Goal: Task Accomplishment & Management: Manage account settings

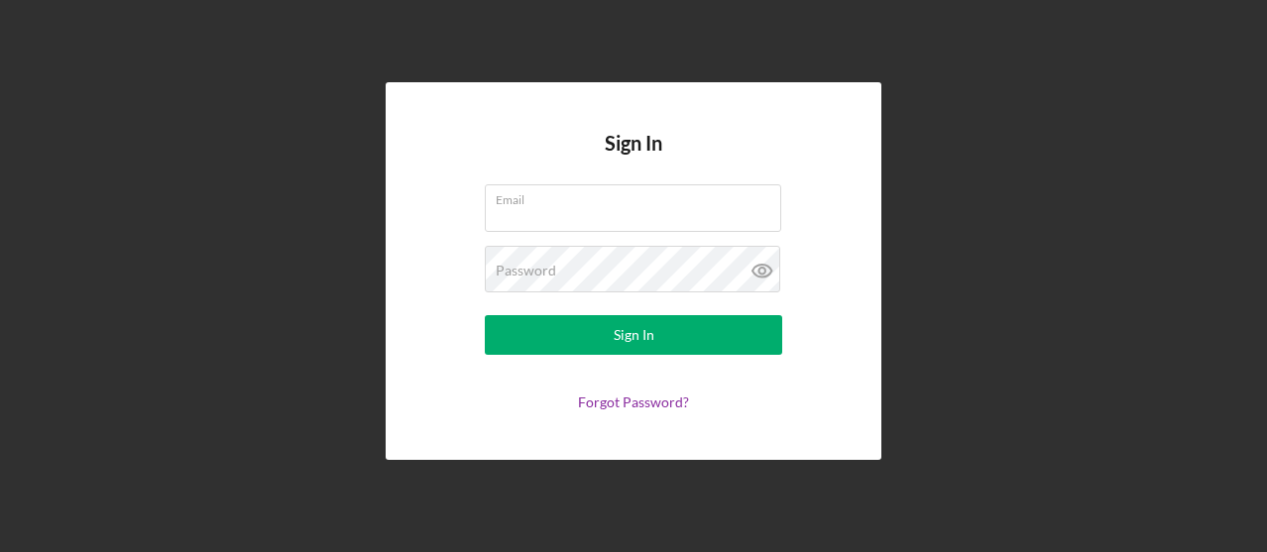
type input "[EMAIL_ADDRESS][PERSON_NAME][DOMAIN_NAME]"
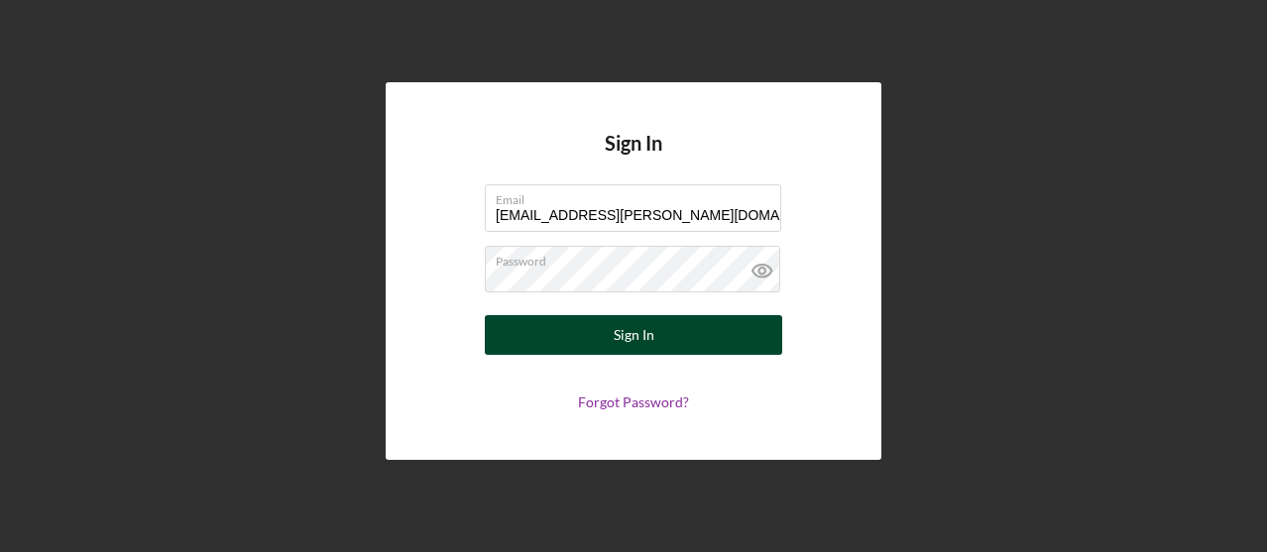
click at [653, 347] on button "Sign In" at bounding box center [633, 335] width 297 height 40
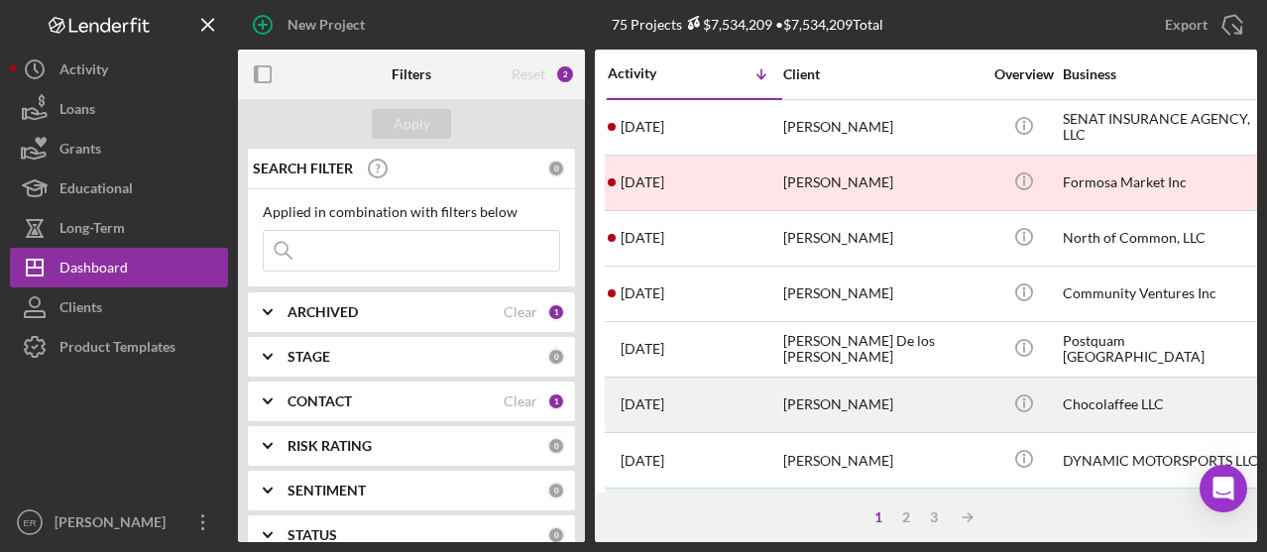
click at [828, 402] on div "[PERSON_NAME]" at bounding box center [882, 405] width 198 height 53
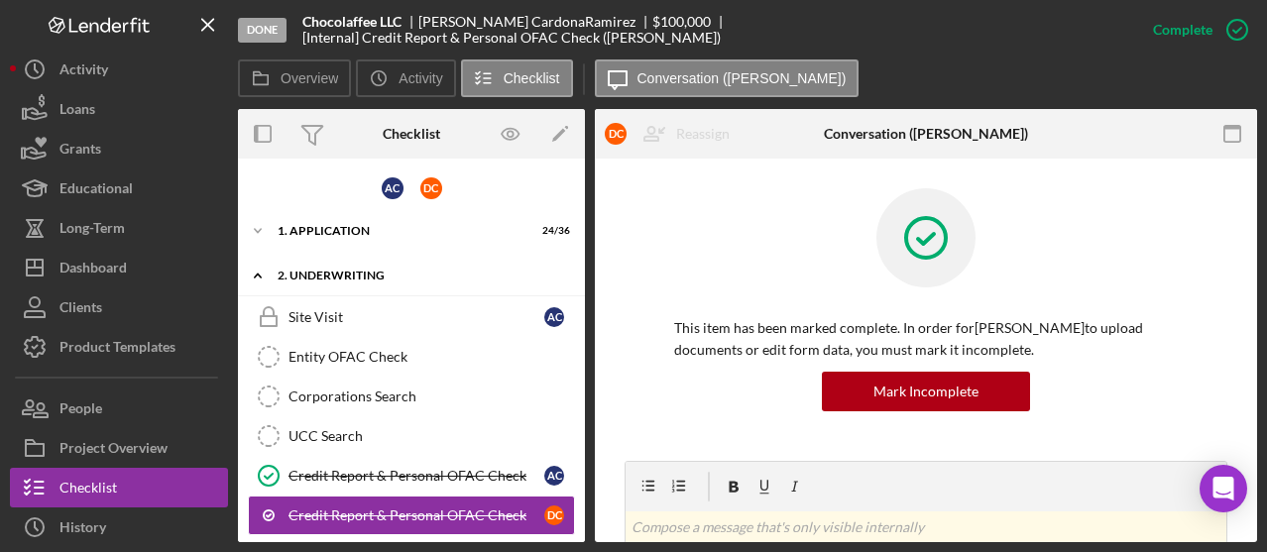
click at [297, 263] on div "Icon/Expander 2. Underwriting 2 / 12" at bounding box center [411, 276] width 347 height 41
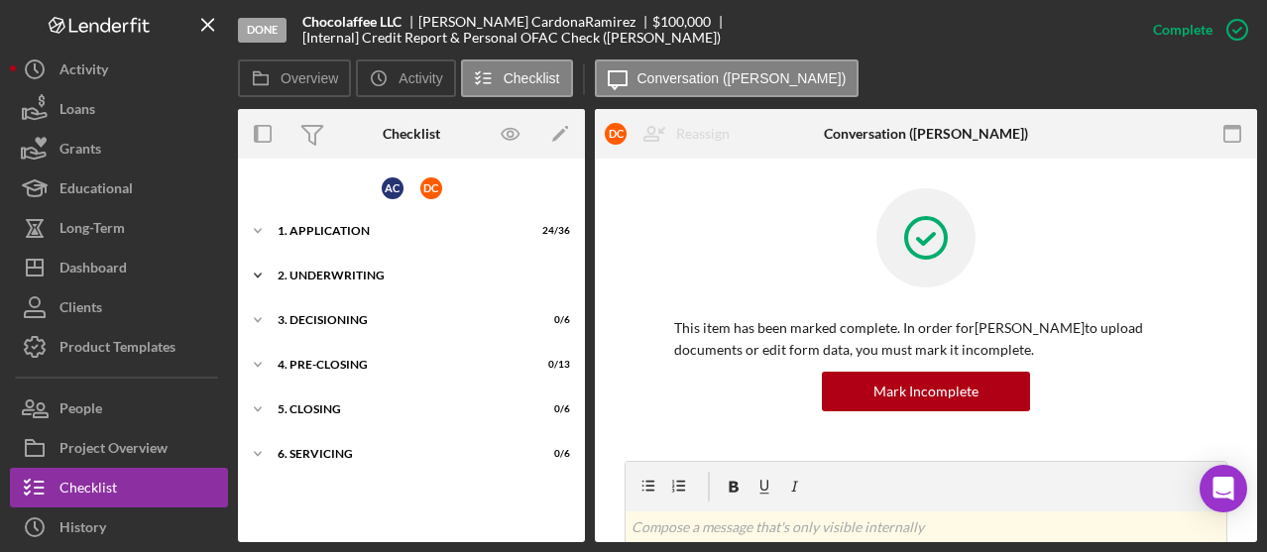
click at [270, 269] on icon "Icon/Expander" at bounding box center [258, 276] width 40 height 40
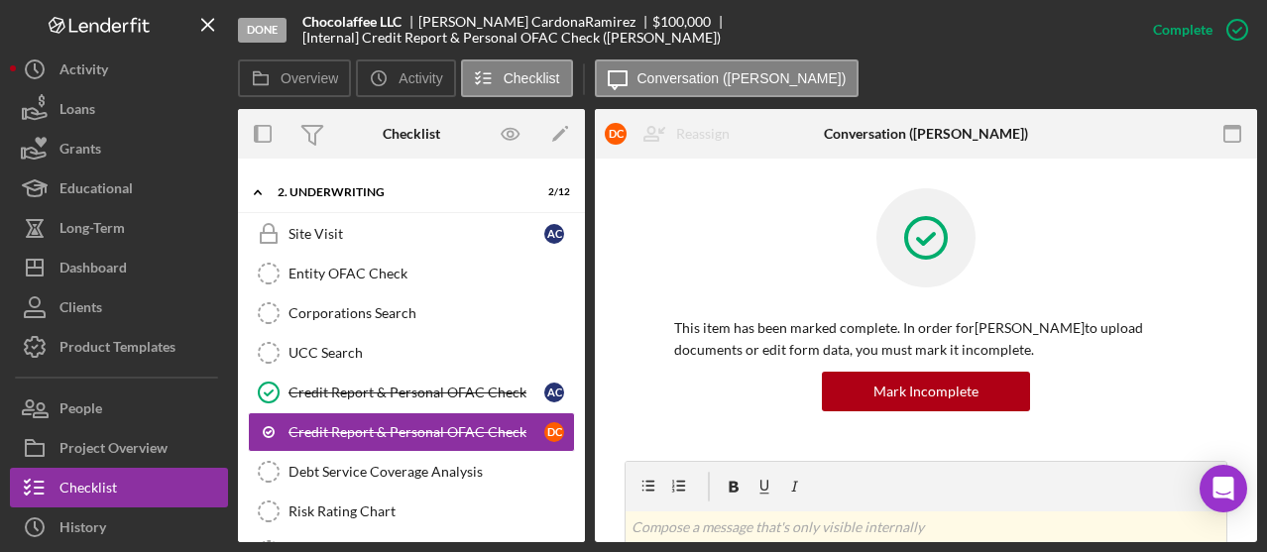
scroll to position [80, 0]
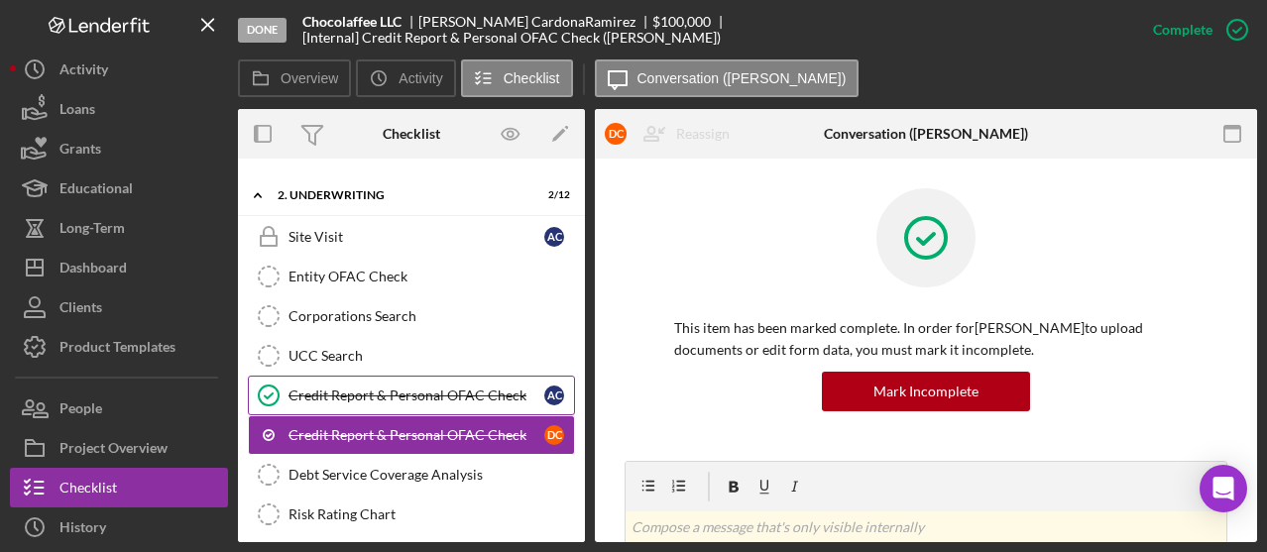
click at [465, 404] on link "Credit Report & Personal OFAC Check Credit Report & Personal OFAC Check A C" at bounding box center [411, 396] width 327 height 40
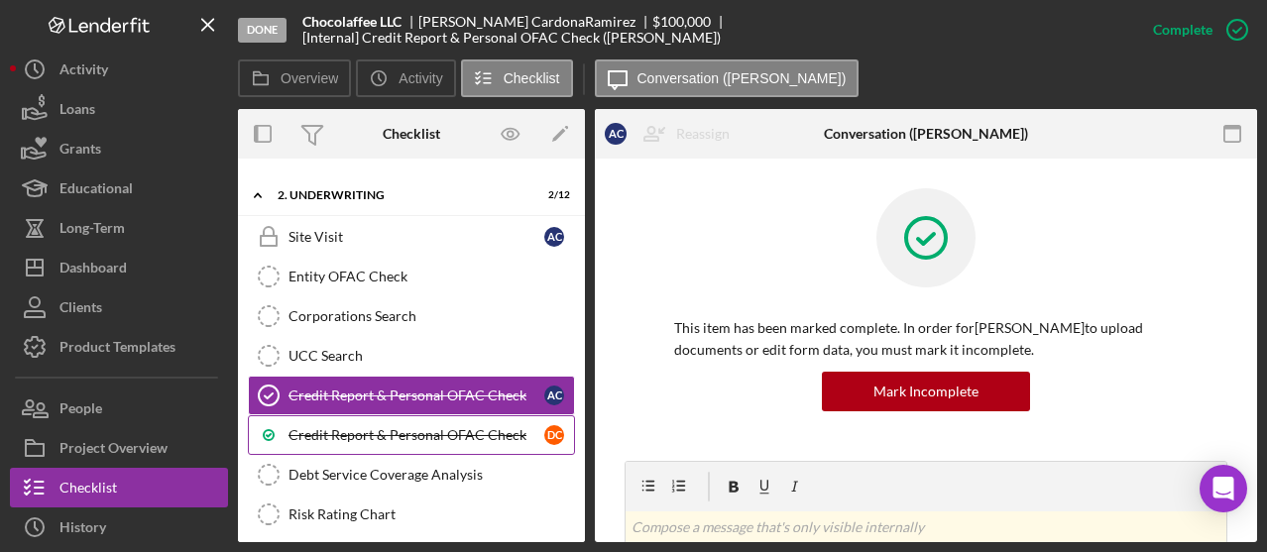
click at [463, 415] on link "Credit Report & Personal OFAC Check D C" at bounding box center [411, 435] width 327 height 40
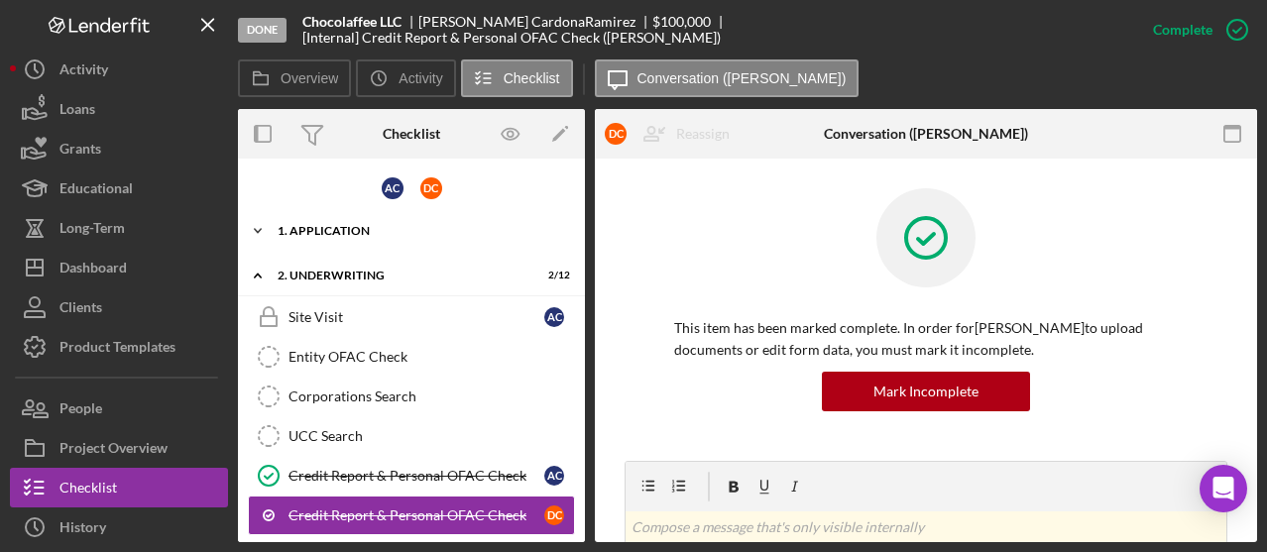
click at [260, 227] on icon "Icon/Expander" at bounding box center [258, 231] width 40 height 40
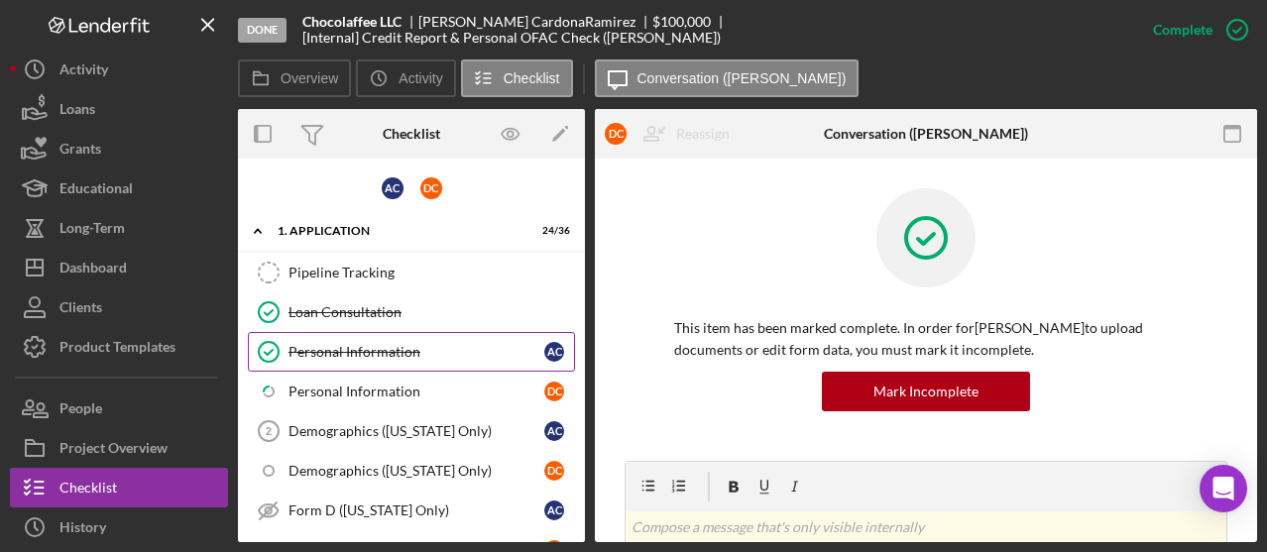
click at [313, 344] on div "Personal Information" at bounding box center [417, 352] width 256 height 16
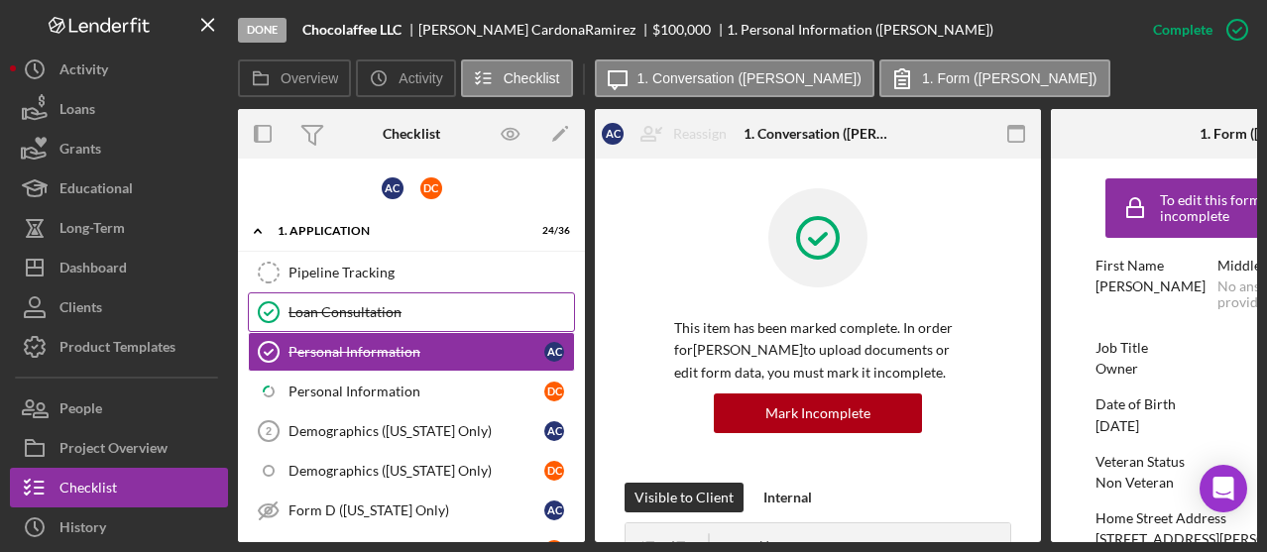
click at [329, 306] on div "Loan Consultation" at bounding box center [432, 312] width 286 height 16
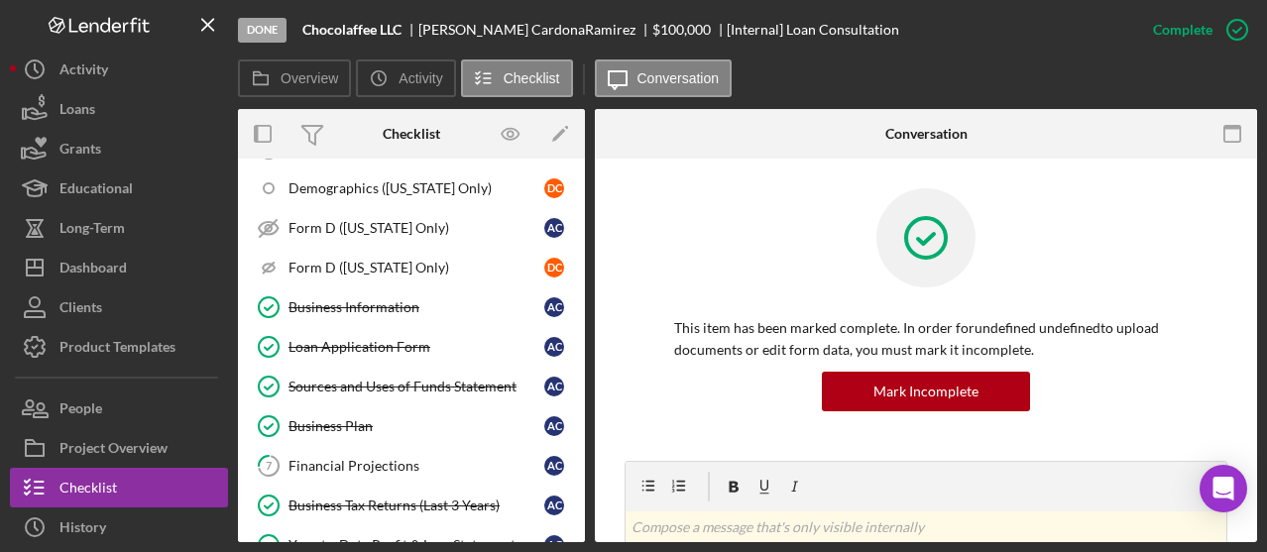
scroll to position [313, 0]
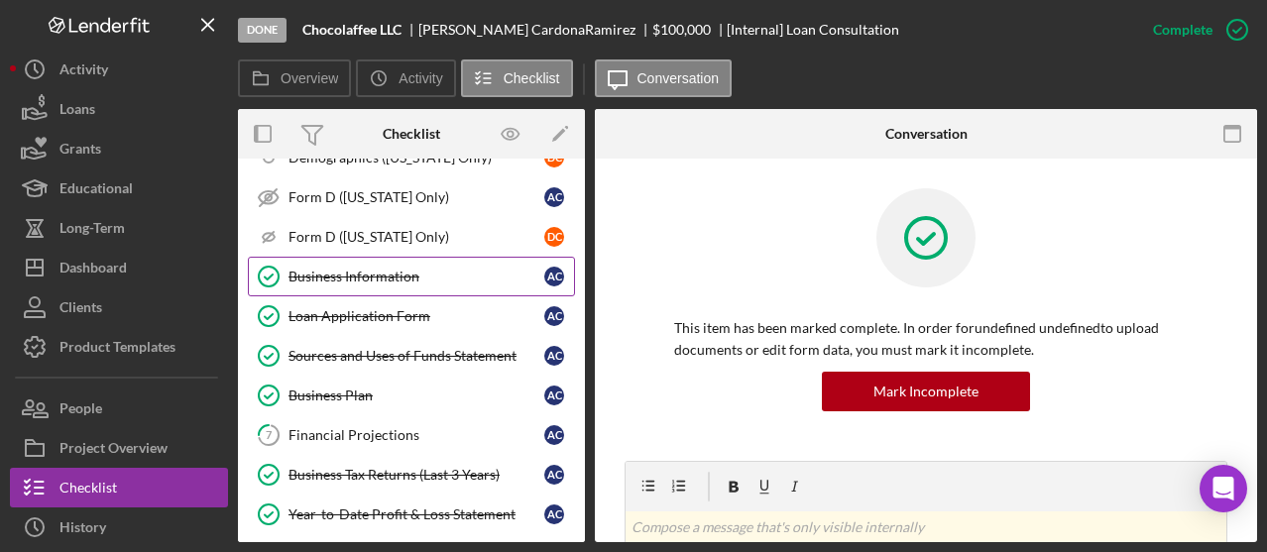
click at [361, 269] on div "Business Information" at bounding box center [417, 277] width 256 height 16
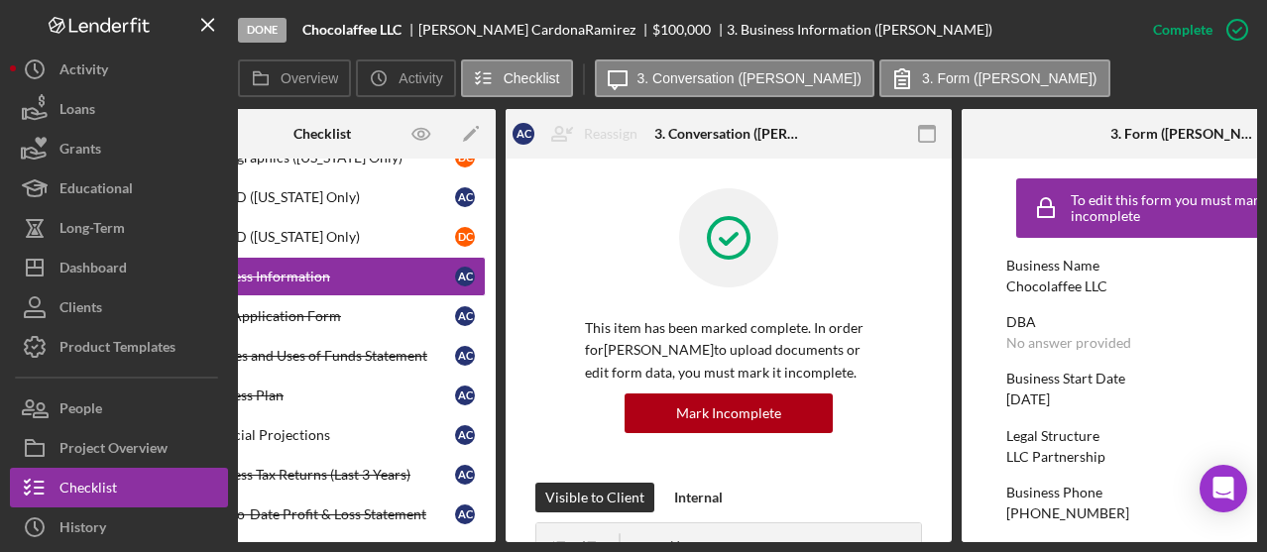
scroll to position [0, 95]
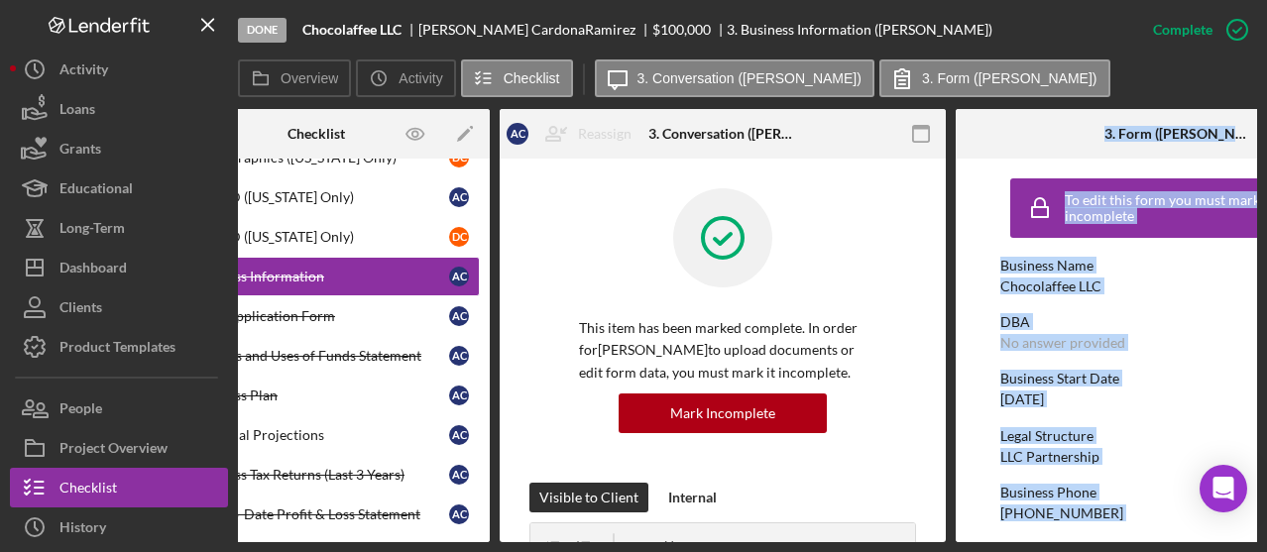
drag, startPoint x: 799, startPoint y: 545, endPoint x: 974, endPoint y: 541, distance: 174.6
click at [974, 541] on div "Done Chocolaffee LLC [PERSON_NAME] $100,000 3. Business Information ([PERSON_NA…" at bounding box center [633, 276] width 1267 height 552
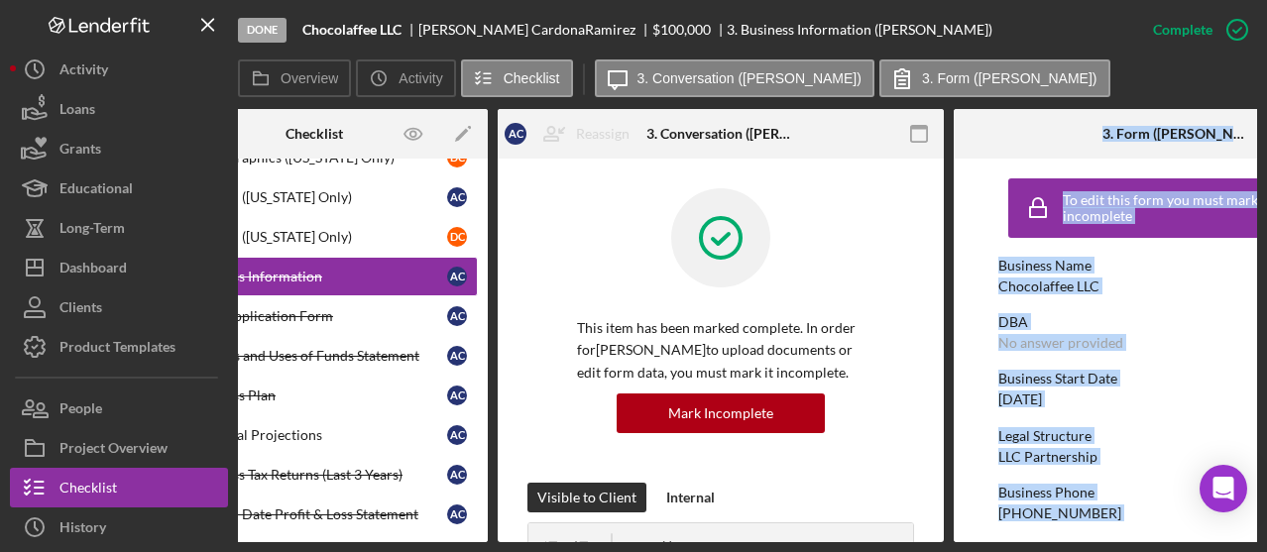
click at [1160, 400] on div "Business Start Date [DATE]" at bounding box center [1177, 389] width 357 height 37
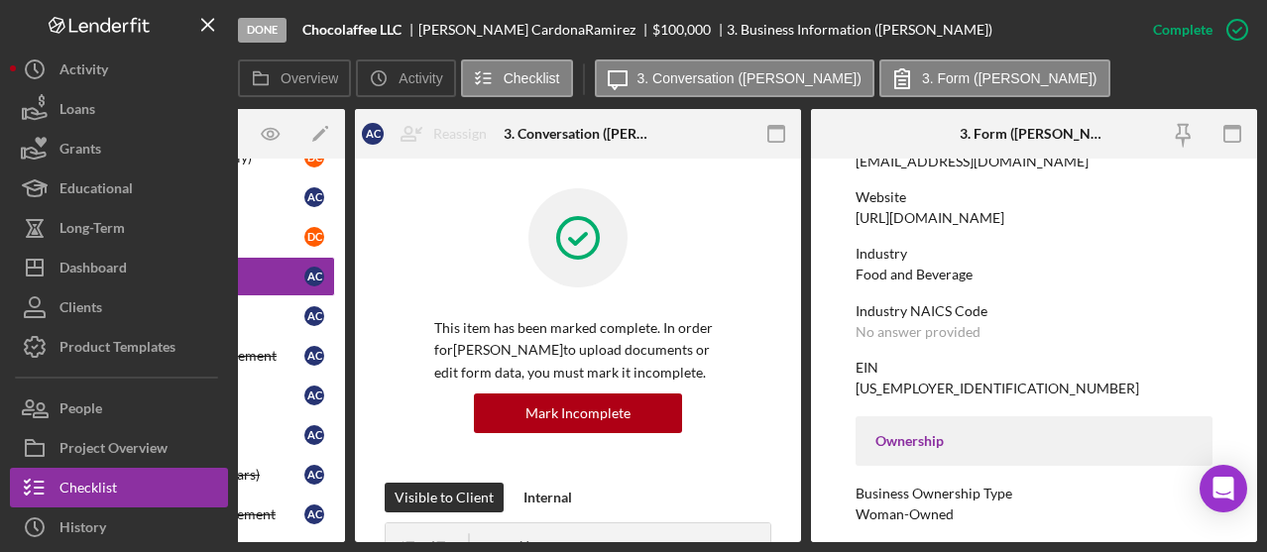
scroll to position [412, 0]
click at [1245, 292] on form "To edit this form you must mark this item incomplete Business Name Chocolaffee …" at bounding box center [1034, 351] width 446 height 384
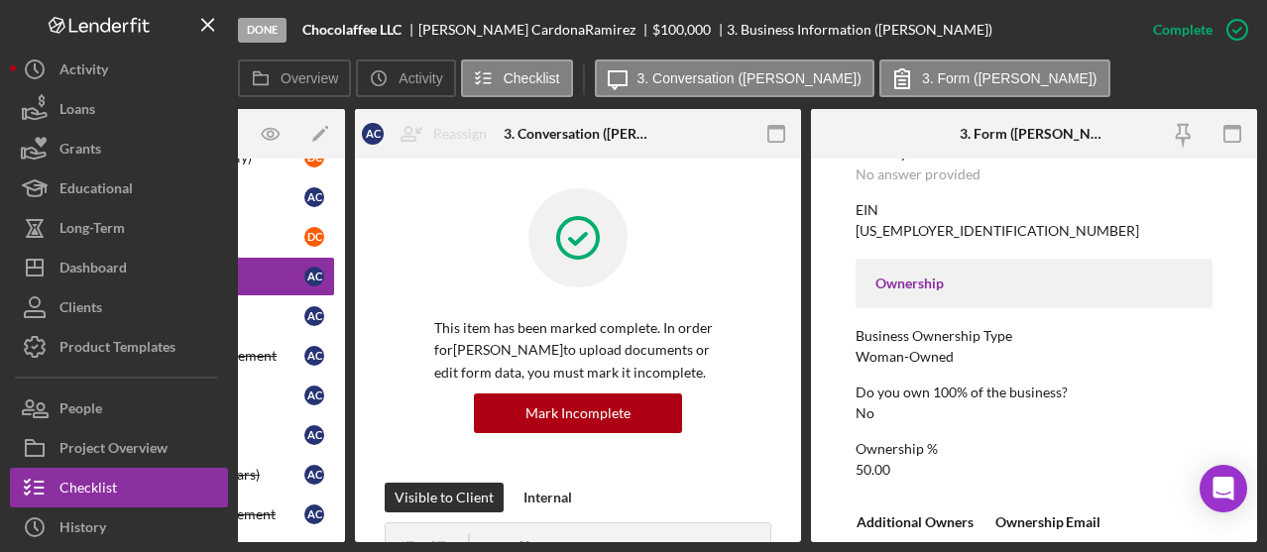
scroll to position [614, 0]
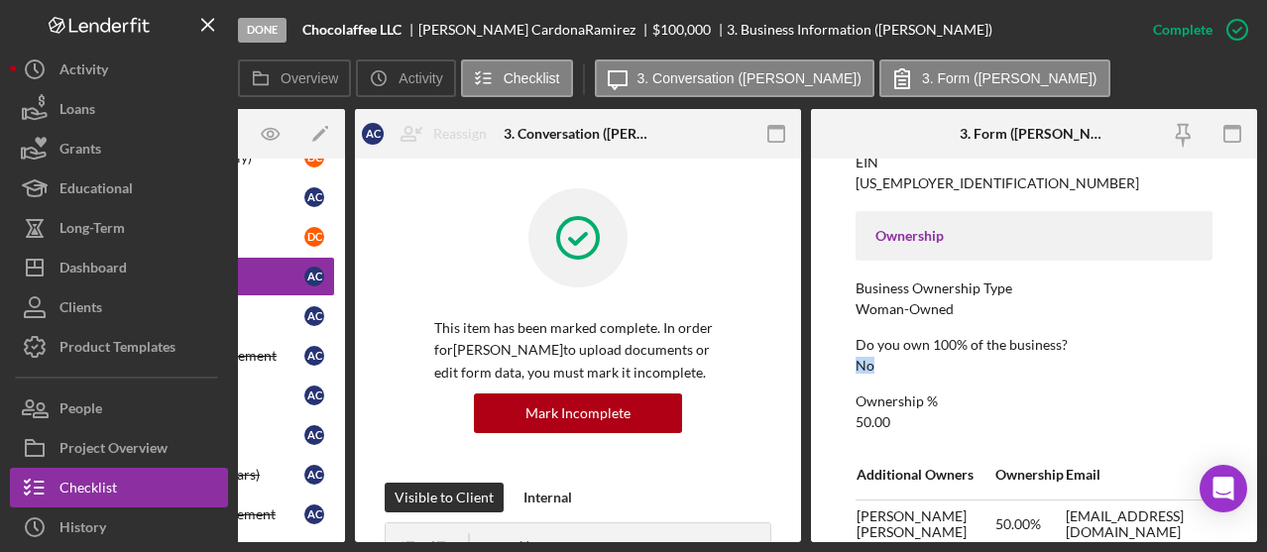
drag, startPoint x: 1250, startPoint y: 320, endPoint x: 1245, endPoint y: 354, distance: 34.1
click at [1247, 368] on form "To edit this form you must mark this item incomplete Business Name Chocolaffee …" at bounding box center [1034, 351] width 446 height 384
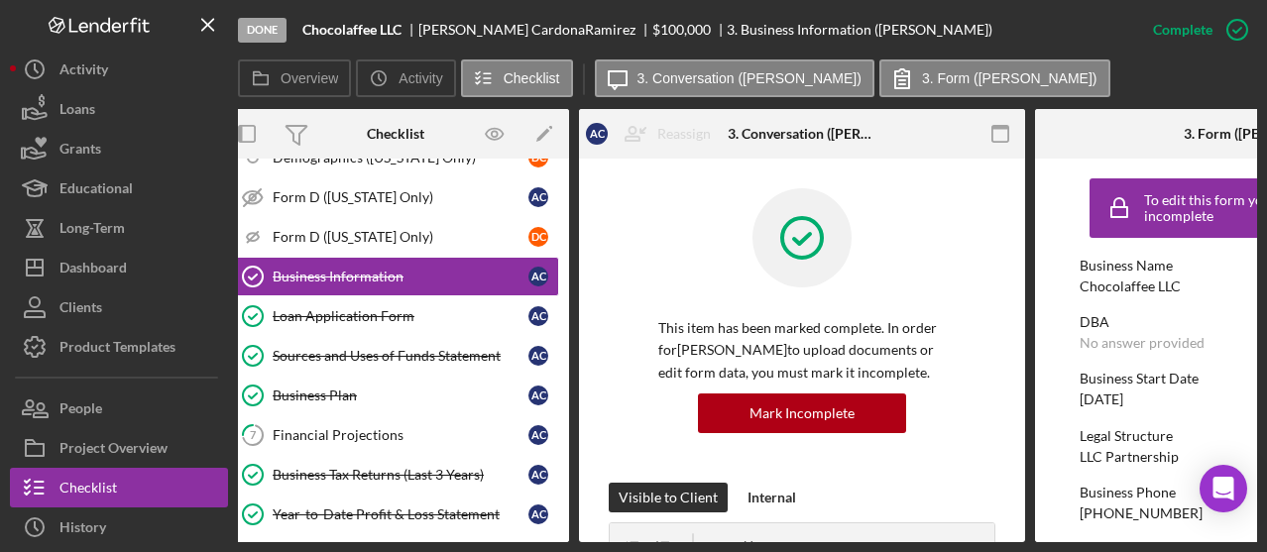
scroll to position [0, 0]
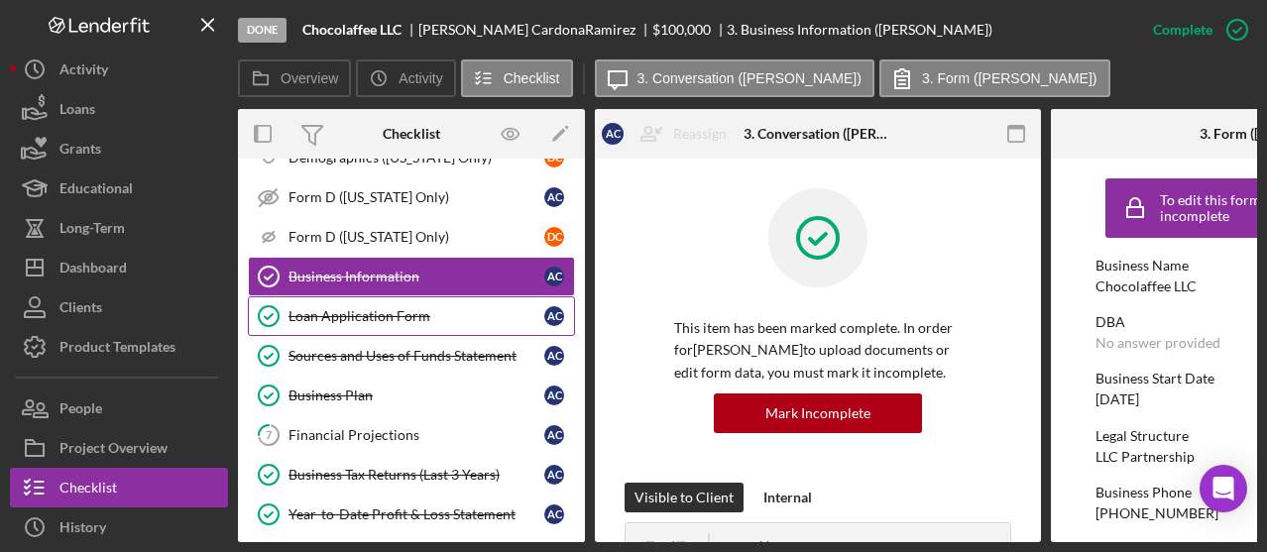
click at [357, 310] on div "Loan Application Form" at bounding box center [417, 316] width 256 height 16
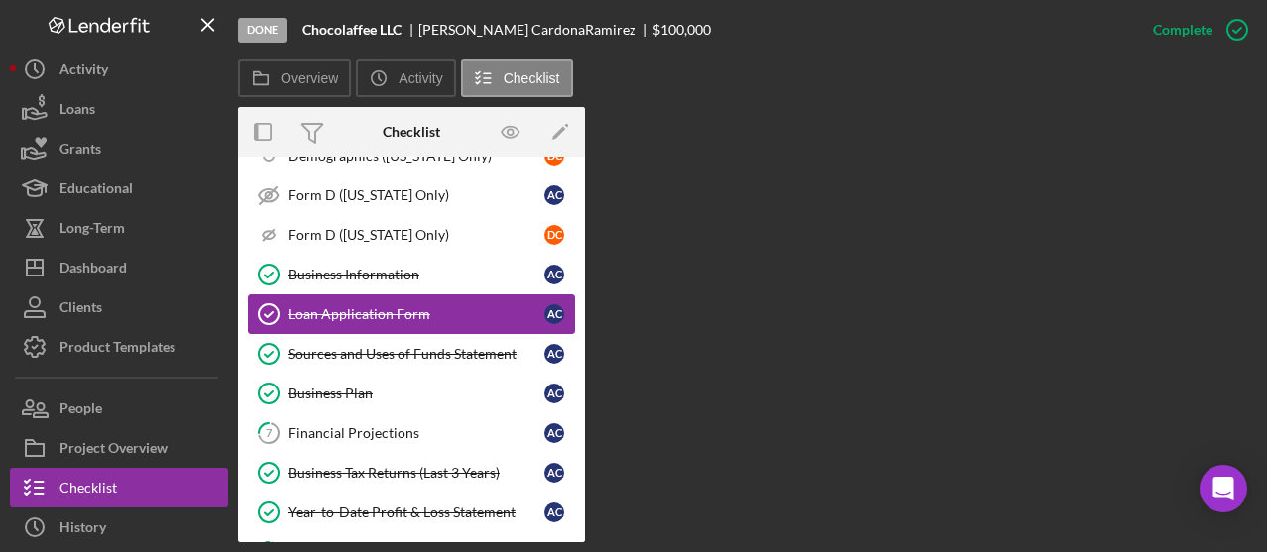
click at [357, 310] on div "Loan Application Form" at bounding box center [417, 314] width 256 height 16
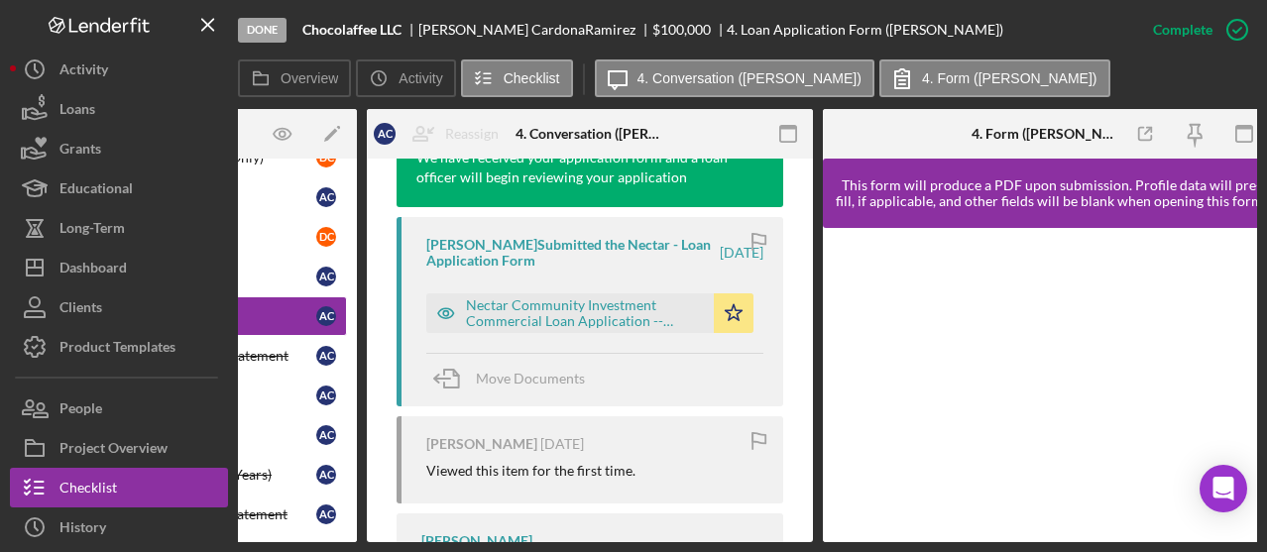
scroll to position [625, 0]
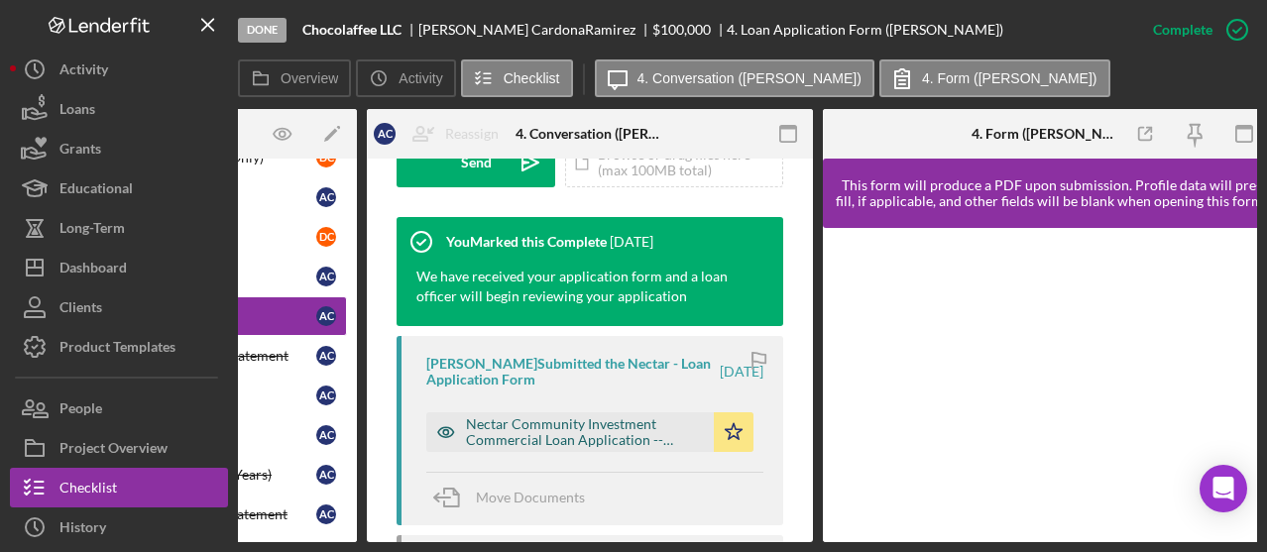
click at [609, 448] on div "Nectar Community Investment Commercial Loan Application -- [DATE] 07_49pm.pdf" at bounding box center [585, 432] width 238 height 32
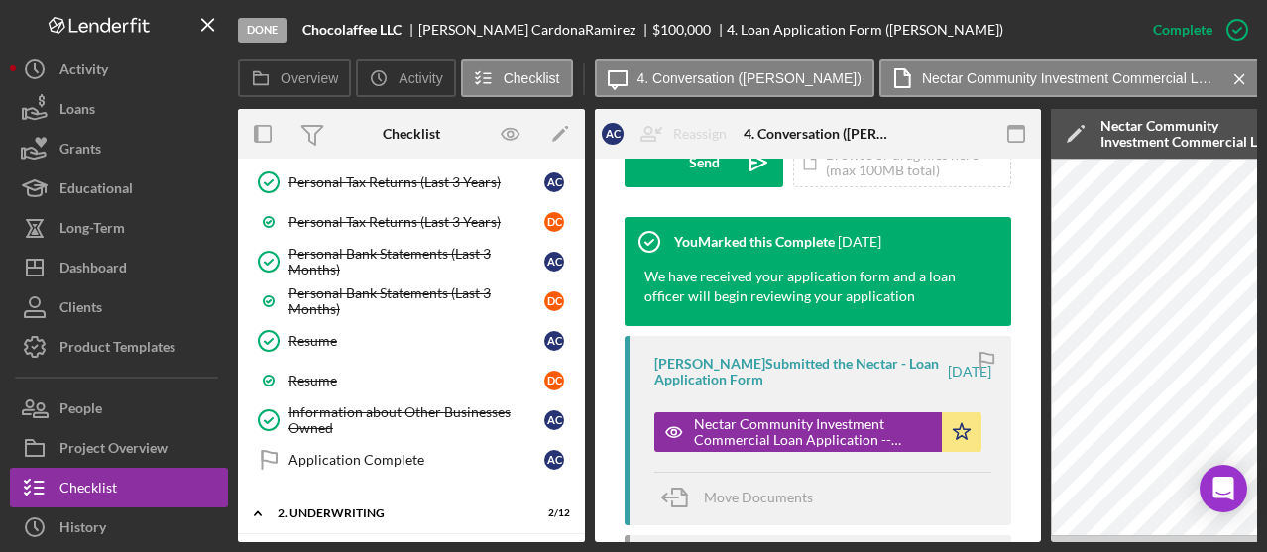
scroll to position [1206, 0]
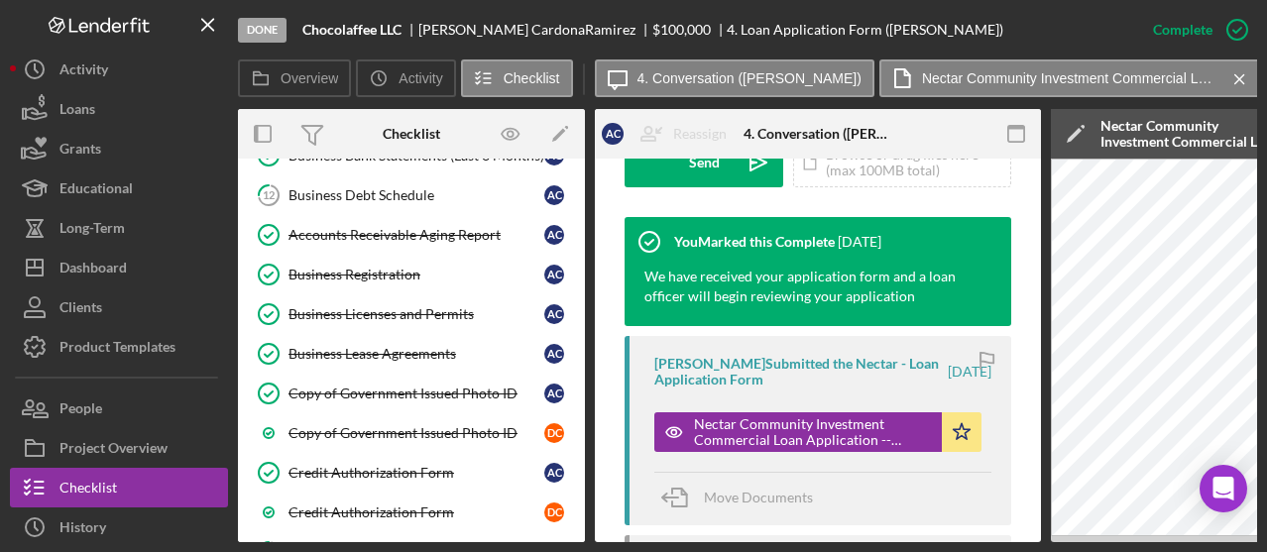
scroll to position [767, 0]
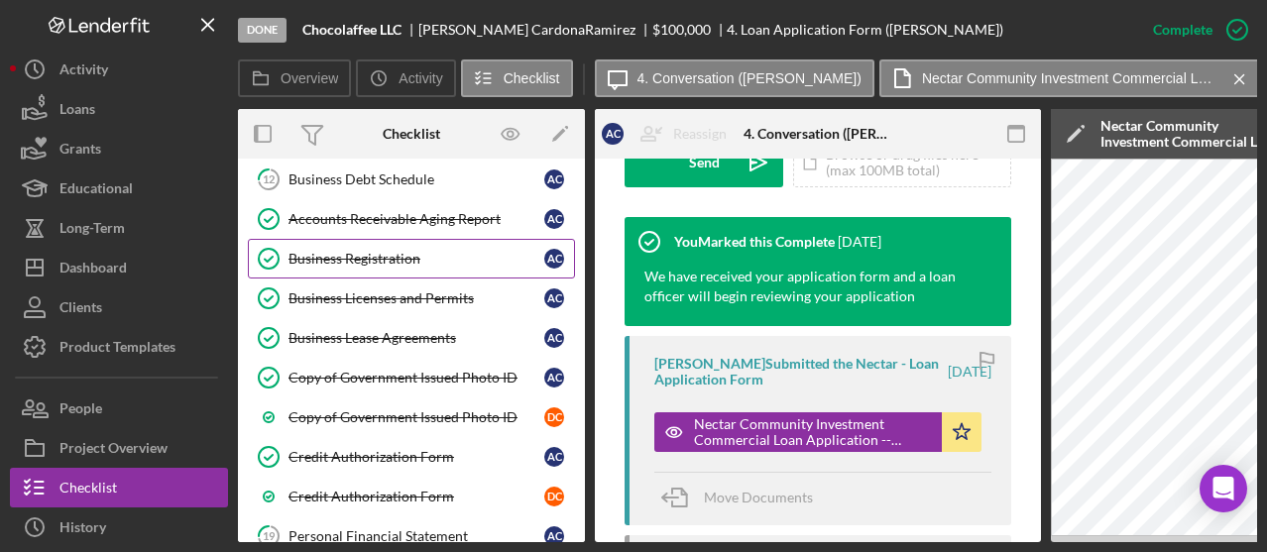
click at [370, 239] on link "Business Registration Business Registration A C" at bounding box center [411, 259] width 327 height 40
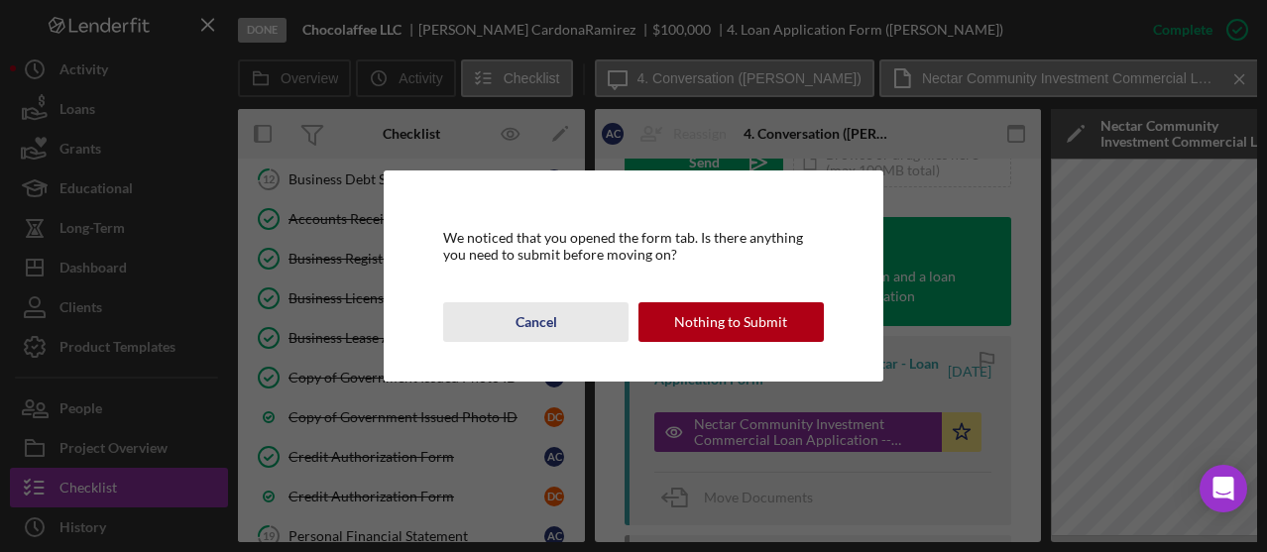
click at [531, 322] on div "Cancel" at bounding box center [537, 322] width 42 height 40
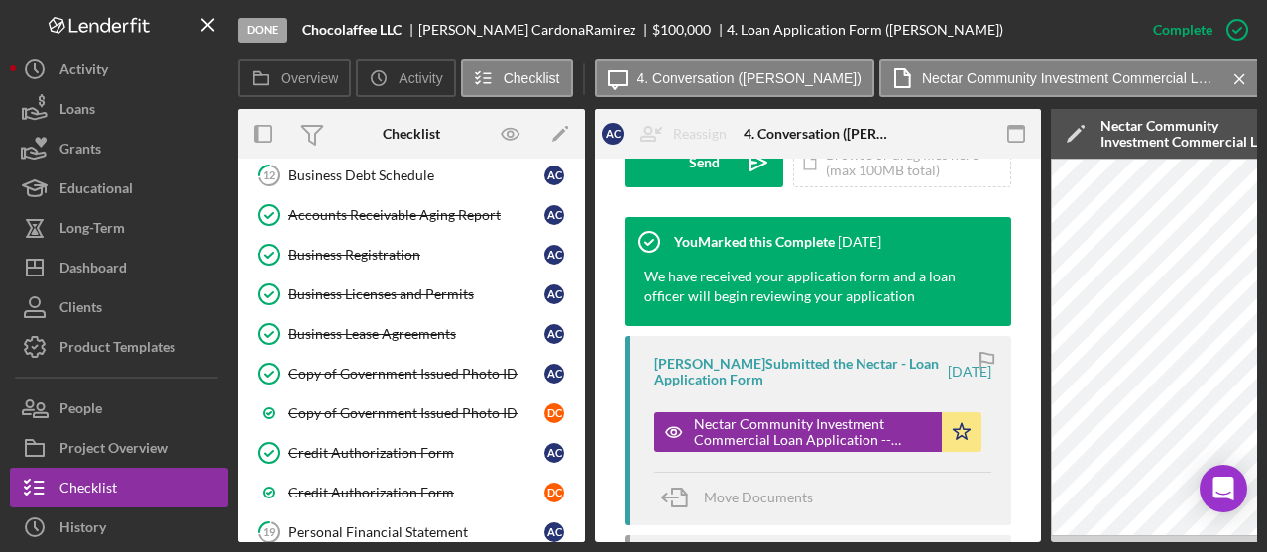
scroll to position [775, 0]
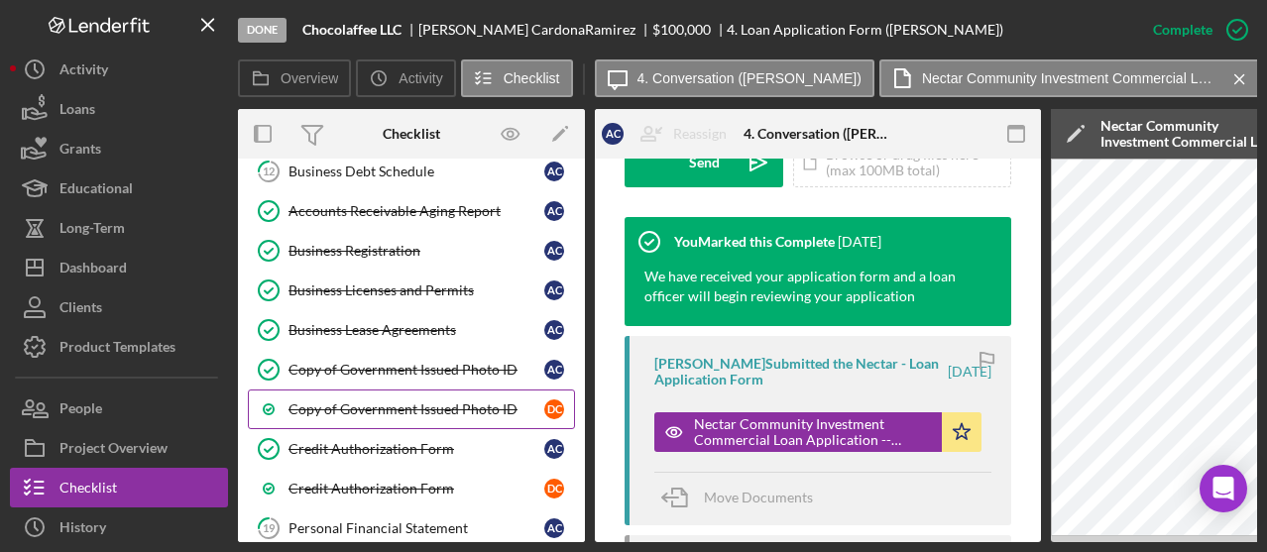
drag, startPoint x: 573, startPoint y: 309, endPoint x: 535, endPoint y: 402, distance: 99.6
click at [535, 402] on div "Pipeline Tracking Pipeline Tracking Loan Consultation Loan Consultation Persona…" at bounding box center [411, 196] width 347 height 1438
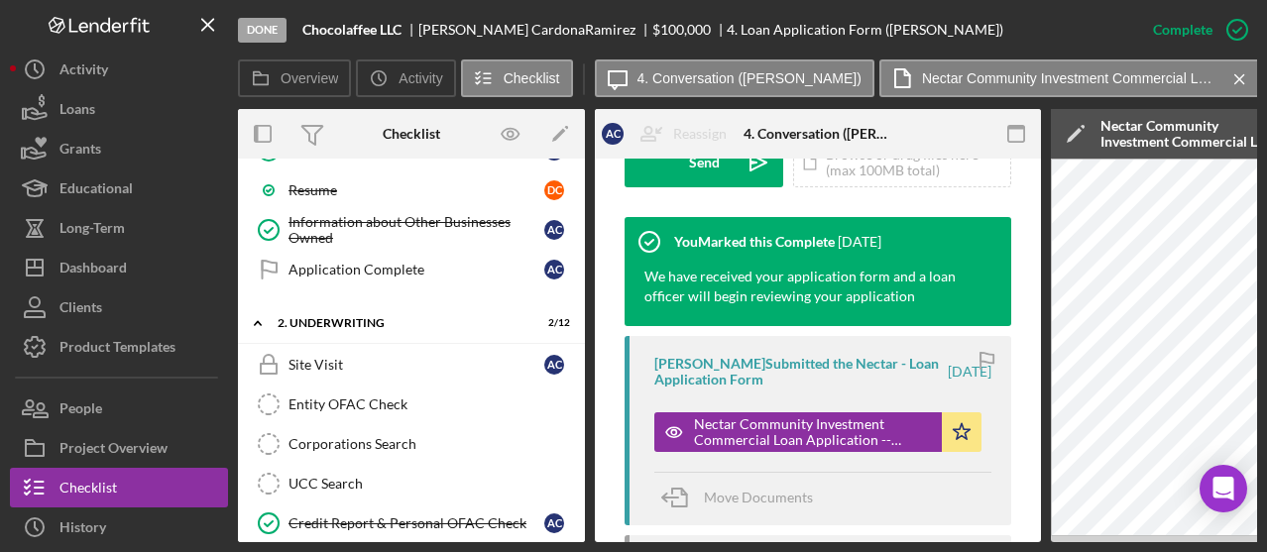
scroll to position [1488, 0]
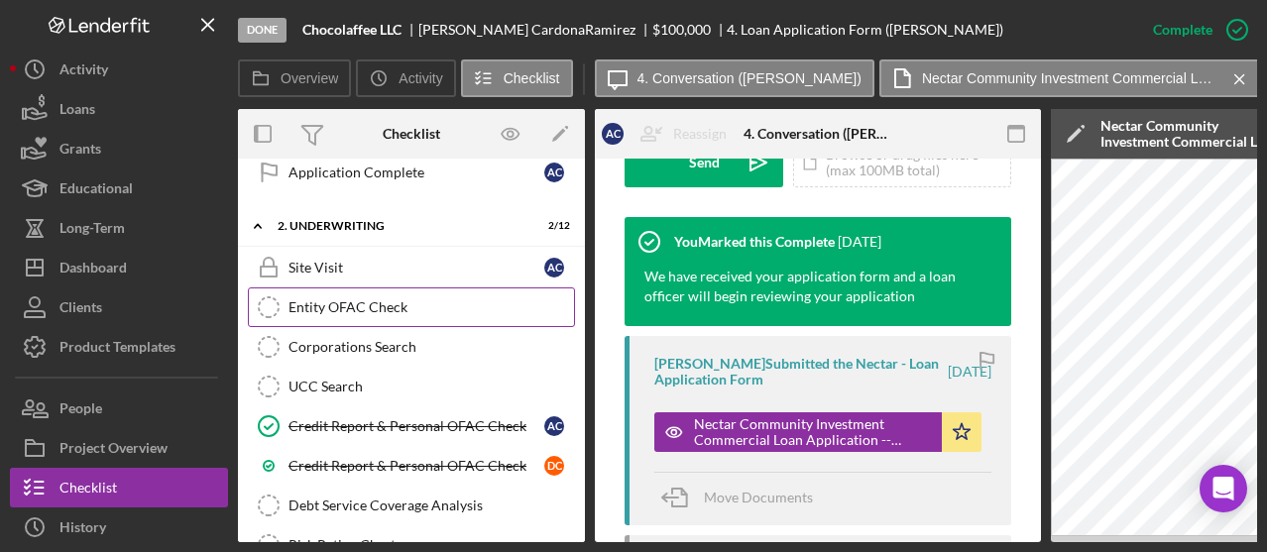
click at [345, 299] on div "Entity OFAC Check" at bounding box center [432, 307] width 286 height 16
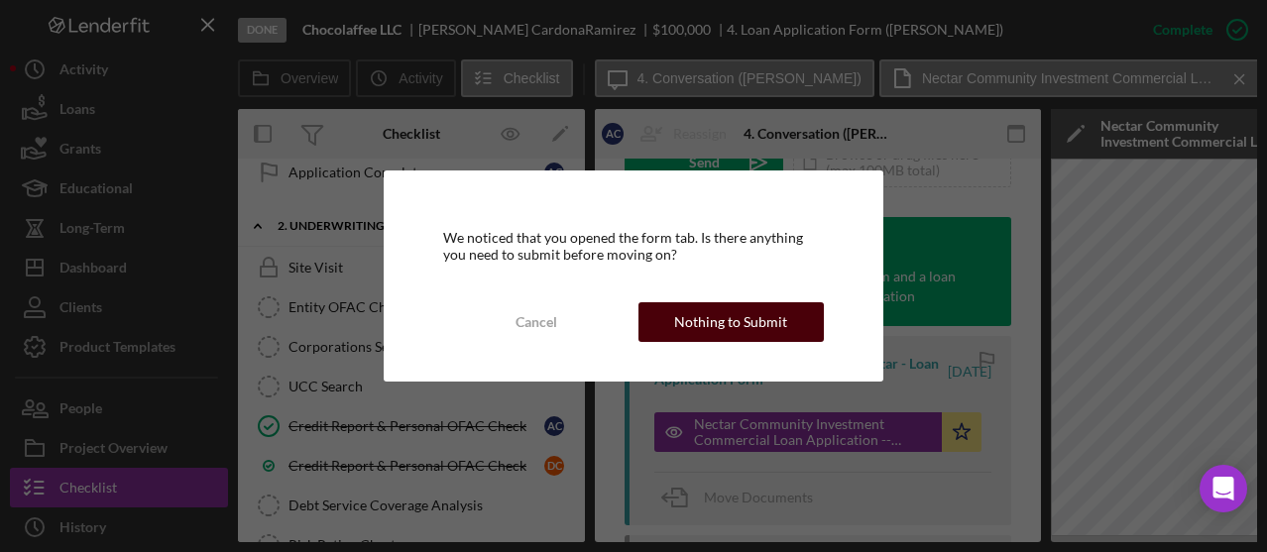
click at [686, 321] on div "Nothing to Submit" at bounding box center [730, 322] width 113 height 40
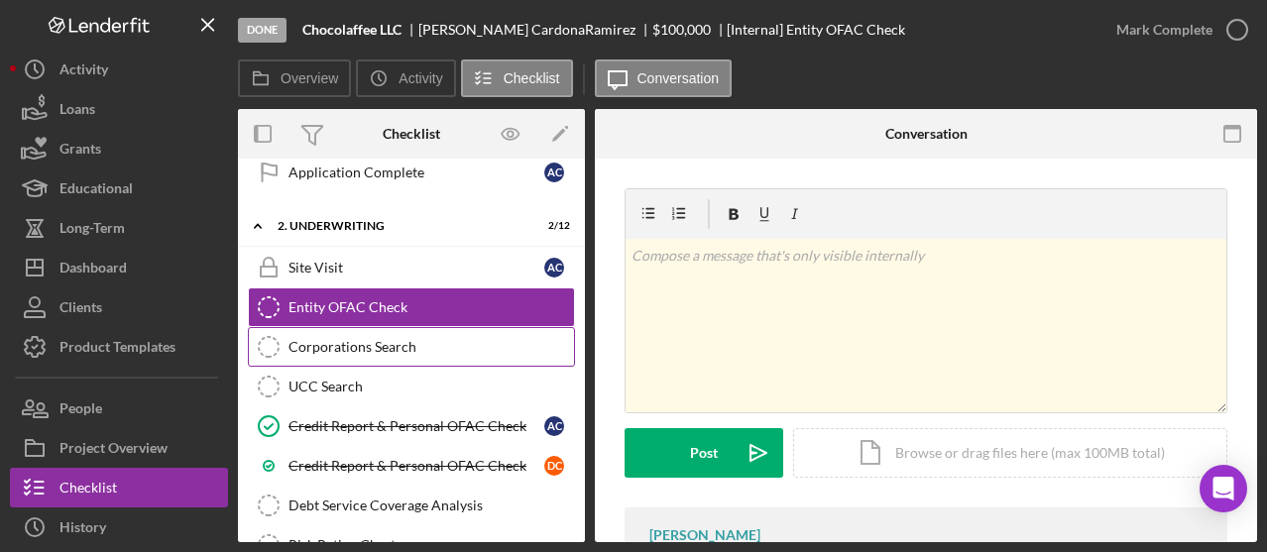
click at [422, 339] on div "Corporations Search" at bounding box center [432, 347] width 286 height 16
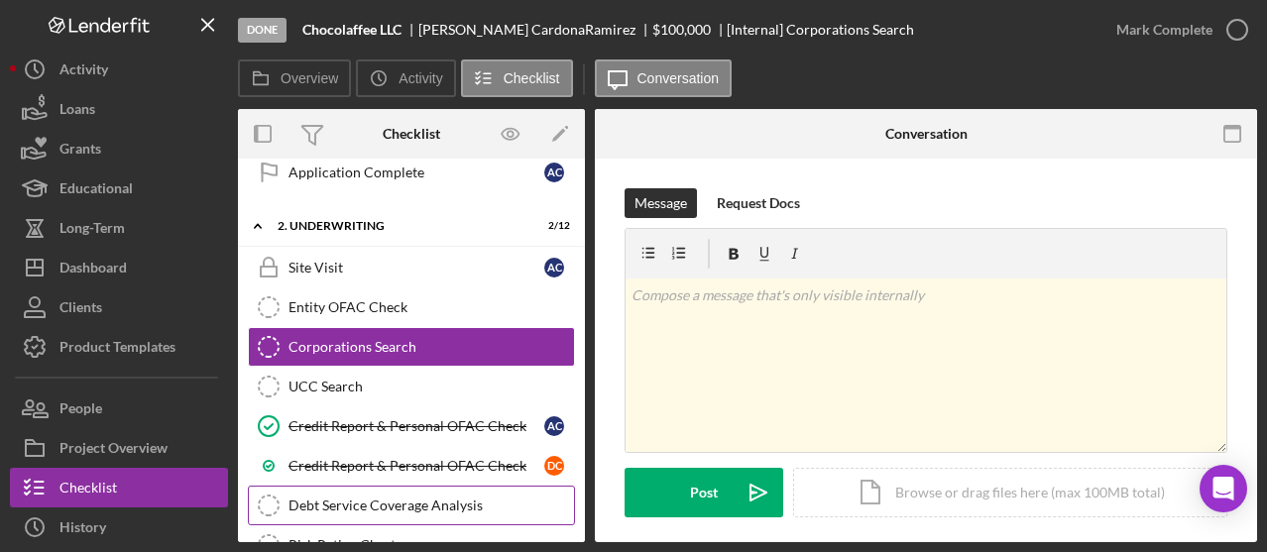
click at [452, 498] on div "Debt Service Coverage Analysis" at bounding box center [432, 506] width 286 height 16
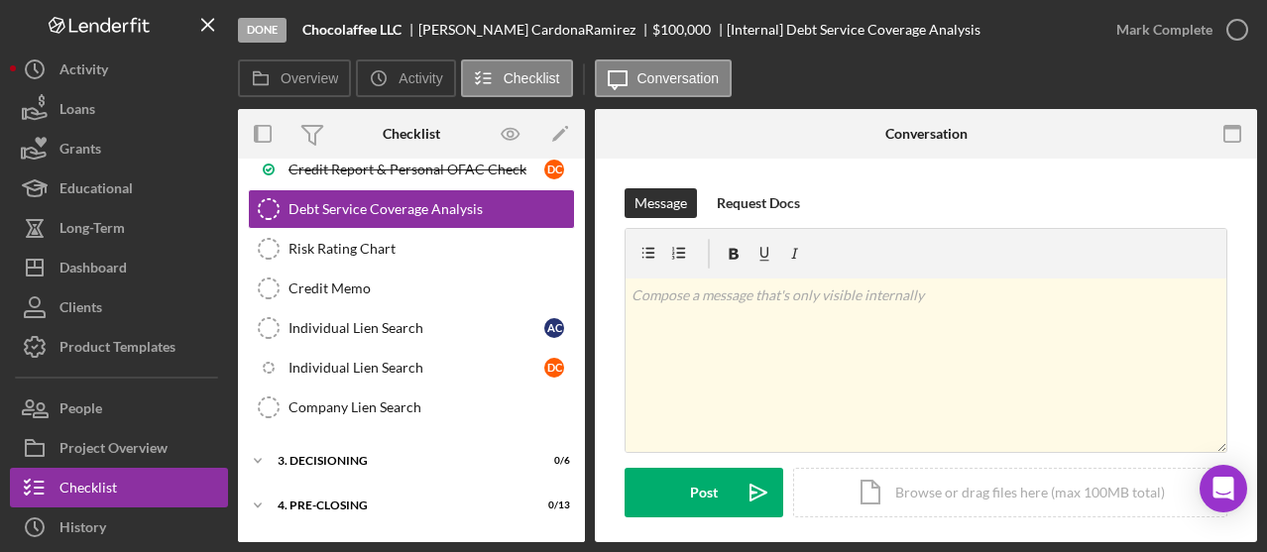
scroll to position [1727, 0]
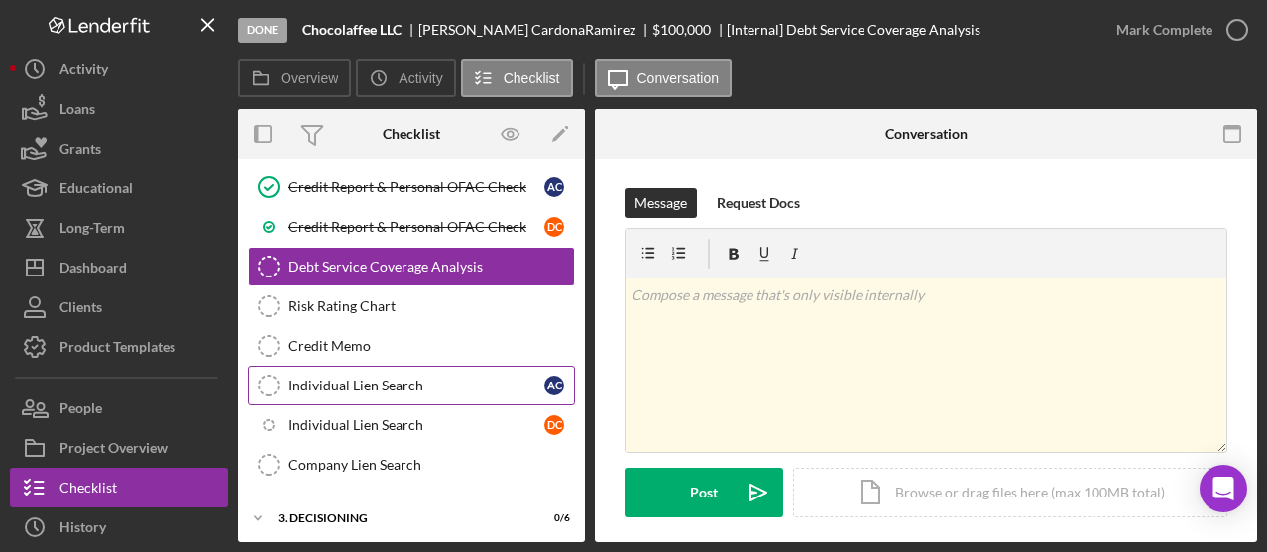
click at [369, 378] on div "Individual Lien Search" at bounding box center [417, 386] width 256 height 16
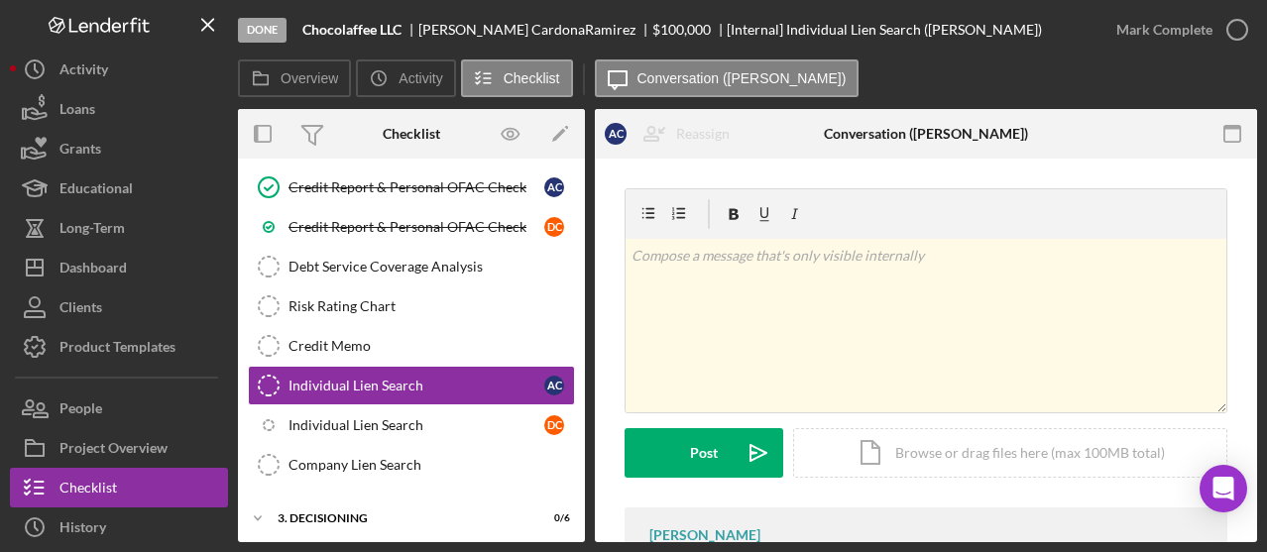
drag, startPoint x: 585, startPoint y: 483, endPoint x: 581, endPoint y: 441, distance: 41.8
click at [581, 425] on div "Overview Internal Workflow Stage Done Icon/Dropdown Arrow Archive (can unarchiv…" at bounding box center [747, 325] width 1019 height 433
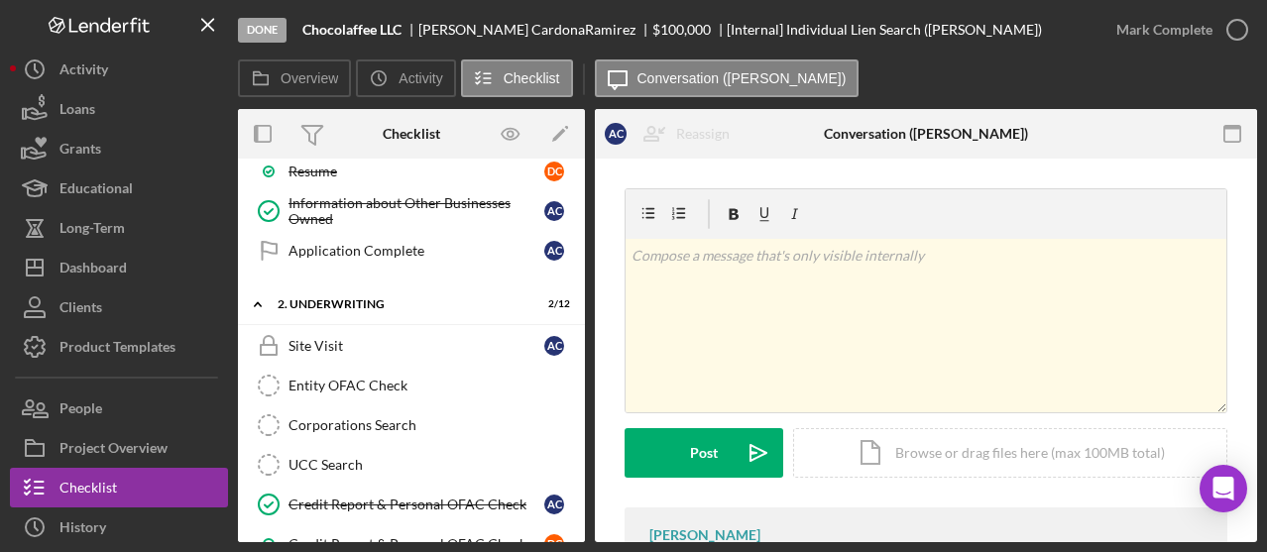
scroll to position [1434, 0]
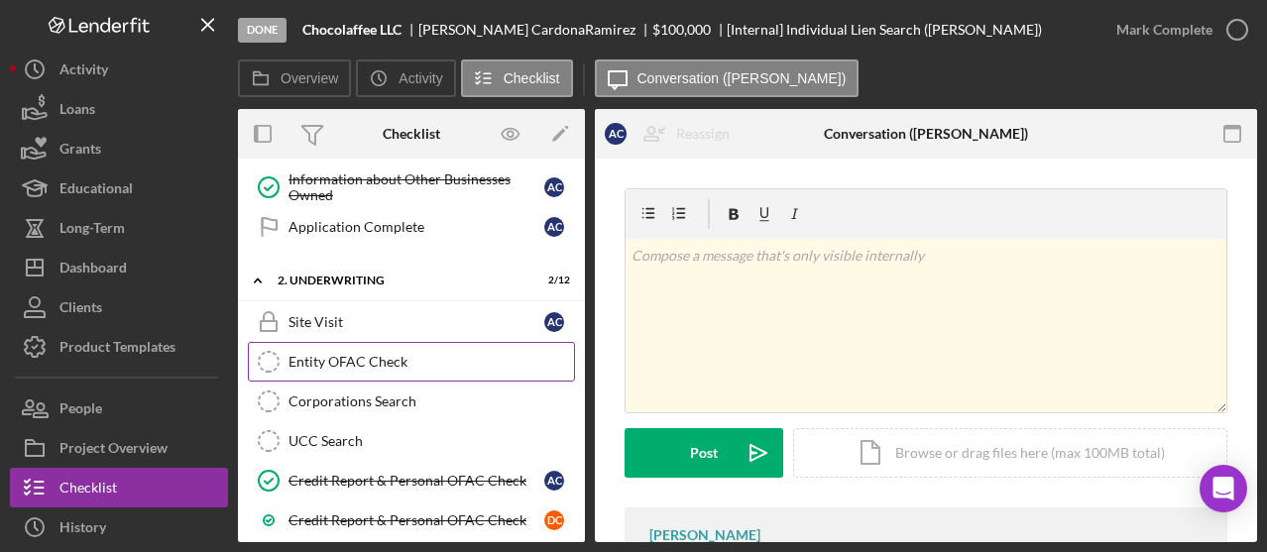
click at [428, 354] on div "Entity OFAC Check" at bounding box center [432, 362] width 286 height 16
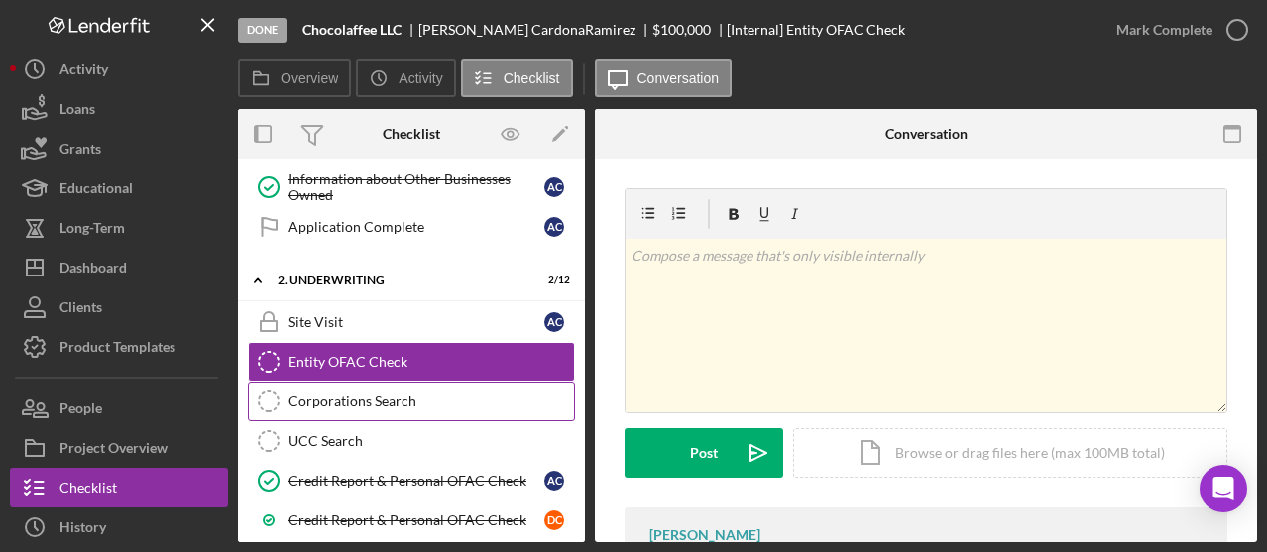
click at [466, 394] on div "Corporations Search" at bounding box center [432, 402] width 286 height 16
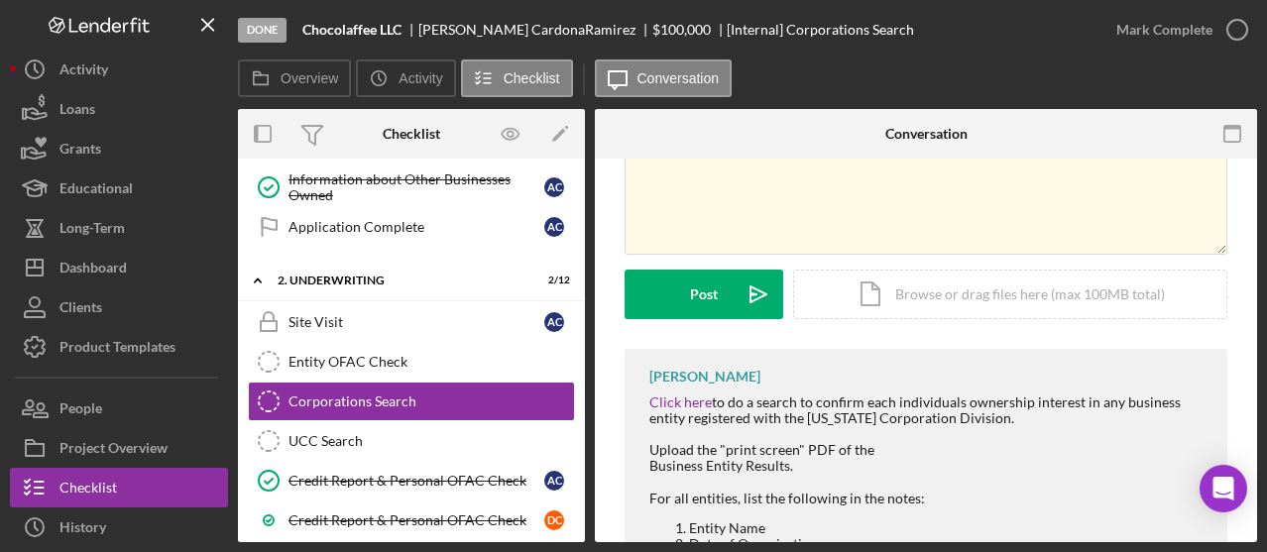
scroll to position [187, 0]
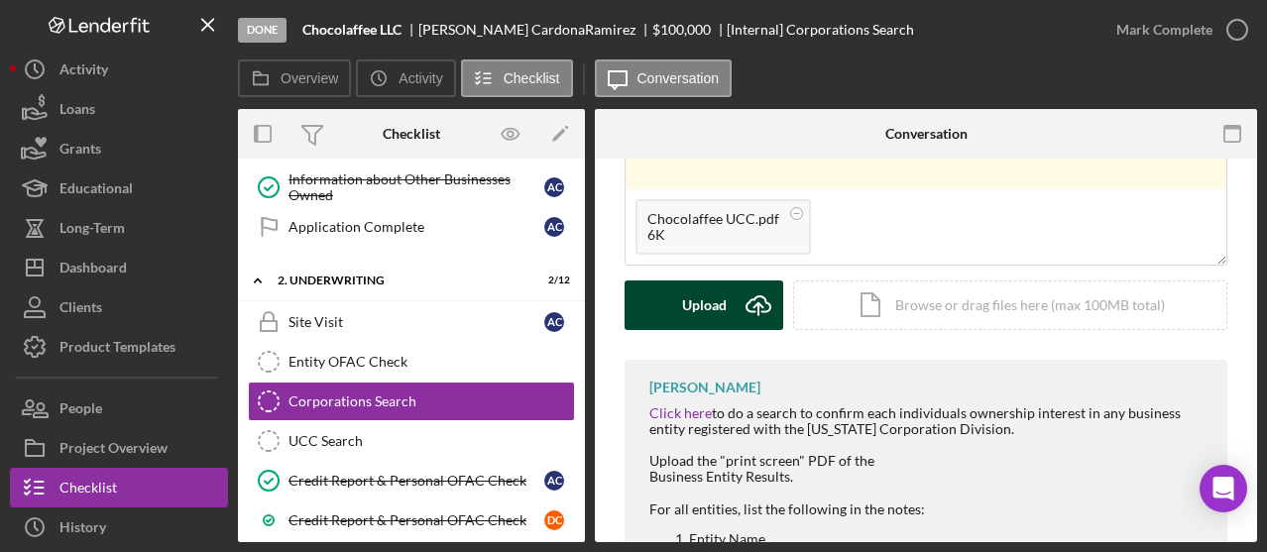
click at [728, 302] on button "Upload Icon/Upload" at bounding box center [704, 306] width 159 height 50
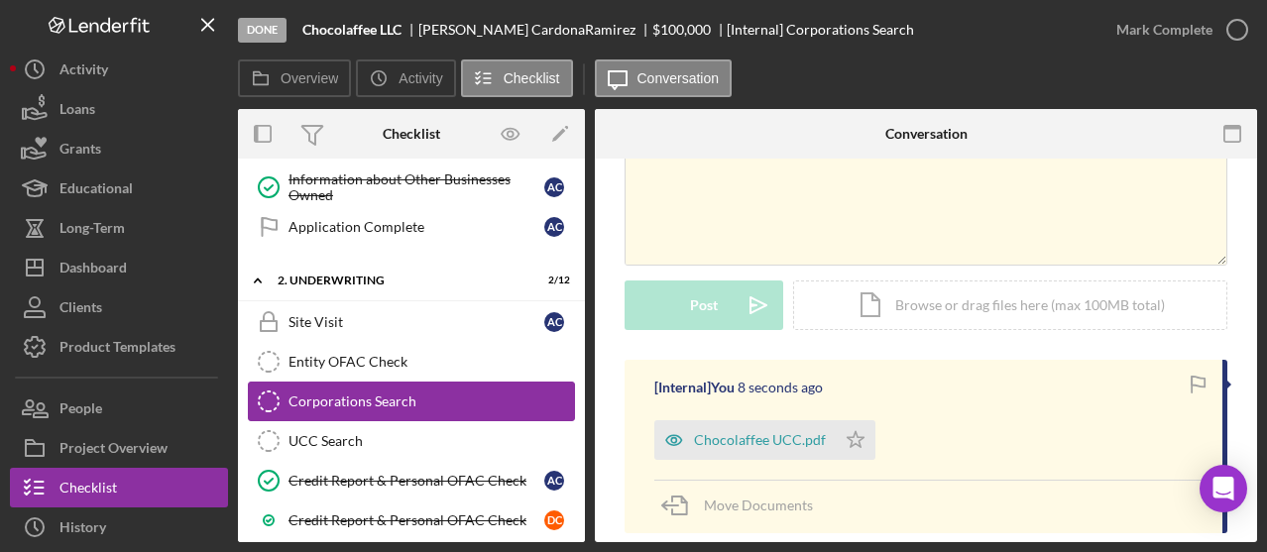
click at [518, 394] on div "Corporations Search" at bounding box center [432, 402] width 286 height 16
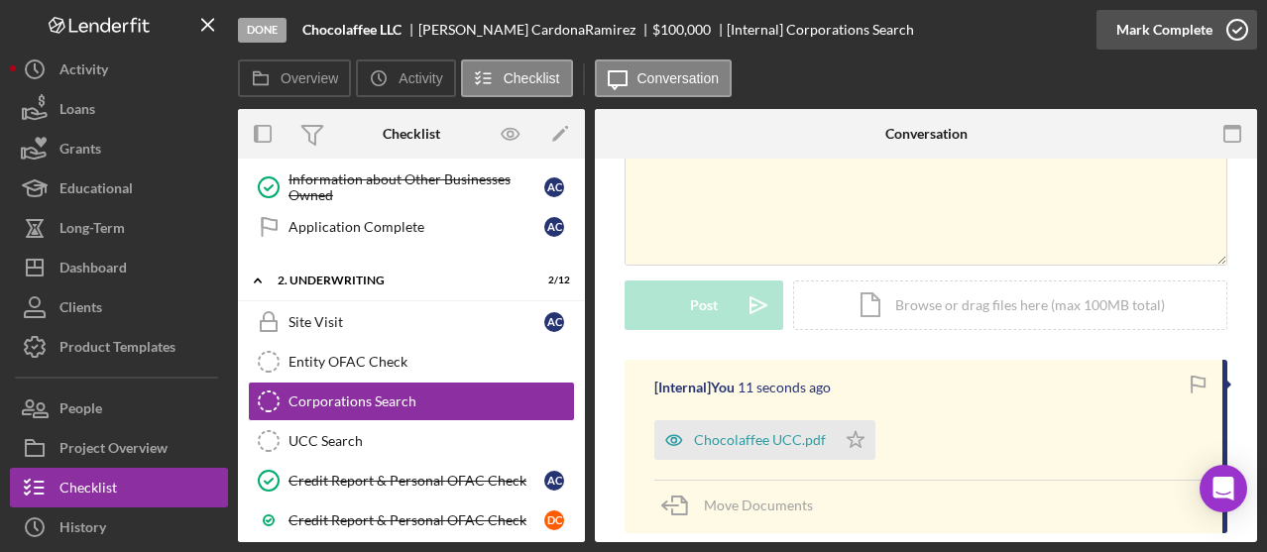
click at [1238, 31] on icon "button" at bounding box center [1238, 30] width 50 height 50
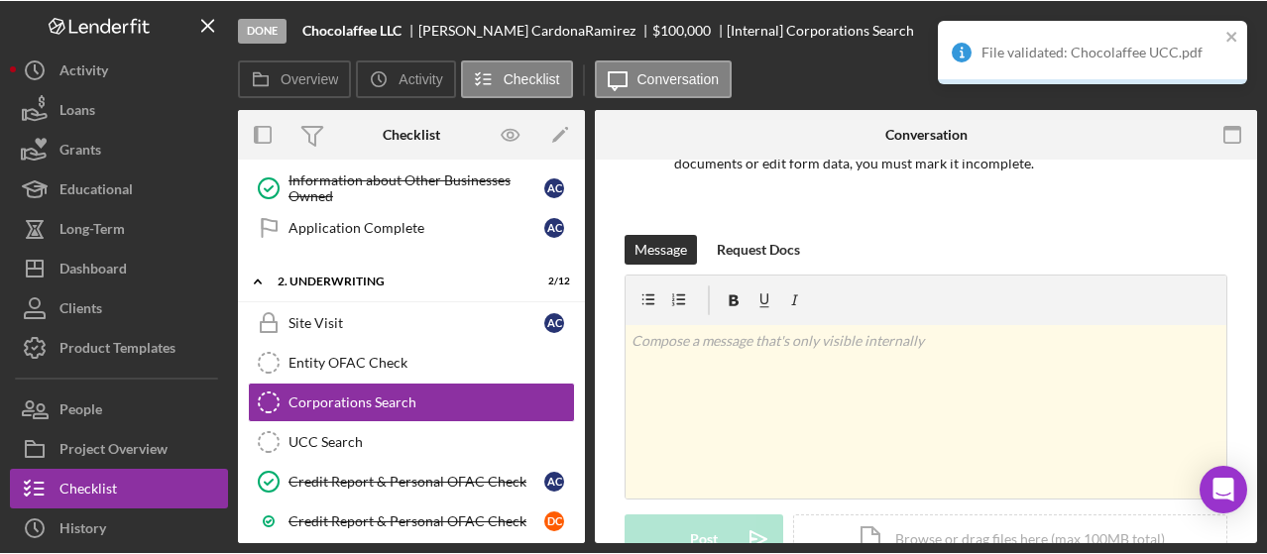
scroll to position [460, 0]
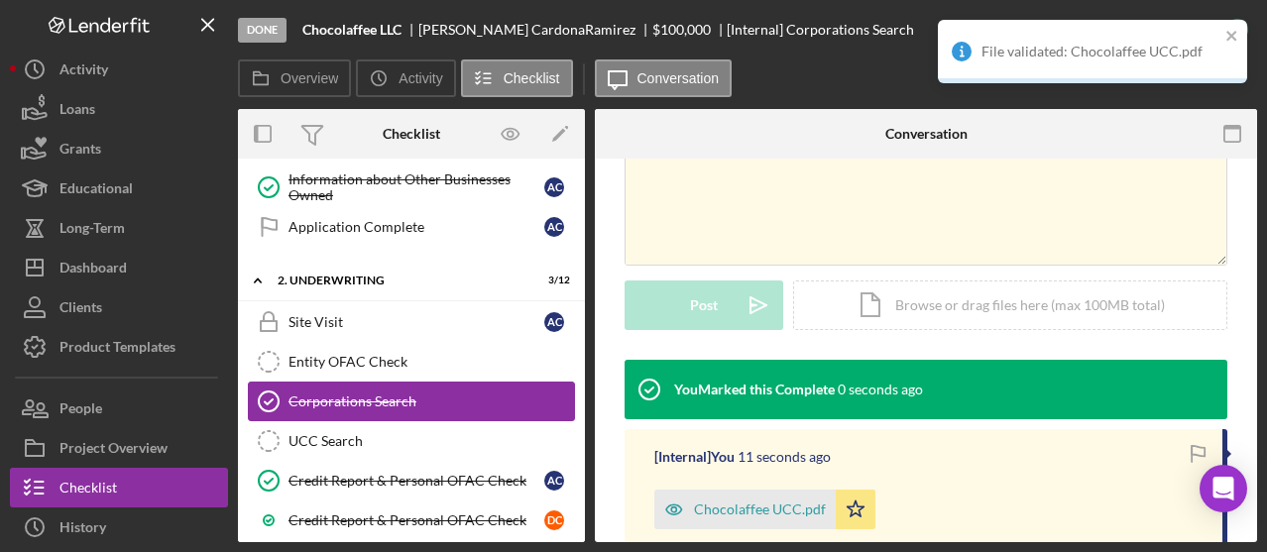
click at [487, 394] on div "Corporations Search" at bounding box center [432, 402] width 286 height 16
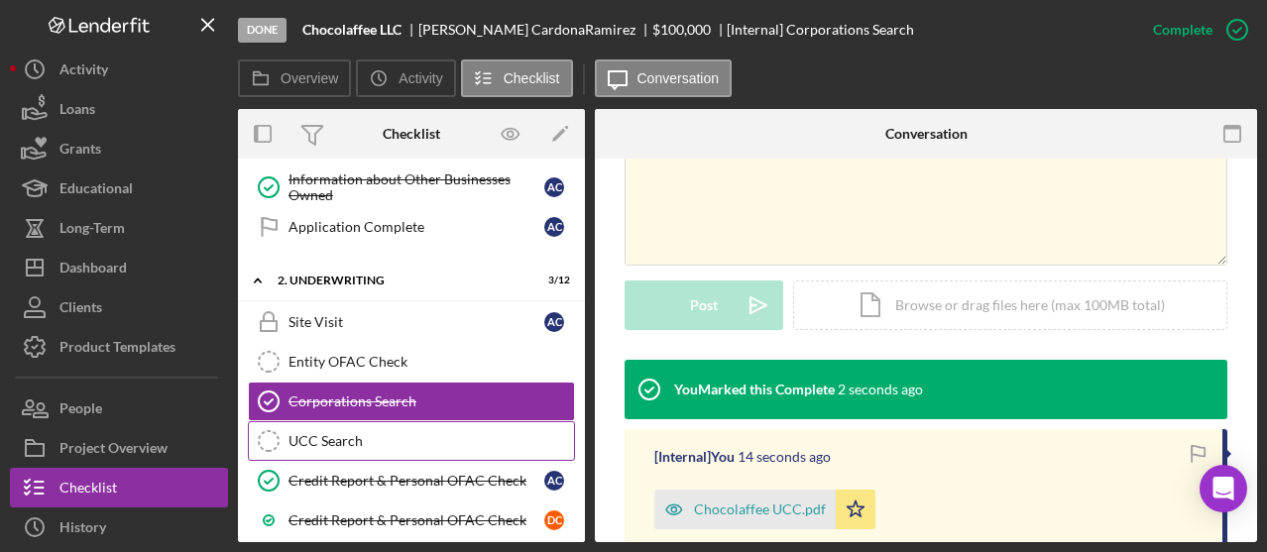
click at [481, 433] on div "UCC Search" at bounding box center [432, 441] width 286 height 16
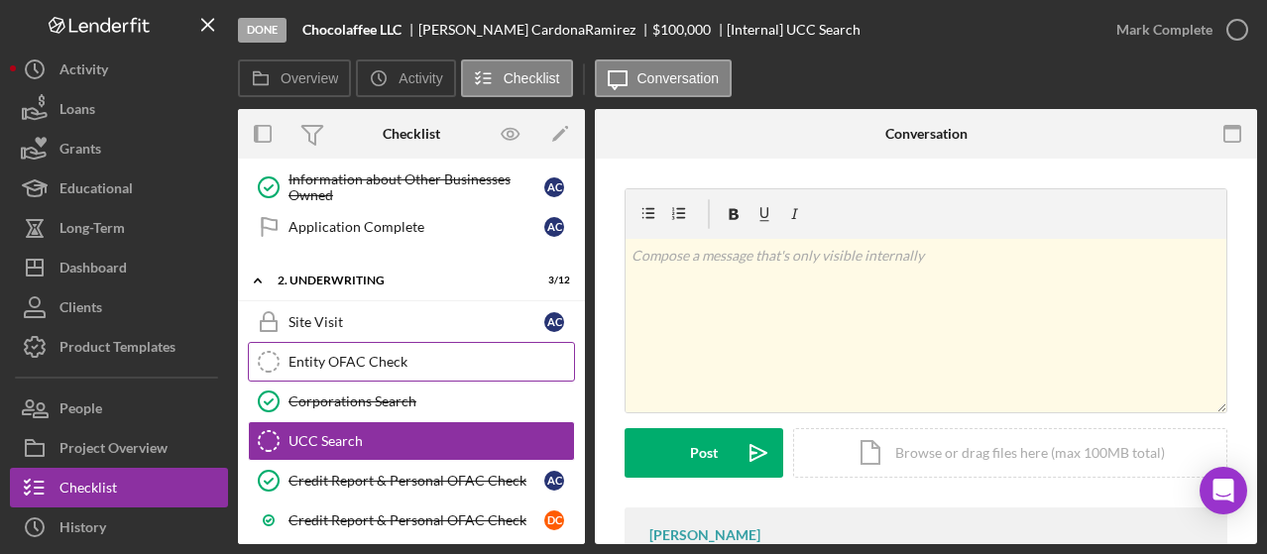
click at [410, 354] on div "Entity OFAC Check" at bounding box center [432, 362] width 286 height 16
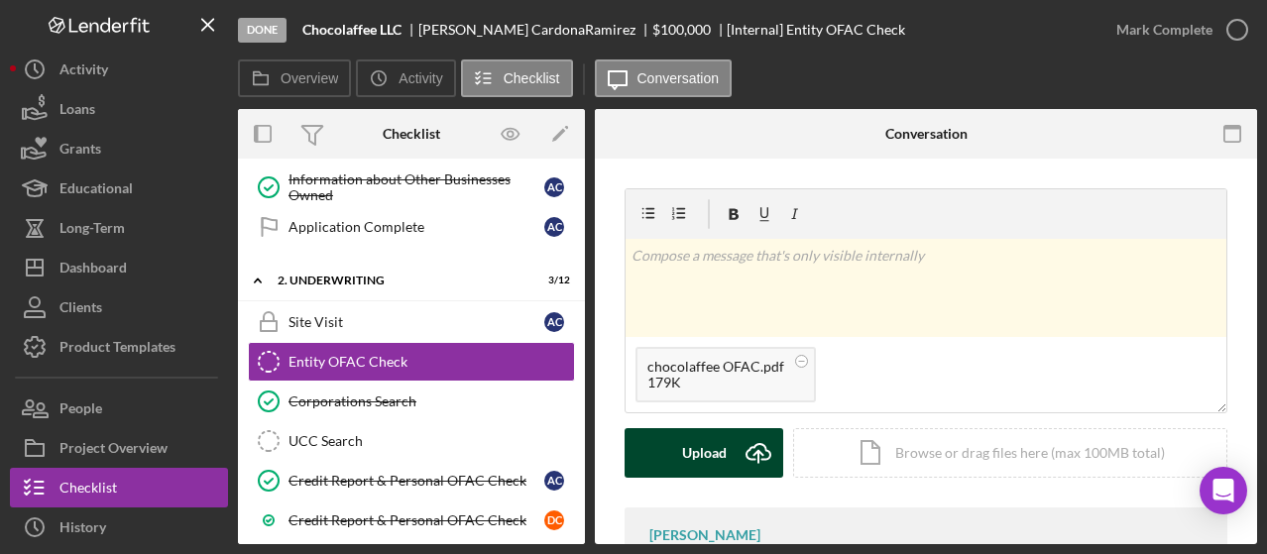
click at [748, 447] on icon "Icon/Upload" at bounding box center [759, 453] width 50 height 50
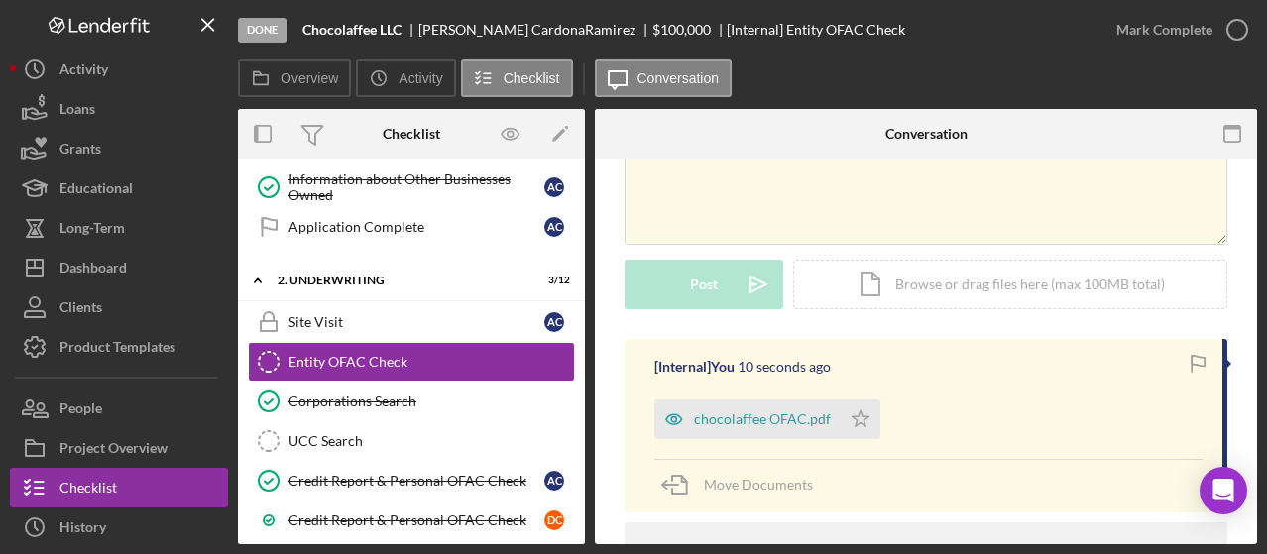
scroll to position [177, 0]
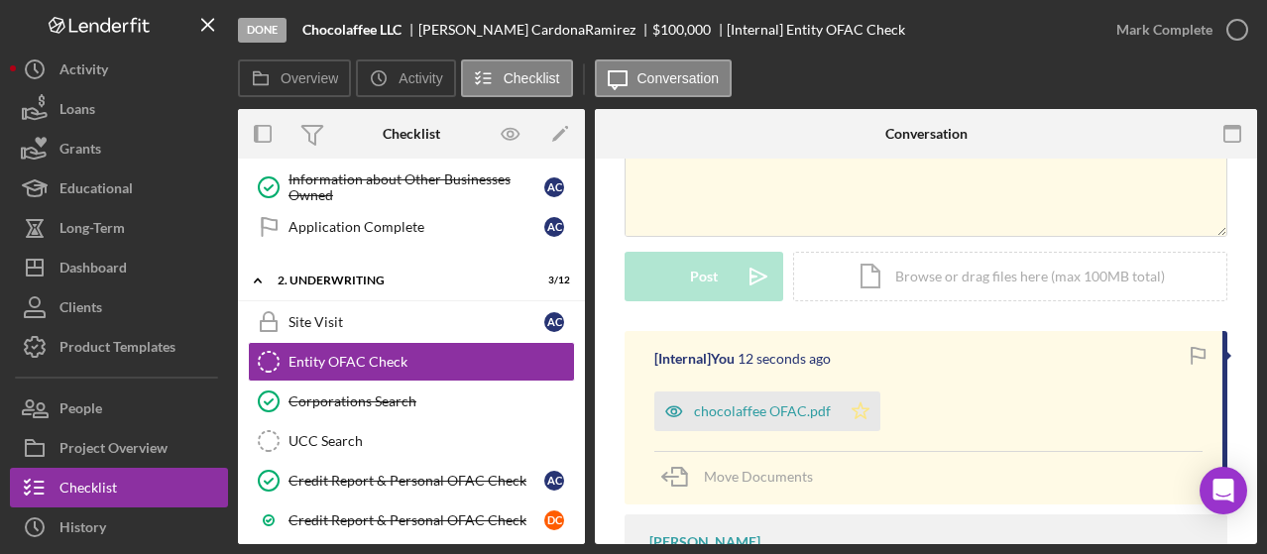
click at [866, 410] on icon "Icon/Star" at bounding box center [861, 412] width 40 height 40
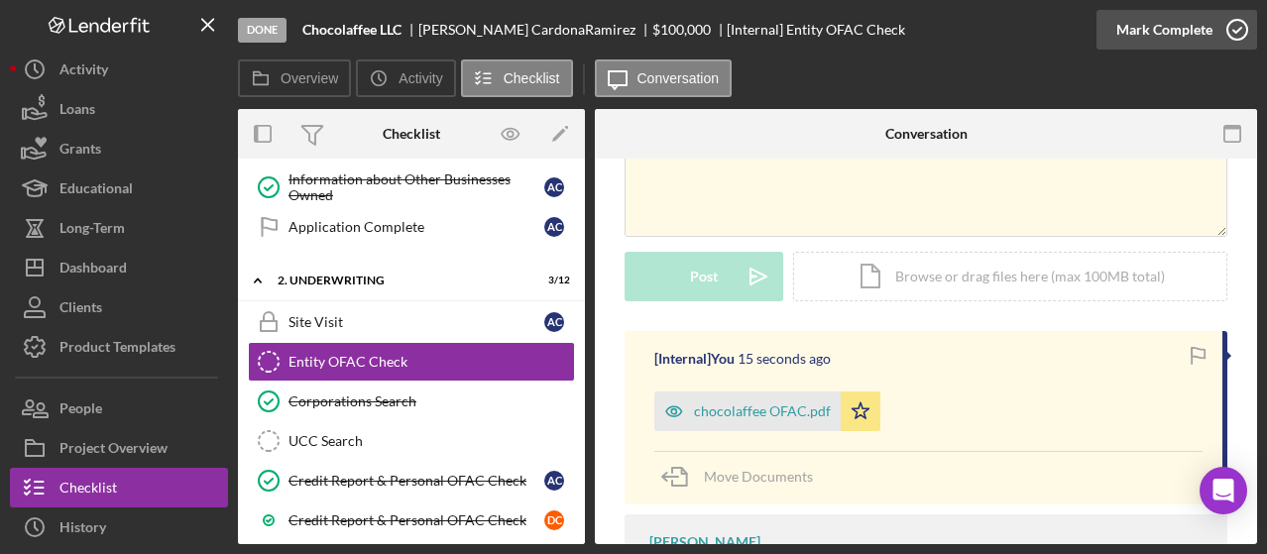
click at [1237, 29] on icon "button" at bounding box center [1238, 30] width 50 height 50
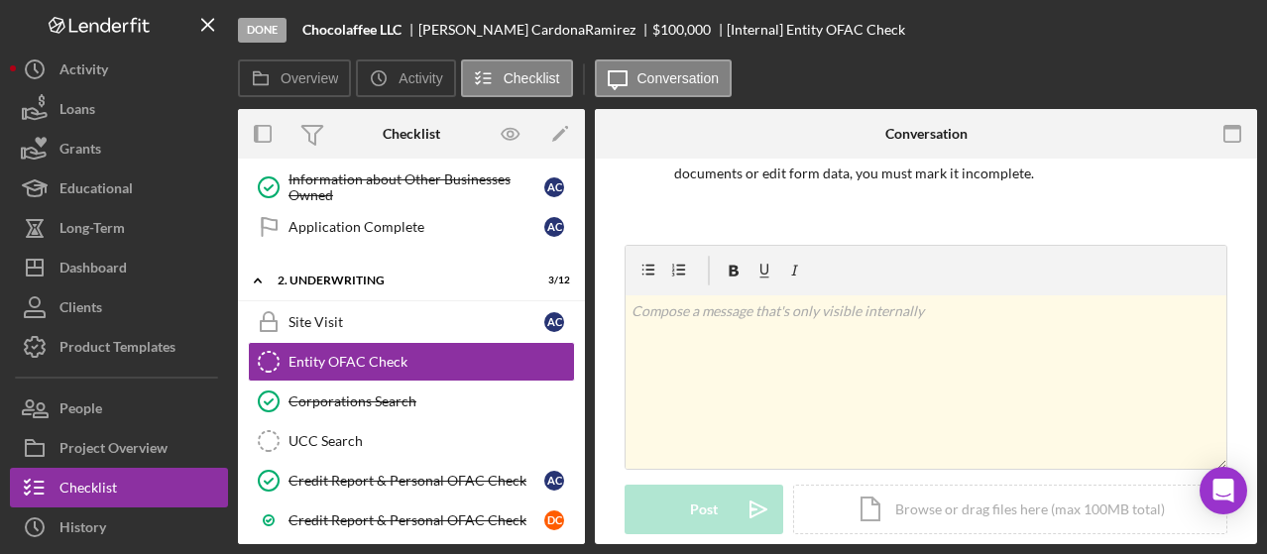
scroll to position [448, 0]
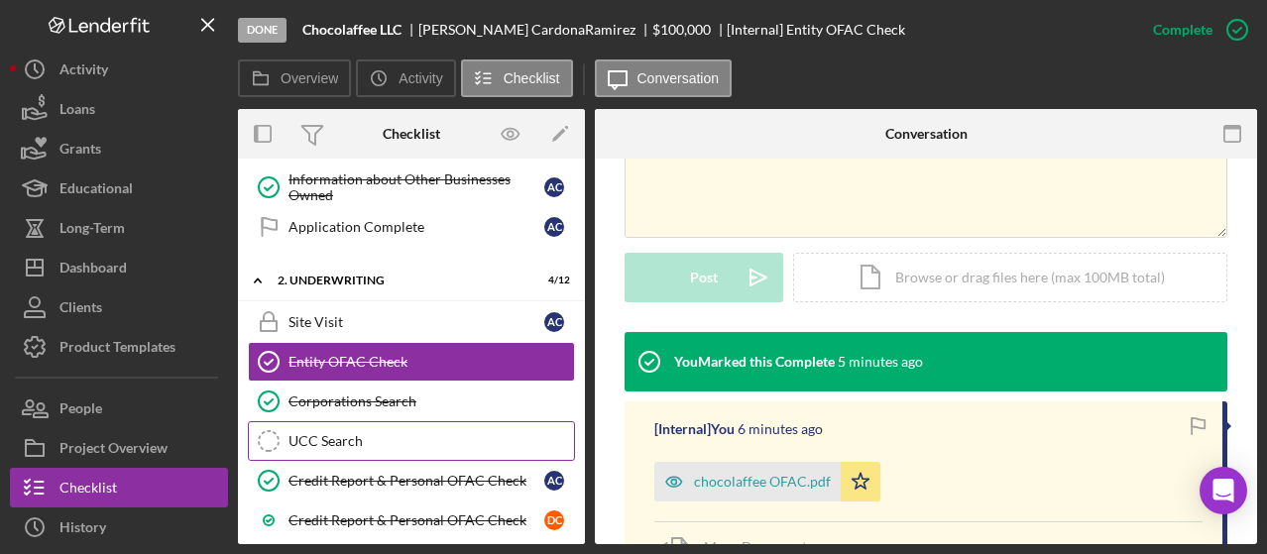
click at [401, 433] on div "UCC Search" at bounding box center [432, 441] width 286 height 16
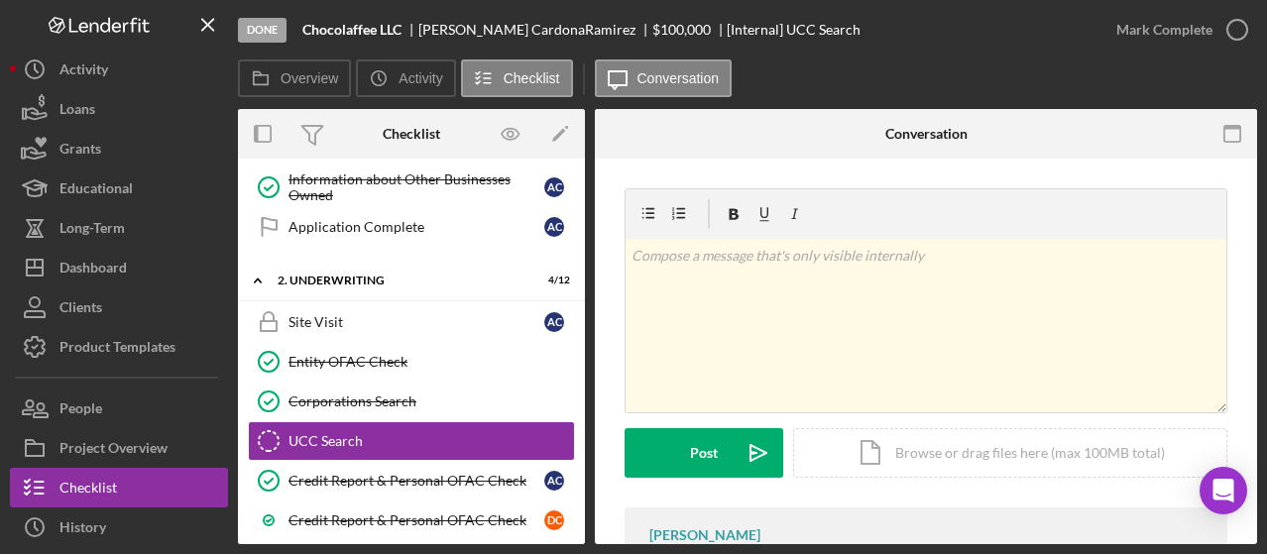
click at [993, 170] on div "v Color teal Color pink Remove color Add row above Add row below Add column bef…" at bounding box center [926, 444] width 662 height 571
click at [371, 394] on div "Corporations Search" at bounding box center [432, 402] width 286 height 16
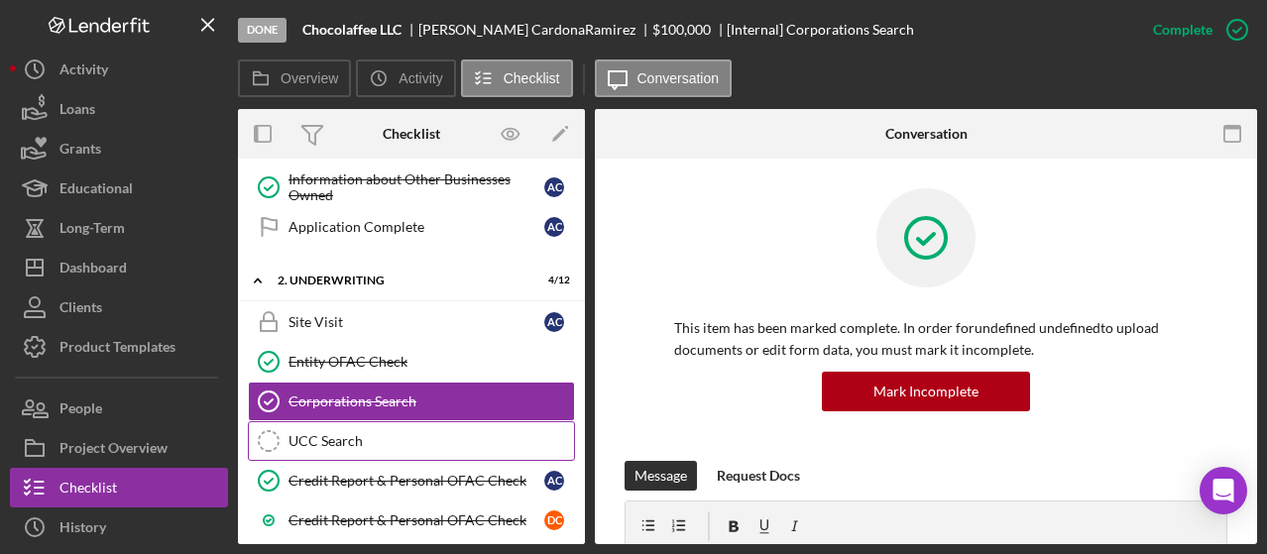
click at [361, 433] on div "UCC Search" at bounding box center [432, 441] width 286 height 16
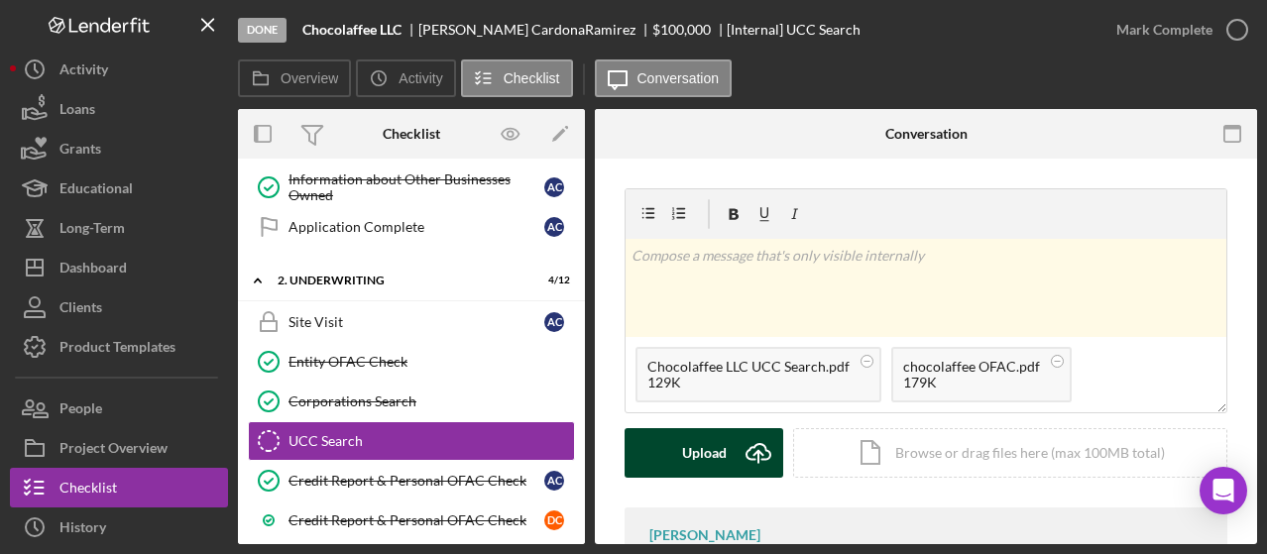
click at [740, 447] on icon "Icon/Upload" at bounding box center [759, 453] width 50 height 50
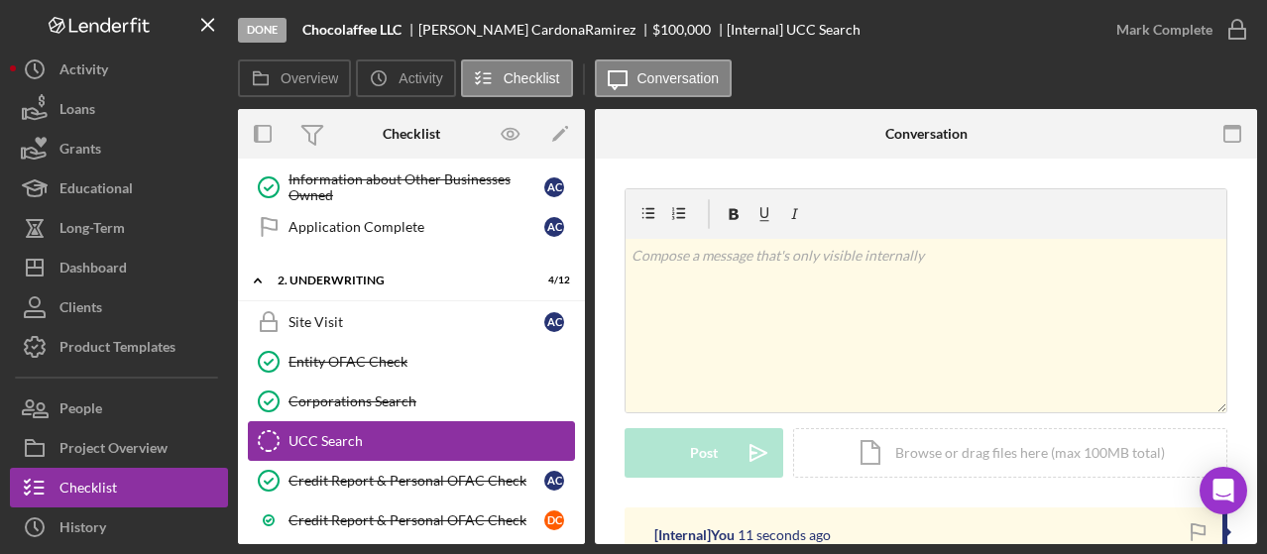
click at [339, 433] on div "UCC Search" at bounding box center [432, 441] width 286 height 16
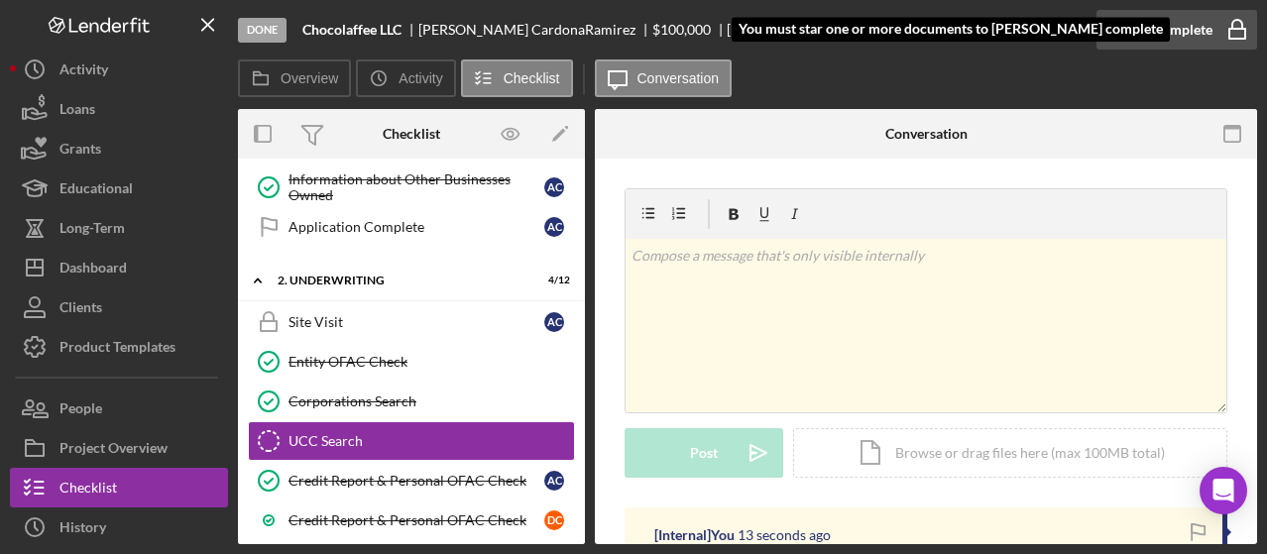
click at [1237, 33] on icon "button" at bounding box center [1238, 30] width 50 height 50
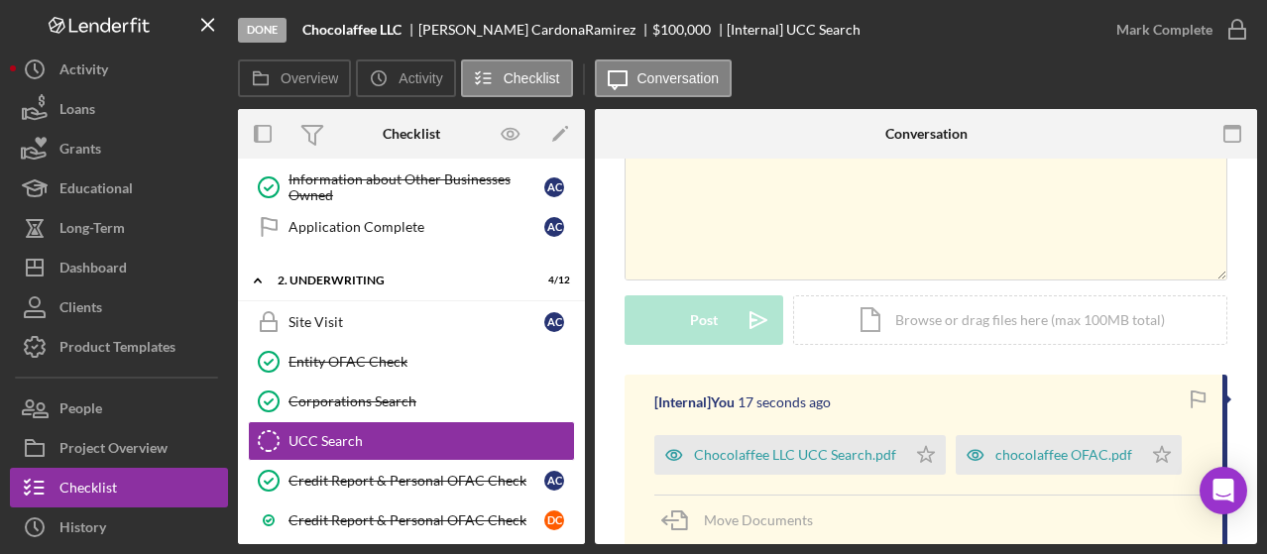
scroll to position [184, 0]
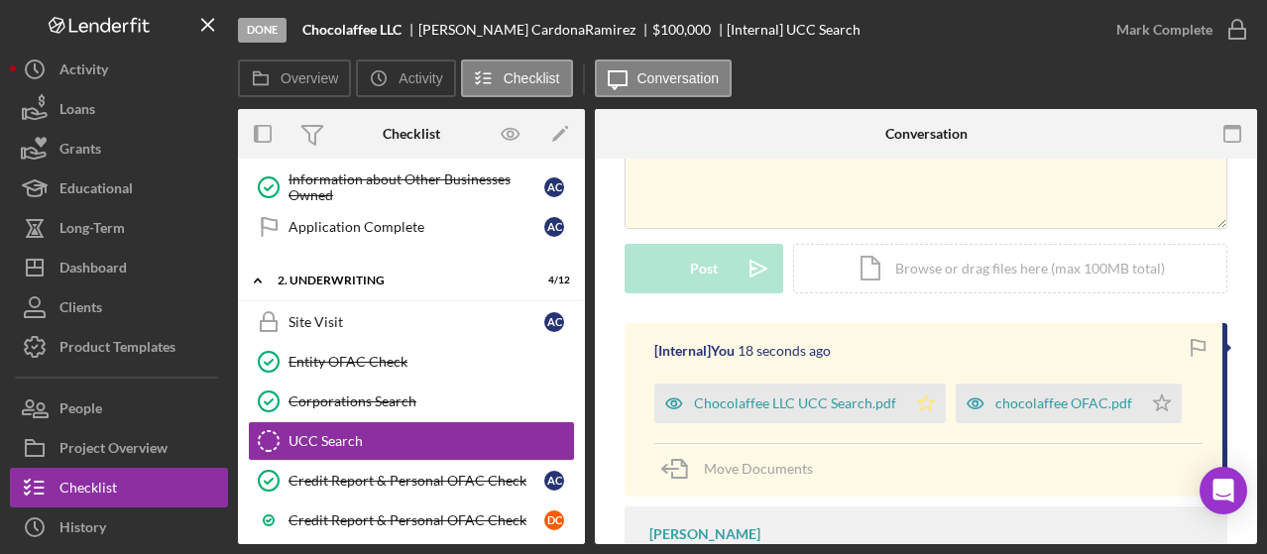
click at [916, 397] on icon "Icon/Star" at bounding box center [926, 404] width 40 height 40
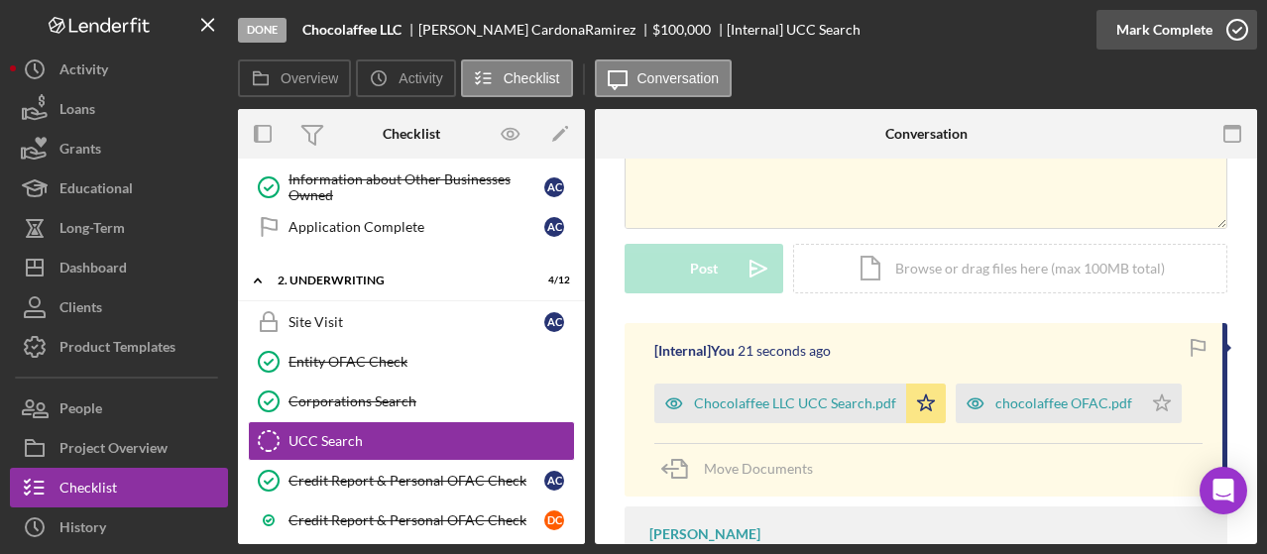
click at [1234, 31] on polyline "button" at bounding box center [1238, 30] width 8 height 5
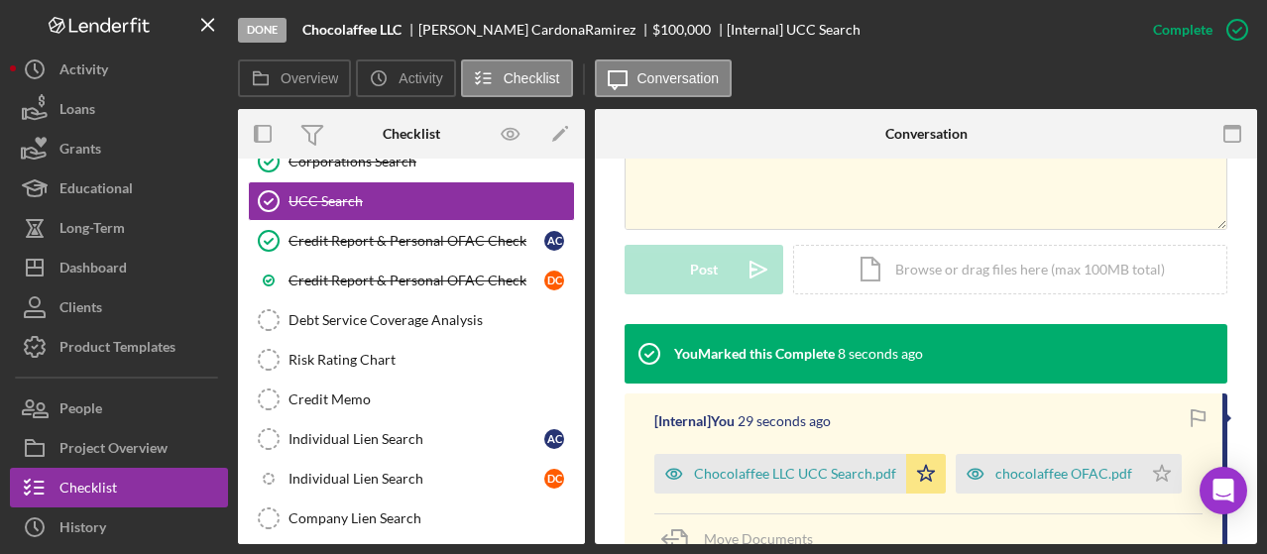
scroll to position [1681, 0]
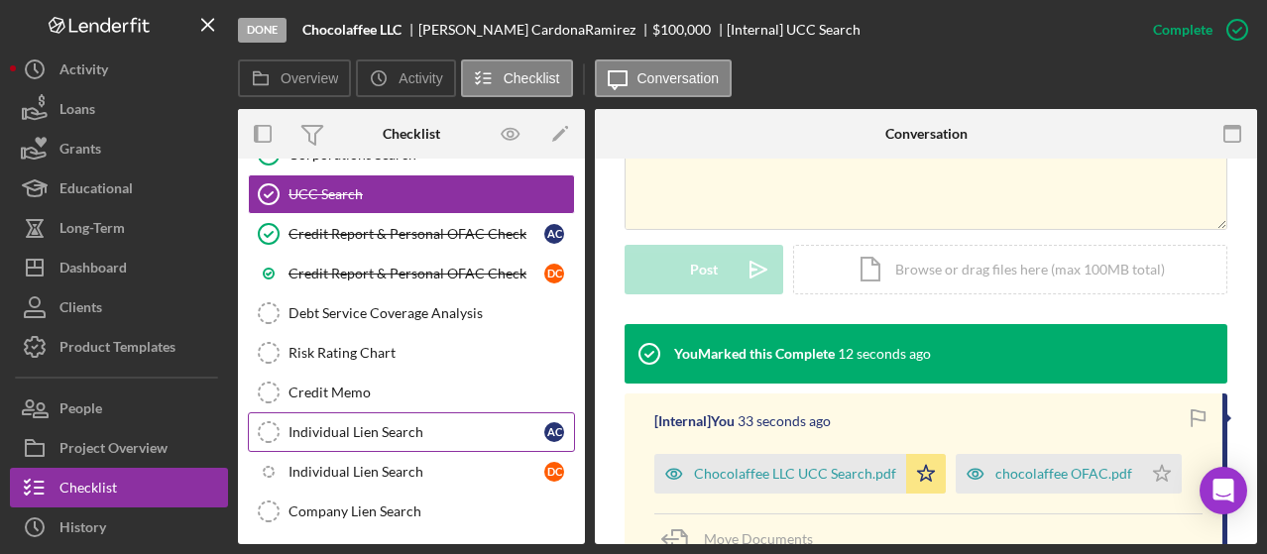
click at [435, 424] on div "Individual Lien Search" at bounding box center [417, 432] width 256 height 16
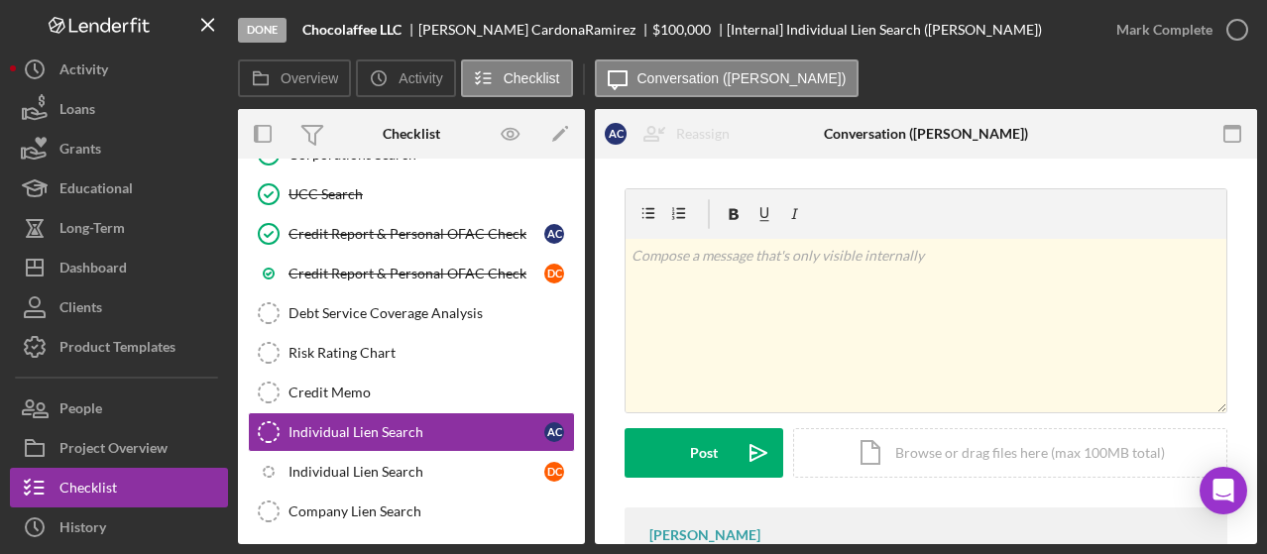
scroll to position [104, 0]
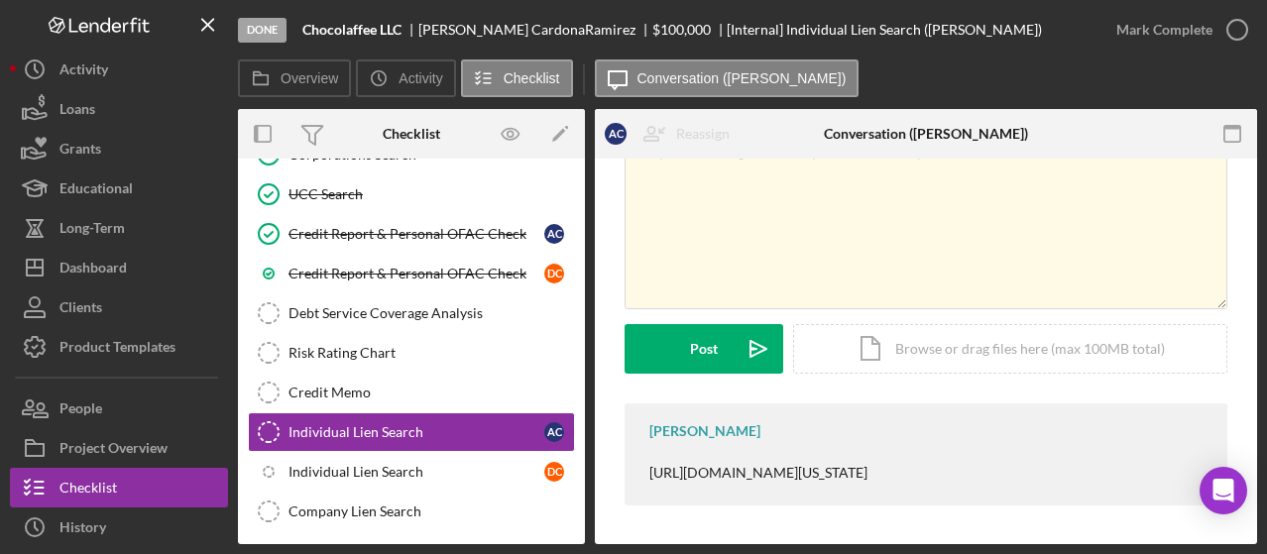
drag, startPoint x: 652, startPoint y: 469, endPoint x: 1017, endPoint y: 474, distance: 364.9
click at [1017, 474] on div "[PERSON_NAME] [URL][DOMAIN_NAME][US_STATE]" at bounding box center [926, 455] width 603 height 102
drag, startPoint x: 1007, startPoint y: 471, endPoint x: 992, endPoint y: 467, distance: 16.4
click at [1250, 344] on div "v Color teal Color pink Remove color Add row above Add row below Add column bef…" at bounding box center [926, 300] width 662 height 491
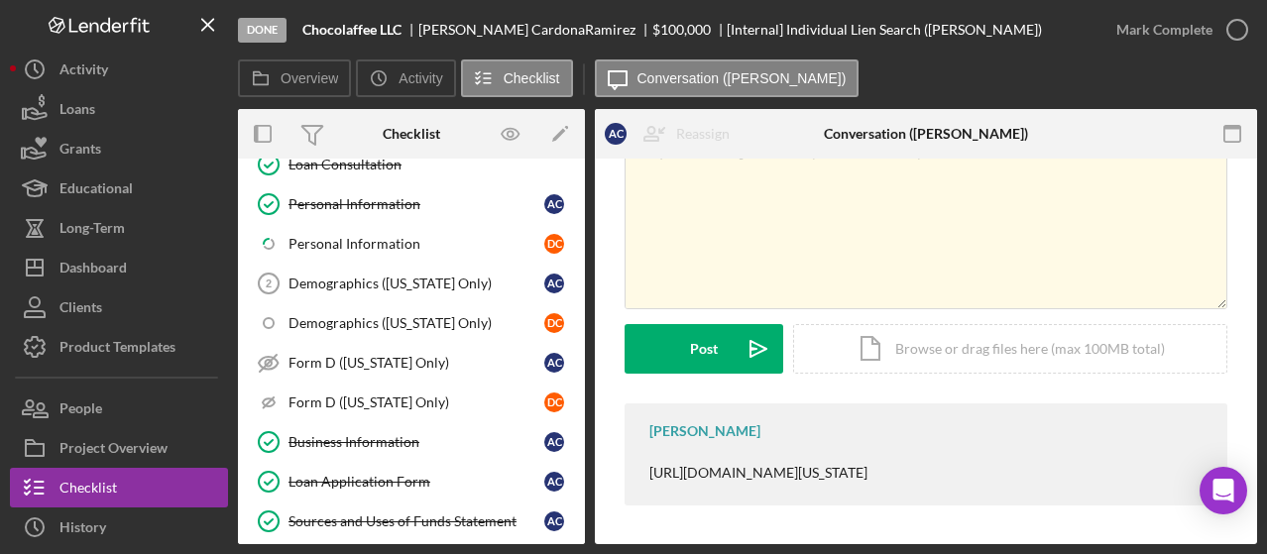
scroll to position [0, 0]
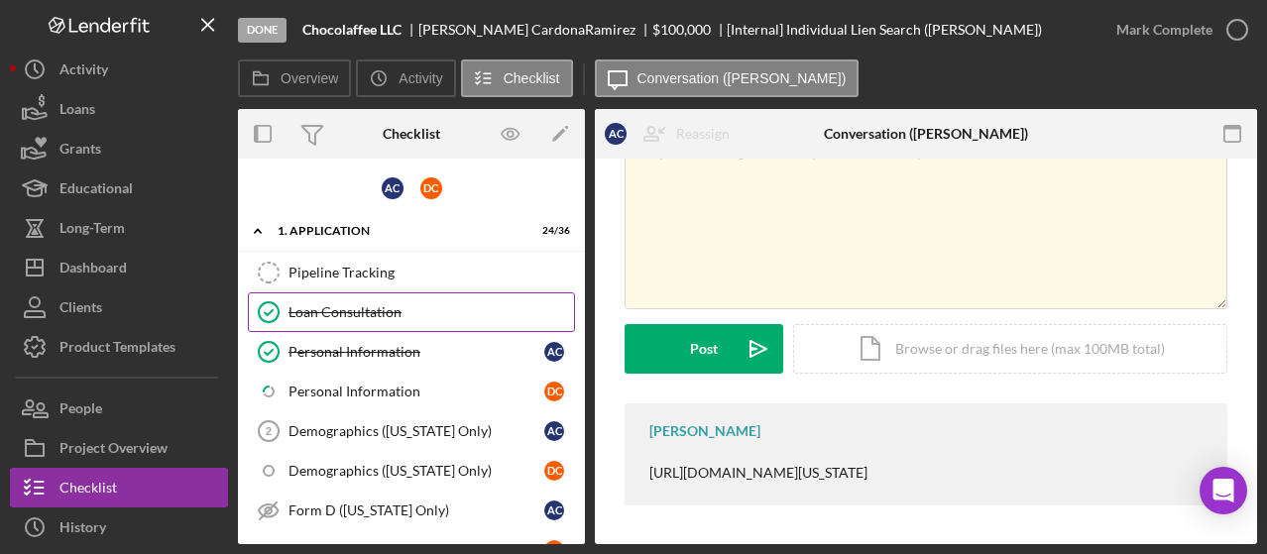
click at [394, 311] on div "Loan Consultation" at bounding box center [432, 312] width 286 height 16
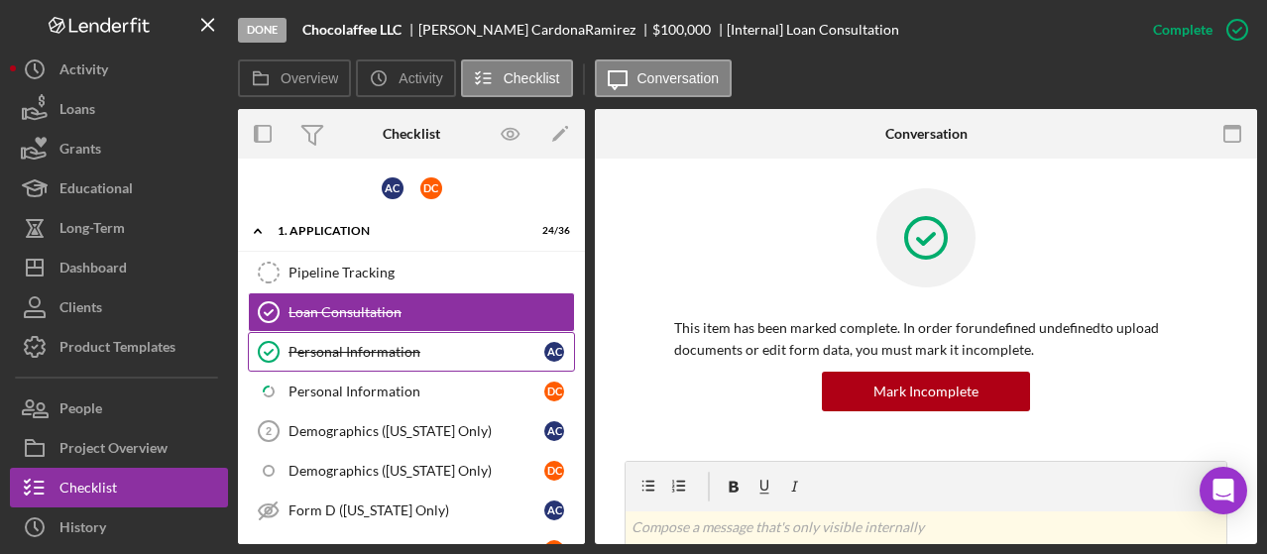
click at [482, 362] on link "Personal Information Personal Information A C" at bounding box center [411, 352] width 327 height 40
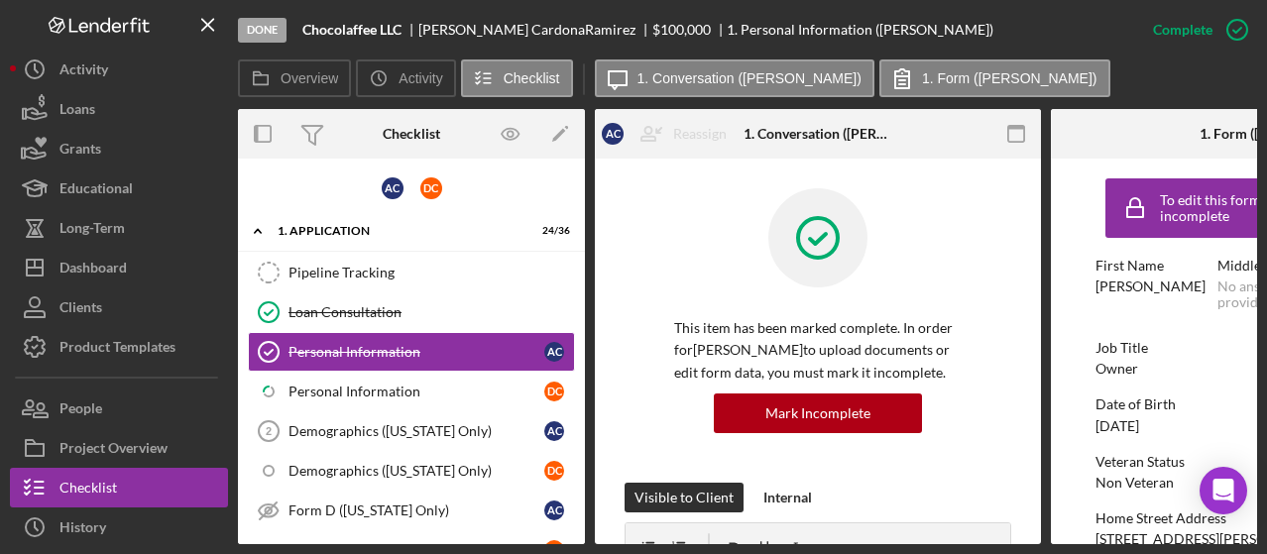
drag, startPoint x: 925, startPoint y: 537, endPoint x: 1045, endPoint y: 529, distance: 120.3
click at [1046, 529] on div "Overview Internal Workflow Stage Done Icon/Dropdown Arrow Archive (can unarchiv…" at bounding box center [747, 326] width 1019 height 435
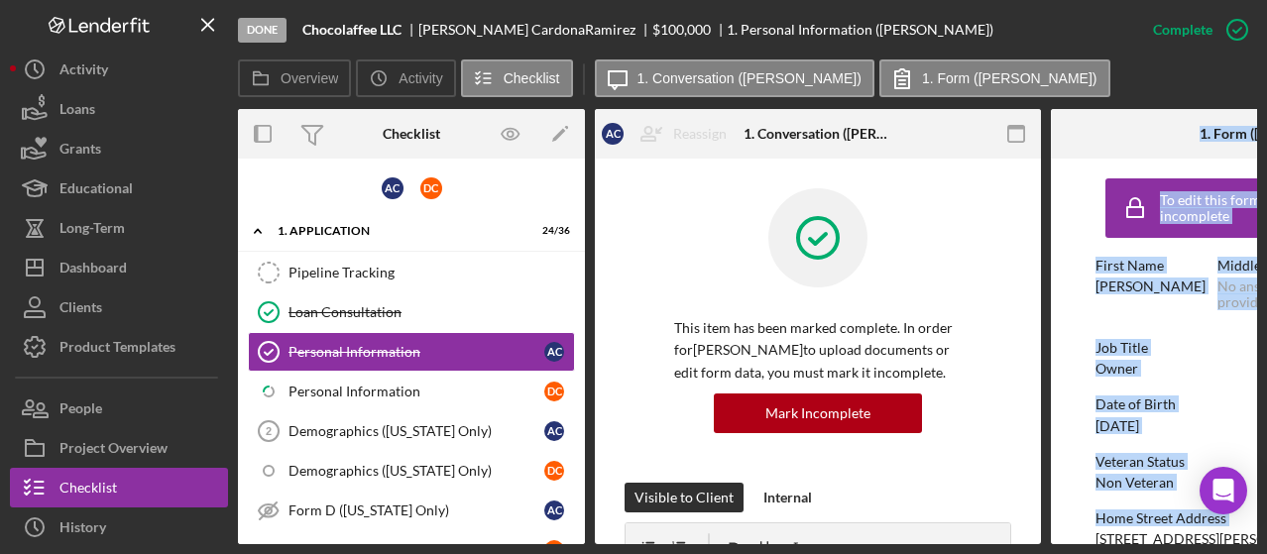
click at [1192, 369] on div "Job Title Owner" at bounding box center [1274, 358] width 357 height 37
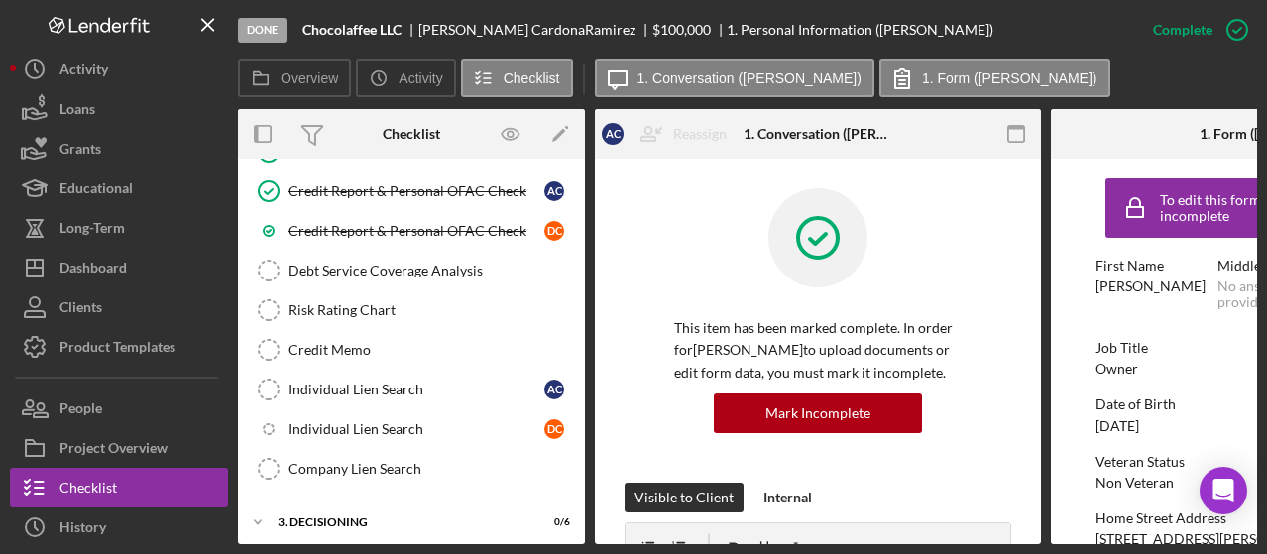
scroll to position [1711, 0]
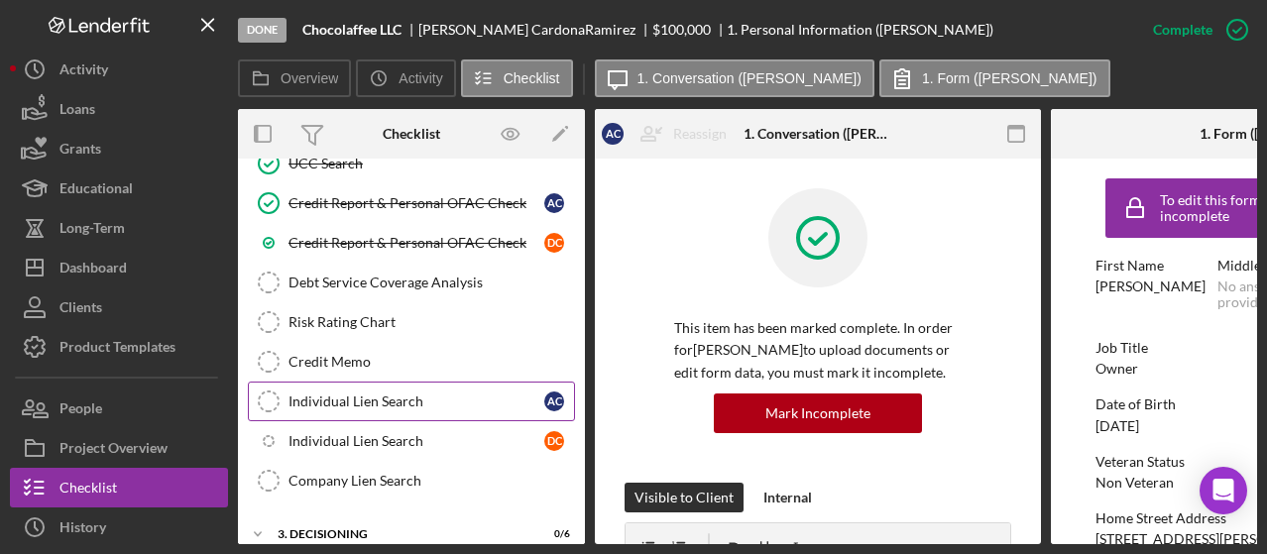
click at [417, 394] on div "Individual Lien Search" at bounding box center [417, 402] width 256 height 16
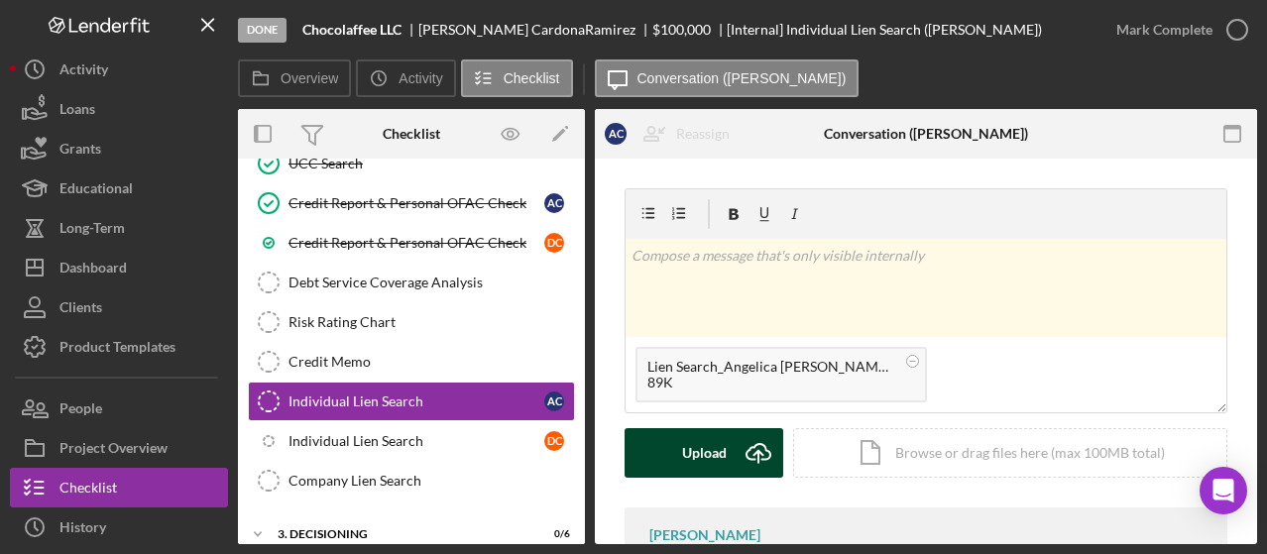
click at [756, 441] on icon "Icon/Upload" at bounding box center [759, 453] width 50 height 50
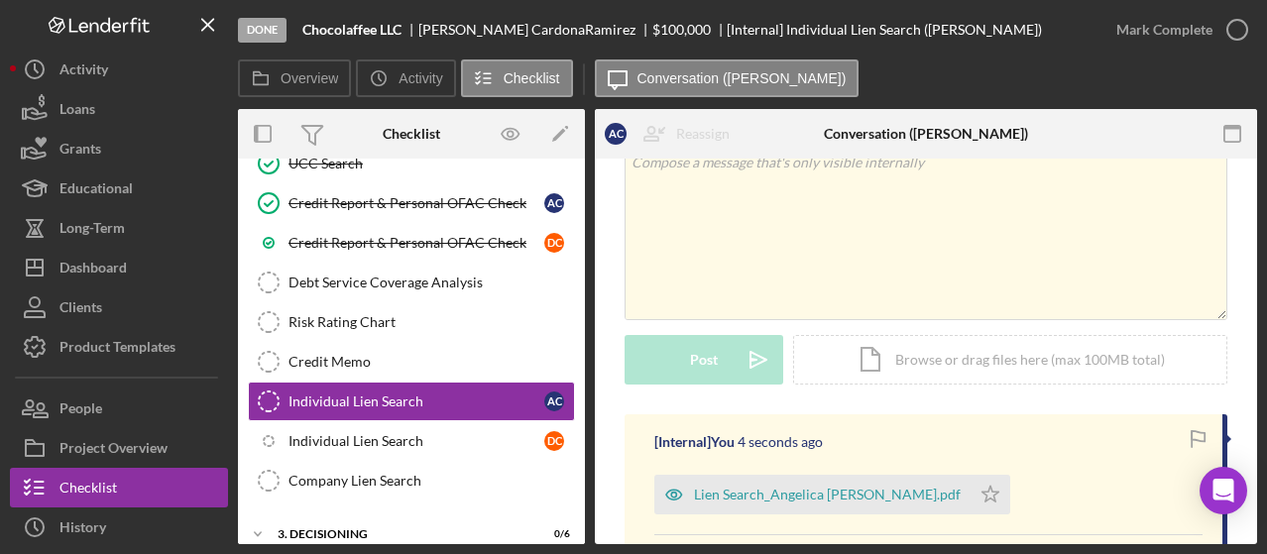
scroll to position [119, 0]
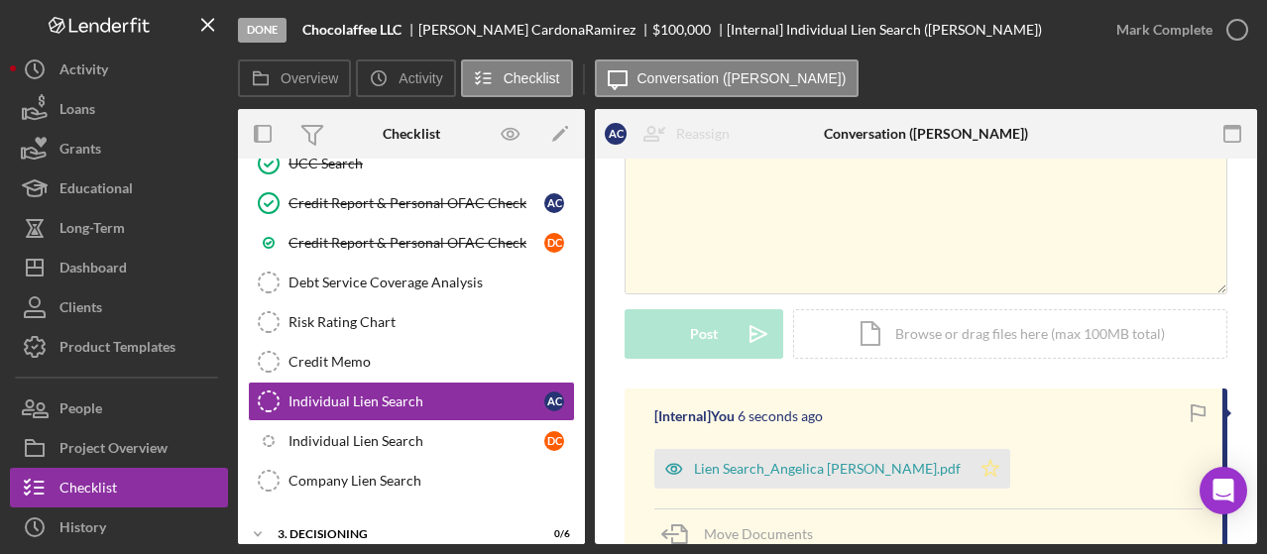
click at [971, 467] on icon "Icon/Star" at bounding box center [991, 469] width 40 height 40
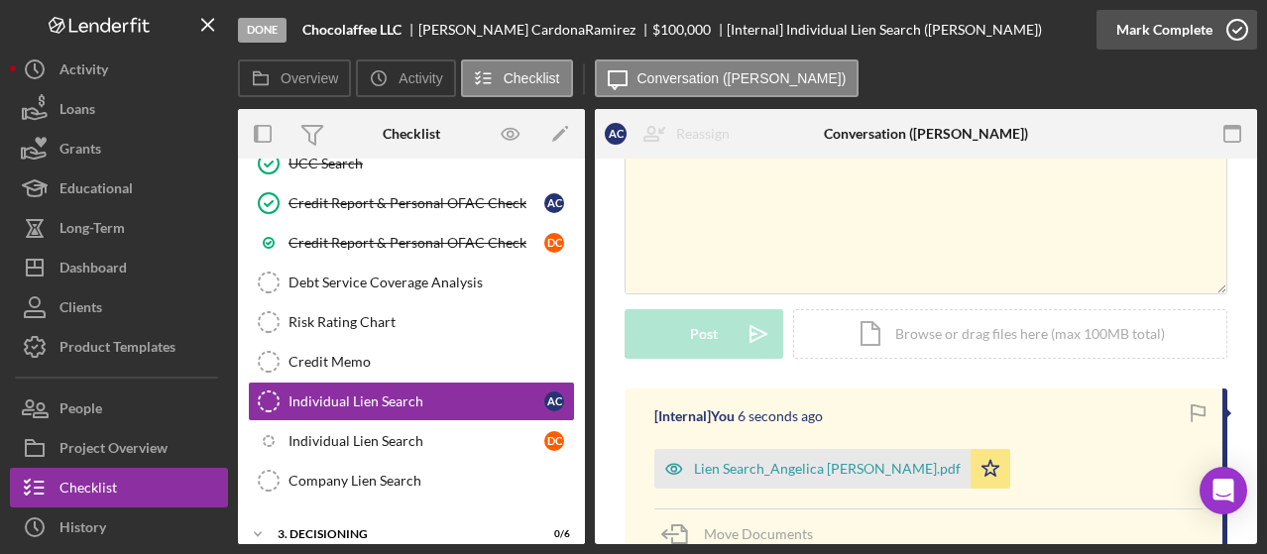
click at [1228, 33] on icon "button" at bounding box center [1238, 30] width 50 height 50
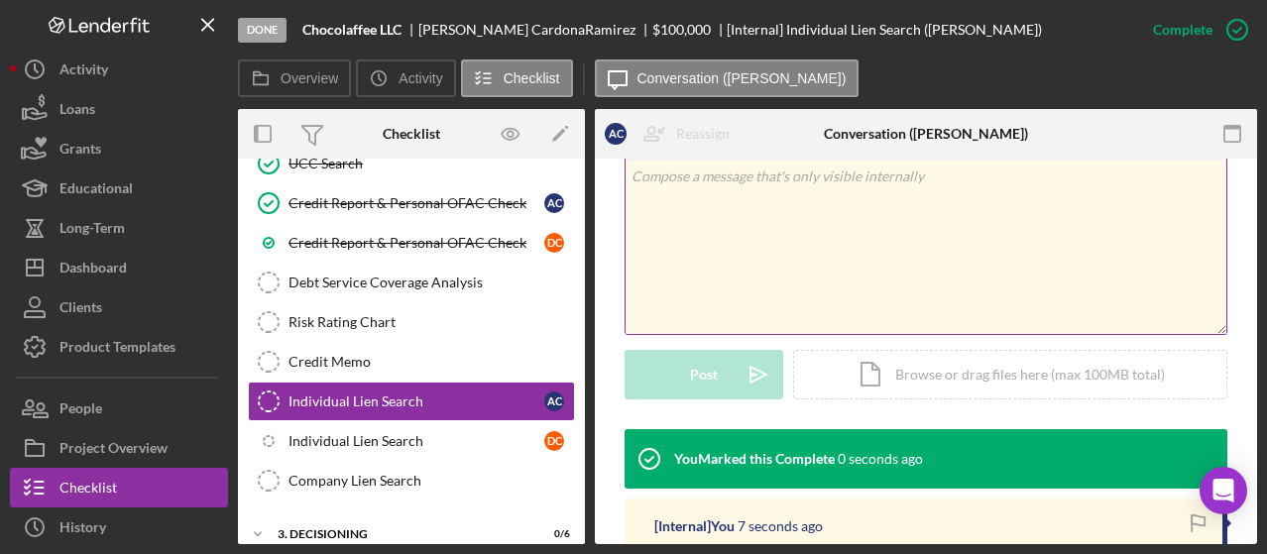
scroll to position [391, 0]
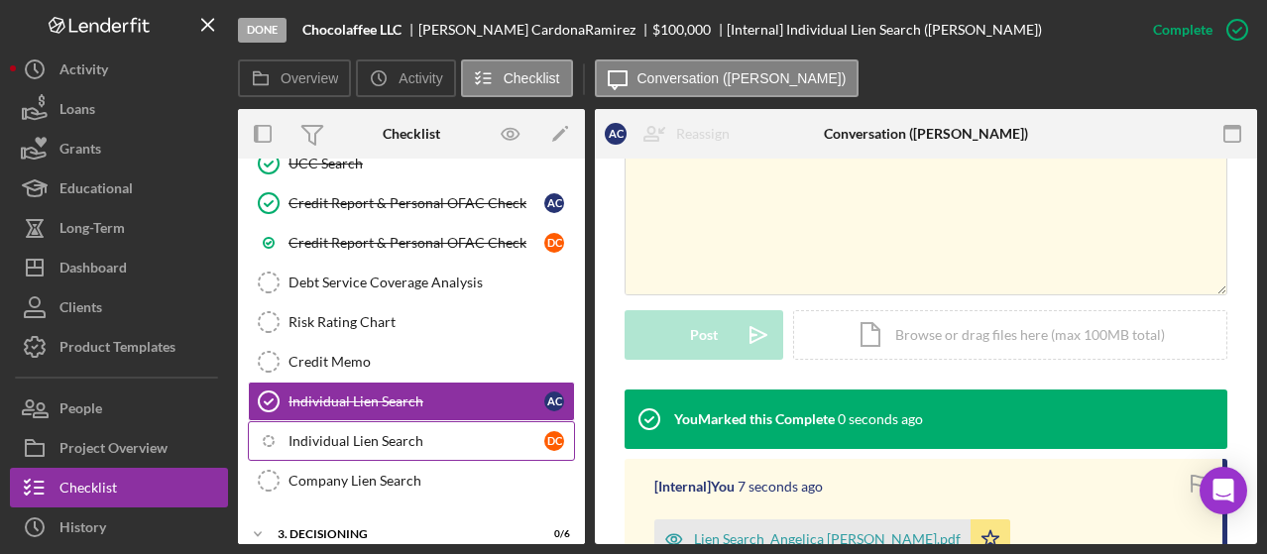
click at [374, 433] on div "Individual Lien Search" at bounding box center [417, 441] width 256 height 16
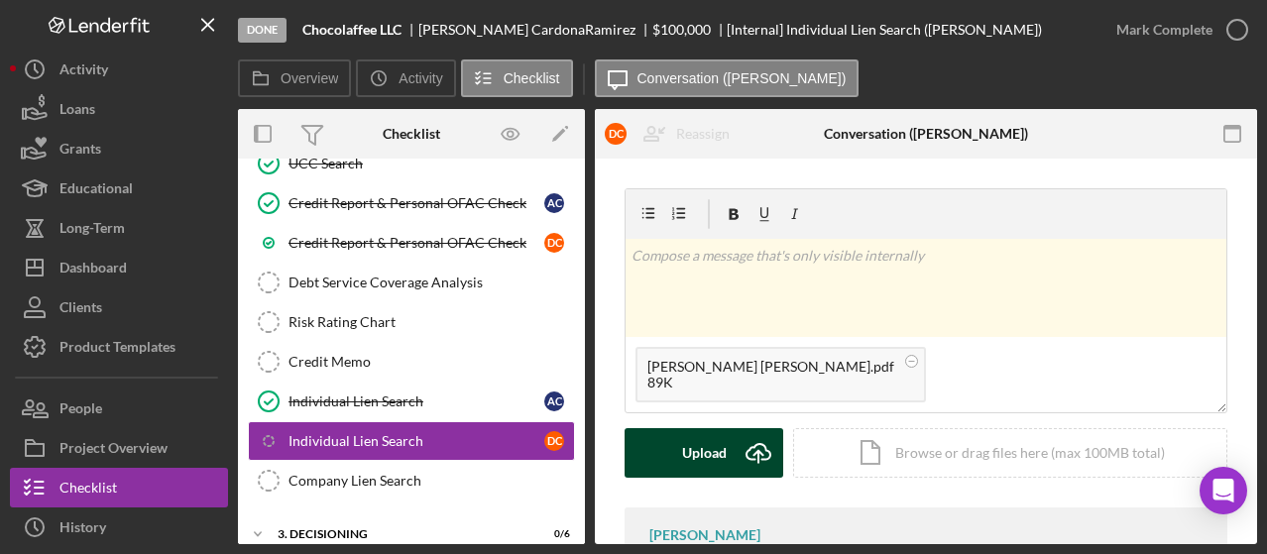
click at [762, 453] on icon "Icon/Upload" at bounding box center [759, 453] width 50 height 50
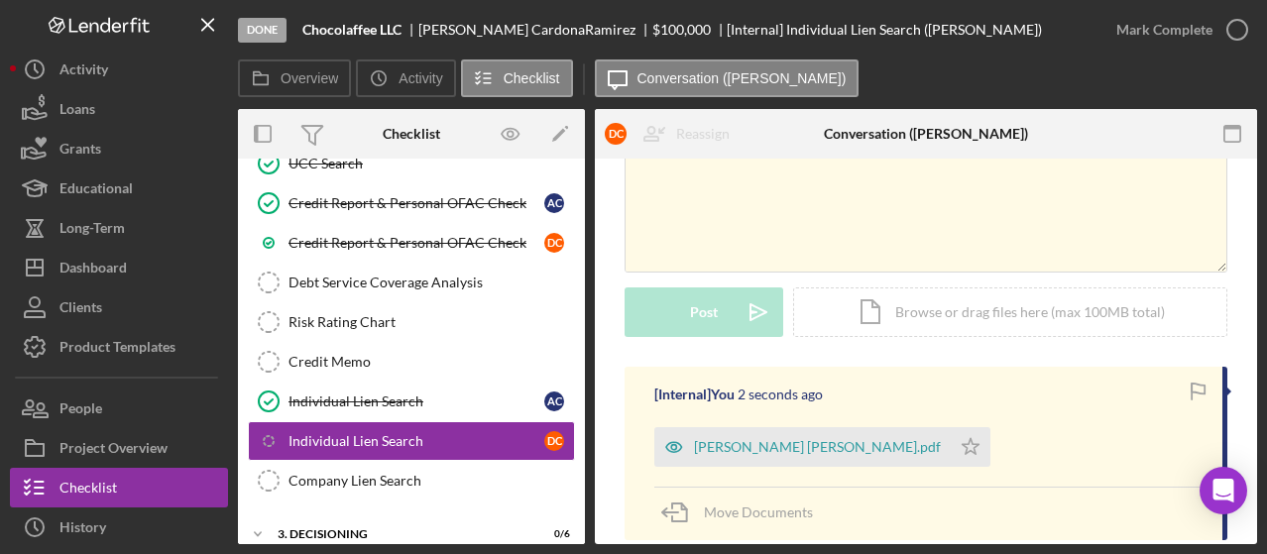
scroll to position [149, 0]
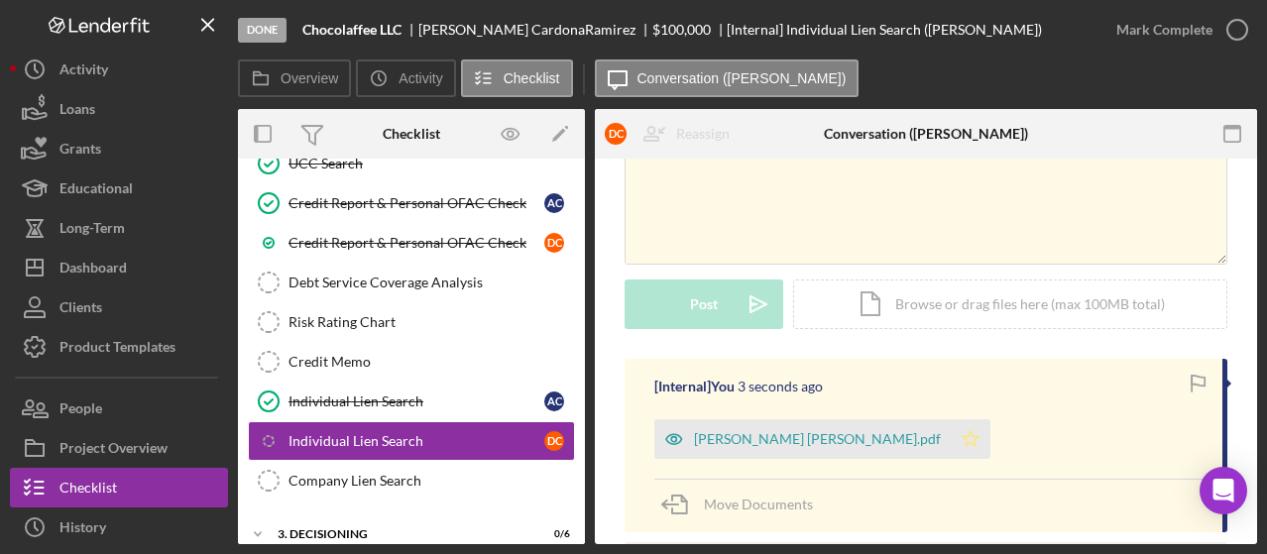
click at [963, 438] on polygon "button" at bounding box center [971, 438] width 17 height 16
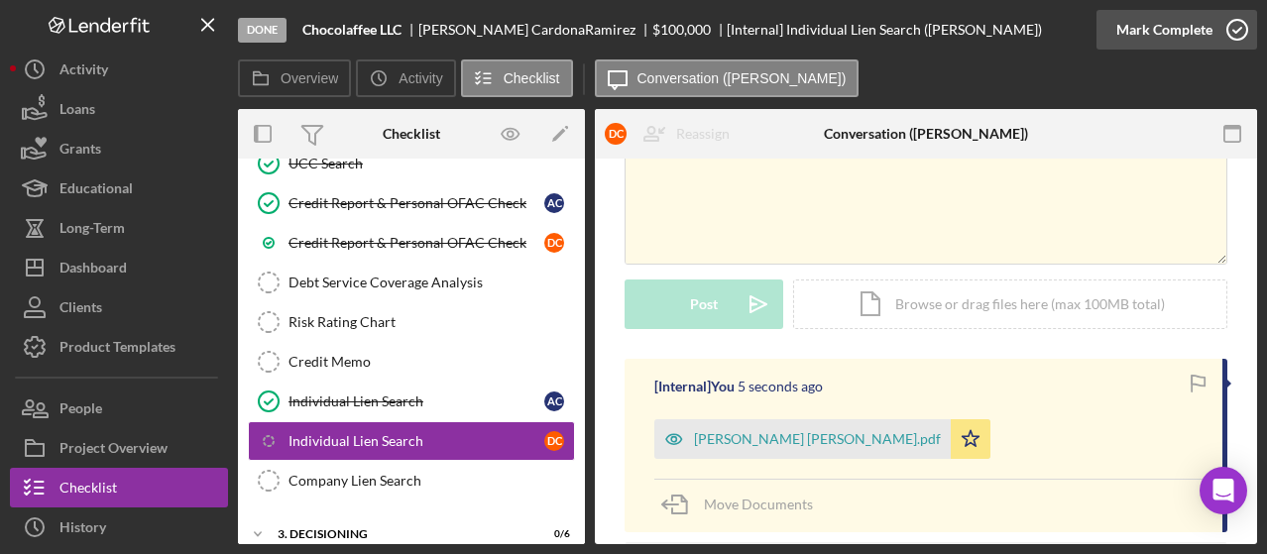
click at [1237, 30] on icon "button" at bounding box center [1238, 30] width 50 height 50
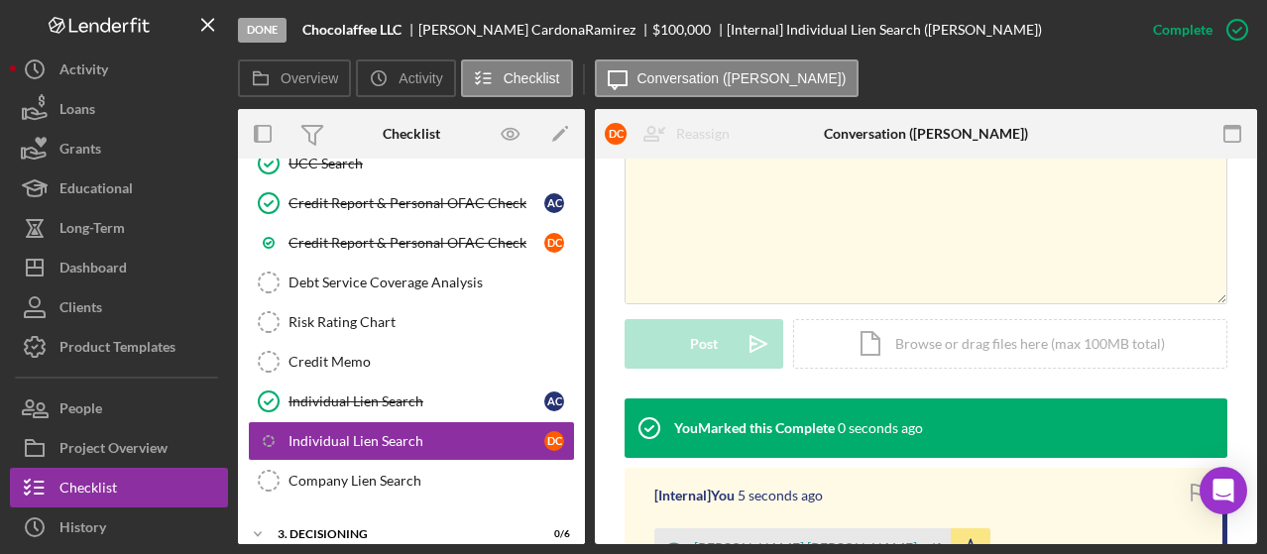
scroll to position [421, 0]
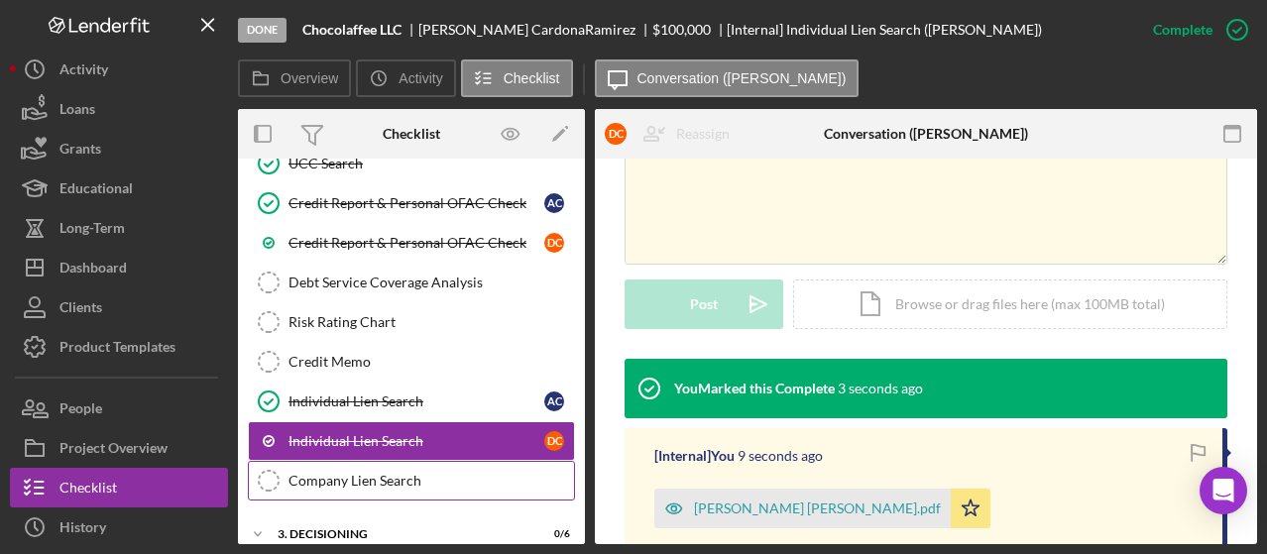
click at [412, 473] on div "Company Lien Search" at bounding box center [432, 481] width 286 height 16
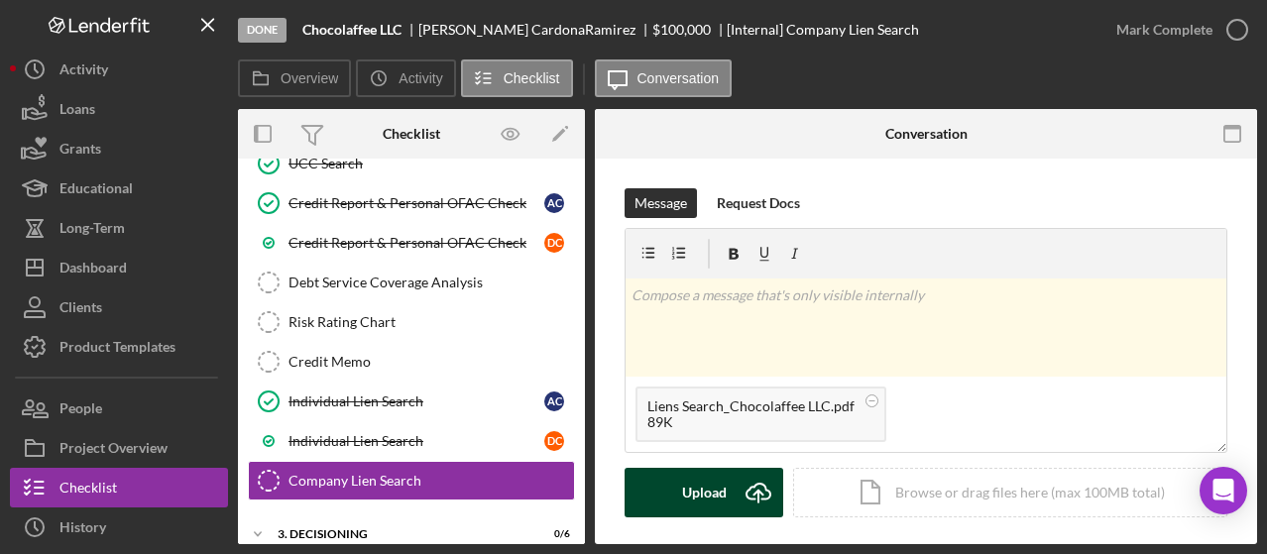
click at [734, 489] on icon "Icon/Upload" at bounding box center [759, 493] width 50 height 50
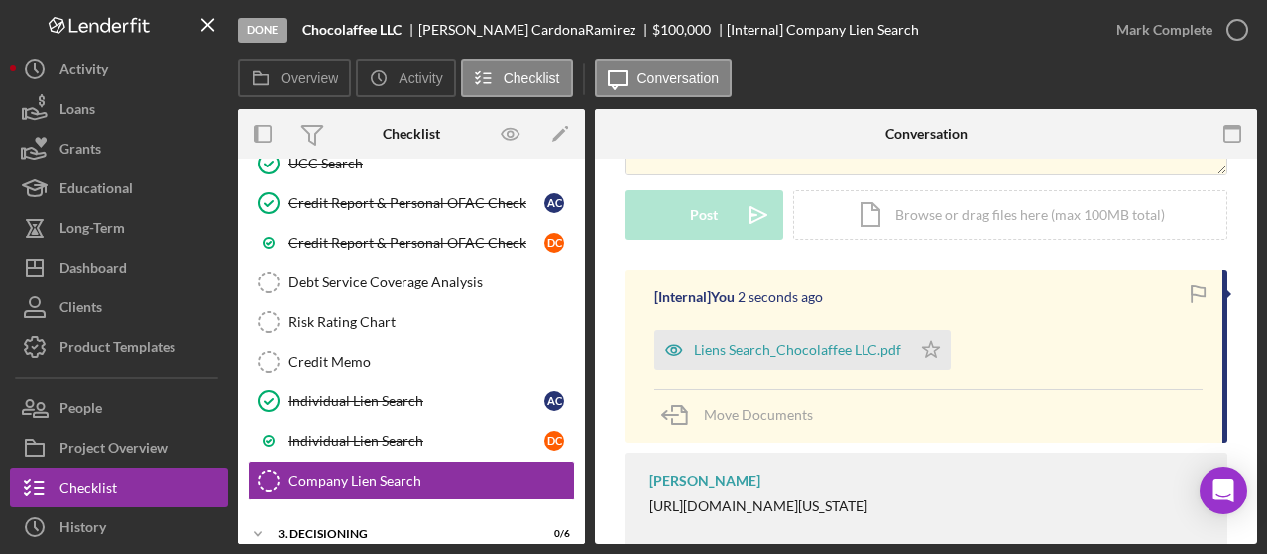
scroll to position [315, 0]
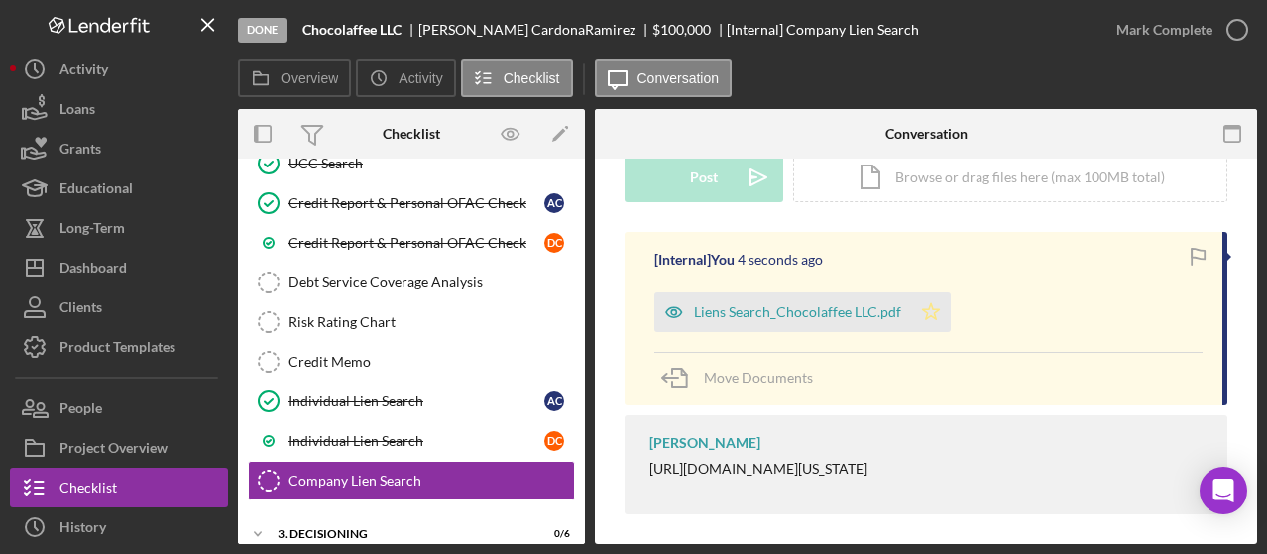
click at [926, 310] on icon "Icon/Star" at bounding box center [931, 313] width 40 height 40
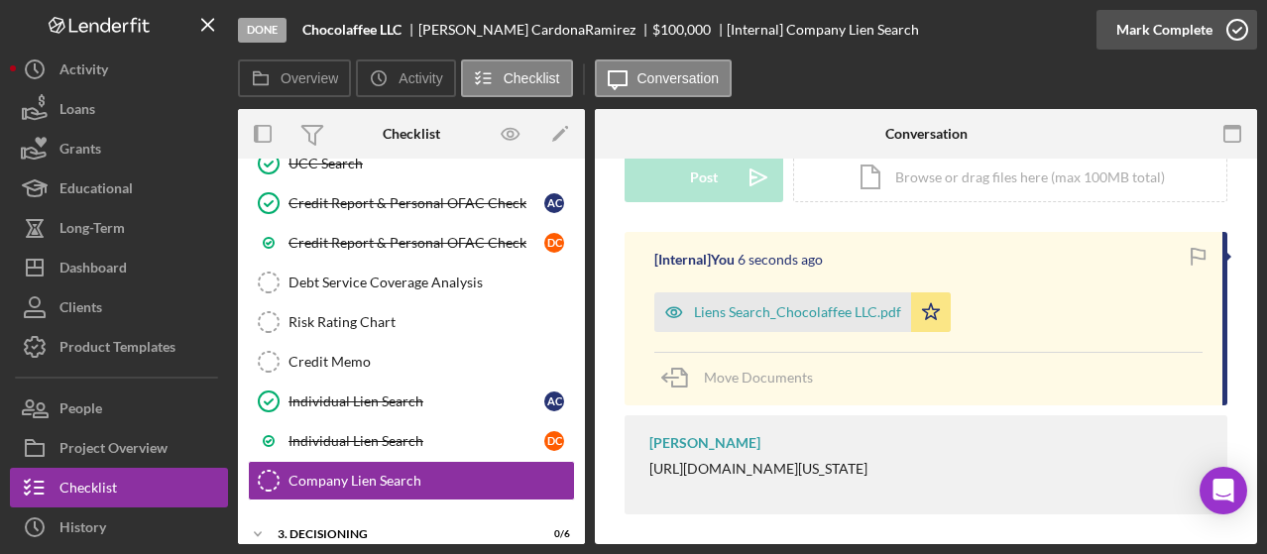
click at [1218, 25] on icon "button" at bounding box center [1238, 30] width 50 height 50
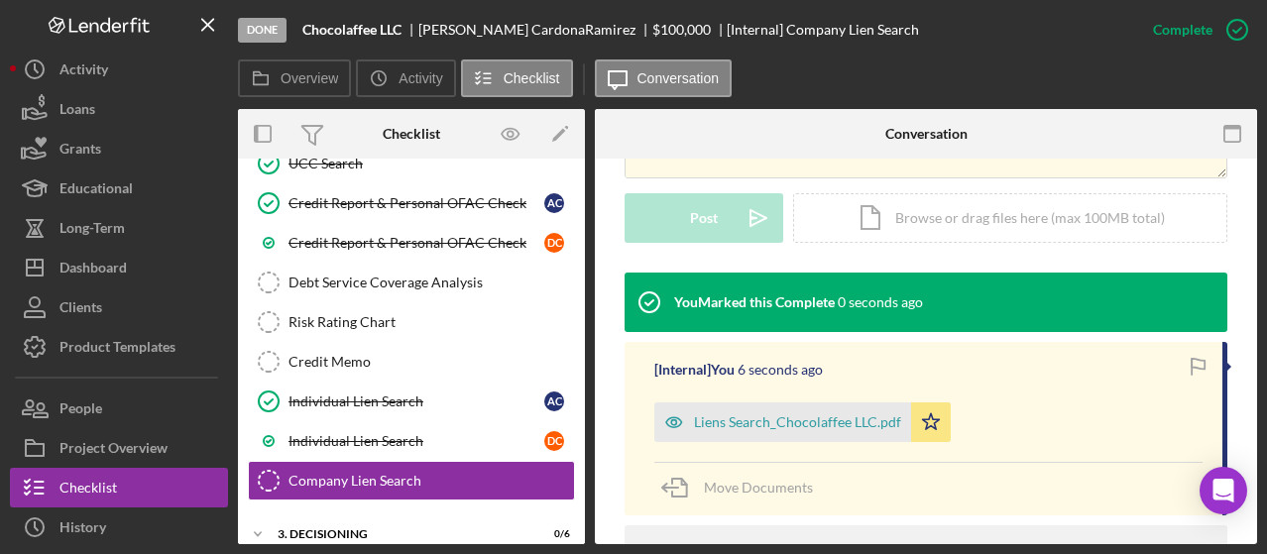
scroll to position [587, 0]
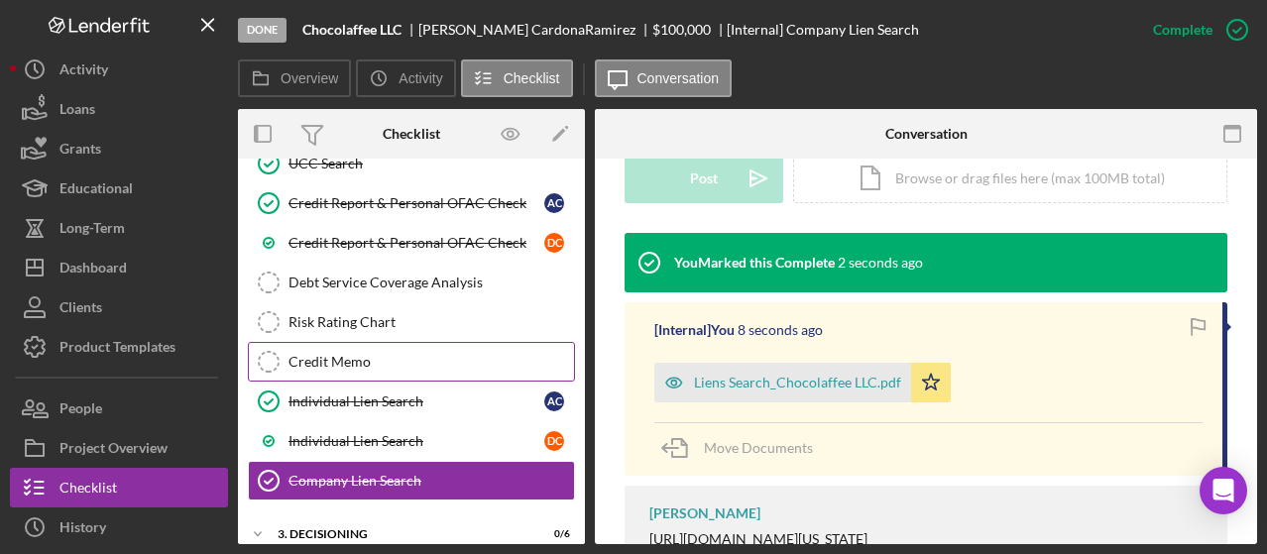
click at [372, 354] on div "Credit Memo" at bounding box center [432, 362] width 286 height 16
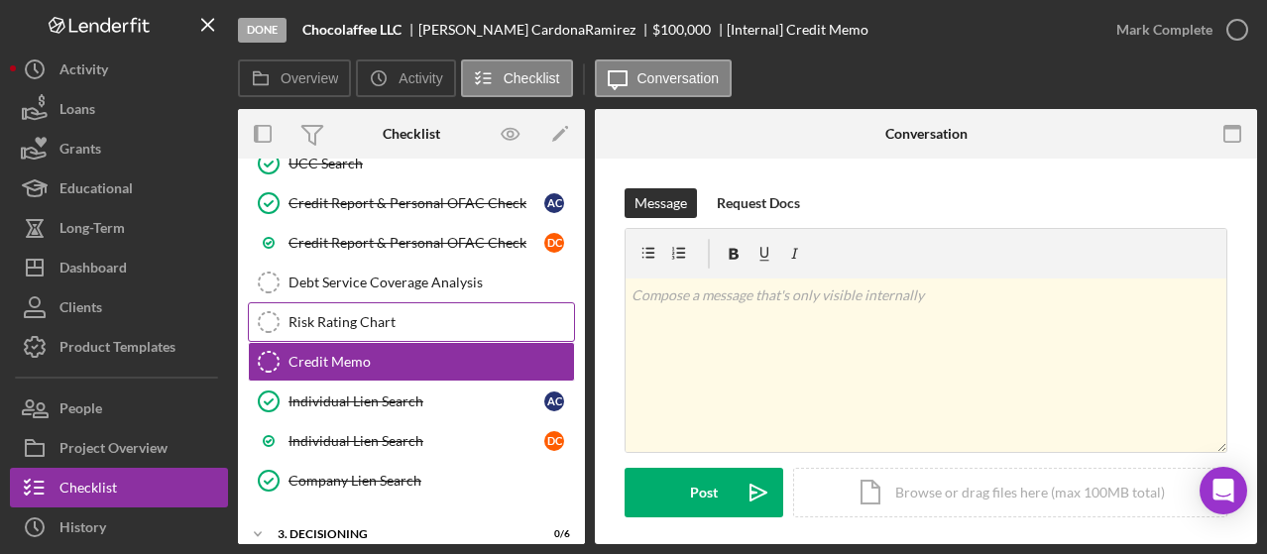
click at [416, 314] on div "Risk Rating Chart" at bounding box center [432, 322] width 286 height 16
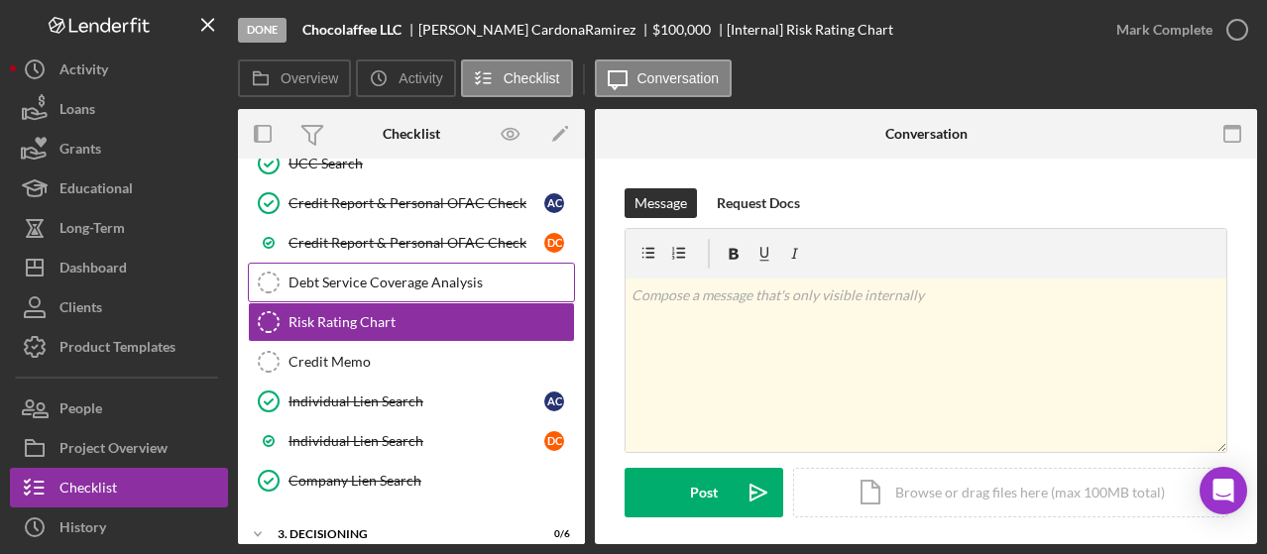
click at [428, 263] on link "Debt Service Coverage Analysis Debt Service Coverage Analysis" at bounding box center [411, 283] width 327 height 40
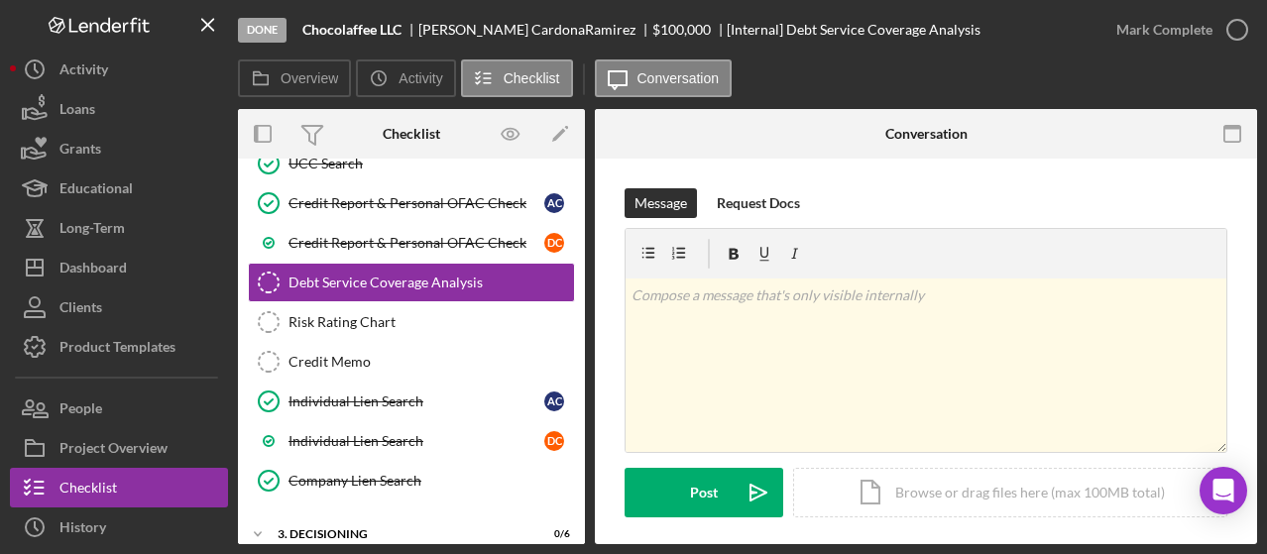
click at [563, 473] on div "Site Visit Site Visit A C Entity OFAC Check Entity OFAC Check Corporations Sear…" at bounding box center [411, 268] width 347 height 486
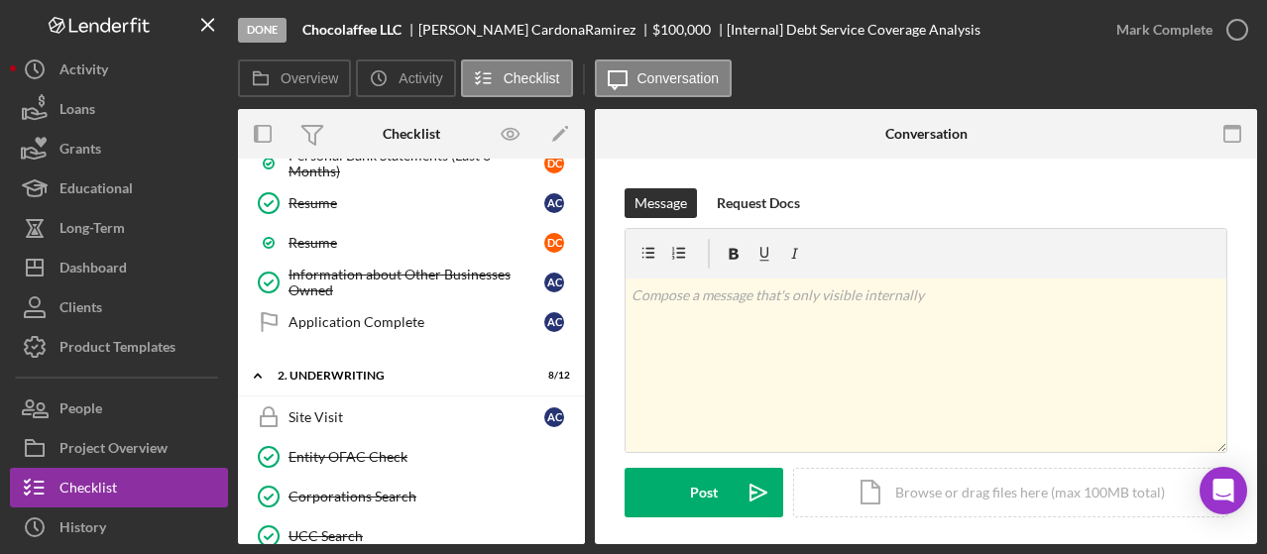
scroll to position [1308, 0]
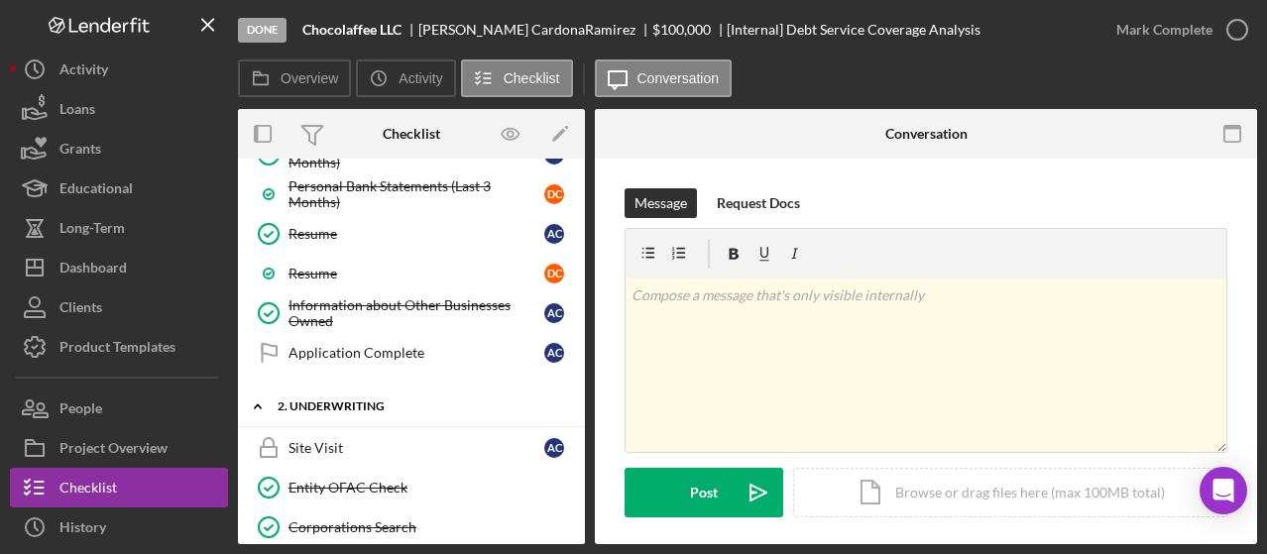
drag, startPoint x: 577, startPoint y: 405, endPoint x: 573, endPoint y: 386, distance: 19.3
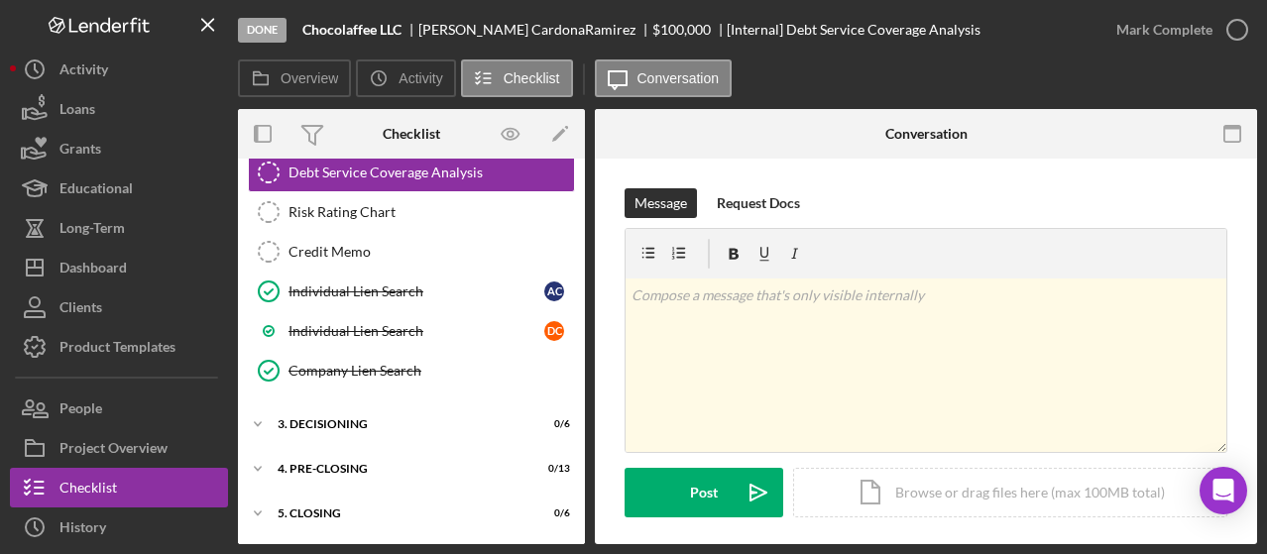
scroll to position [1832, 0]
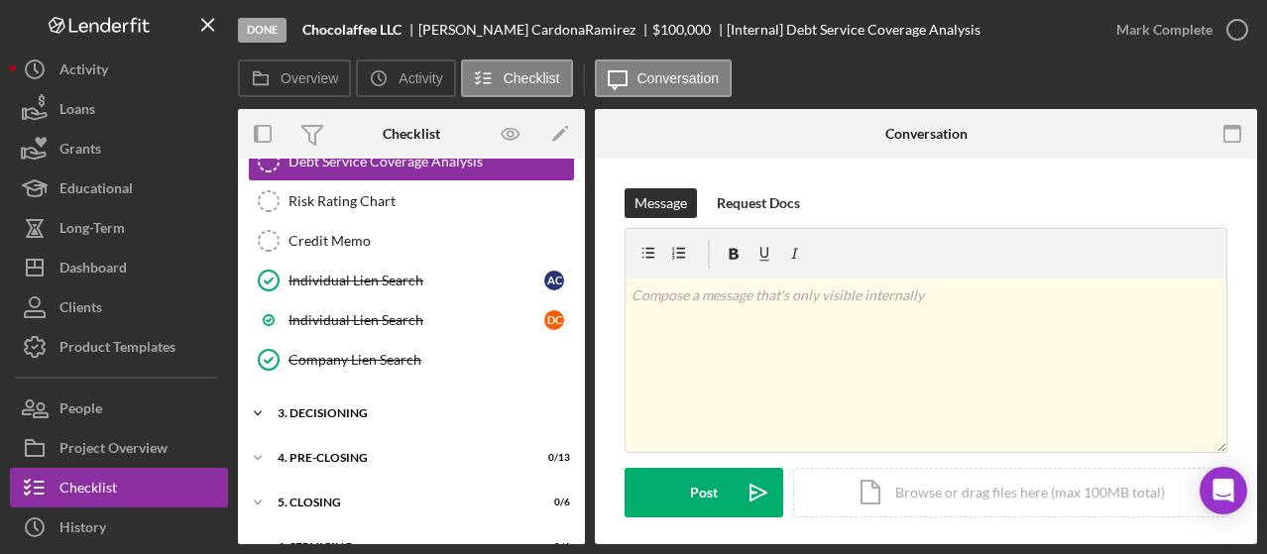
click at [306, 394] on div "Icon/Expander 3. Decisioning 0 / 6" at bounding box center [411, 414] width 347 height 40
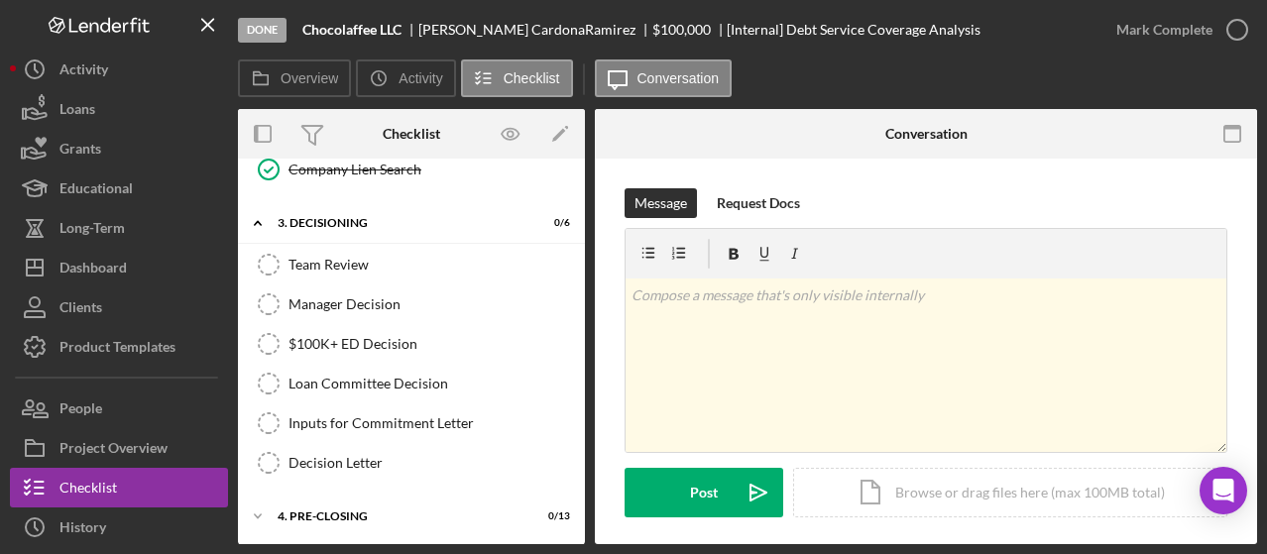
scroll to position [2043, 0]
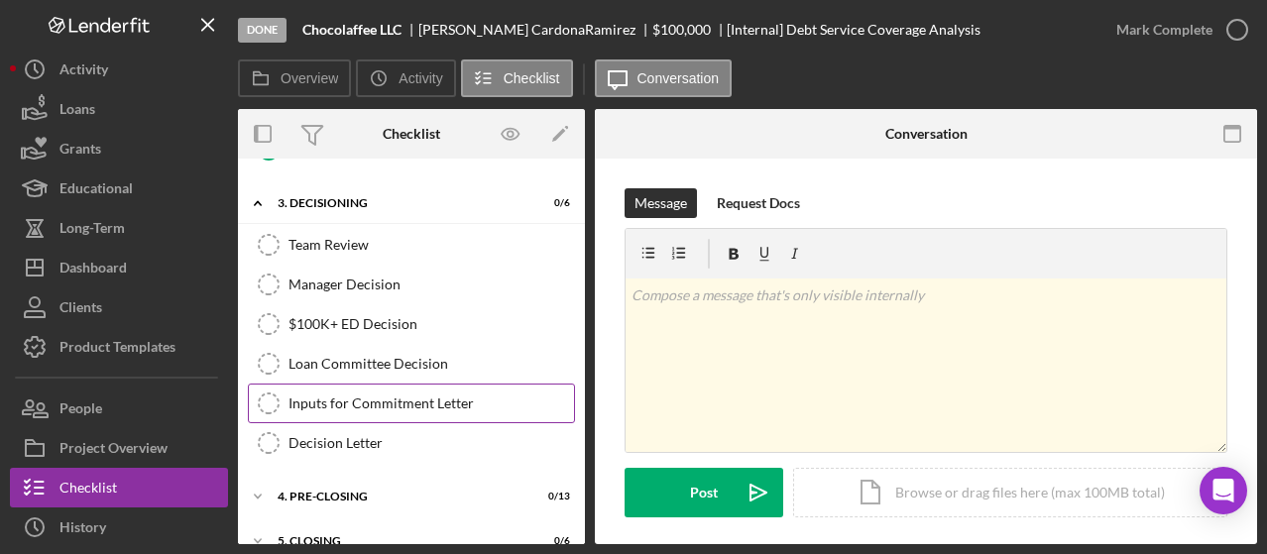
click at [333, 396] on div "Inputs for Commitment Letter" at bounding box center [432, 404] width 286 height 16
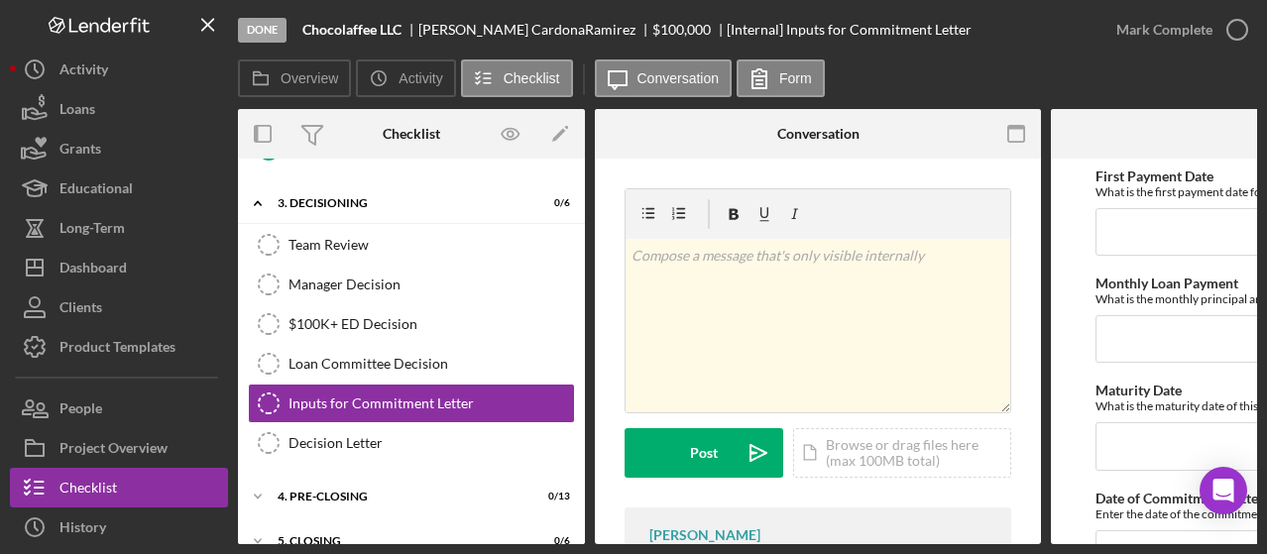
drag, startPoint x: 1035, startPoint y: 334, endPoint x: 632, endPoint y: 175, distance: 434.0
click at [632, 175] on div "v Color teal Color pink Remove color Add row above Add row below Add column bef…" at bounding box center [818, 404] width 446 height 491
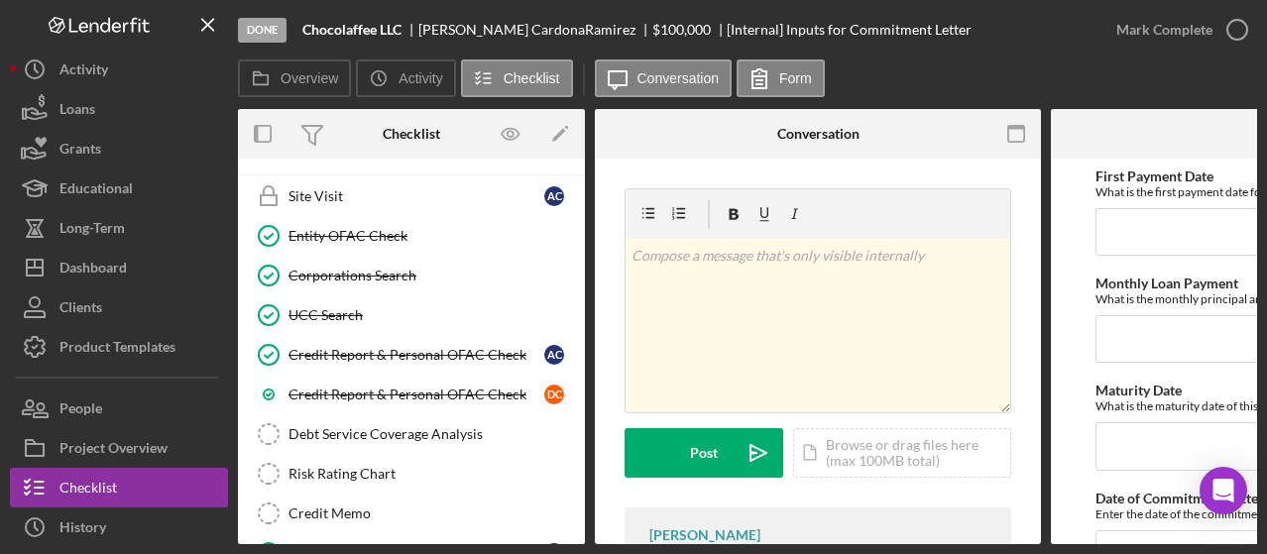
scroll to position [1561, 0]
click at [435, 425] on div "Debt Service Coverage Analysis" at bounding box center [432, 433] width 286 height 16
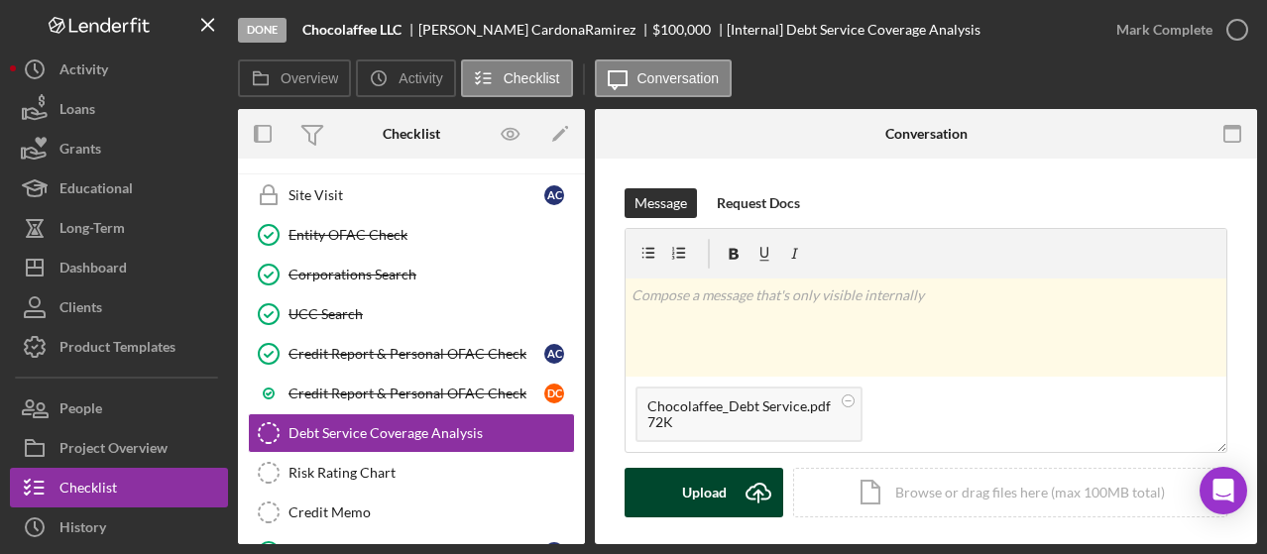
click at [702, 500] on div "Upload" at bounding box center [704, 493] width 45 height 50
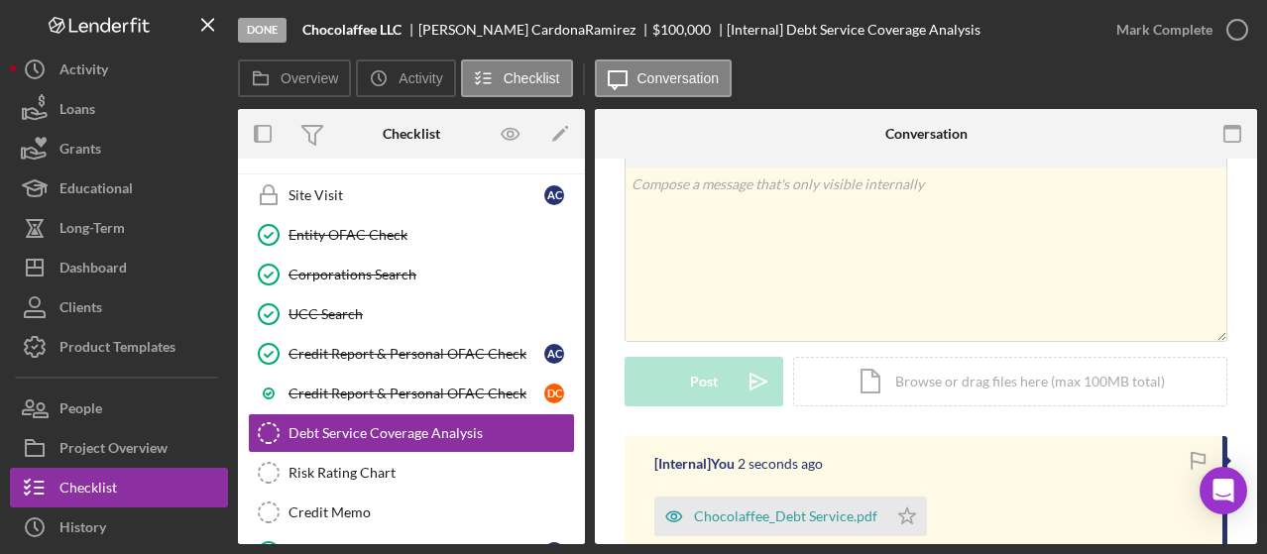
scroll to position [196, 0]
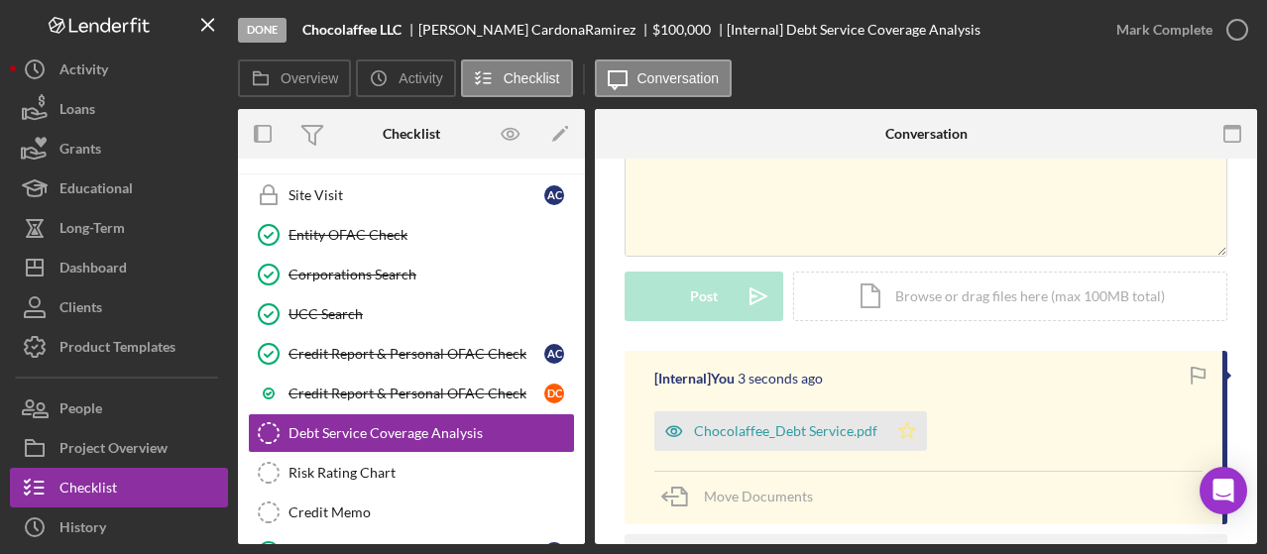
click at [903, 435] on icon "Icon/Star" at bounding box center [907, 432] width 40 height 40
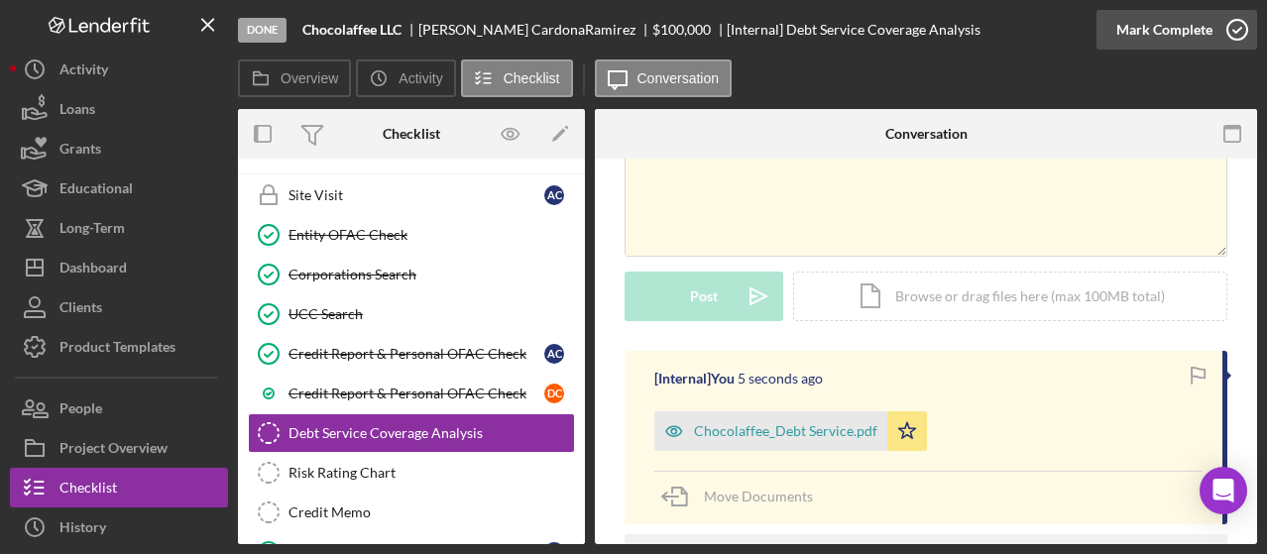
click at [1236, 21] on circle "button" at bounding box center [1238, 30] width 20 height 20
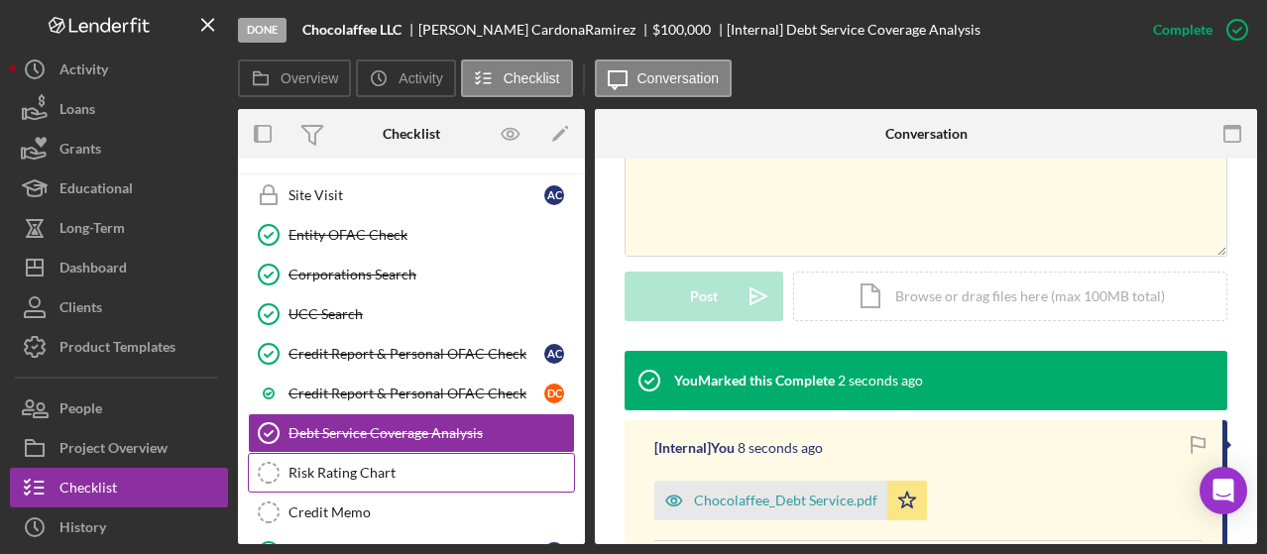
click at [375, 465] on div "Risk Rating Chart" at bounding box center [432, 473] width 286 height 16
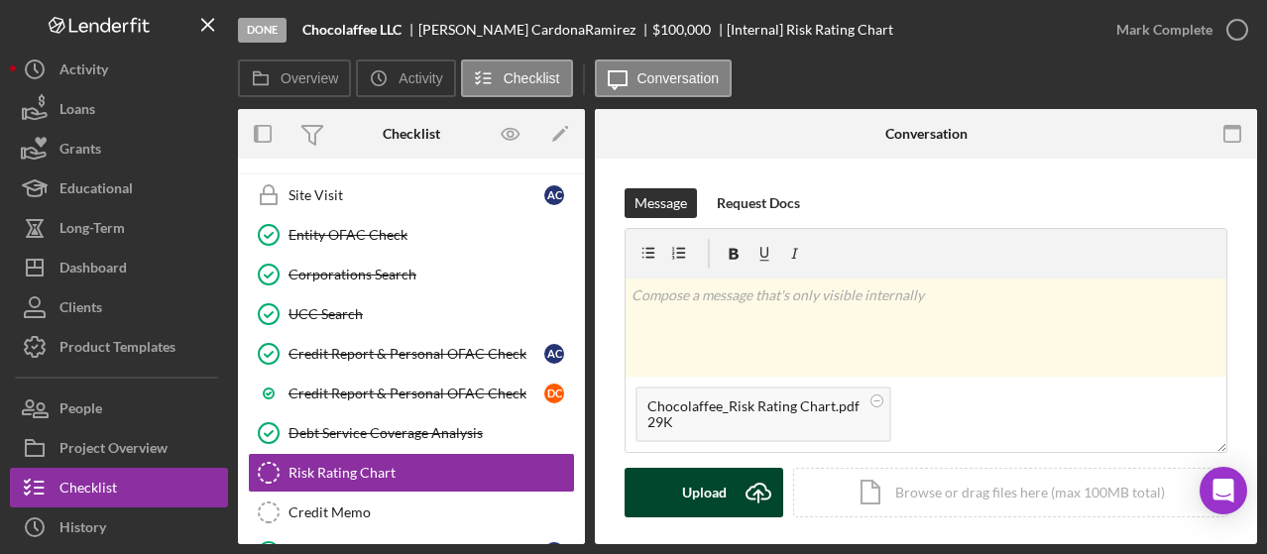
click at [747, 487] on icon "Icon/Upload" at bounding box center [759, 493] width 50 height 50
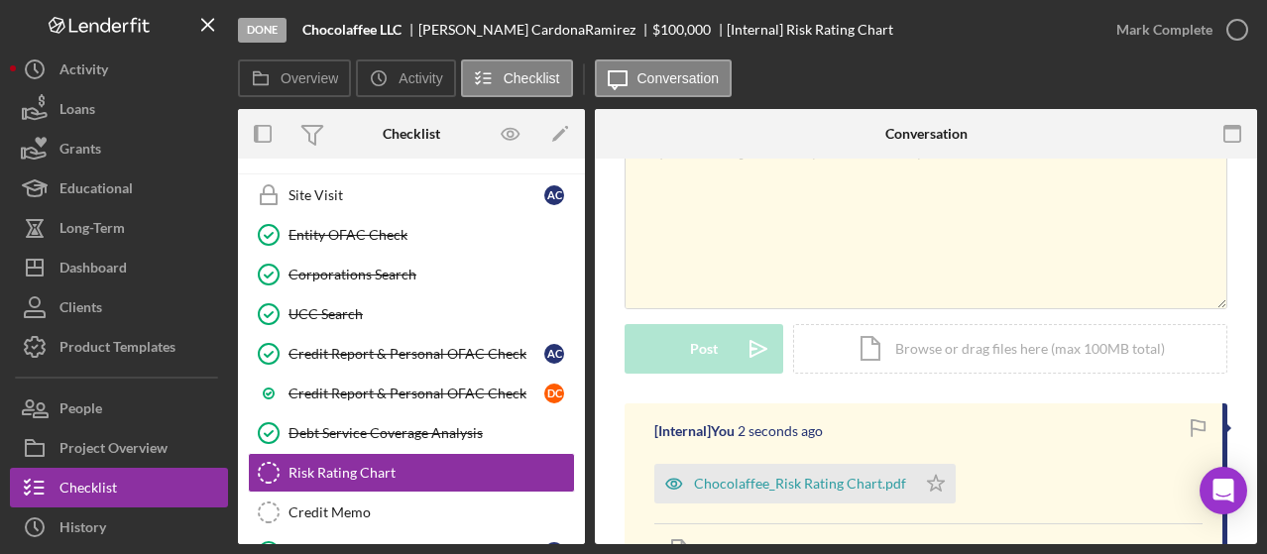
scroll to position [153, 0]
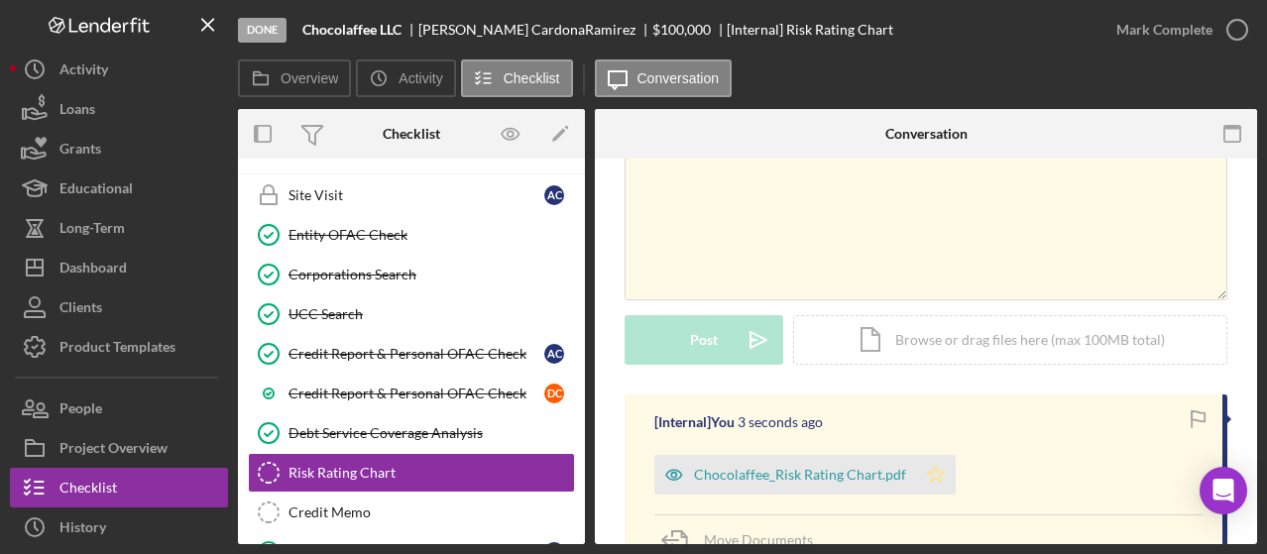
click at [933, 471] on polygon "button" at bounding box center [936, 474] width 17 height 16
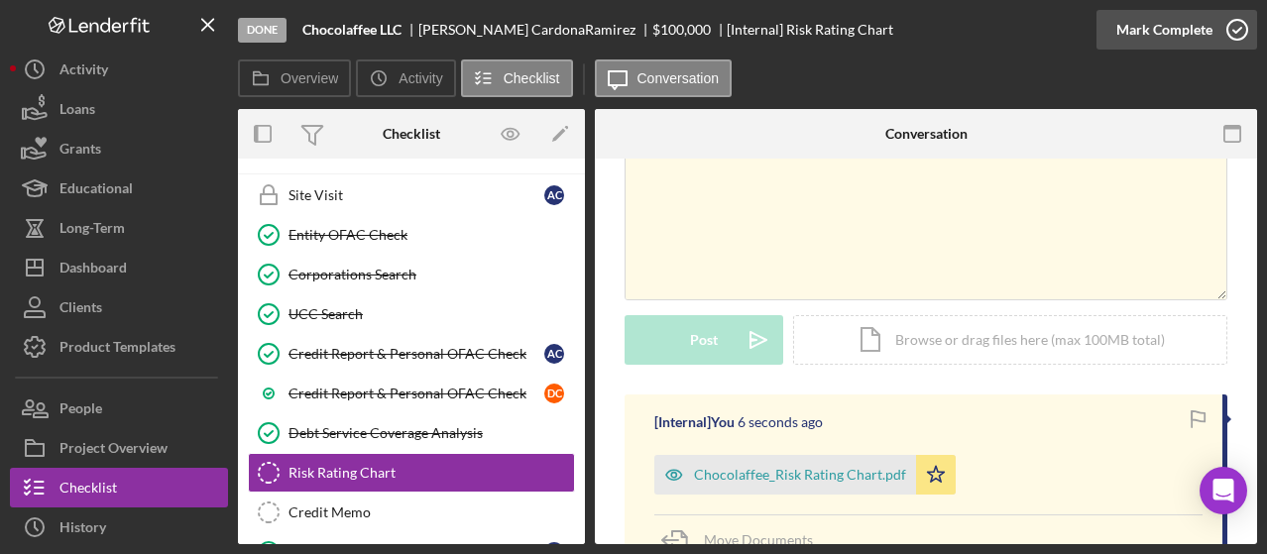
click at [1237, 30] on icon "button" at bounding box center [1238, 30] width 50 height 50
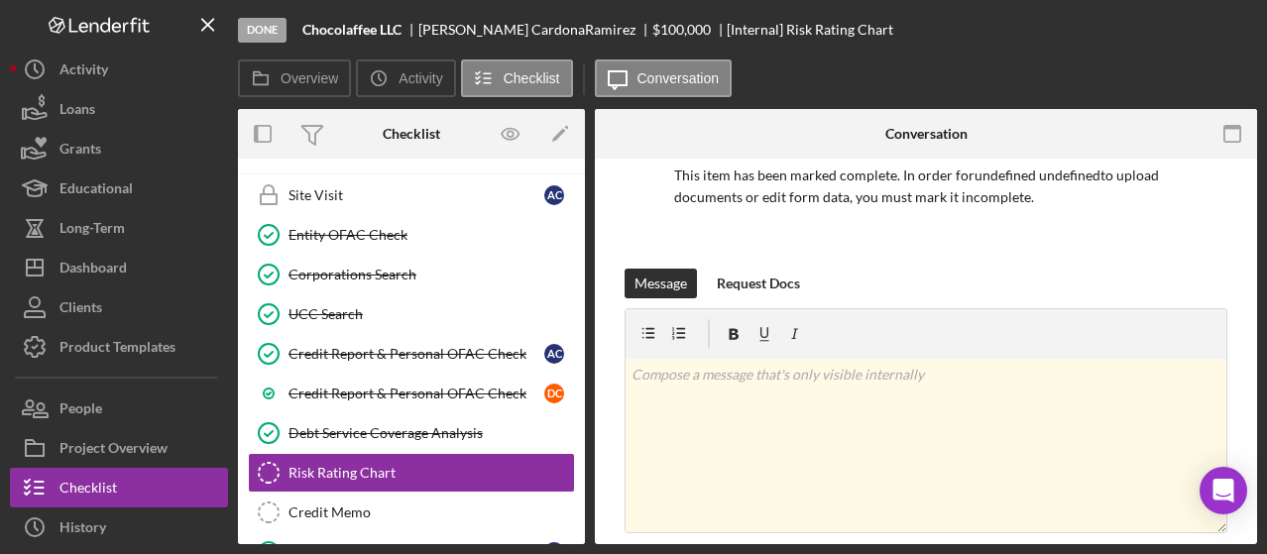
scroll to position [424, 0]
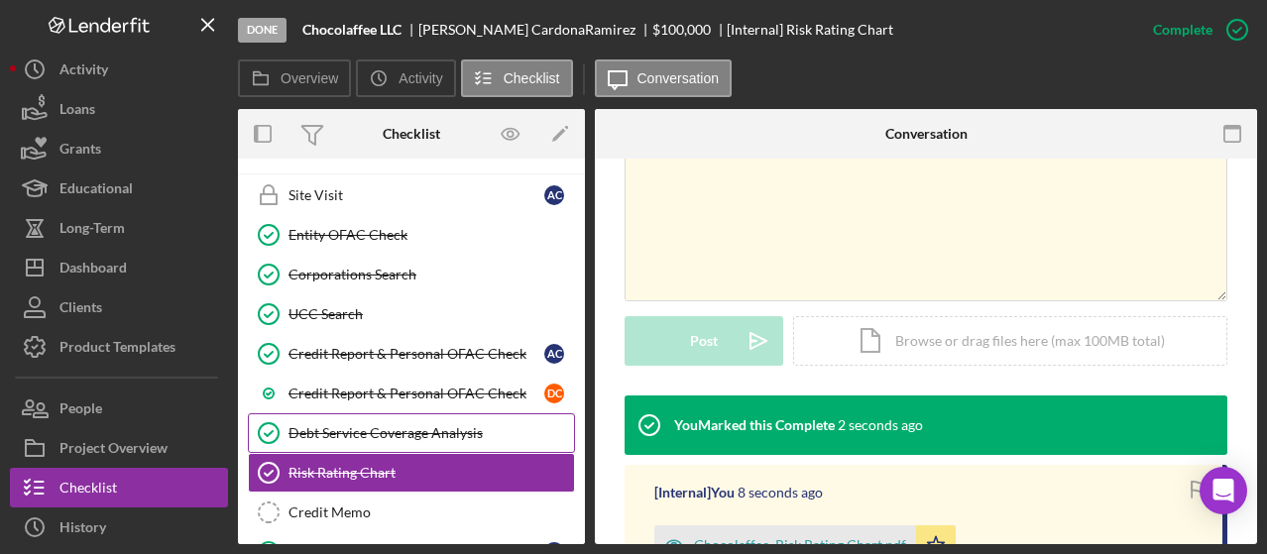
click at [444, 425] on div "Debt Service Coverage Analysis" at bounding box center [432, 433] width 286 height 16
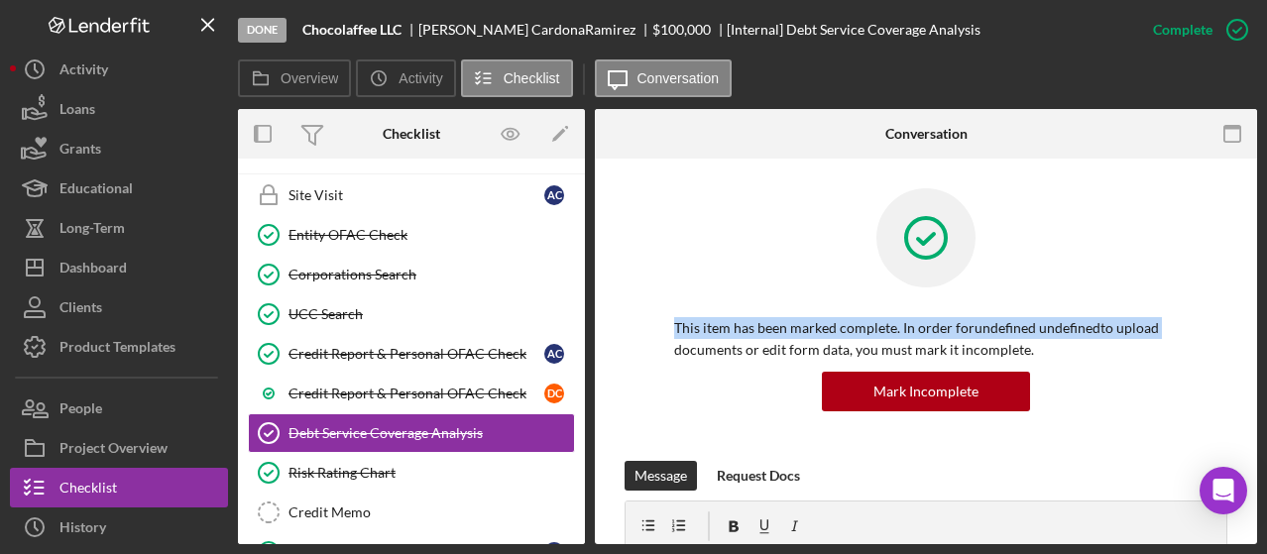
drag, startPoint x: 1250, startPoint y: 265, endPoint x: 1259, endPoint y: 339, distance: 74.9
click at [1259, 339] on div "Done Chocolaffee LLC [PERSON_NAME] $100,000 [Internal] Debt Service Coverage An…" at bounding box center [633, 277] width 1267 height 554
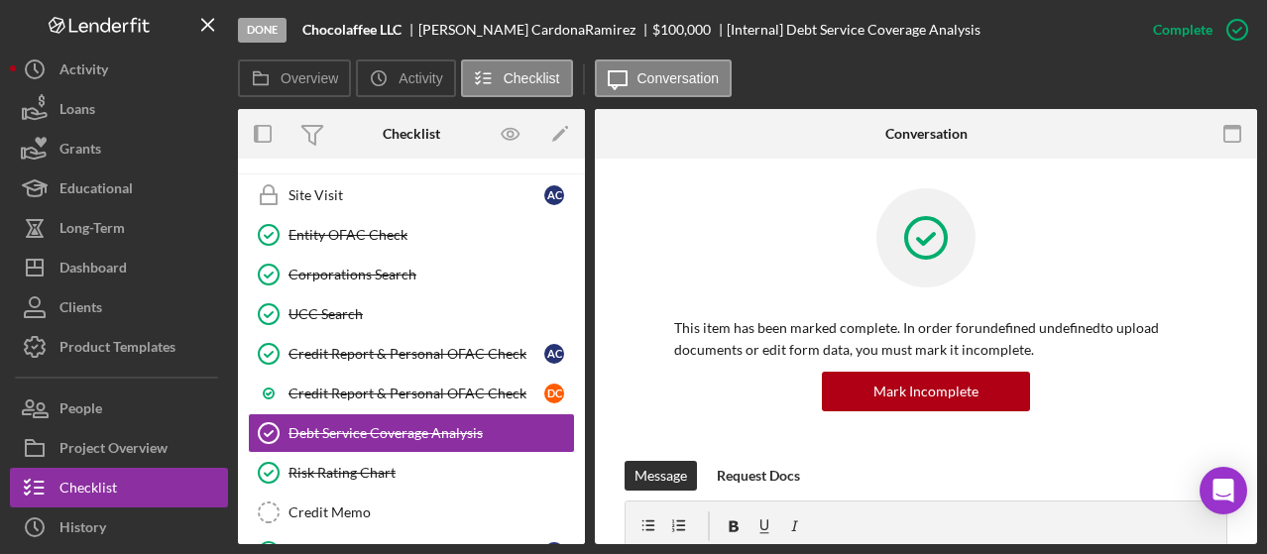
drag, startPoint x: 1250, startPoint y: 278, endPoint x: 1251, endPoint y: 299, distance: 21.8
click at [1251, 299] on div "Debt Service Coverage Analysis Debt Service Coverage Analysis This item has bee…" at bounding box center [926, 352] width 662 height 386
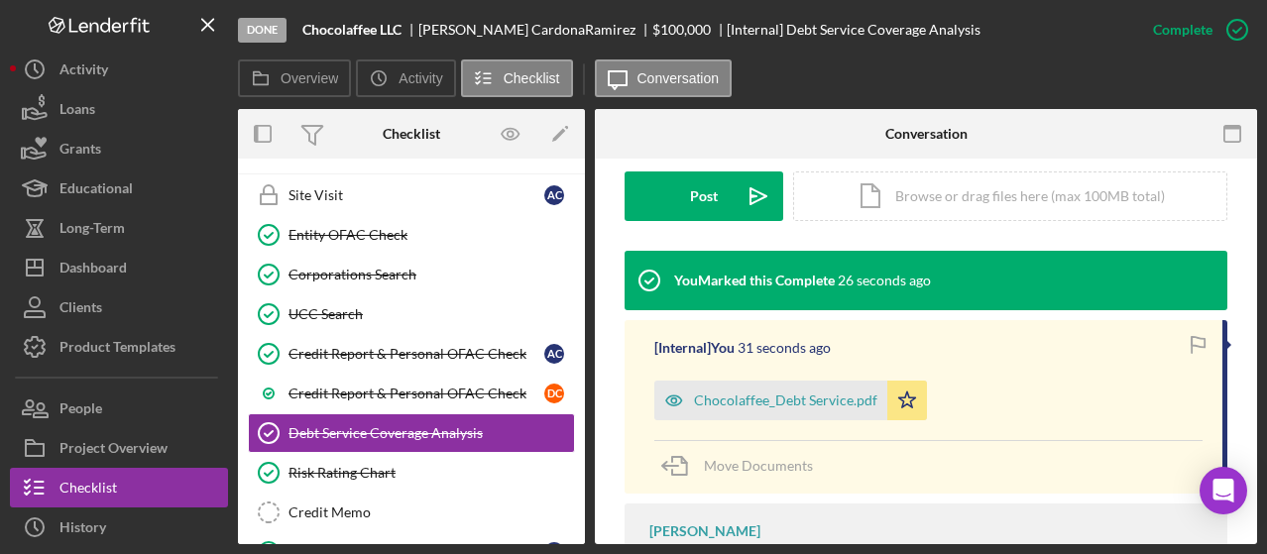
scroll to position [583, 0]
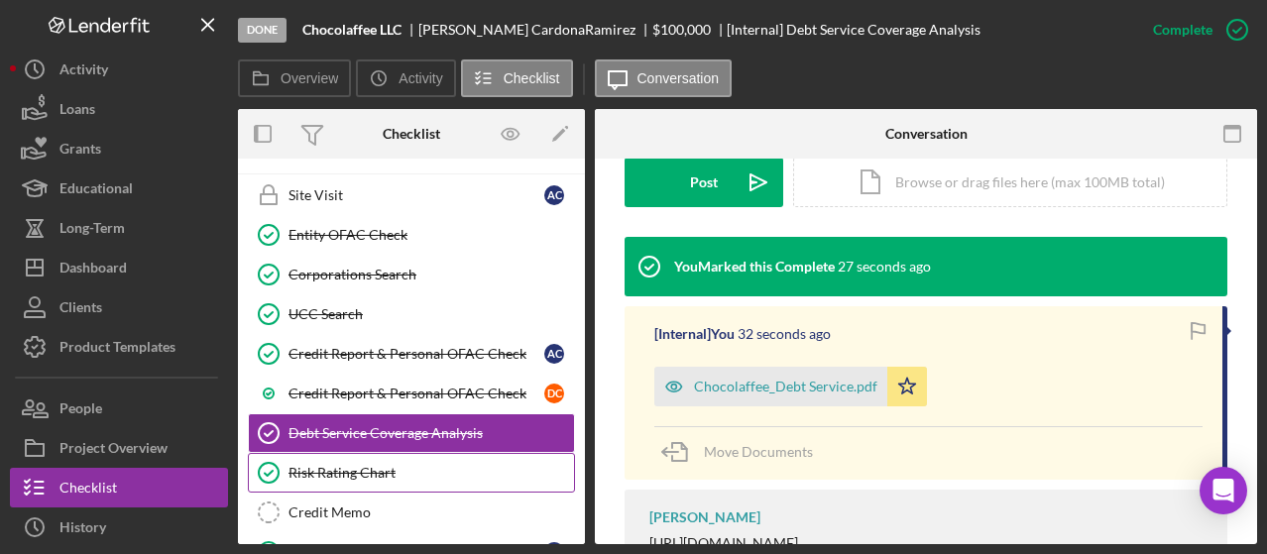
click at [501, 453] on link "Risk Rating Chart Risk Rating Chart" at bounding box center [411, 473] width 327 height 40
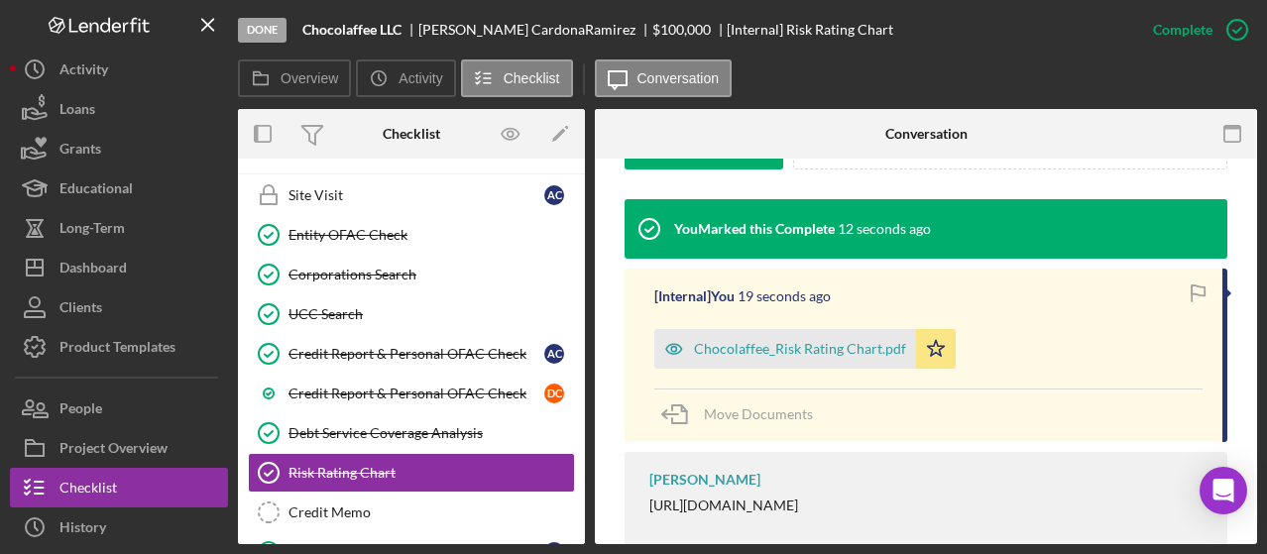
scroll to position [668, 0]
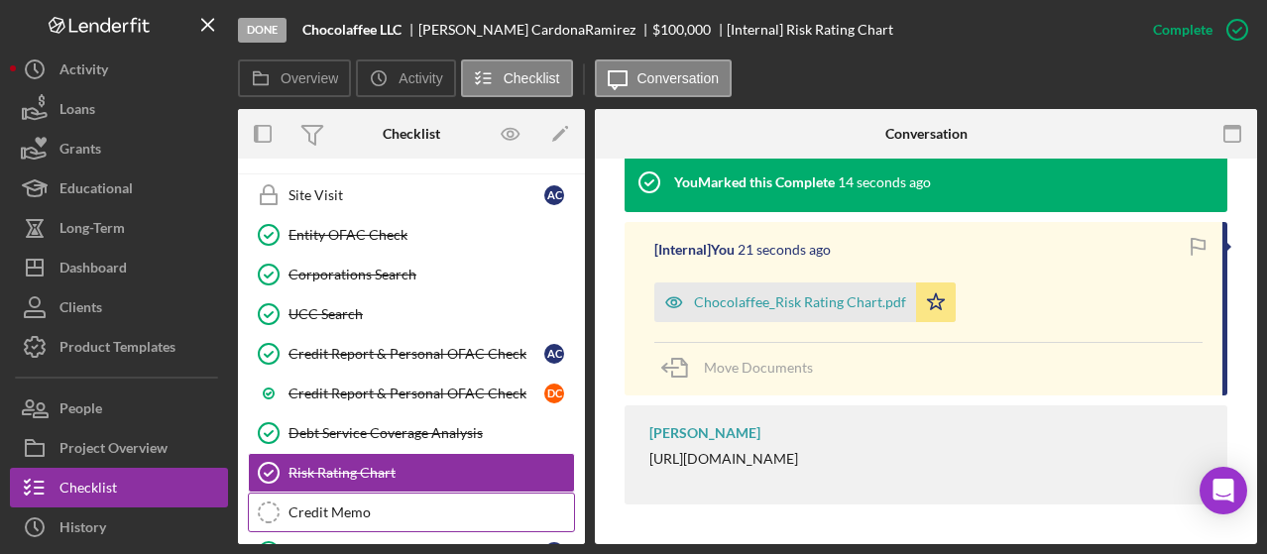
click at [392, 505] on div "Credit Memo" at bounding box center [432, 513] width 286 height 16
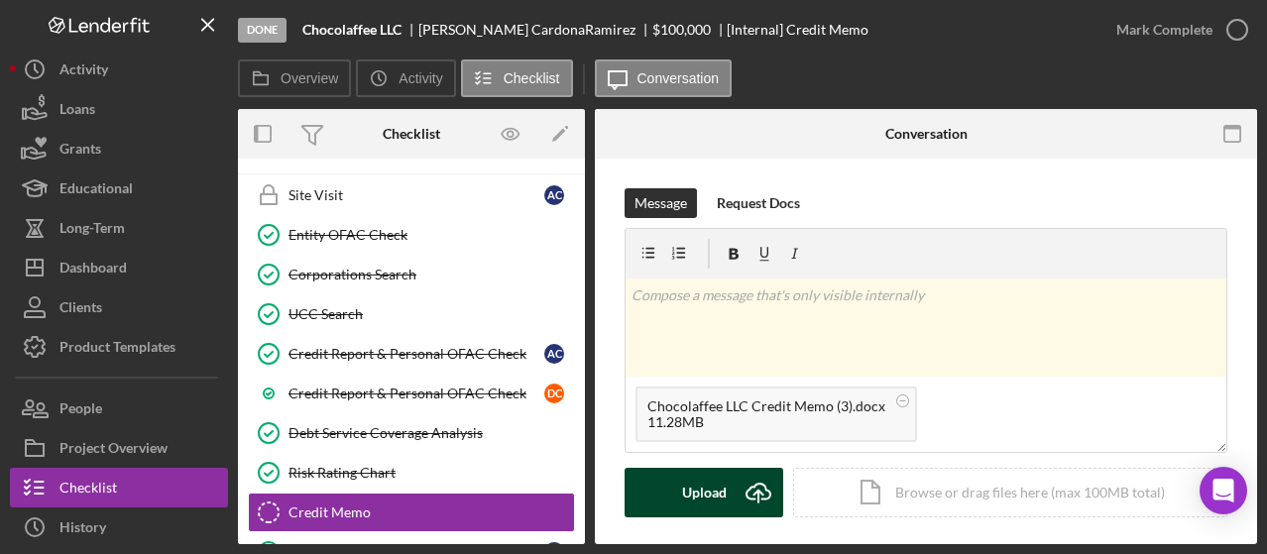
click at [721, 480] on div "Upload" at bounding box center [704, 493] width 45 height 50
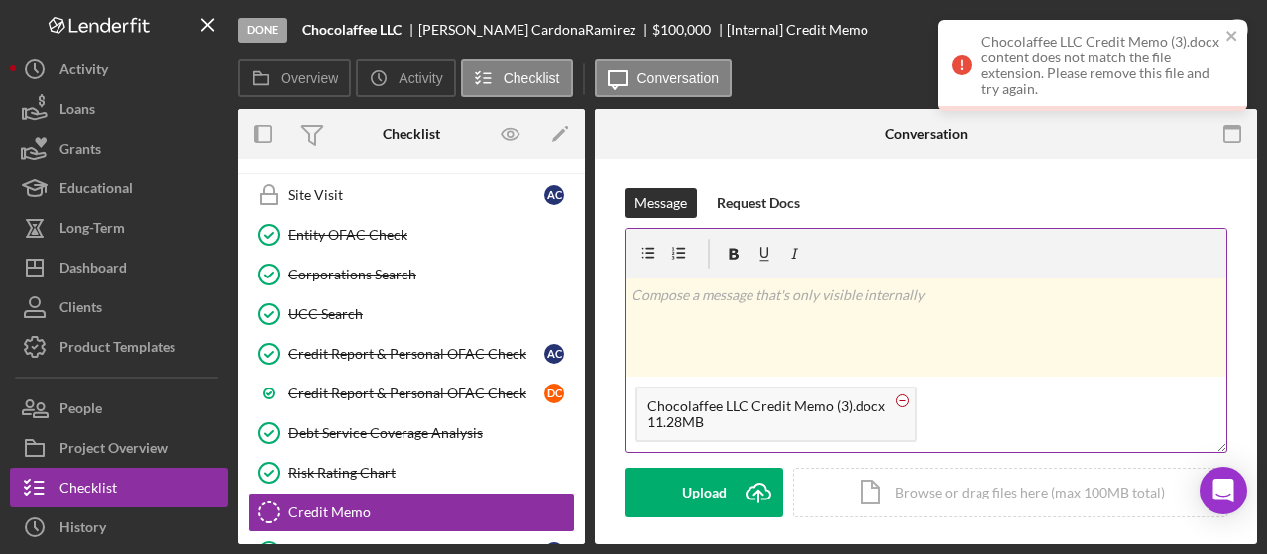
click at [897, 396] on circle at bounding box center [903, 401] width 12 height 12
click at [1256, 338] on div "Done Chocolaffee LLC [PERSON_NAME] $100,000 [Internal] Credit Memo Mark Complet…" at bounding box center [633, 277] width 1267 height 554
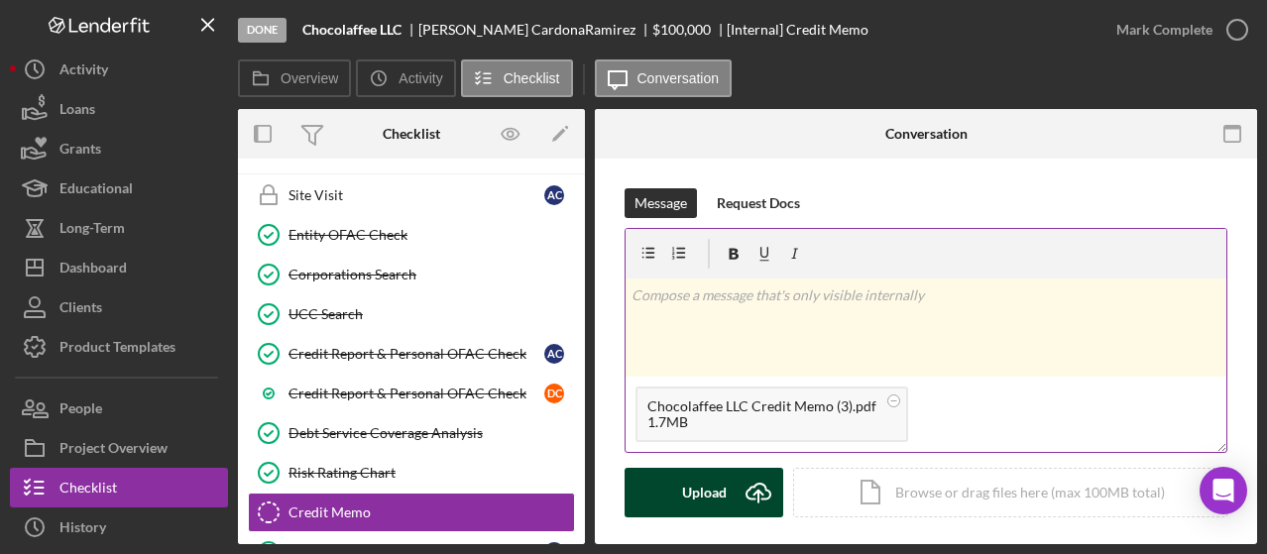
click at [708, 493] on div "Upload" at bounding box center [704, 493] width 45 height 50
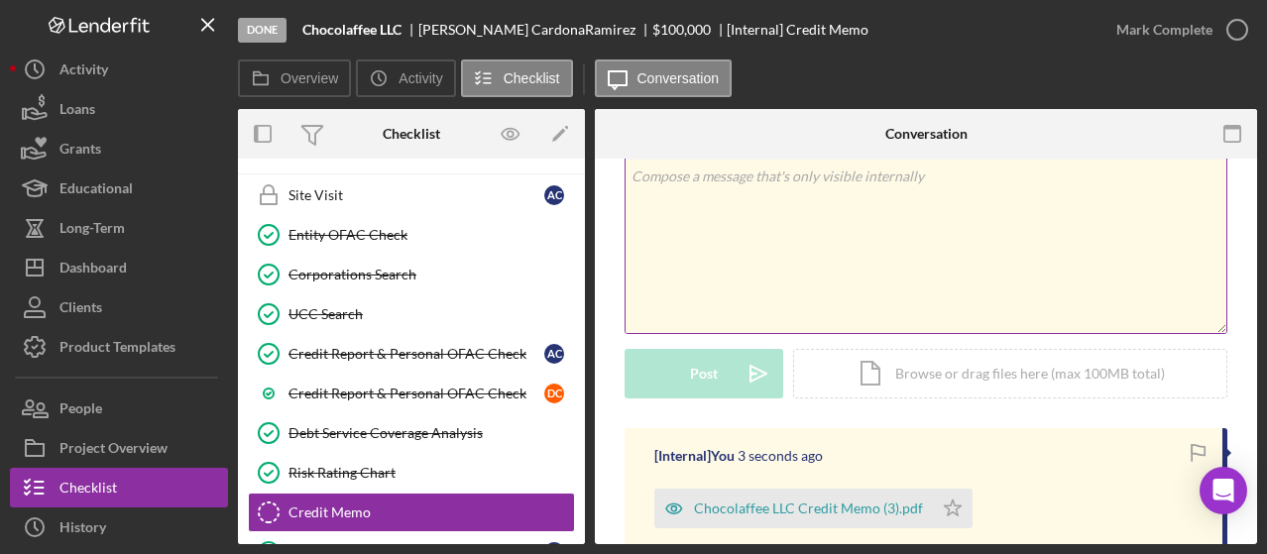
scroll to position [153, 0]
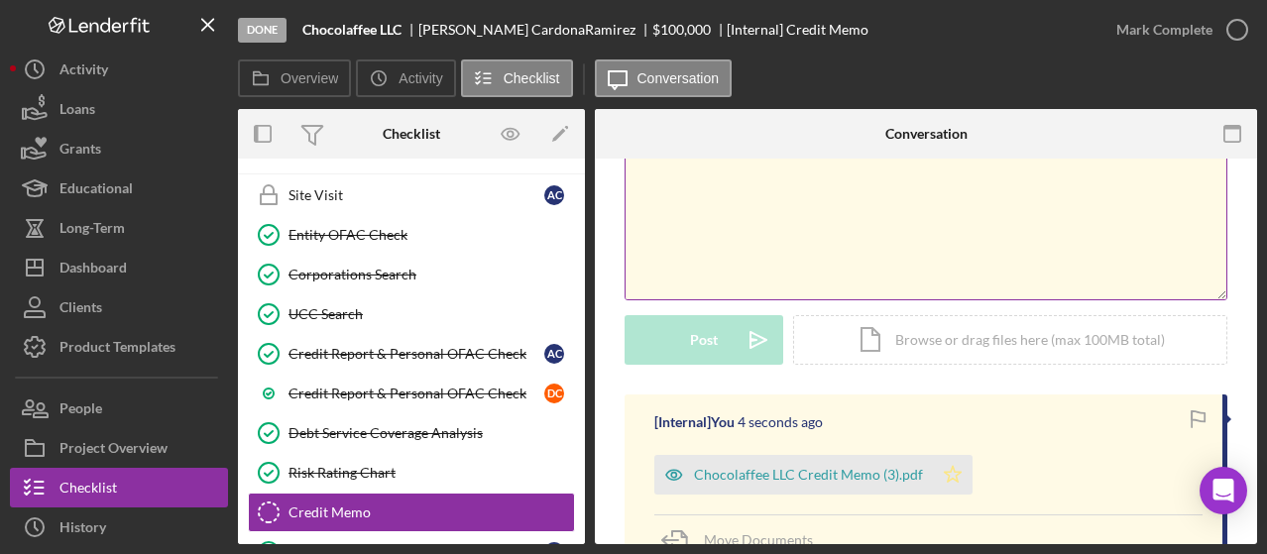
click at [952, 471] on polygon "button" at bounding box center [953, 474] width 17 height 16
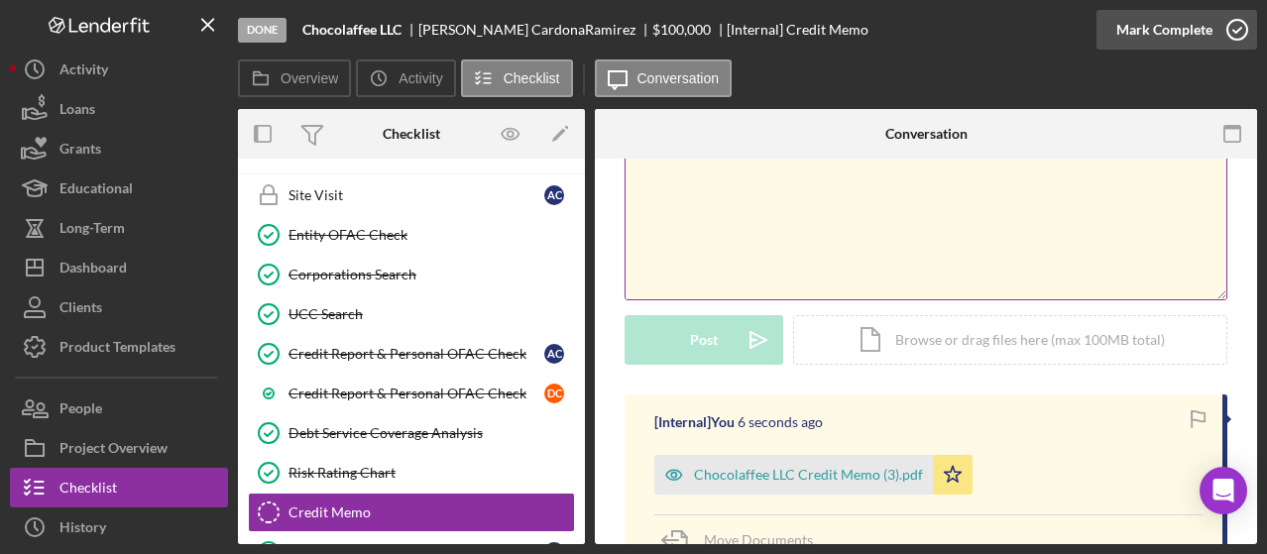
click at [1232, 38] on circle "button" at bounding box center [1238, 30] width 20 height 20
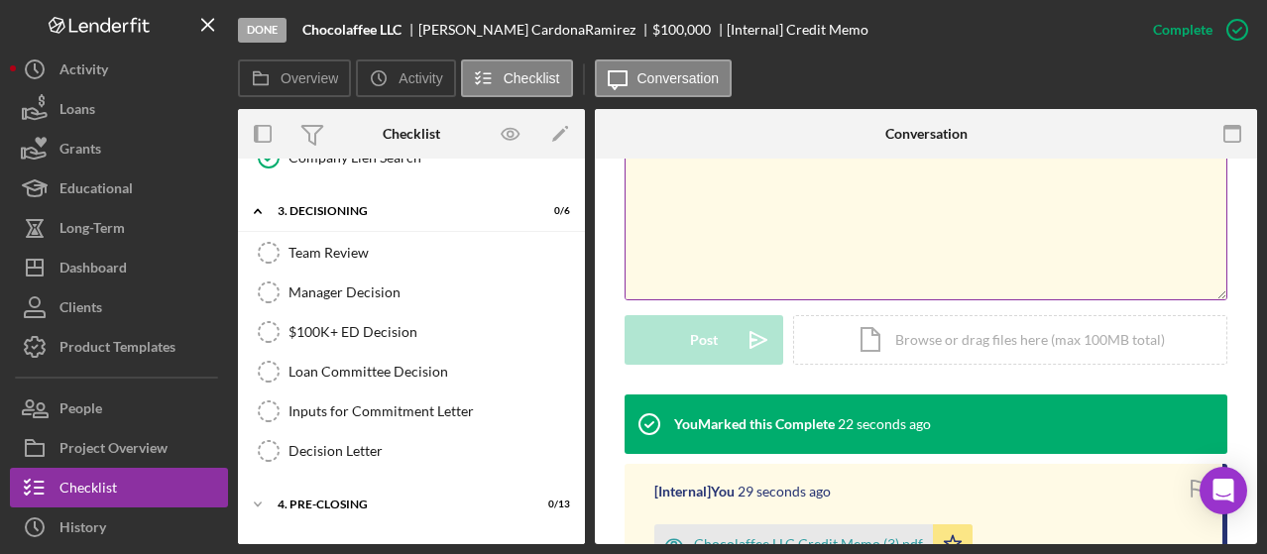
scroll to position [2040, 0]
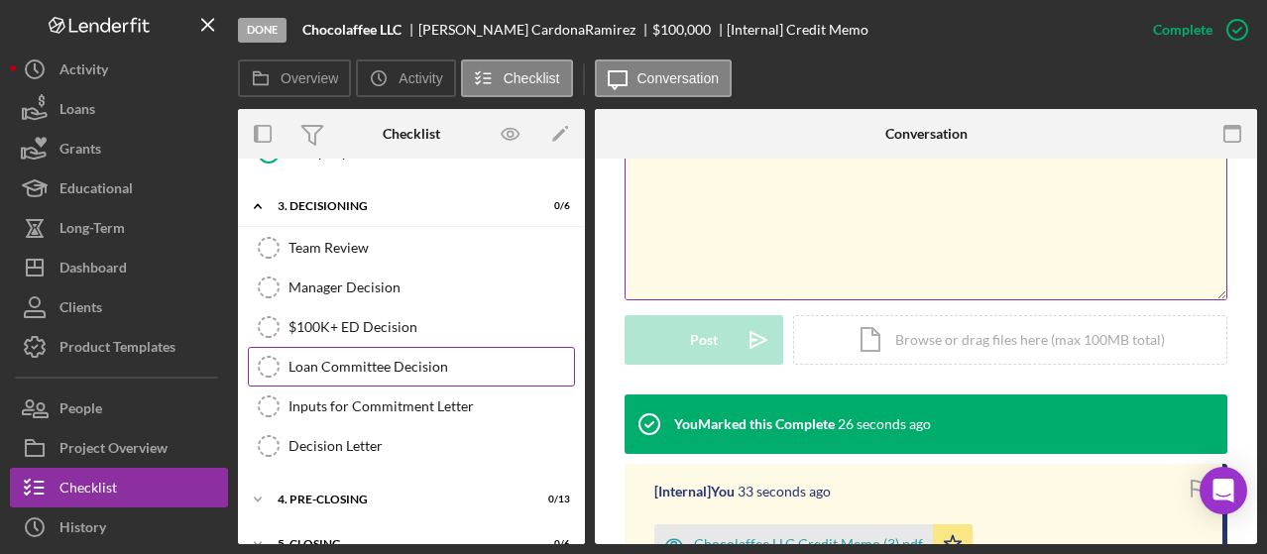
click at [419, 359] on div "Loan Committee Decision" at bounding box center [432, 367] width 286 height 16
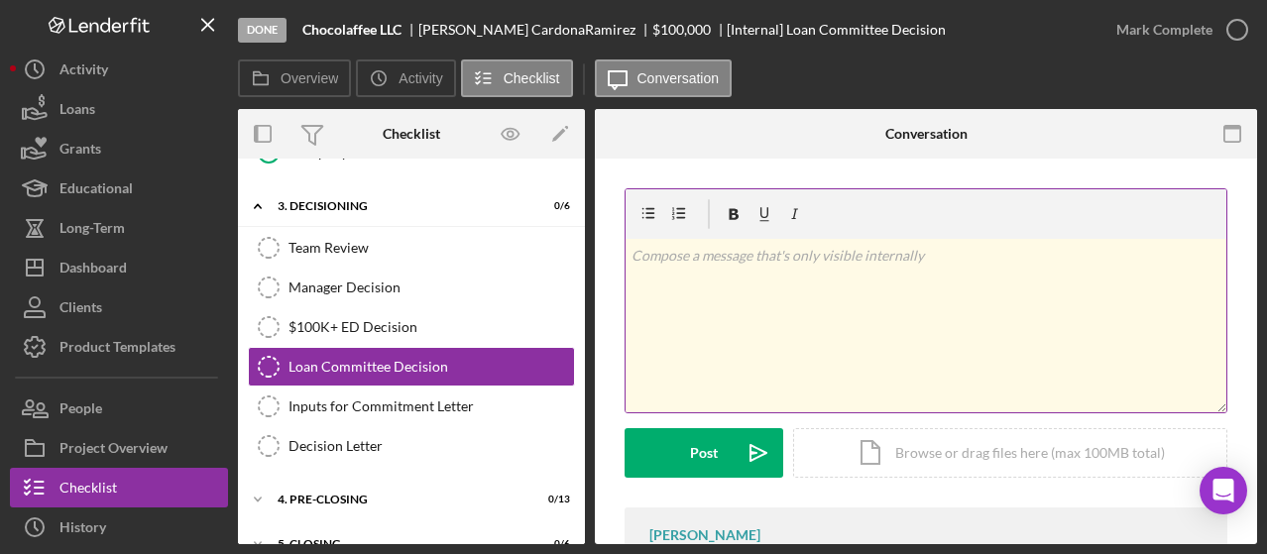
click at [873, 309] on div "v Color teal Color pink Remove color Add row above Add row below Add column bef…" at bounding box center [926, 326] width 601 height 174
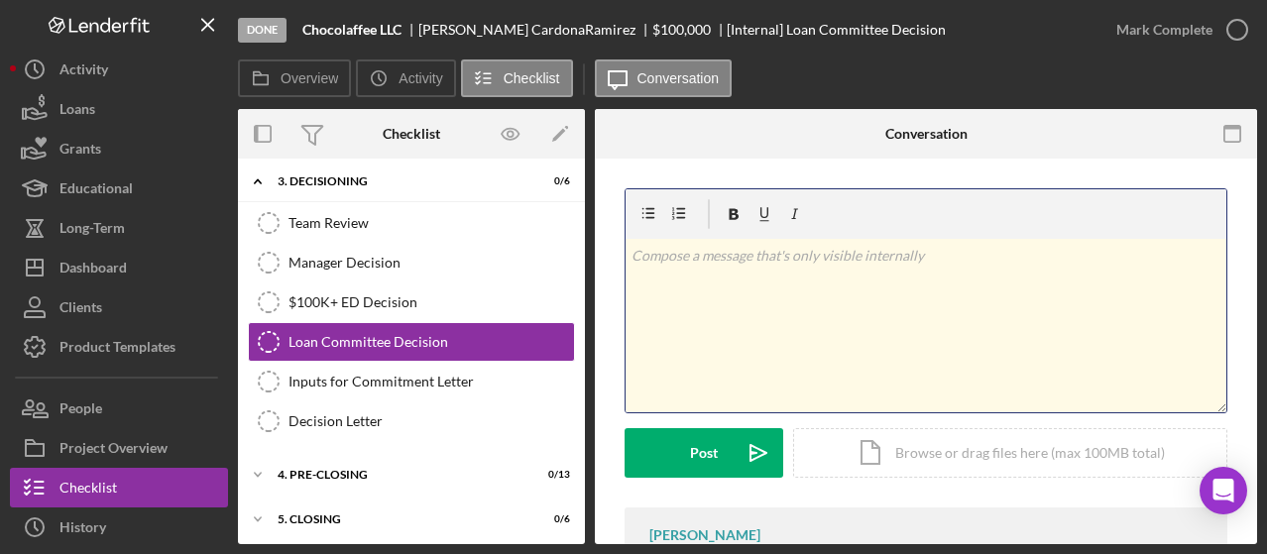
scroll to position [2064, 0]
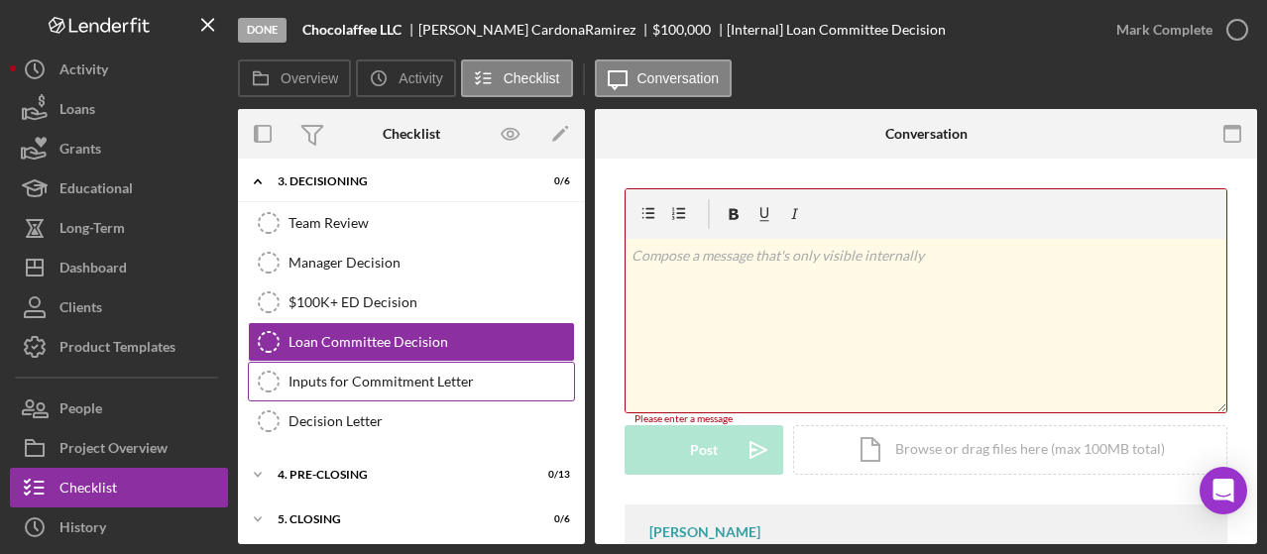
click at [460, 374] on div "Inputs for Commitment Letter" at bounding box center [432, 382] width 286 height 16
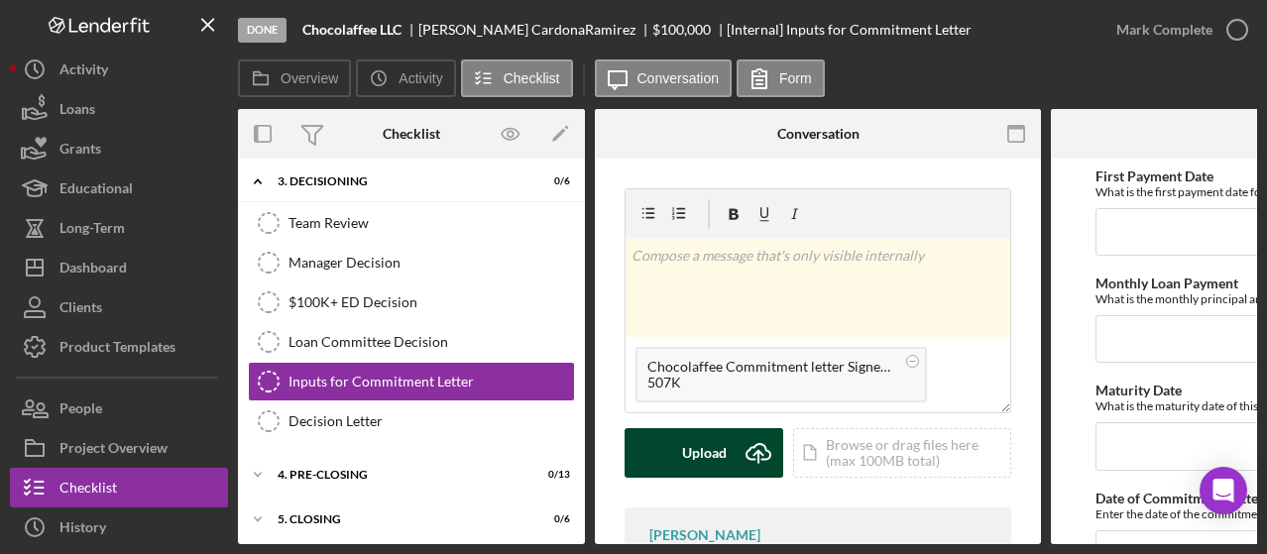
click at [755, 447] on icon "Icon/Upload" at bounding box center [759, 453] width 50 height 50
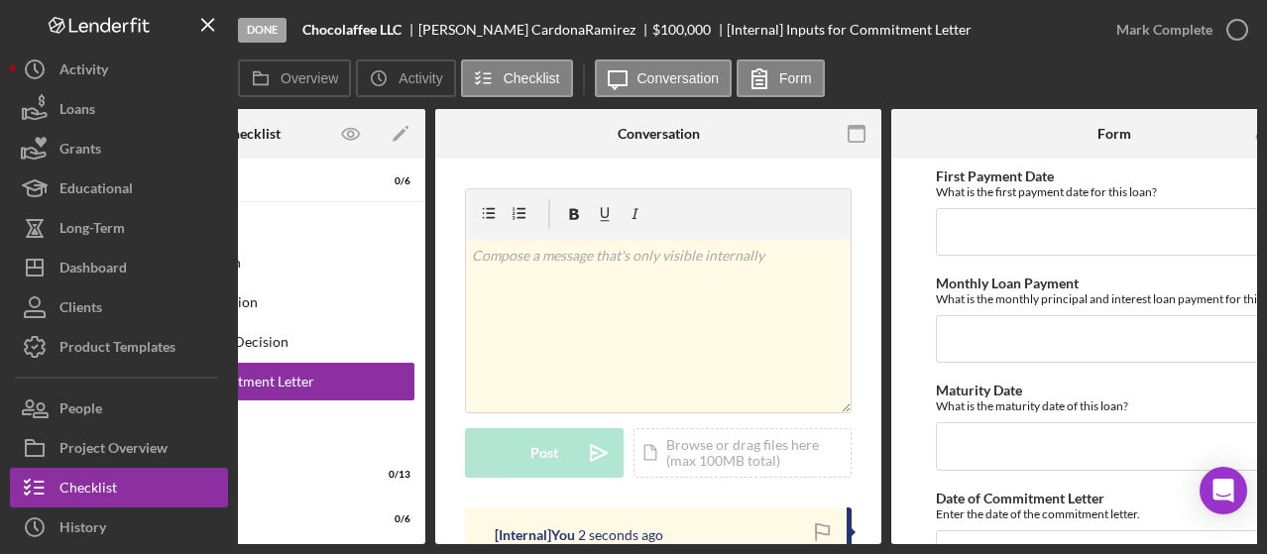
scroll to position [0, 240]
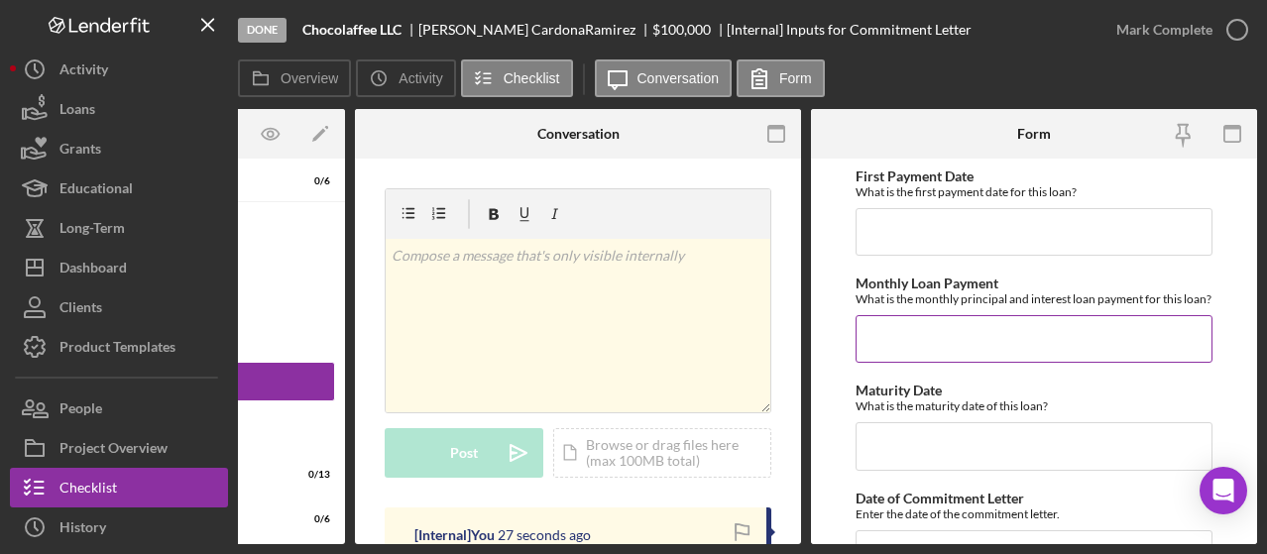
click at [919, 358] on input "Monthly Loan Payment" at bounding box center [1034, 339] width 357 height 48
click at [932, 363] on input "$2,087" at bounding box center [1034, 339] width 357 height 48
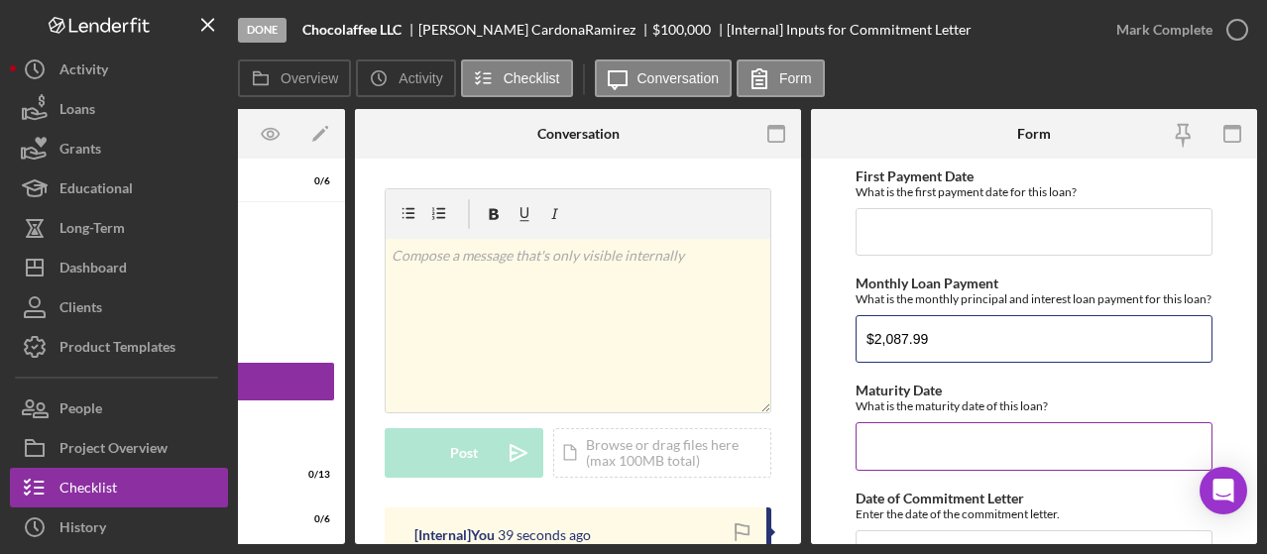
type input "$2,087.99"
click at [921, 452] on input "Maturity Date" at bounding box center [1034, 446] width 357 height 48
click at [919, 447] on input "Maturity Date" at bounding box center [1034, 446] width 357 height 48
type input "[DATE]"
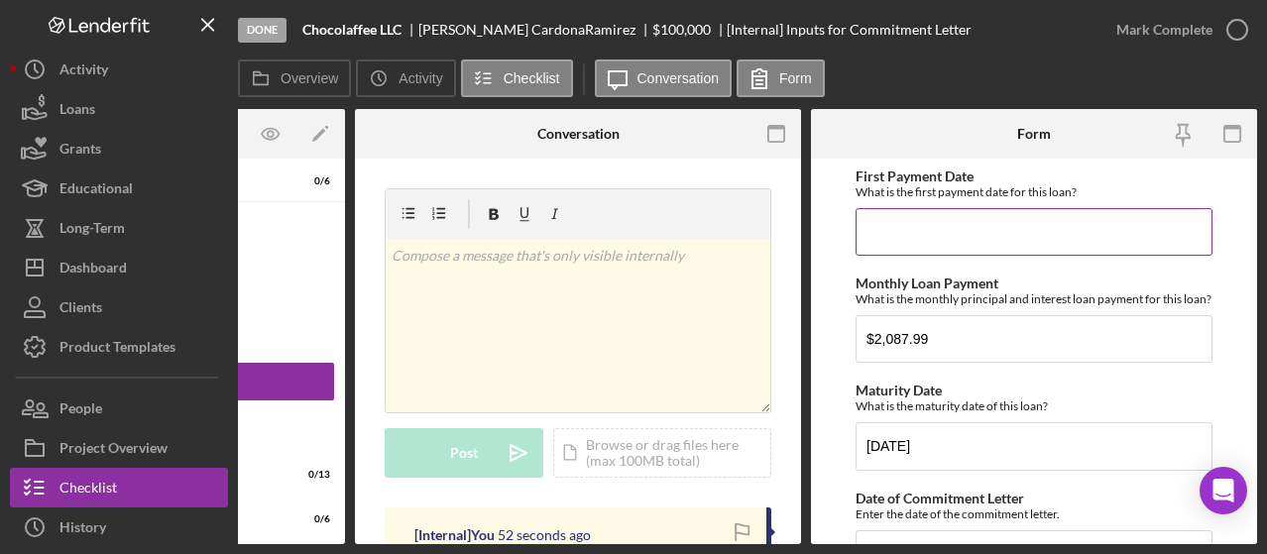
drag, startPoint x: 1255, startPoint y: 207, endPoint x: 888, endPoint y: 212, distance: 366.9
click at [888, 212] on input "First Payment Date" at bounding box center [1034, 232] width 357 height 48
click at [1261, 329] on div "Done Chocolaffee LLC [PERSON_NAME] $100,000 [Internal] Inputs for Commitment Le…" at bounding box center [633, 277] width 1267 height 554
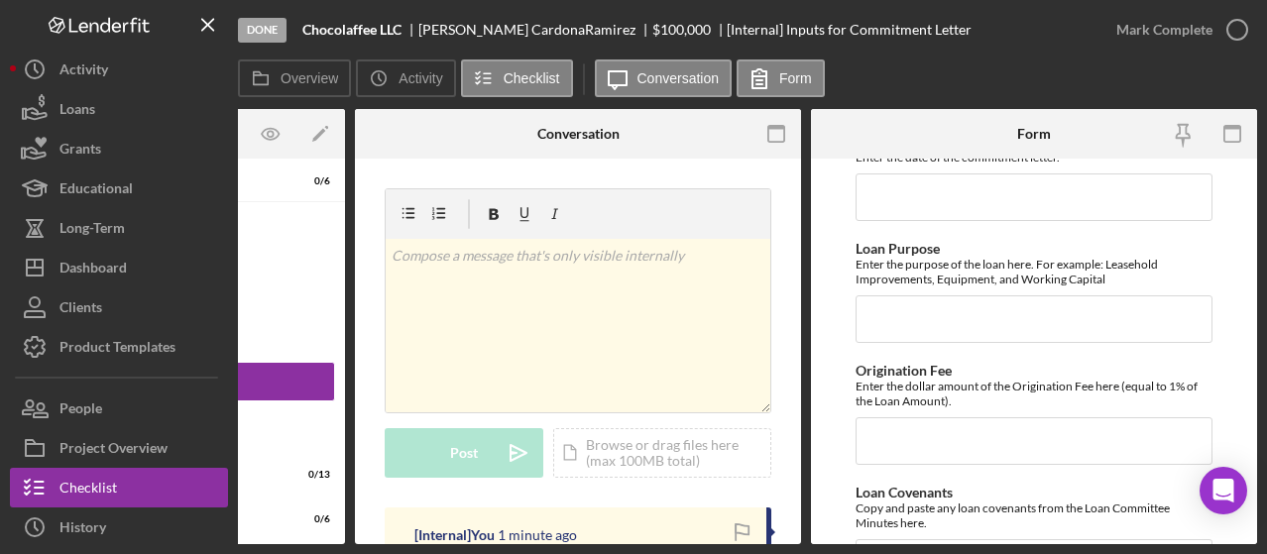
scroll to position [339, 0]
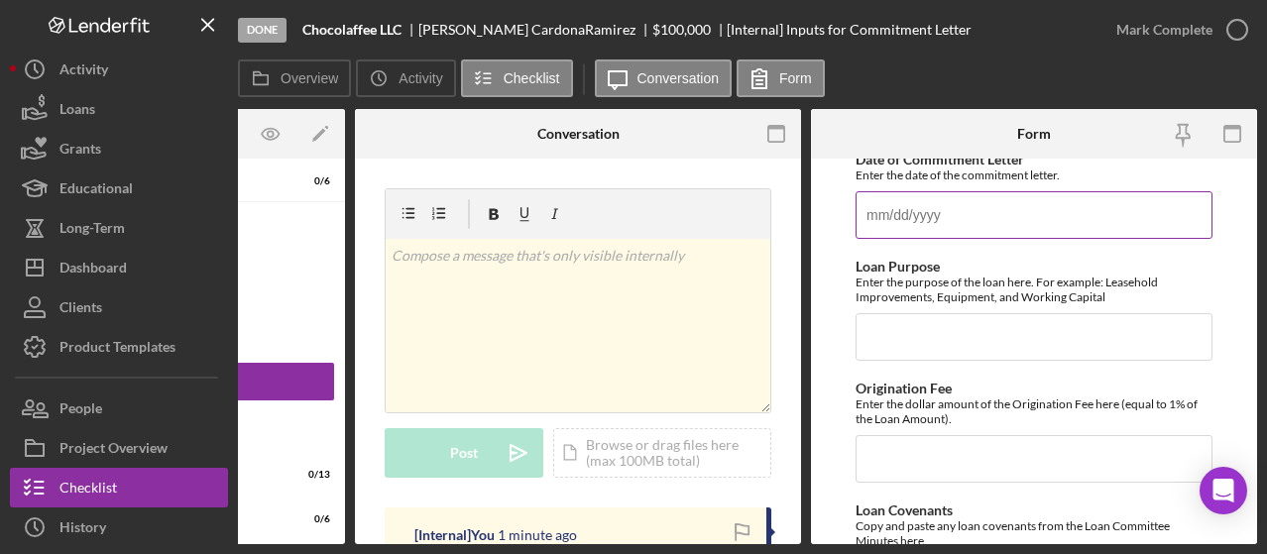
click at [1010, 230] on input "Date of Commitment Letter" at bounding box center [1034, 215] width 357 height 48
click at [966, 219] on input "Date of Commitment Letter" at bounding box center [1034, 215] width 357 height 48
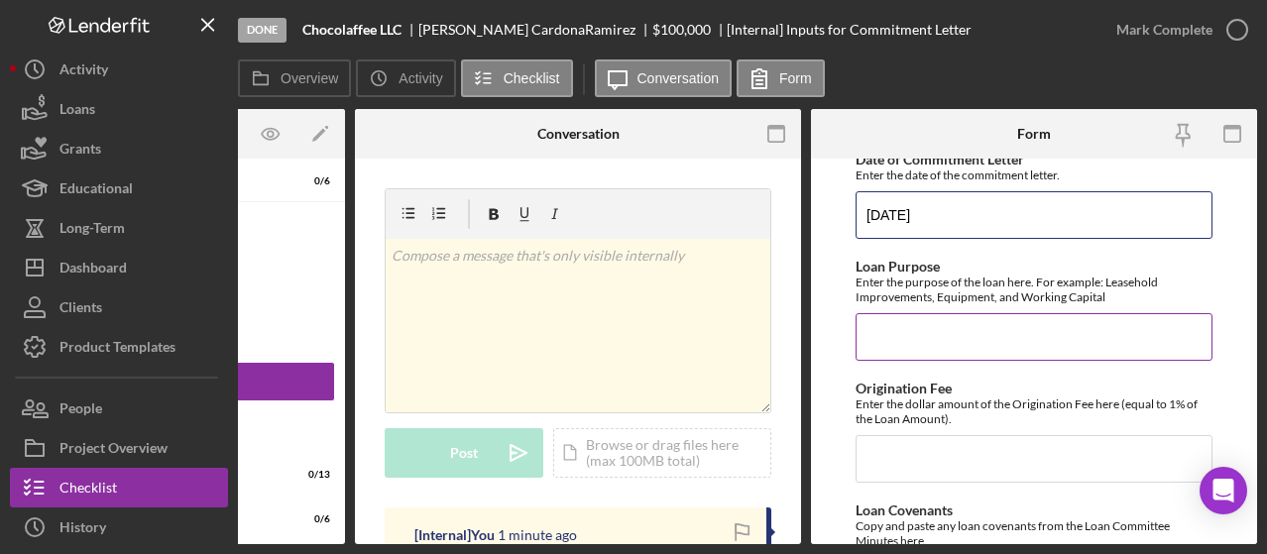
type input "[DATE]"
click at [944, 342] on input "Loan Purpose" at bounding box center [1034, 337] width 357 height 48
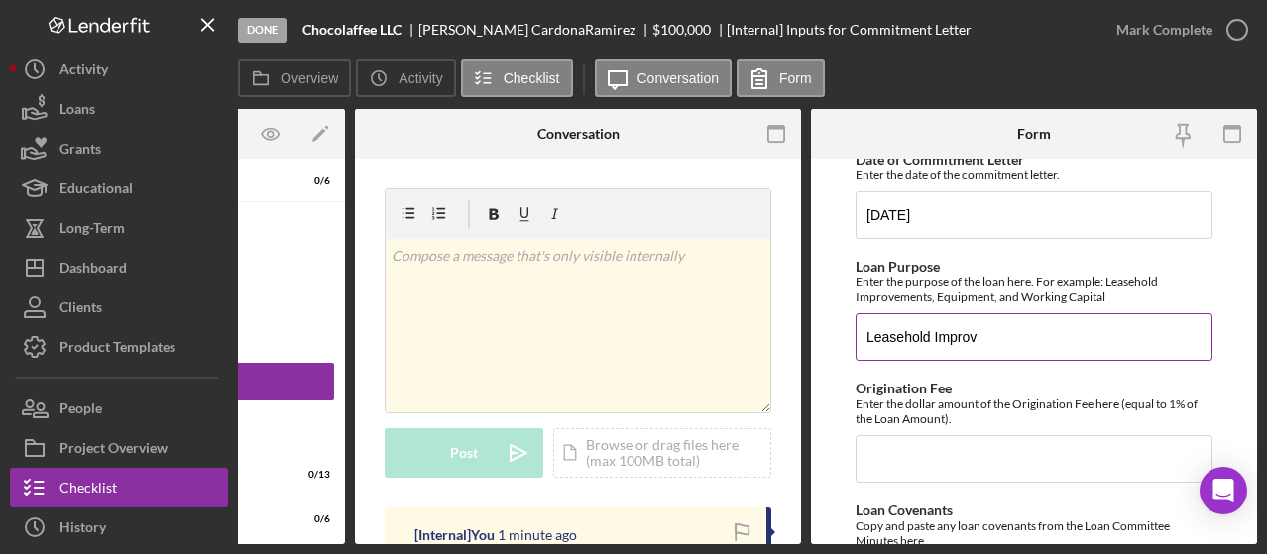
click at [1105, 293] on div "Enter the purpose of the loan here. For example: Leasehold Improvements, Equipm…" at bounding box center [1034, 290] width 357 height 30
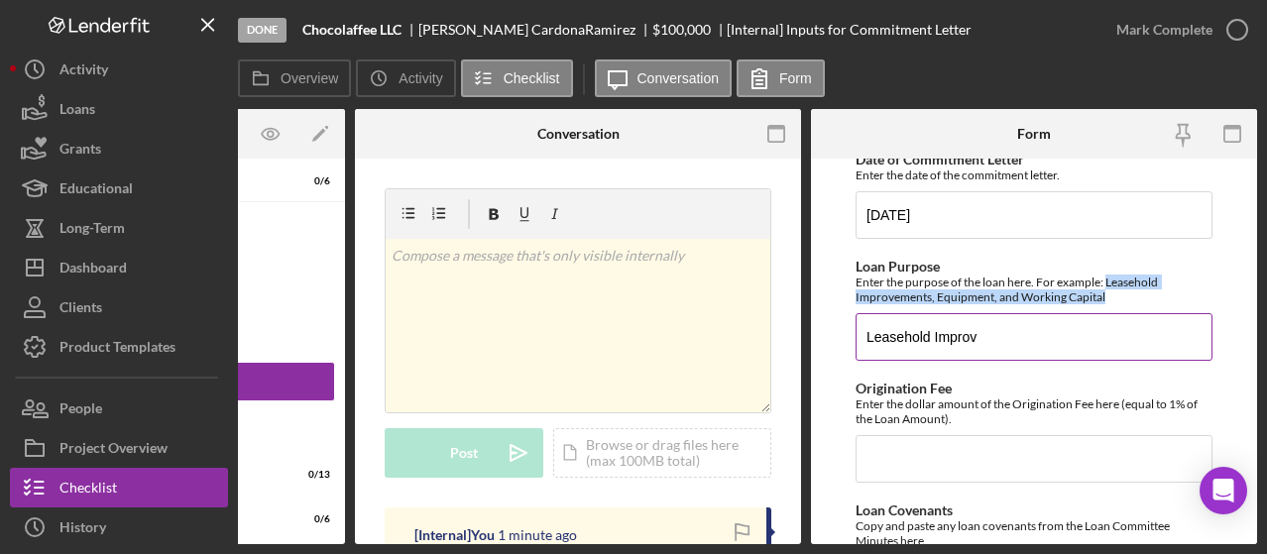
drag, startPoint x: 1105, startPoint y: 293, endPoint x: 1116, endPoint y: 310, distance: 20.9
click at [1116, 304] on div "Enter the purpose of the loan here. For example: Leasehold Improvements, Equipm…" at bounding box center [1034, 290] width 357 height 30
copy div "Leasehold Improvements, Equipment, and Working Capital"
drag, startPoint x: 986, startPoint y: 350, endPoint x: 821, endPoint y: 350, distance: 164.6
click at [821, 350] on form "First Payment Date What is the first payment date for this loan? Monthly Loan P…" at bounding box center [1034, 352] width 446 height 386
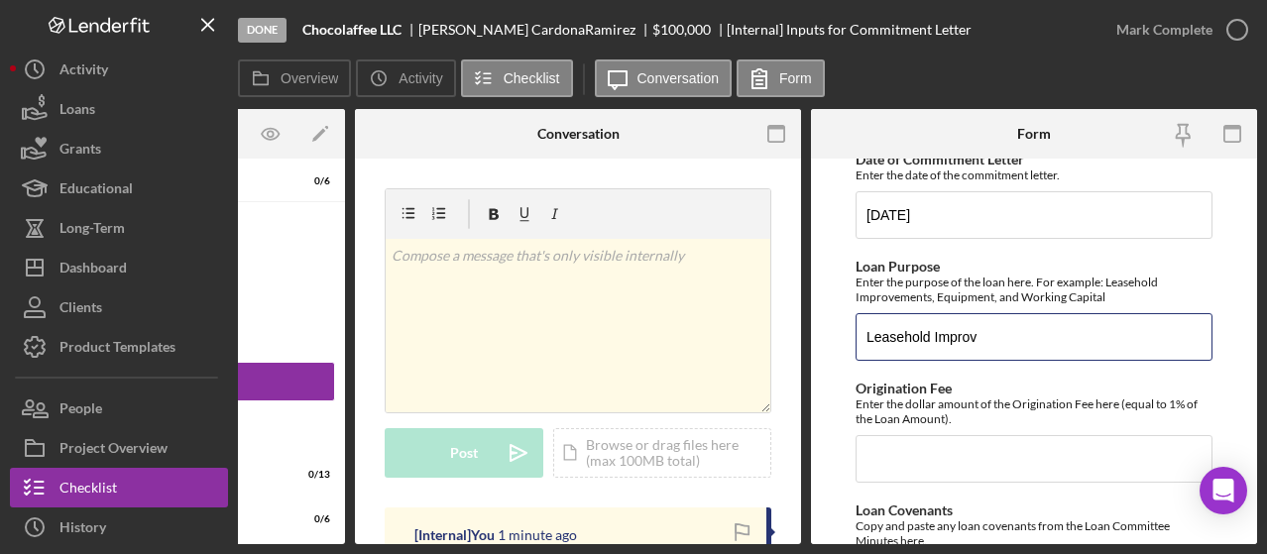
paste input "ements, Equipment, and Working Capital"
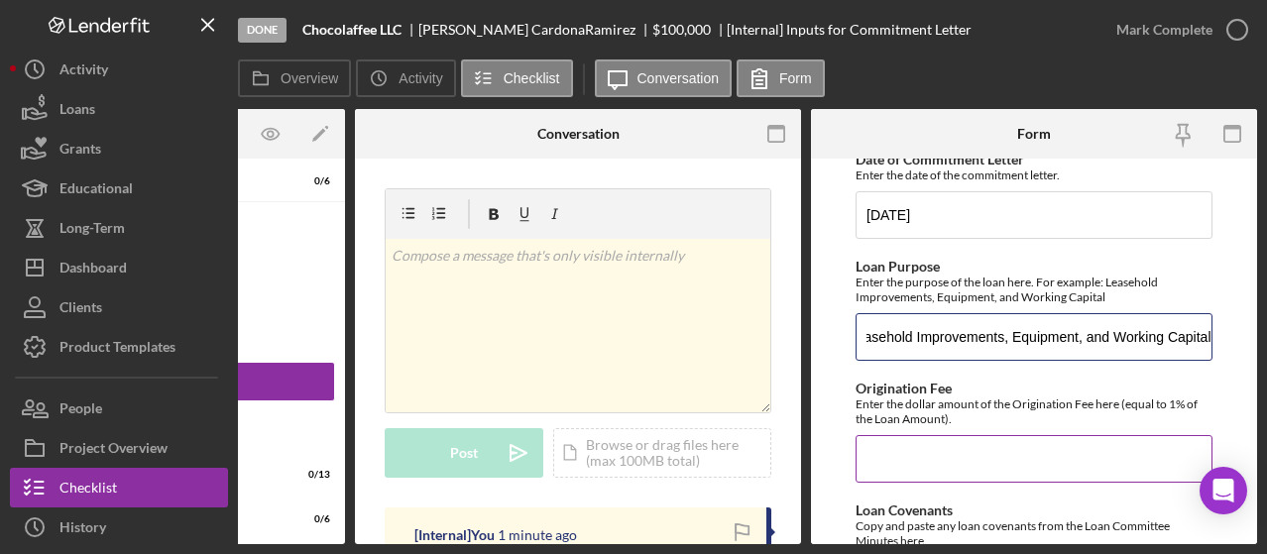
type input "Leasehold Improvements, Equipment, and Working Capital"
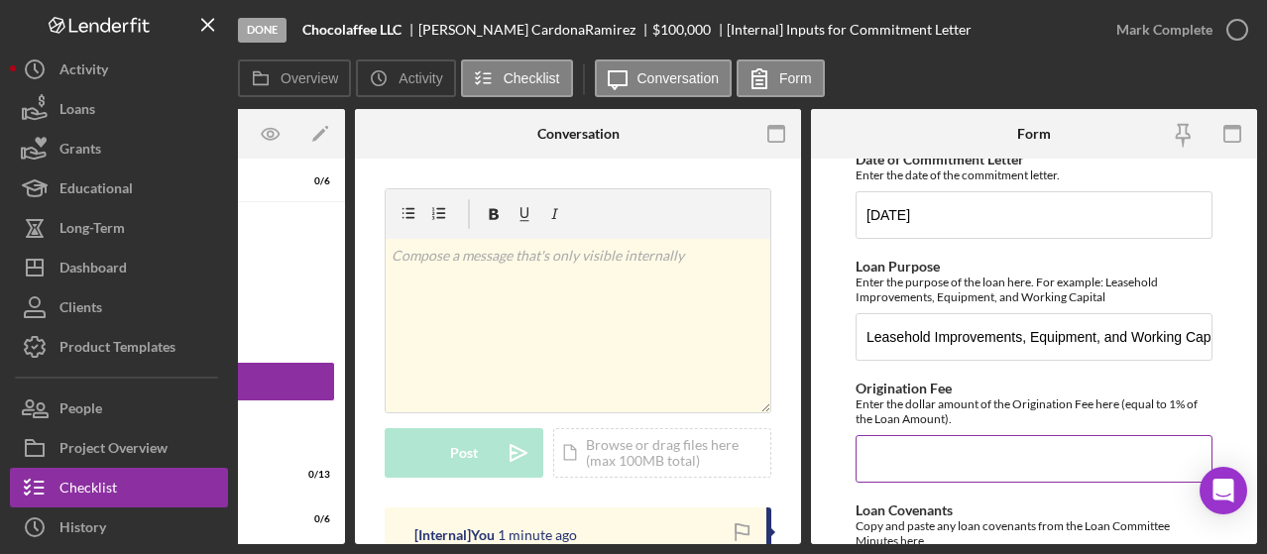
click at [963, 458] on input "Origination Fee" at bounding box center [1034, 459] width 357 height 48
click at [890, 458] on input "Origination Fee" at bounding box center [1034, 459] width 357 height 48
paste input "$1,182.20"
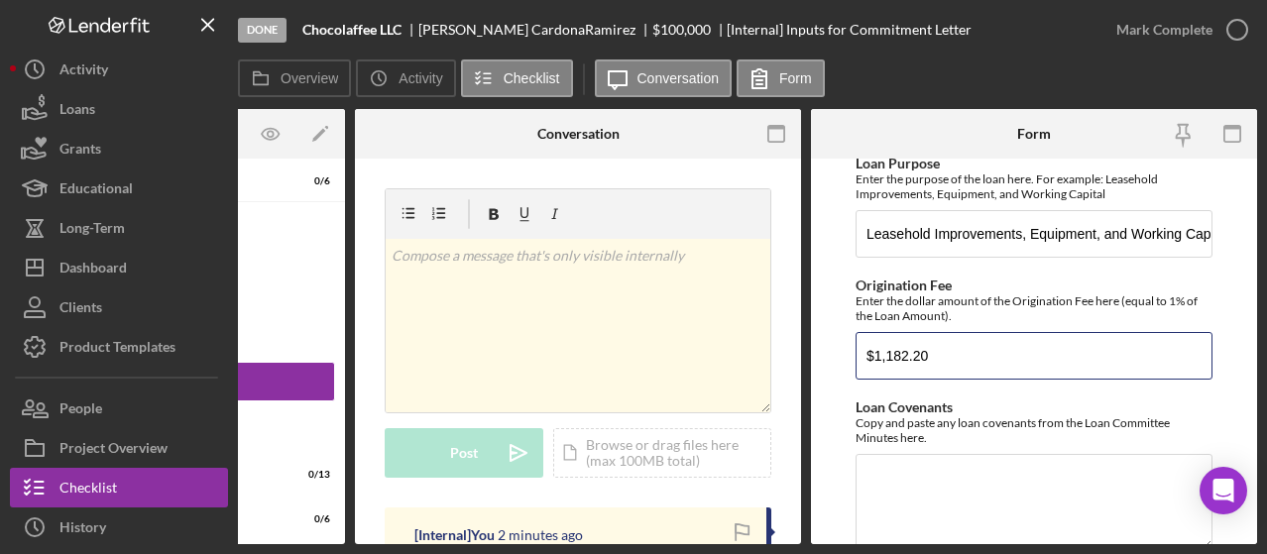
scroll to position [565, 0]
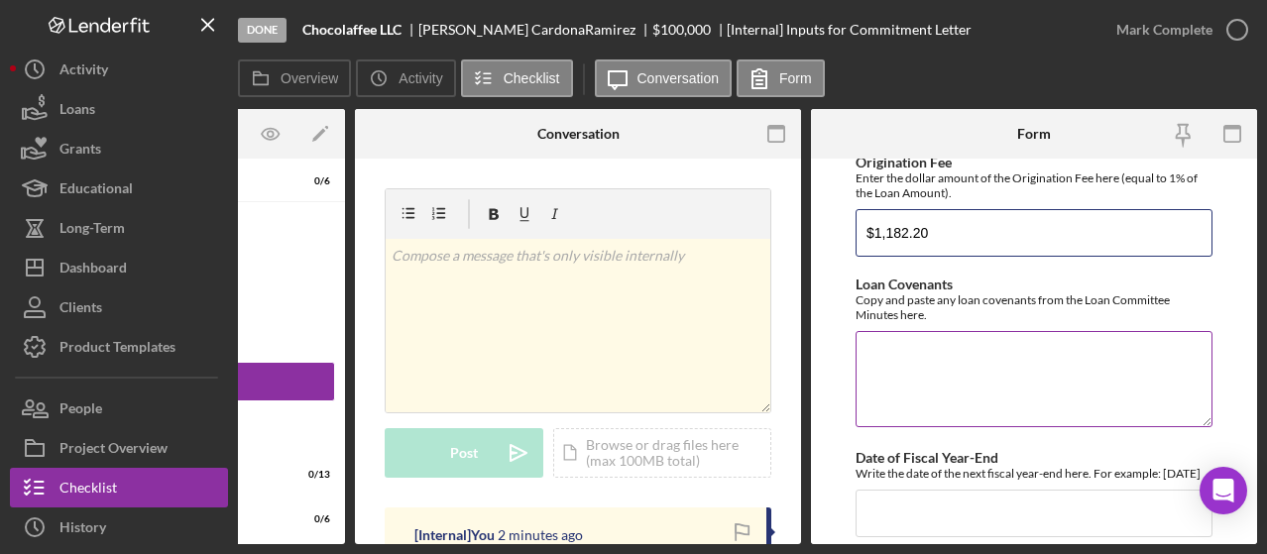
type input "$1,182.20"
click at [1004, 373] on textarea "Loan Covenants" at bounding box center [1034, 378] width 357 height 95
type textarea "N/A"
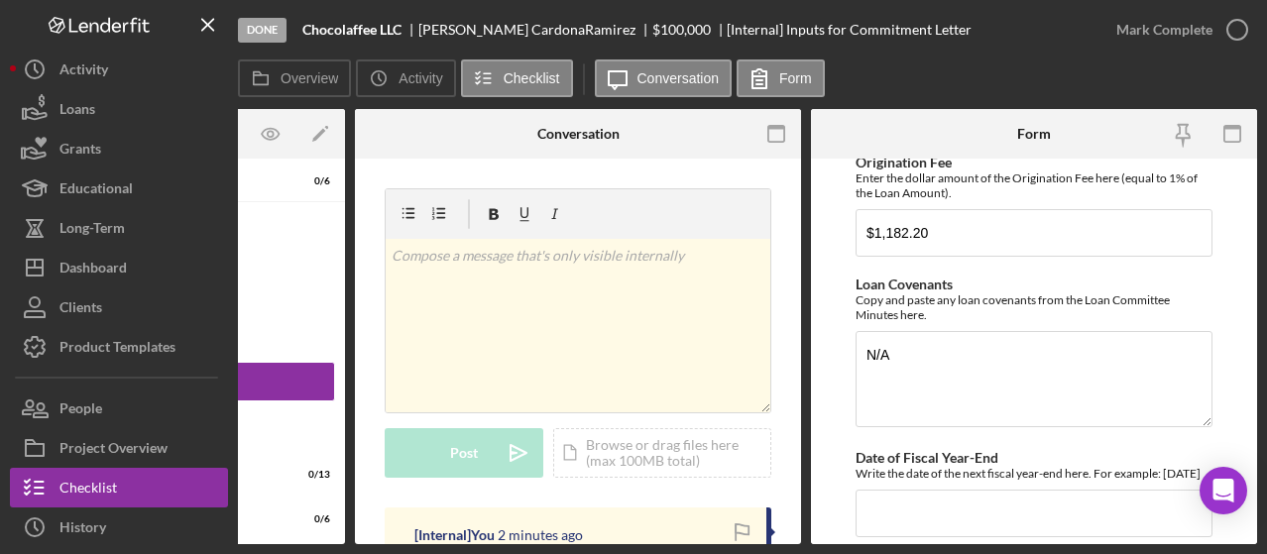
drag, startPoint x: 1257, startPoint y: 382, endPoint x: 1253, endPoint y: 394, distance: 12.5
click at [1257, 401] on div "Done Chocolaffee LLC [PERSON_NAME] $100,000 [Internal] Inputs for Commitment Le…" at bounding box center [633, 277] width 1267 height 554
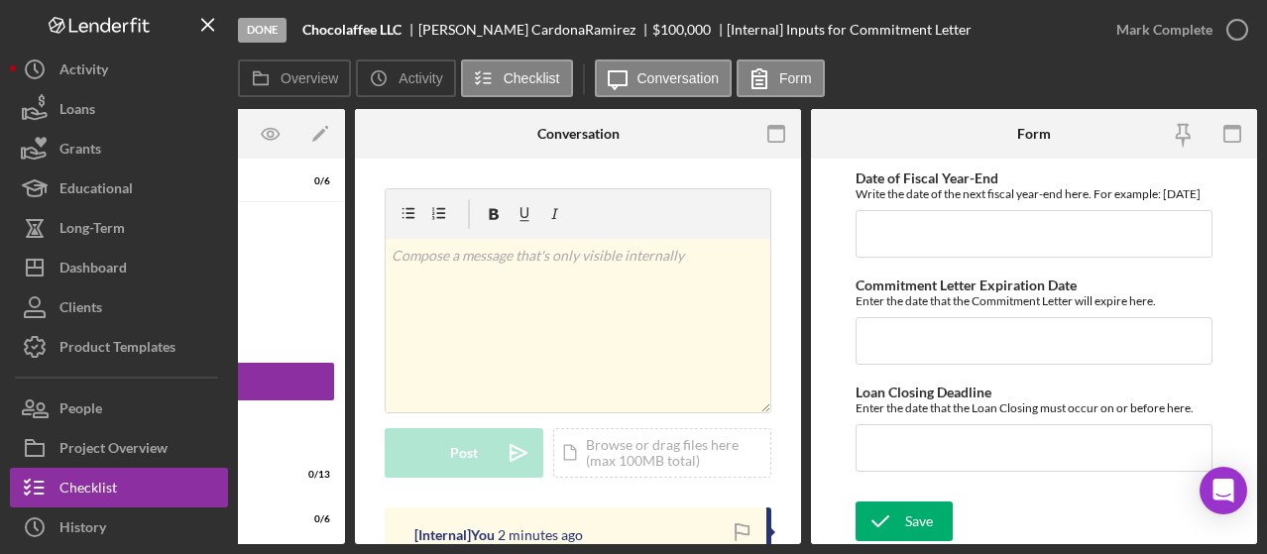
scroll to position [851, 0]
click at [1250, 479] on form "First Payment Date What is the first payment date for this loan? Monthly Loan P…" at bounding box center [1034, 352] width 446 height 386
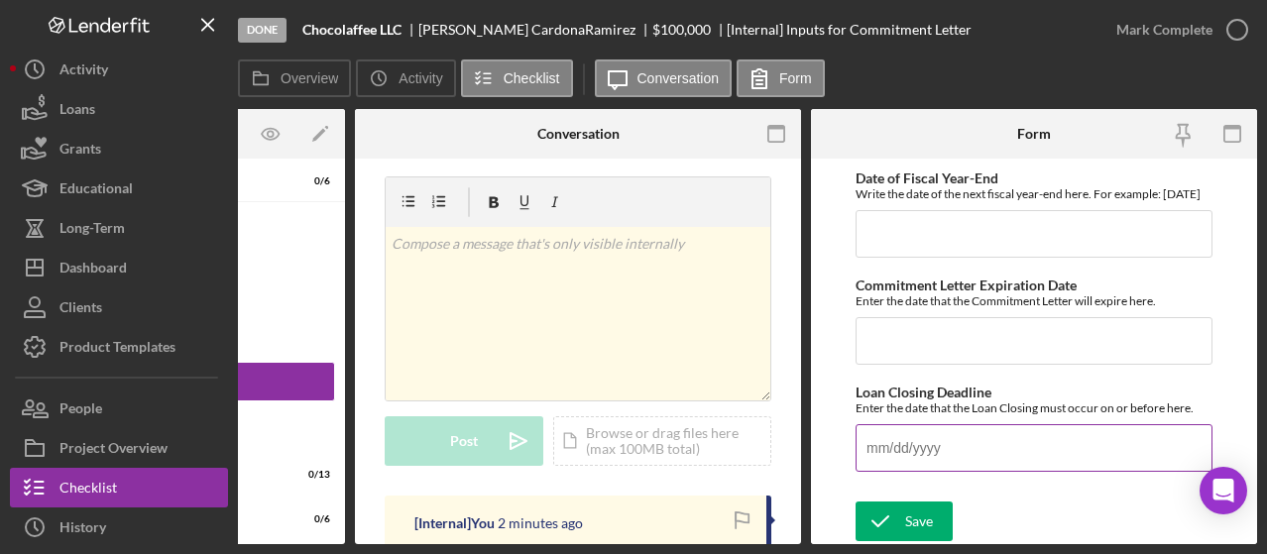
click at [937, 446] on input "Loan Closing Deadline" at bounding box center [1034, 448] width 357 height 48
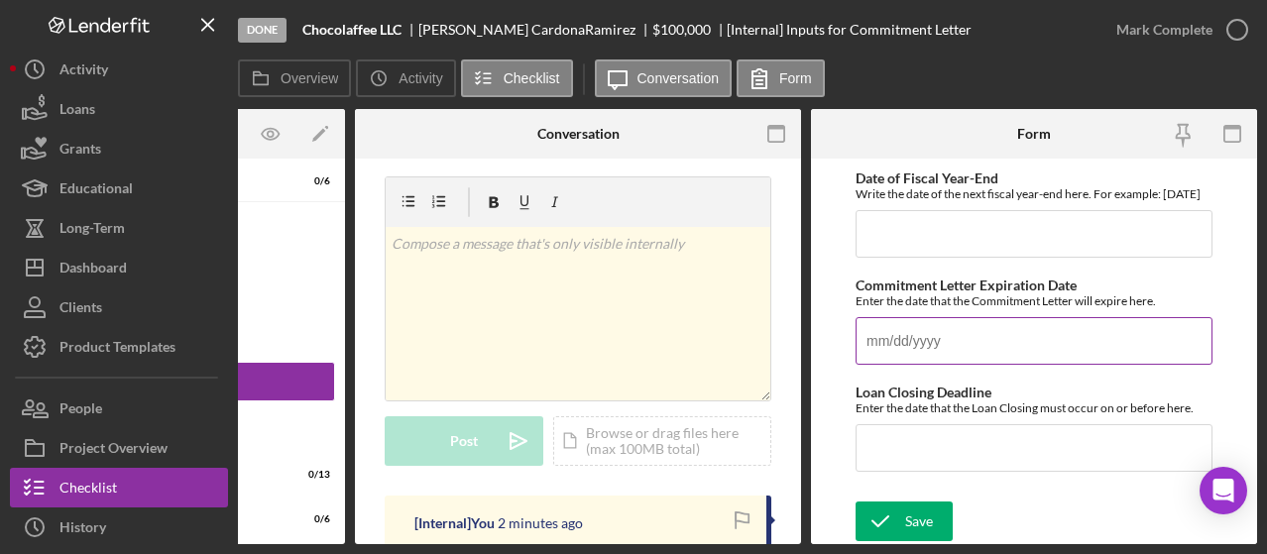
click at [927, 346] on input "Commitment Letter Expiration Date" at bounding box center [1034, 341] width 357 height 48
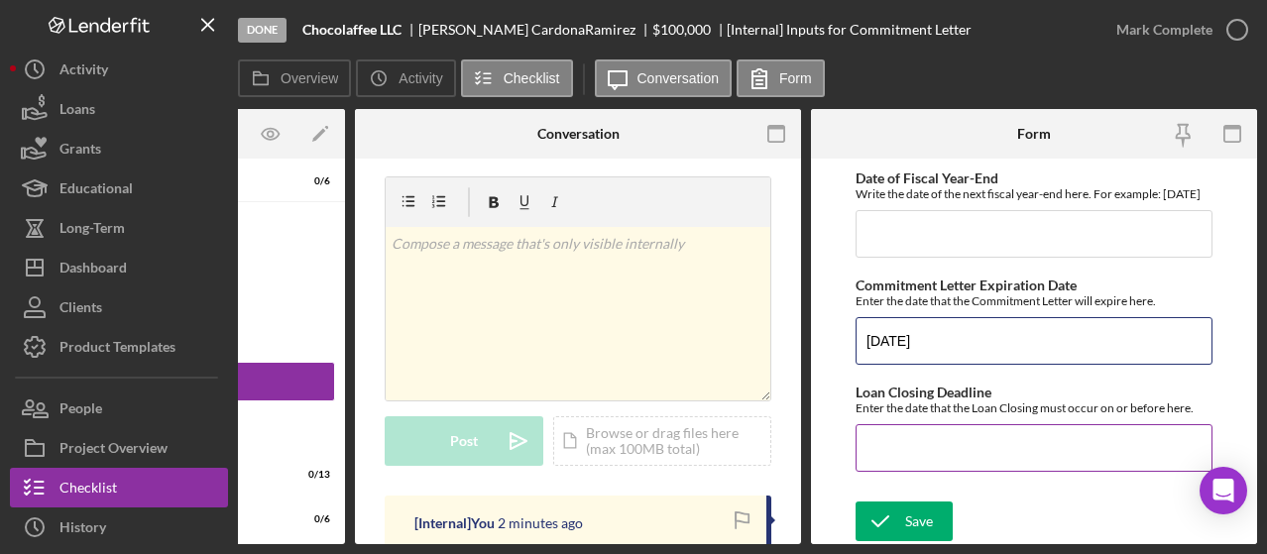
type input "[DATE]"
click at [908, 469] on input "Loan Closing Deadline" at bounding box center [1034, 448] width 357 height 48
type input "[DATE]"
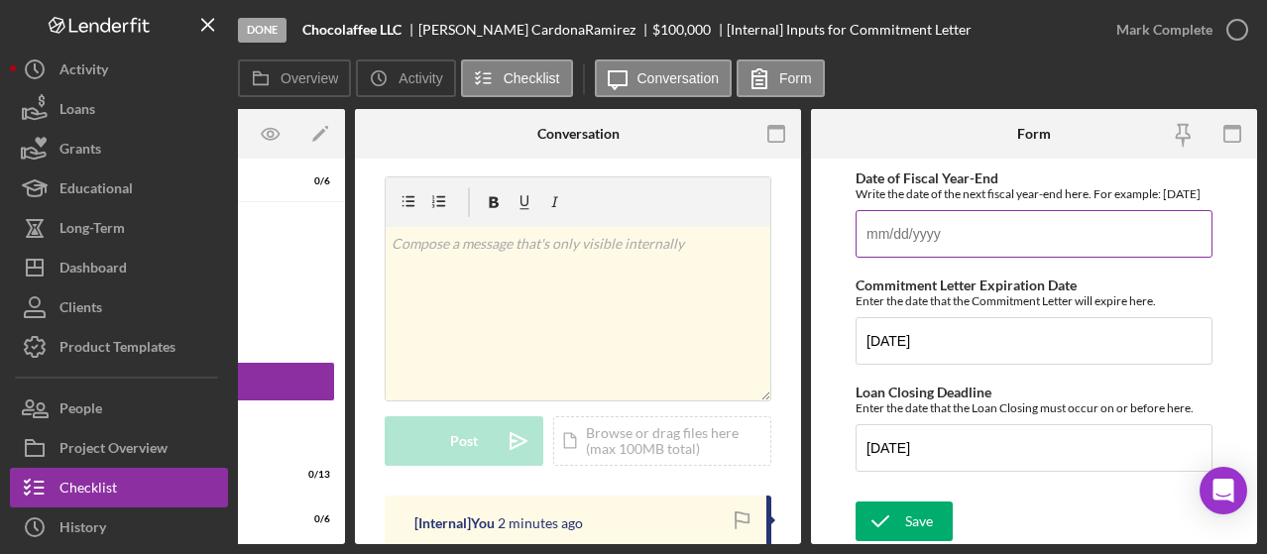
drag, startPoint x: 1251, startPoint y: 439, endPoint x: 885, endPoint y: 249, distance: 412.5
click at [885, 249] on input "Date of Fiscal Year-End" at bounding box center [1034, 234] width 357 height 48
click at [889, 243] on input "Date of Fiscal Year-End" at bounding box center [1034, 234] width 357 height 48
click at [1059, 255] on input "Date of Fiscal Year-End" at bounding box center [1034, 234] width 357 height 48
drag, startPoint x: 1251, startPoint y: 429, endPoint x: 881, endPoint y: 278, distance: 400.7
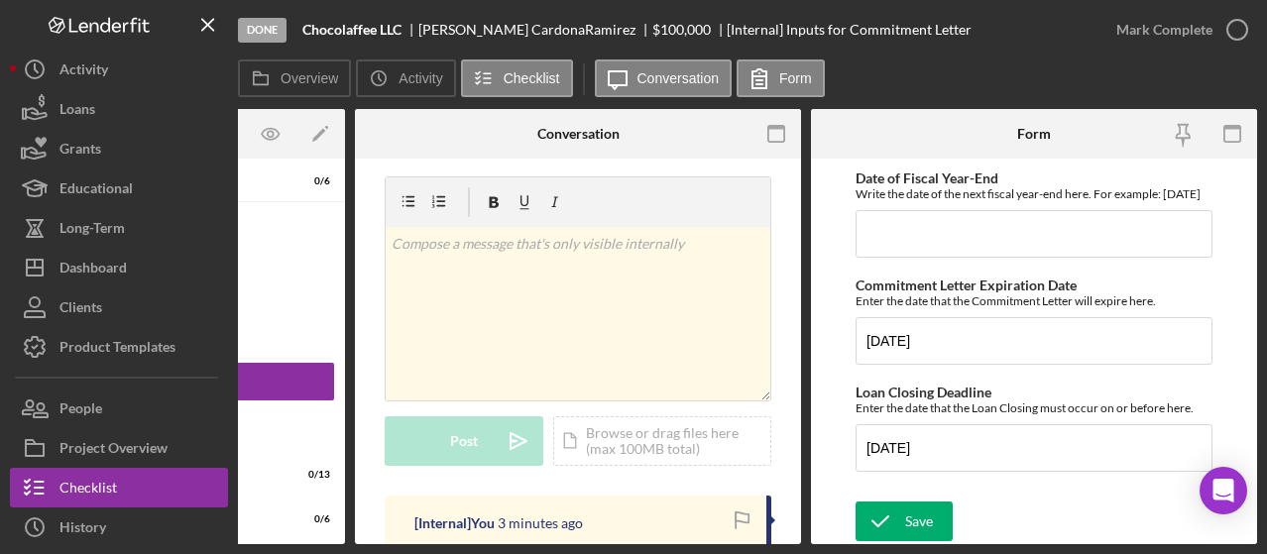
click at [888, 258] on input "Date of Fiscal Year-End" at bounding box center [1034, 234] width 357 height 48
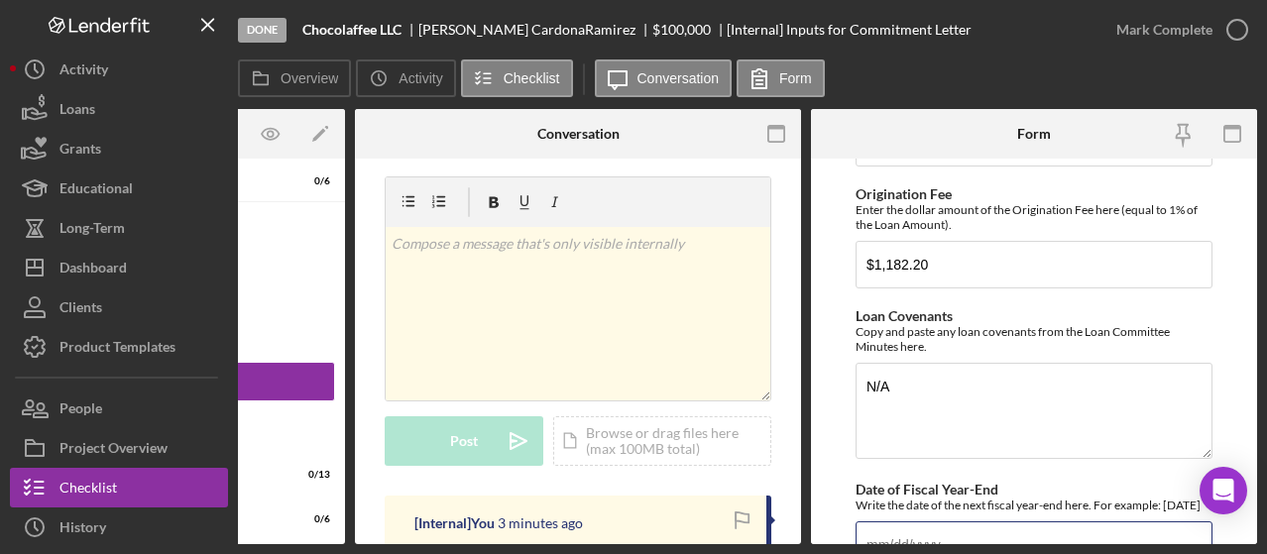
scroll to position [304, 0]
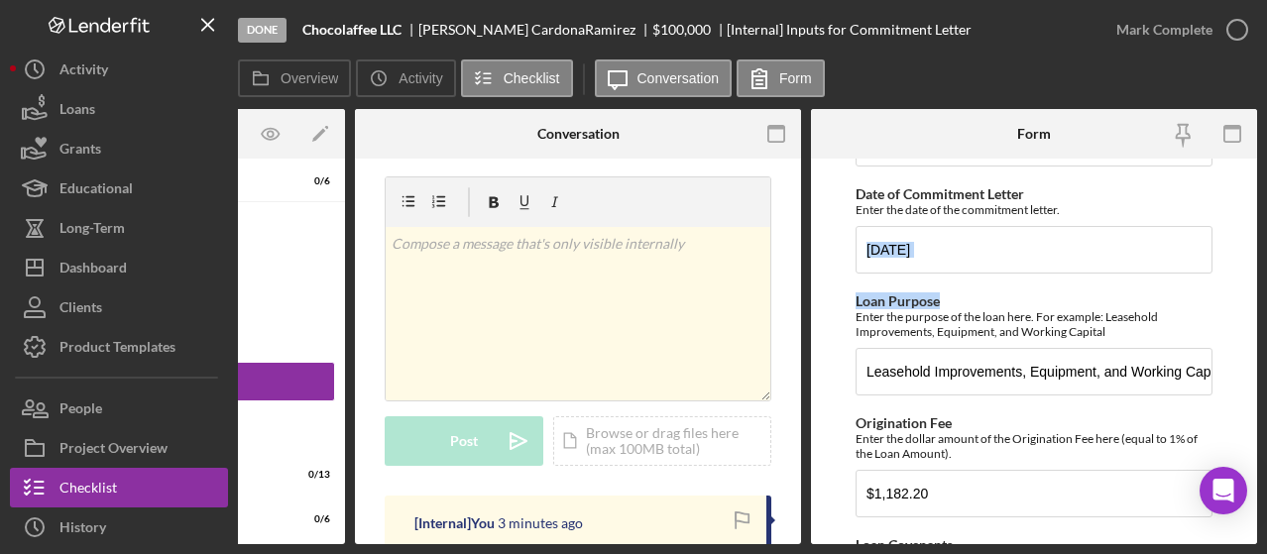
click at [1234, 282] on form "First Payment Date What is the first payment date for this loan? Monthly Loan P…" at bounding box center [1034, 352] width 446 height 386
click at [1206, 308] on div "Loan Purpose Enter the purpose of the loan here. For example: Leasehold Improve…" at bounding box center [1034, 317] width 357 height 46
click at [1144, 314] on div "Loan Purpose Enter the purpose of the loan here. For example: Leasehold Improve…" at bounding box center [1034, 317] width 357 height 46
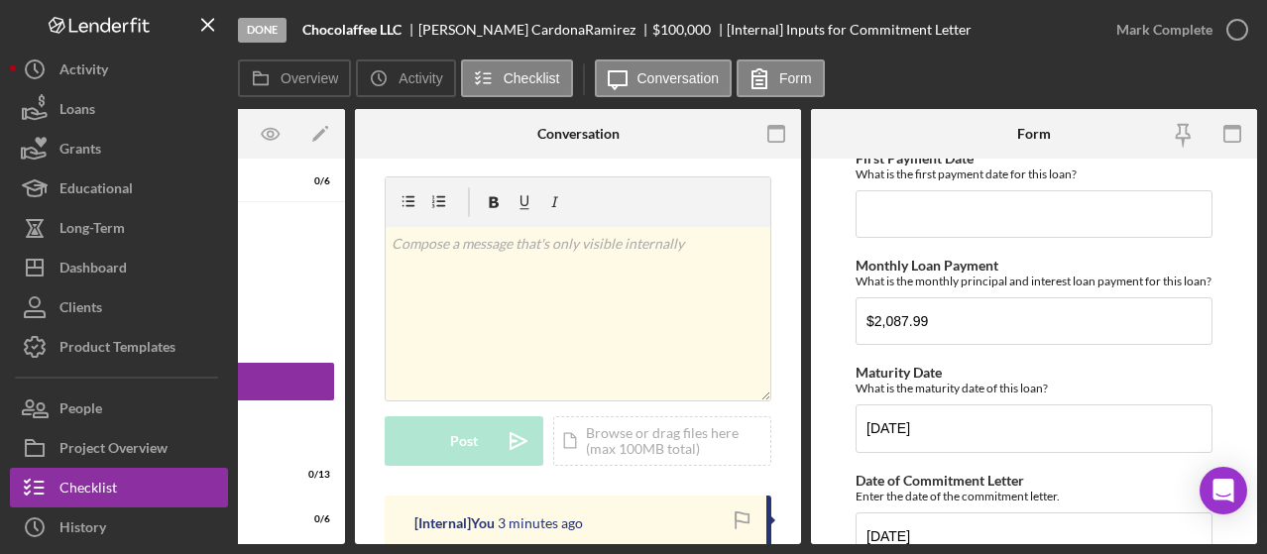
scroll to position [0, 0]
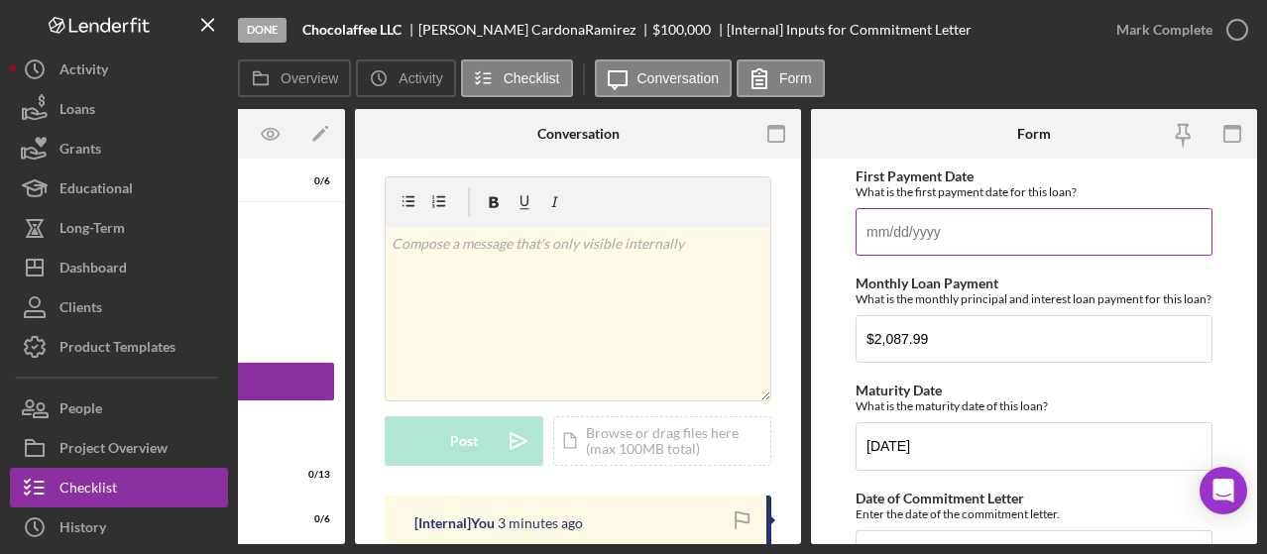
click at [959, 229] on input "First Payment Date" at bounding box center [1034, 232] width 357 height 48
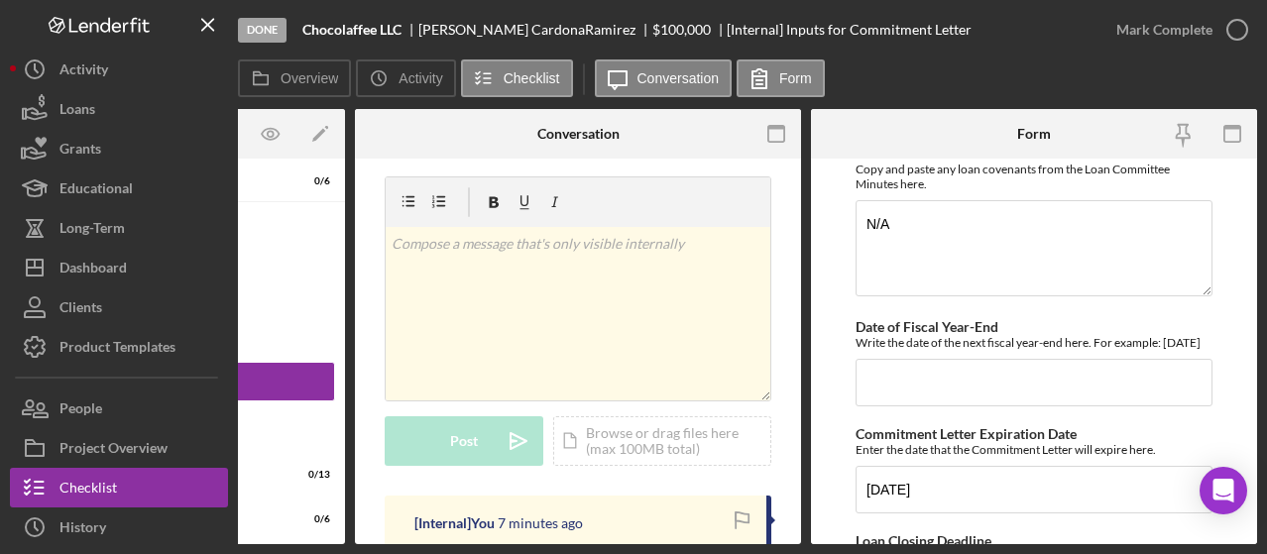
scroll to position [734, 0]
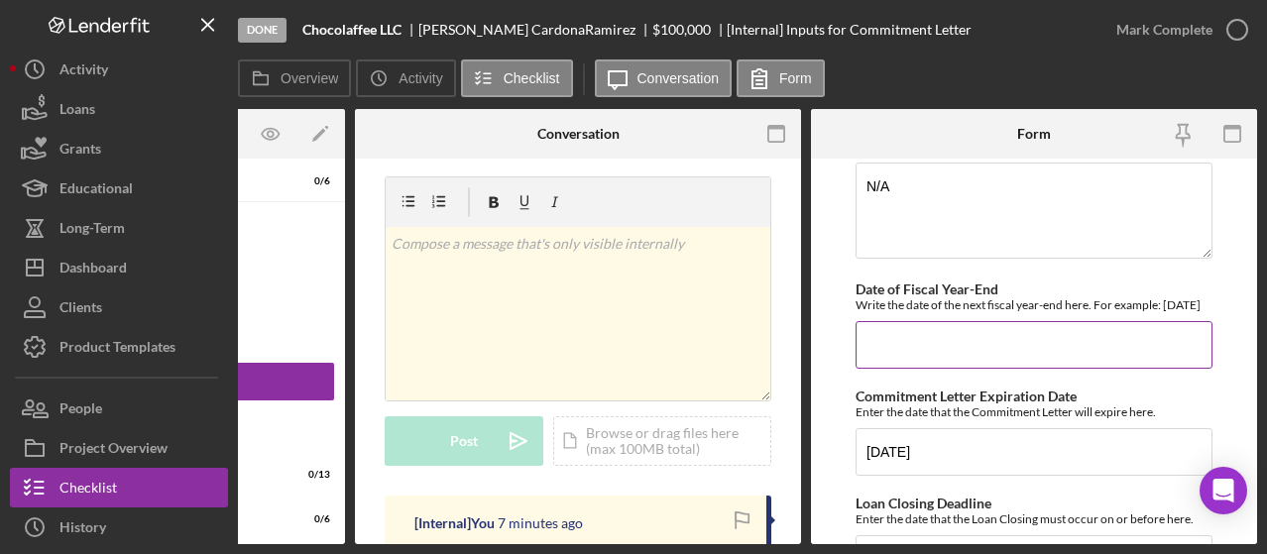
type input "[DATE]"
click at [1065, 369] on input "Date of Fiscal Year-End" at bounding box center [1034, 345] width 357 height 48
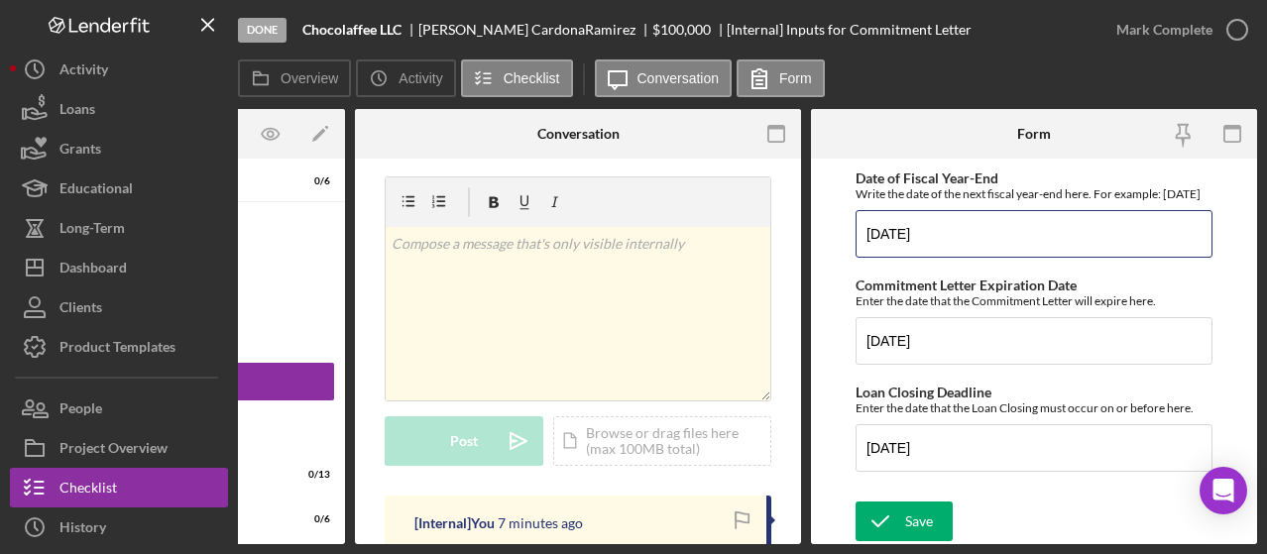
scroll to position [873, 0]
type input "[DATE]"
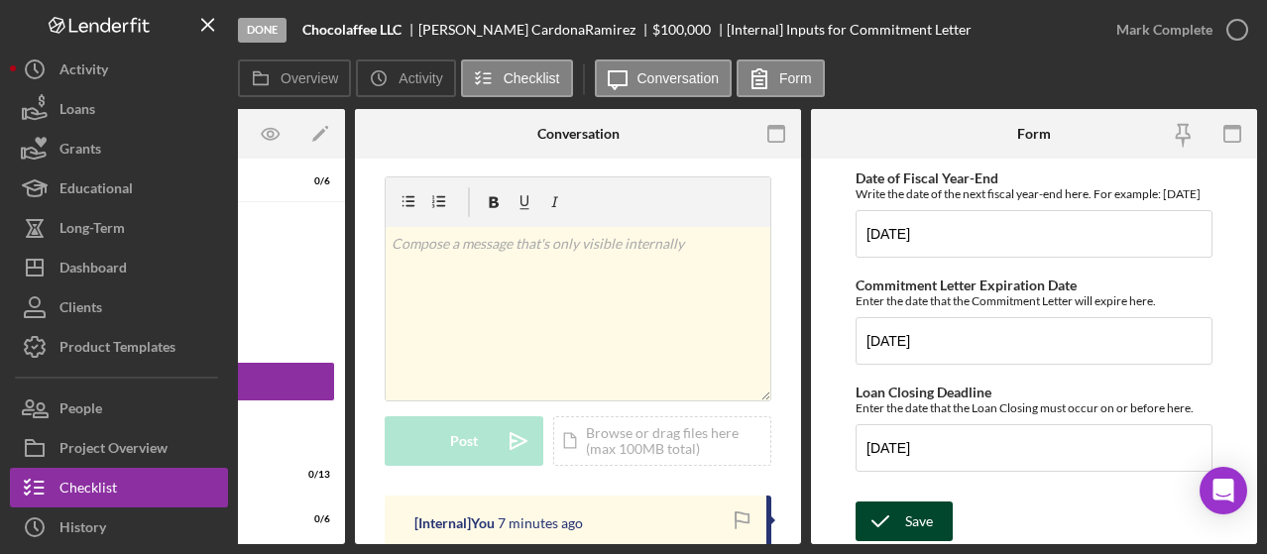
click at [910, 519] on div "Save" at bounding box center [919, 522] width 28 height 40
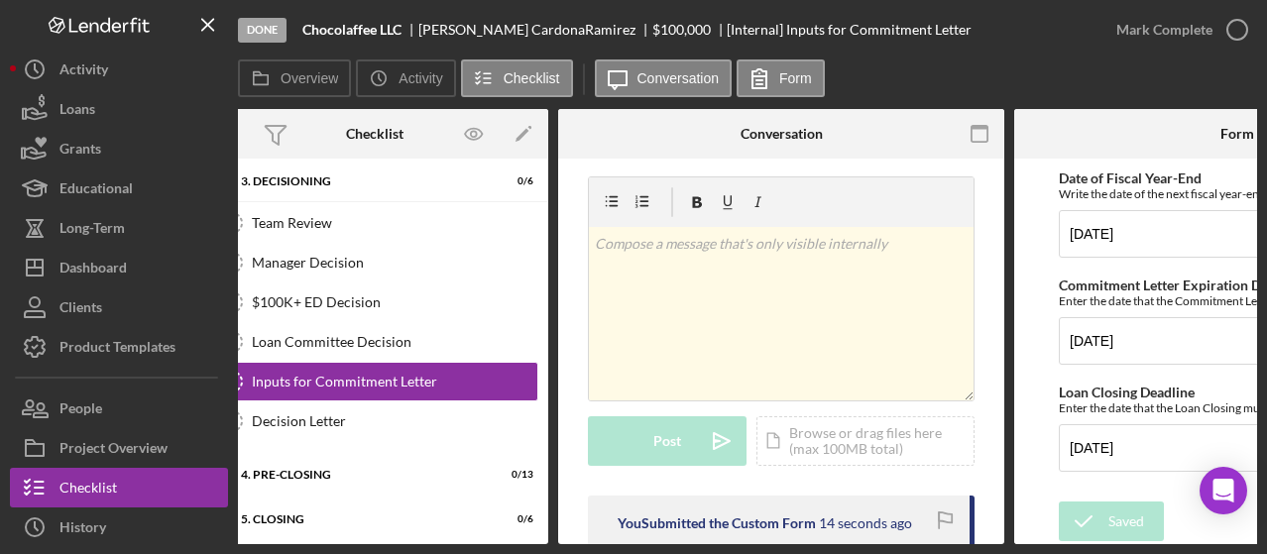
scroll to position [0, 0]
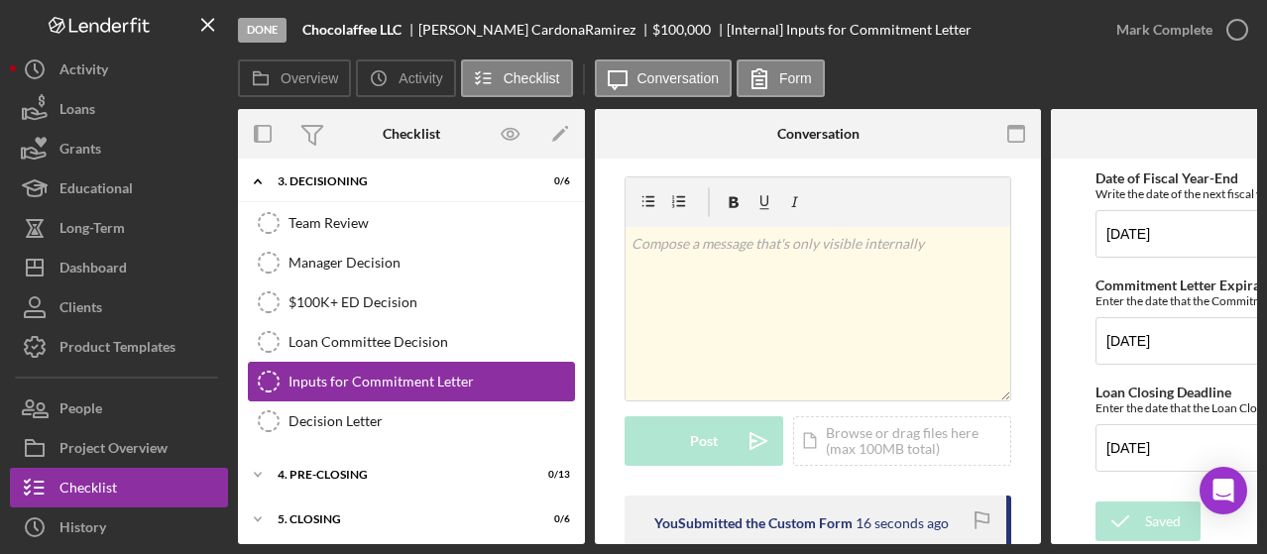
click at [509, 362] on link "Inputs for Commitment Letter Inputs for Commitment Letter" at bounding box center [411, 382] width 327 height 40
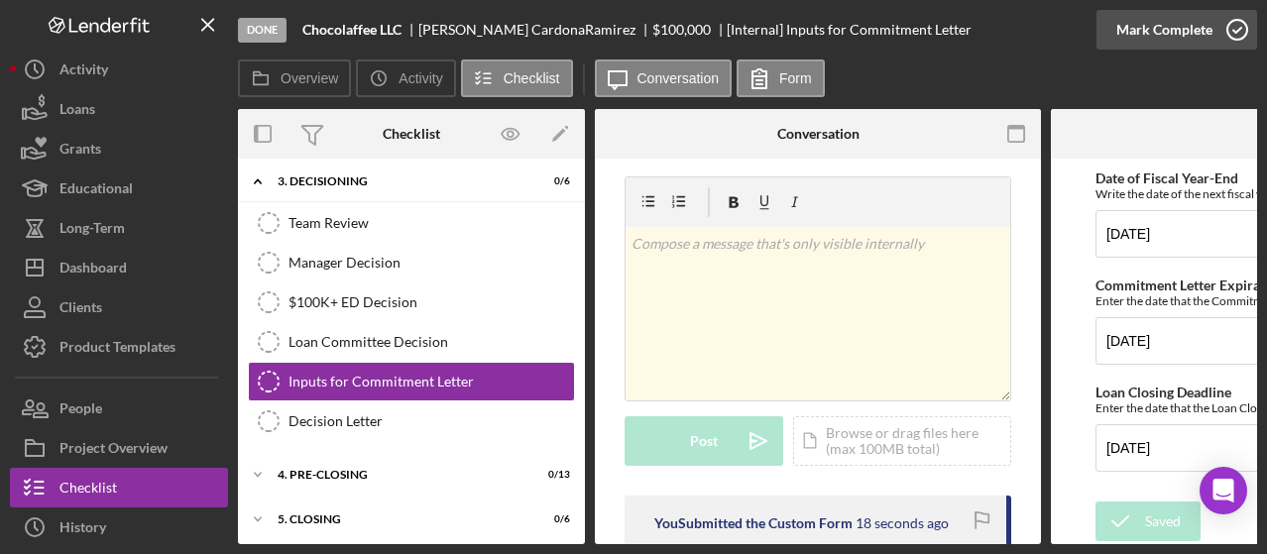
click at [1214, 26] on icon "button" at bounding box center [1238, 30] width 50 height 50
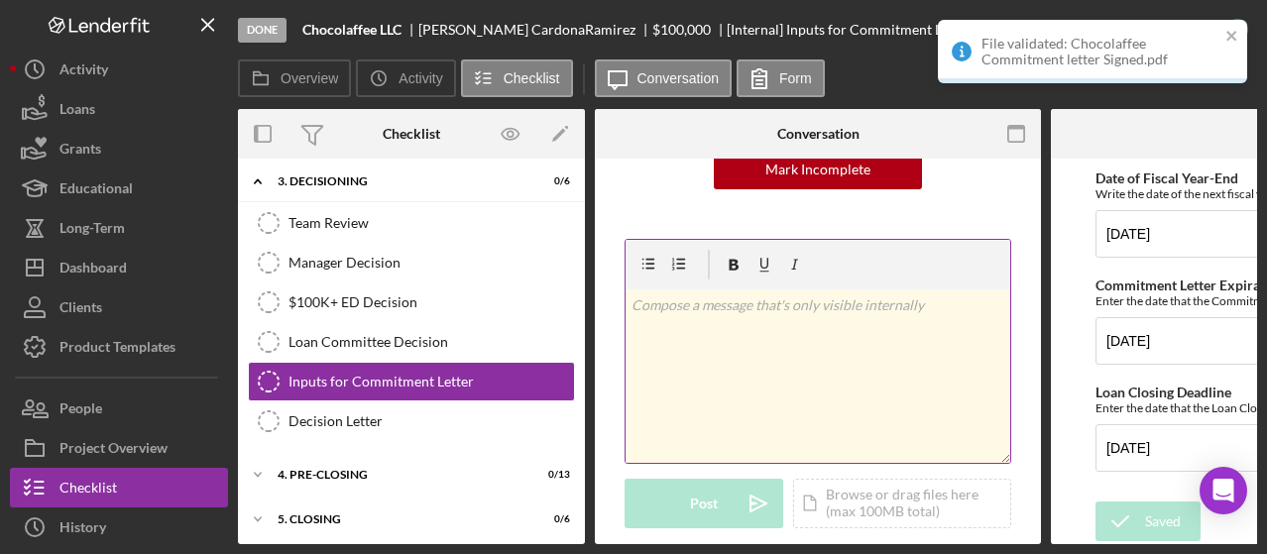
scroll to position [306, 0]
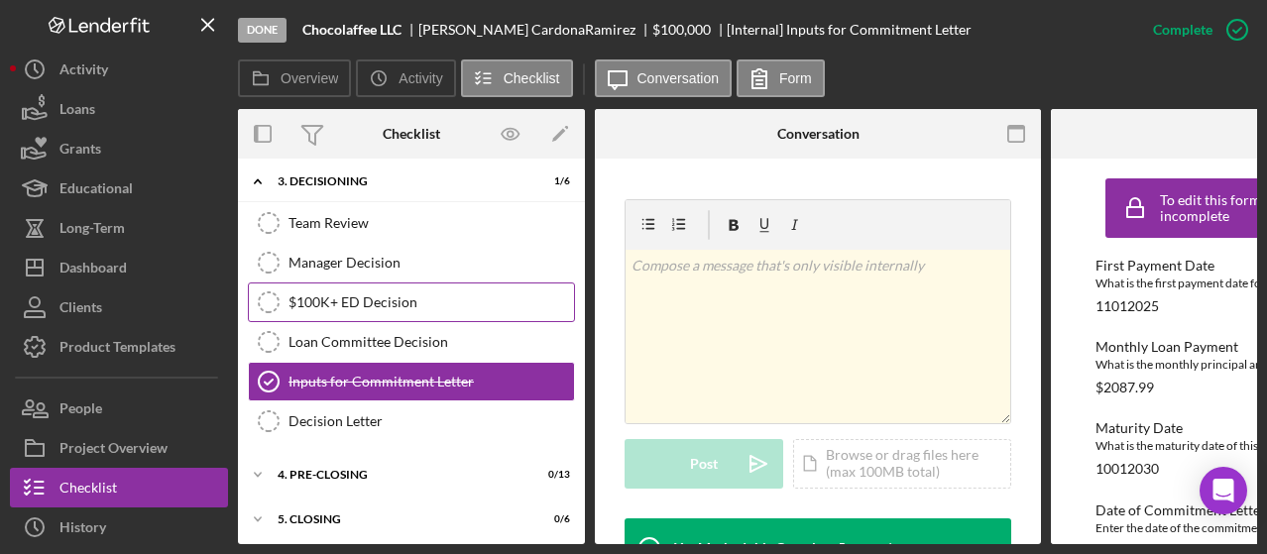
click at [416, 295] on div "$100K+ ED Decision" at bounding box center [432, 303] width 286 height 16
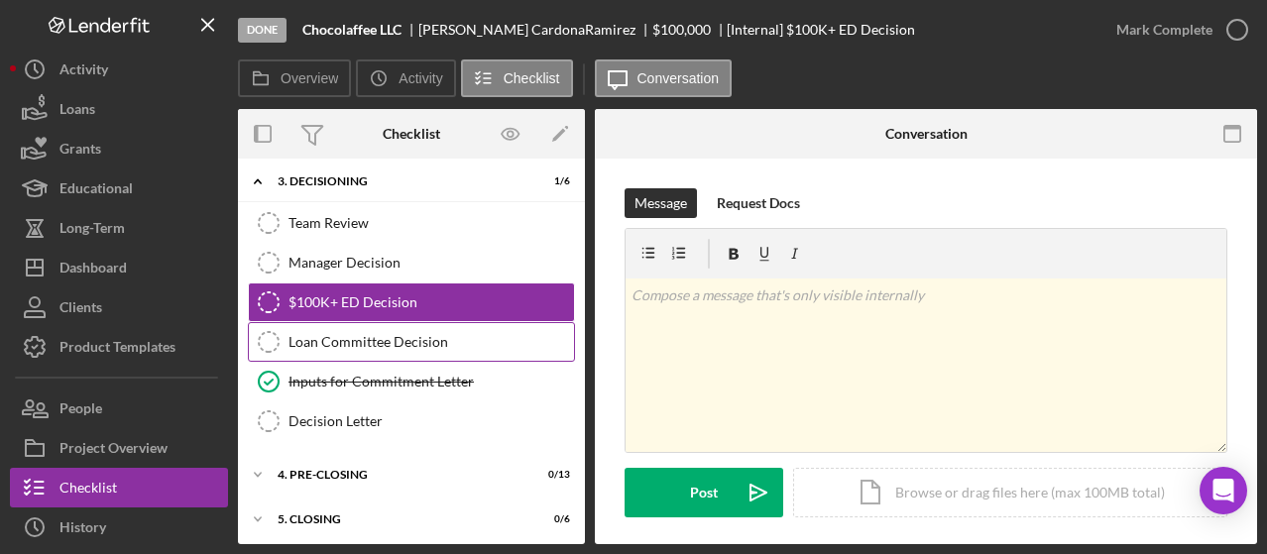
click at [447, 334] on div "Loan Committee Decision" at bounding box center [432, 342] width 286 height 16
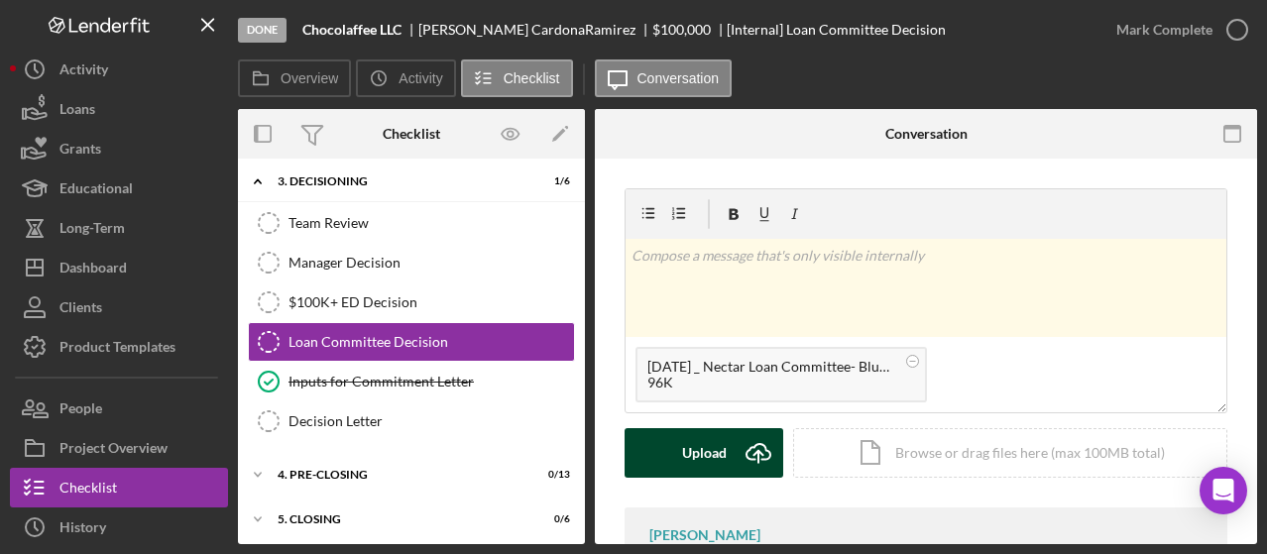
click at [766, 457] on icon "Icon/Upload" at bounding box center [759, 453] width 50 height 50
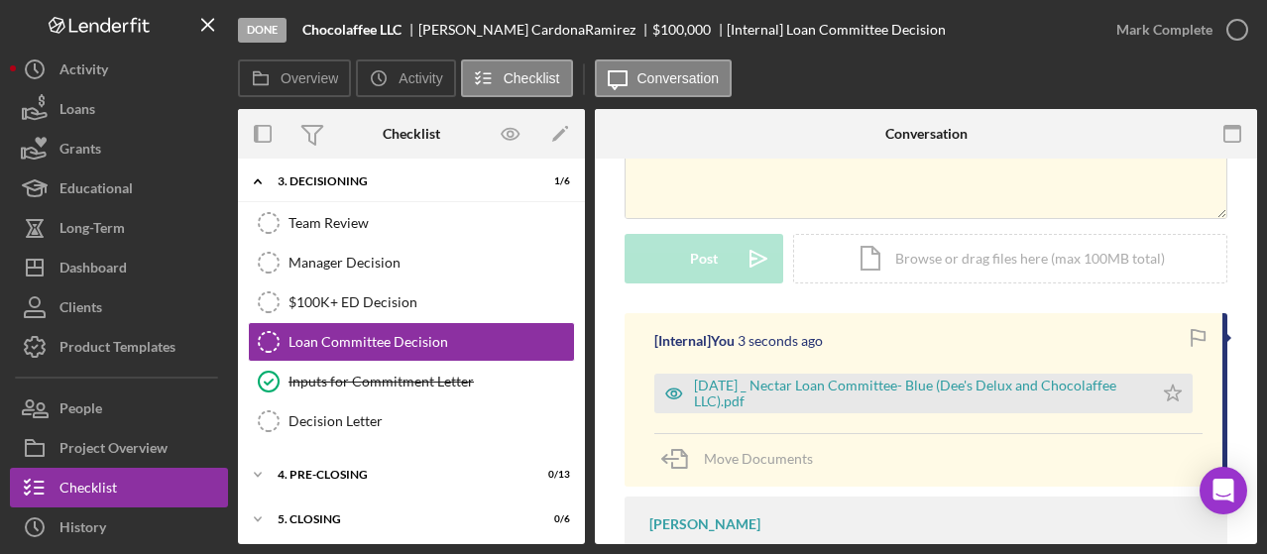
scroll to position [192, 0]
click at [1164, 393] on icon "Icon/Star" at bounding box center [1173, 396] width 40 height 40
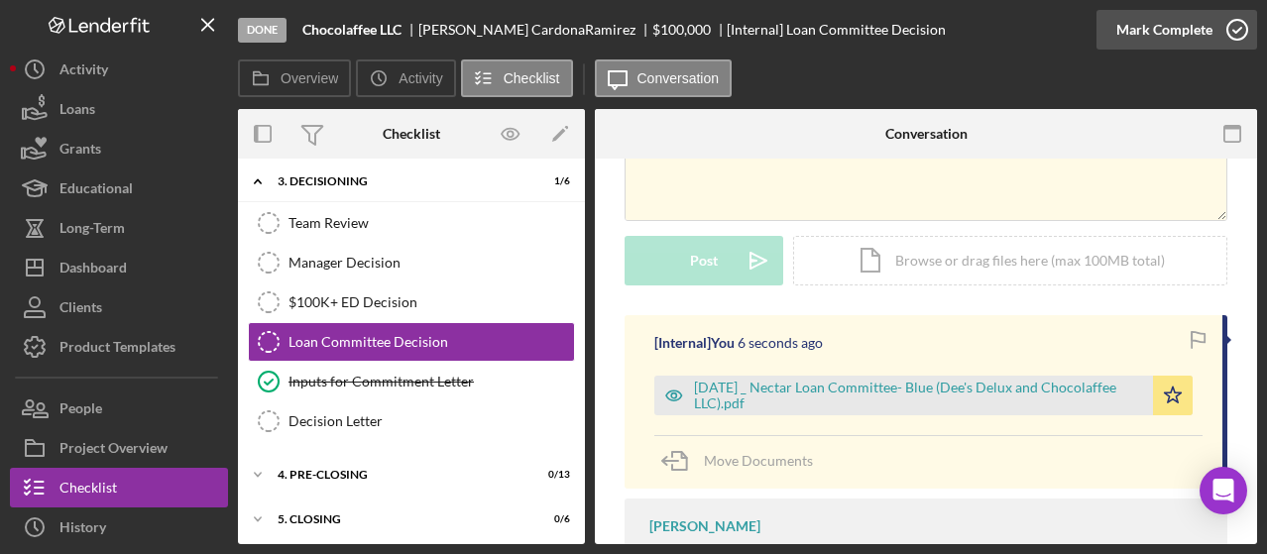
click at [1224, 28] on icon "button" at bounding box center [1238, 30] width 50 height 50
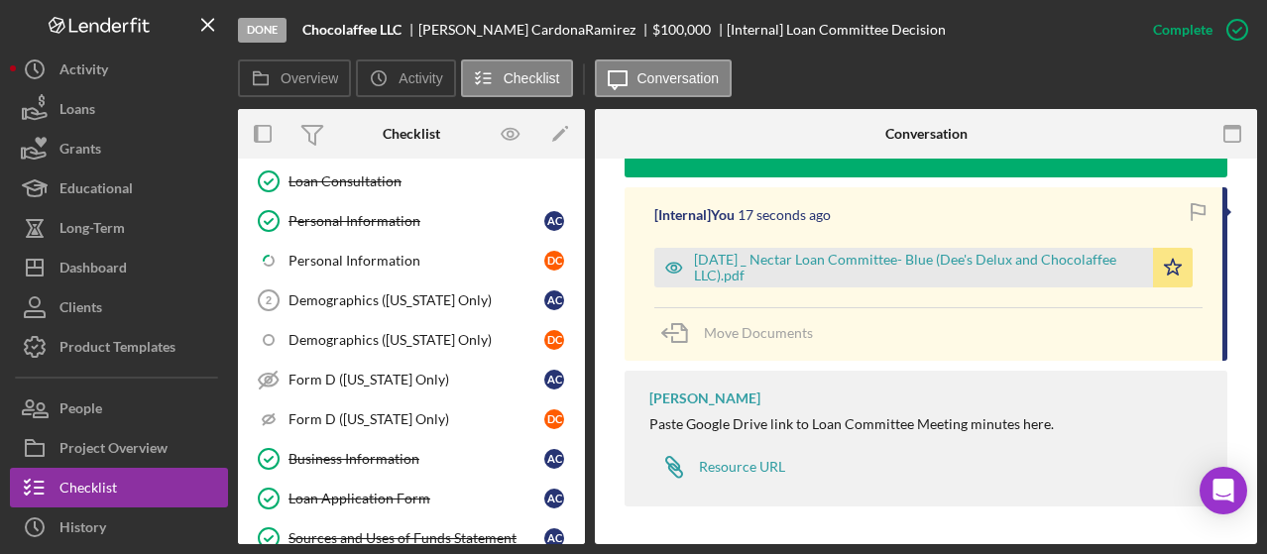
scroll to position [0, 0]
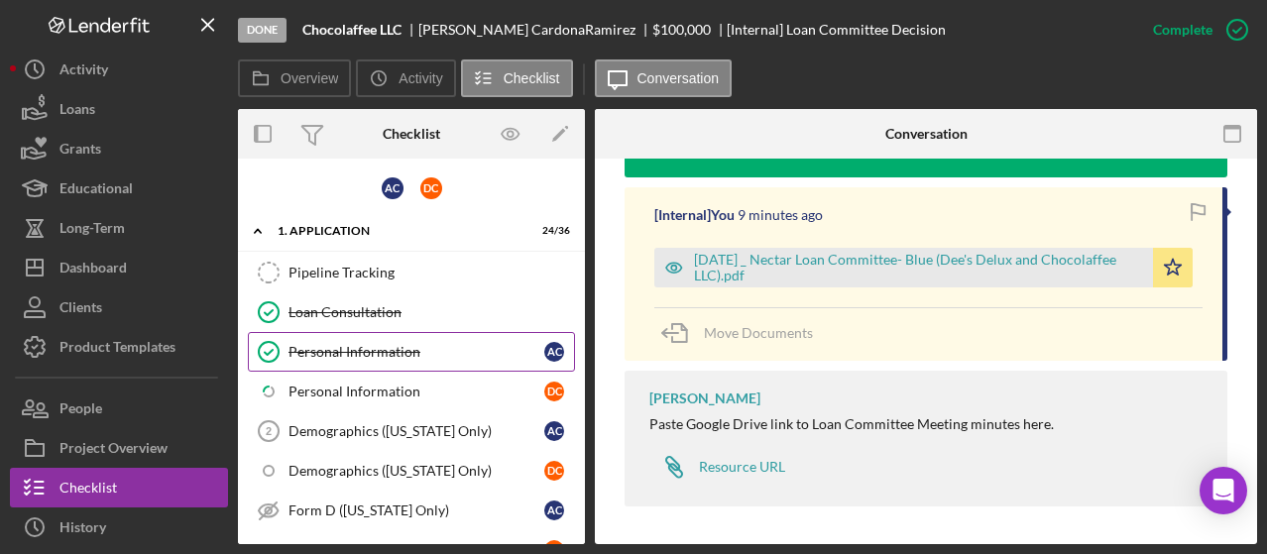
click at [397, 351] on div "Personal Information" at bounding box center [417, 352] width 256 height 16
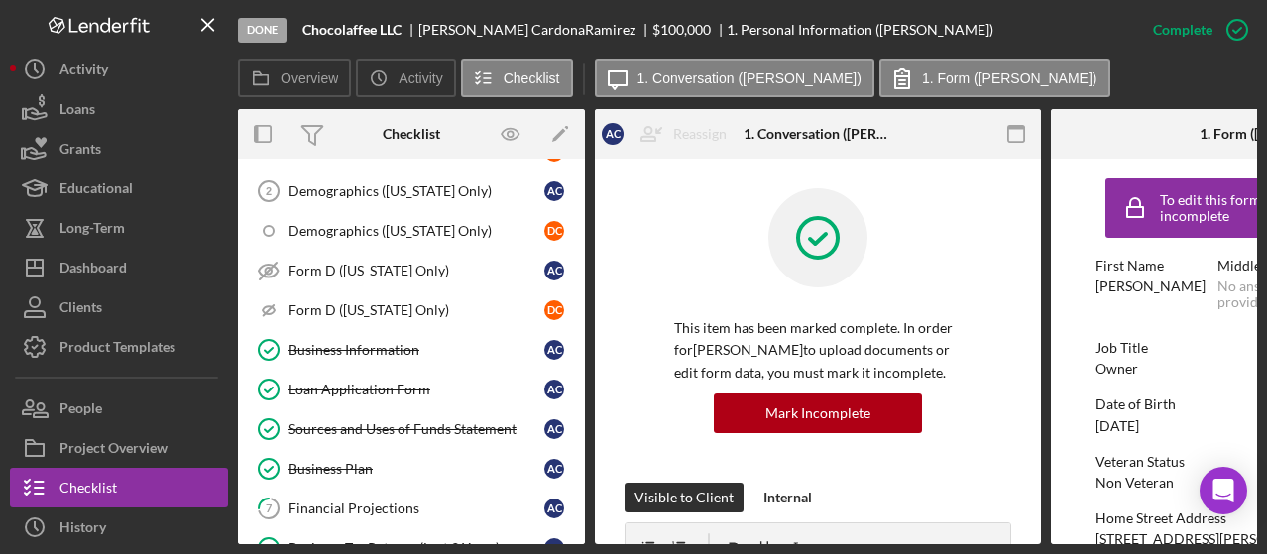
scroll to position [244, 0]
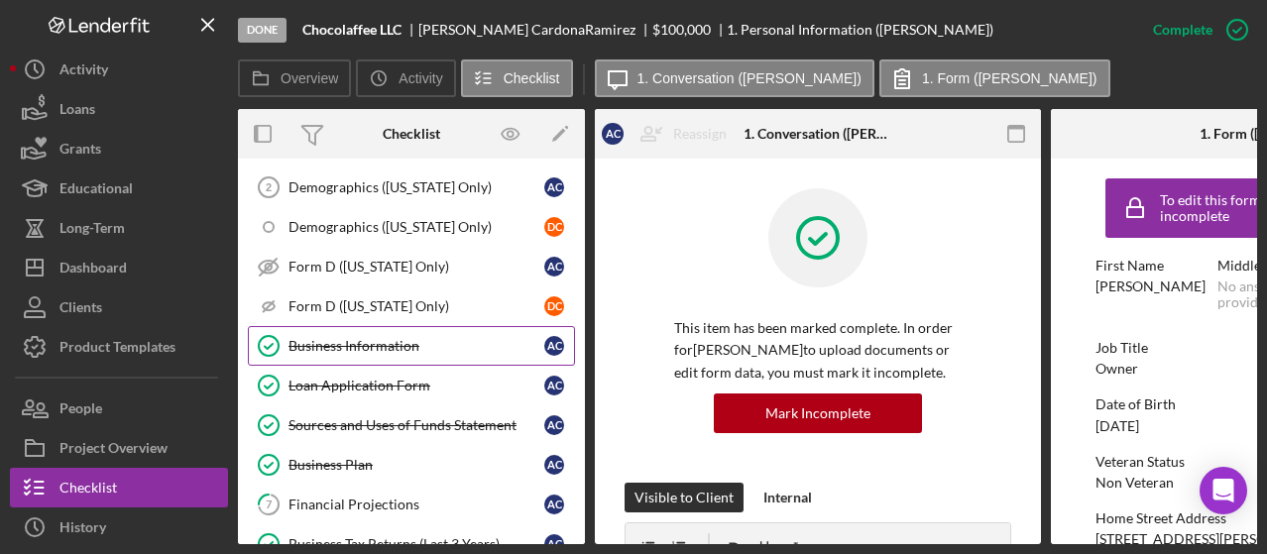
click at [426, 338] on div "Business Information" at bounding box center [417, 346] width 256 height 16
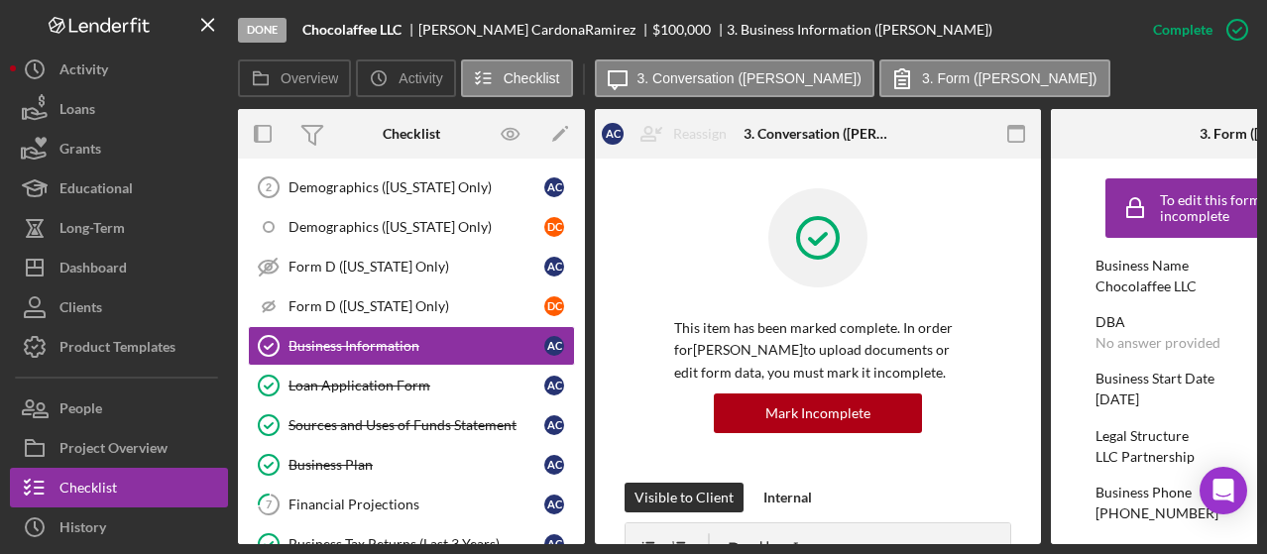
click at [1139, 486] on div "Business Phone" at bounding box center [1274, 493] width 357 height 16
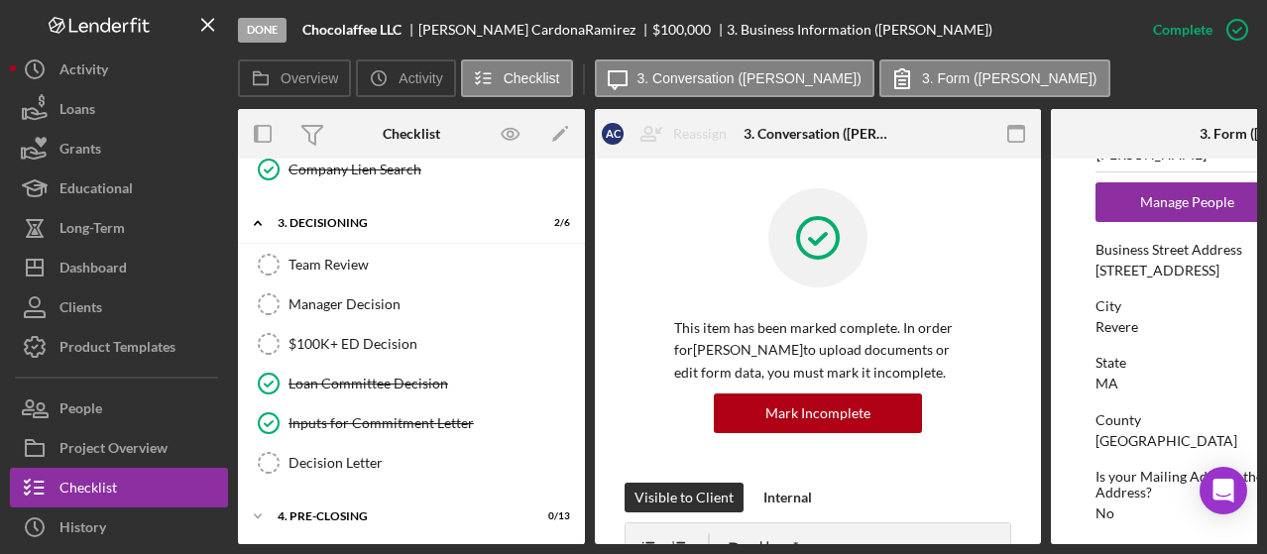
scroll to position [2006, 0]
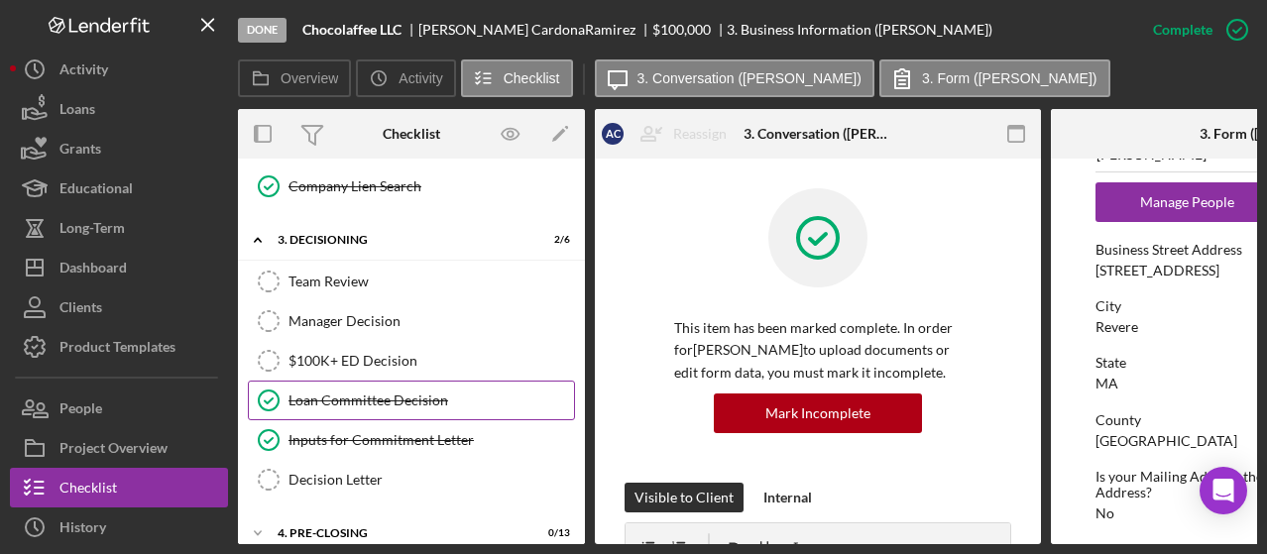
click at [445, 381] on link "Loan Committee Decision Loan Committee Decision" at bounding box center [411, 401] width 327 height 40
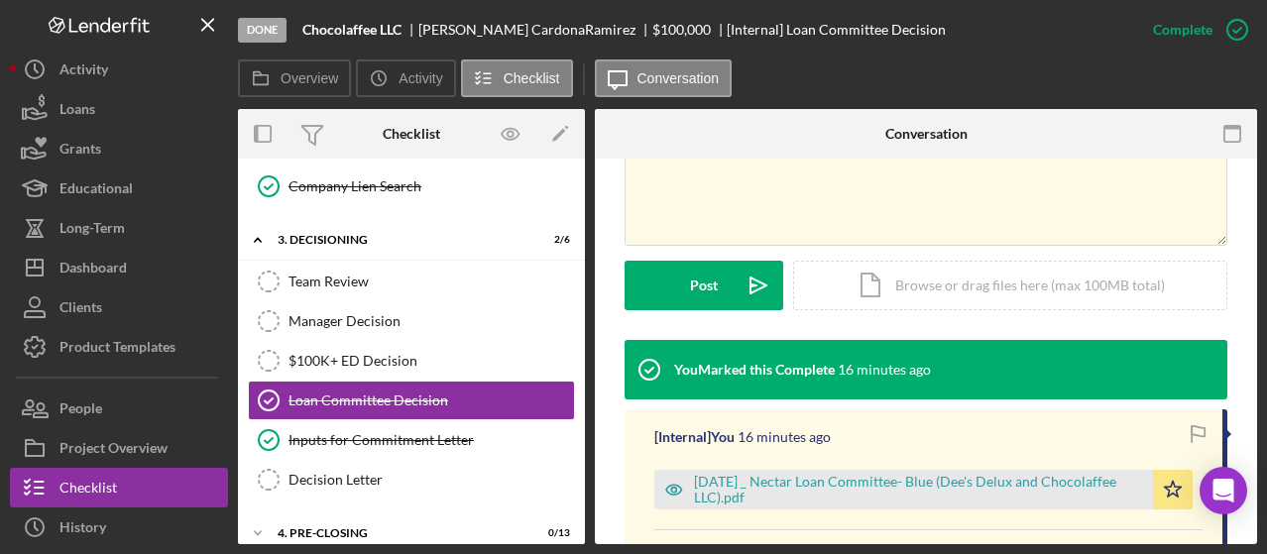
scroll to position [441, 0]
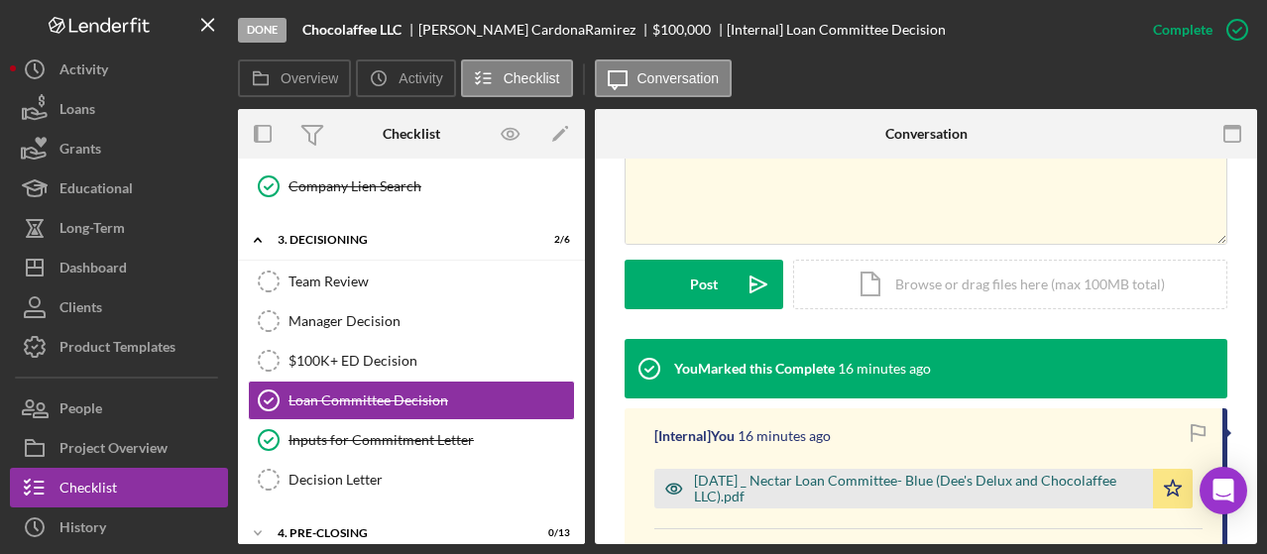
click at [1035, 484] on div "[DATE] _ Nectar Loan Committee- Blue (Dee's Delux and Chocolaffee LLC).pdf" at bounding box center [918, 489] width 449 height 32
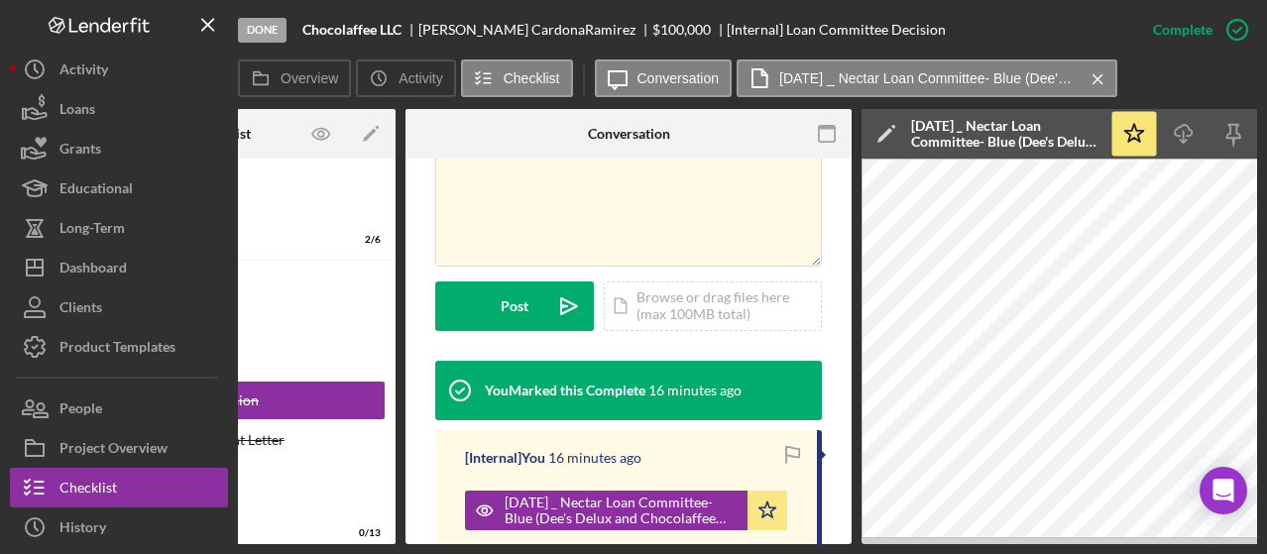
scroll to position [0, 198]
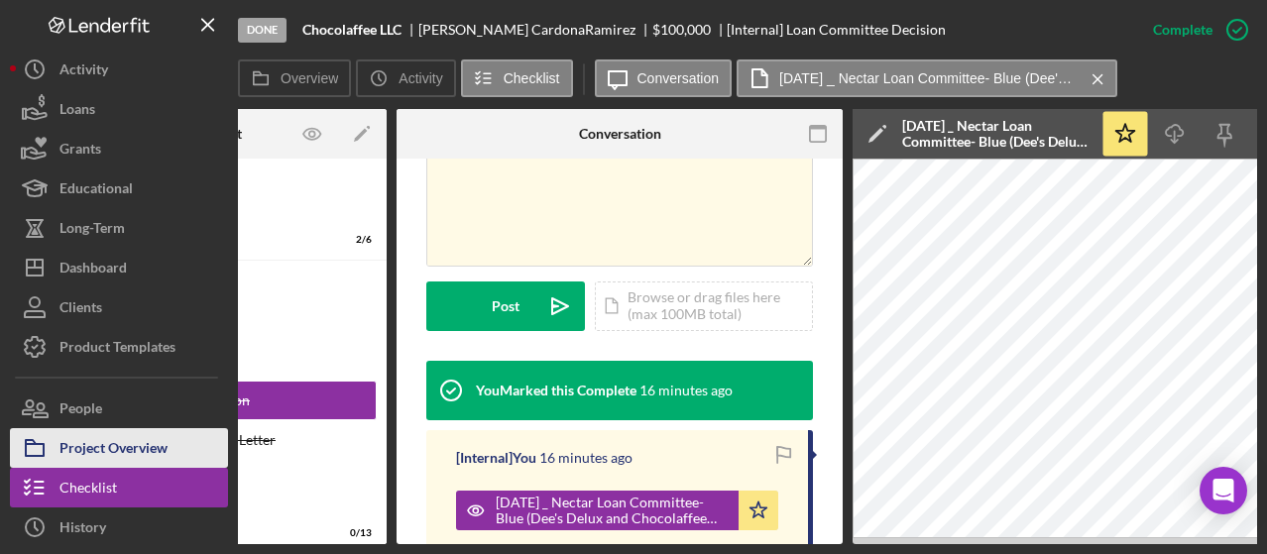
click at [104, 437] on div "Project Overview" at bounding box center [113, 450] width 108 height 45
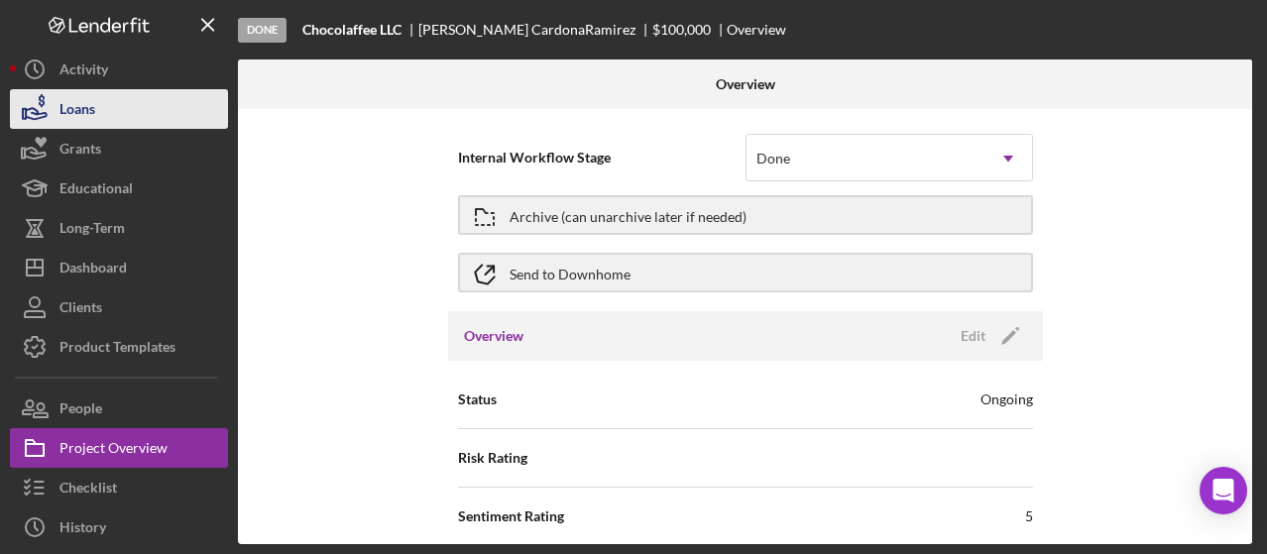
click at [163, 117] on button "Loans" at bounding box center [119, 109] width 218 height 40
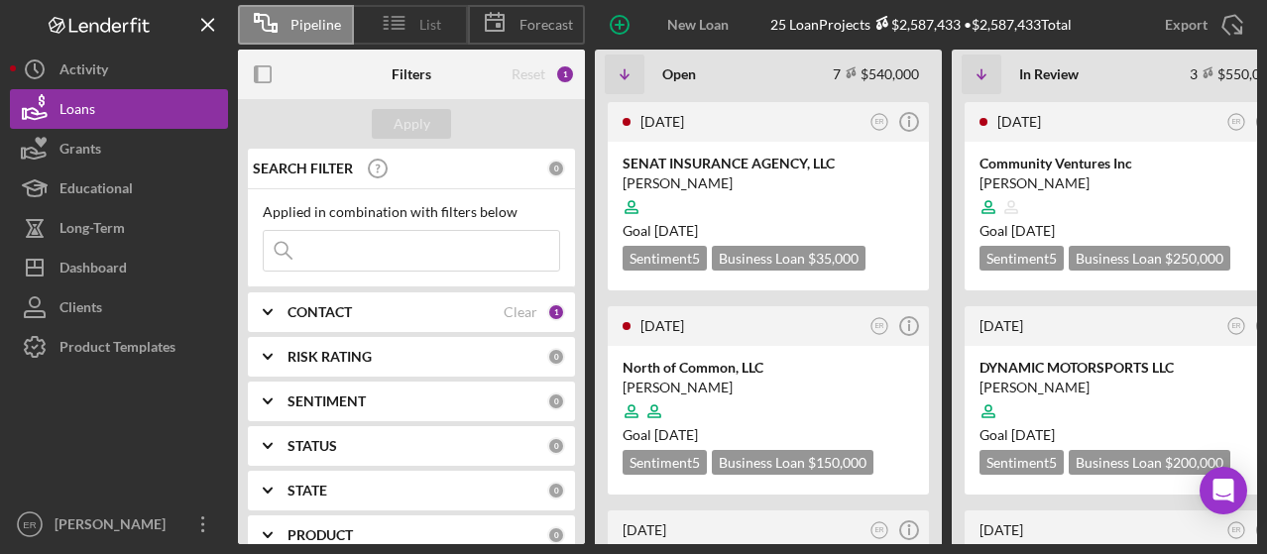
click at [397, 15] on icon at bounding box center [395, 23] width 50 height 50
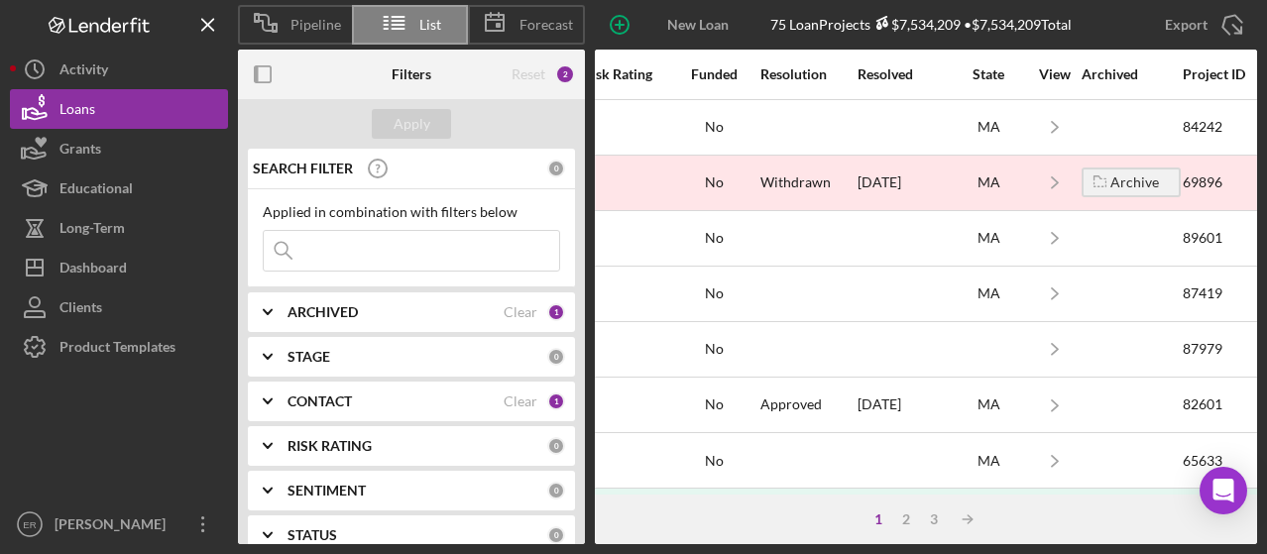
scroll to position [0, 1710]
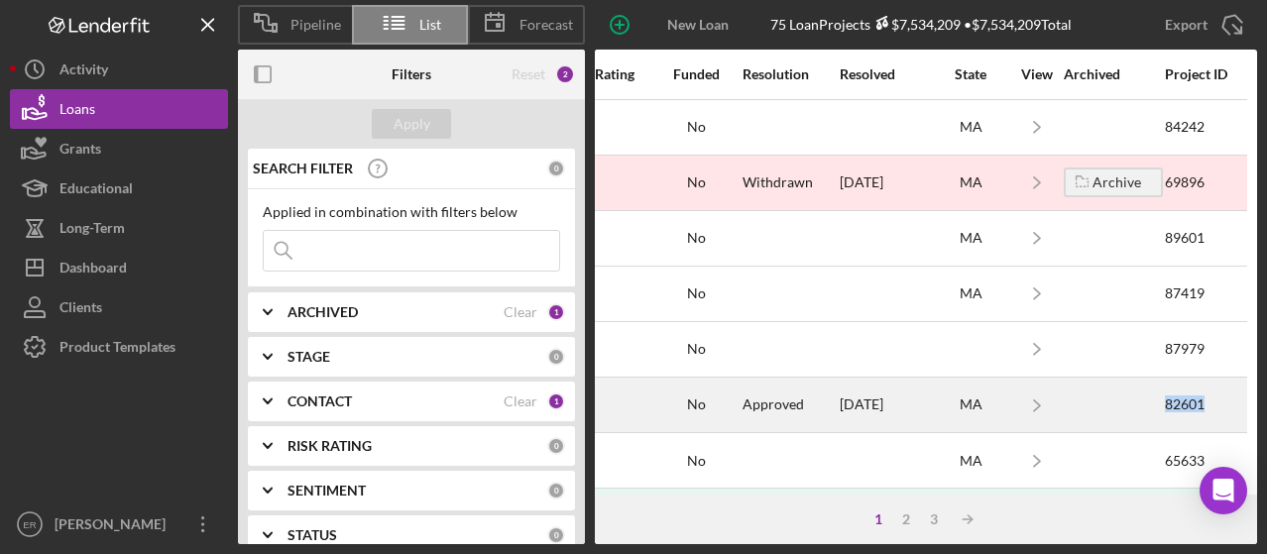
drag, startPoint x: 1147, startPoint y: 402, endPoint x: 1191, endPoint y: 406, distance: 43.8
click at [1191, 406] on tr "[DATE] [PERSON_NAME] [PERSON_NAME] Icon/Info Chocolaffee LLC ER Business Loan $…" at bounding box center [78, 405] width 2338 height 56
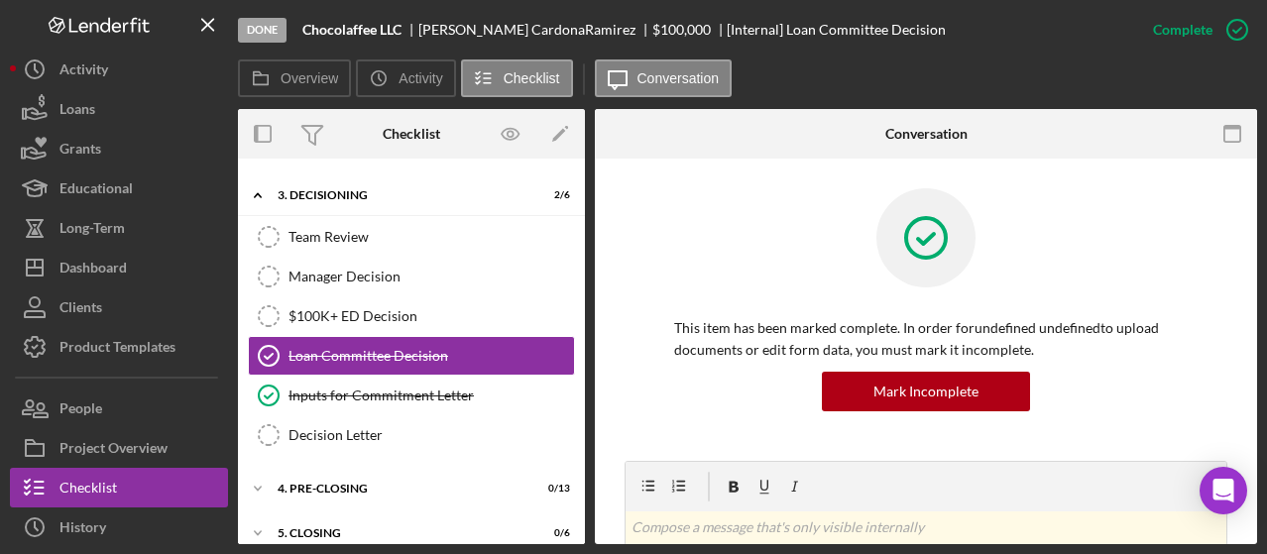
scroll to position [184, 0]
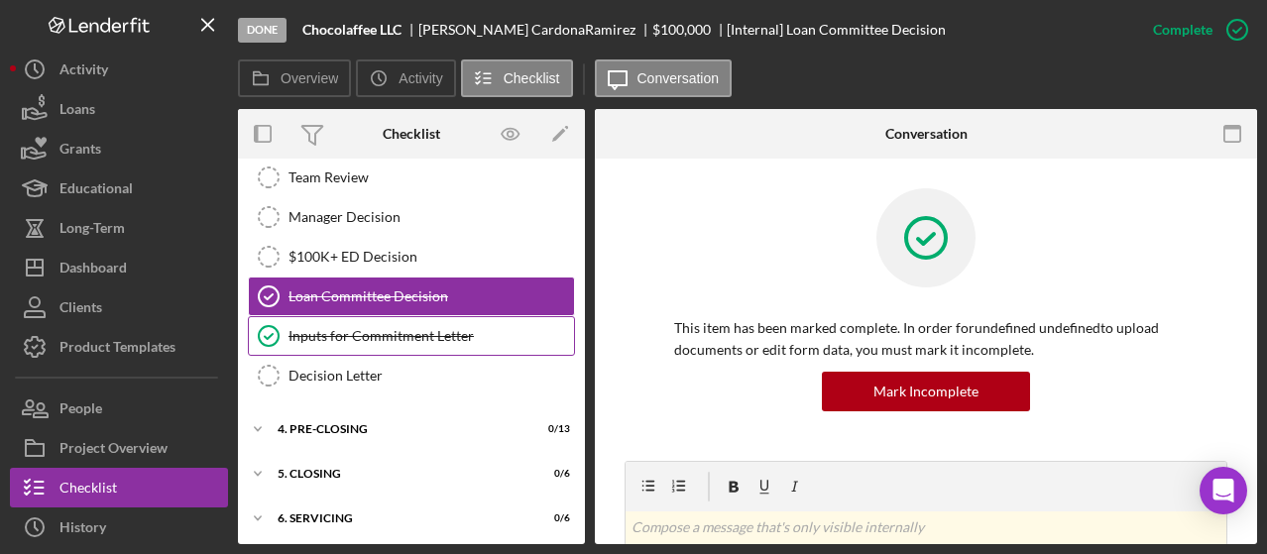
click at [341, 331] on div "Inputs for Commitment Letter" at bounding box center [432, 336] width 286 height 16
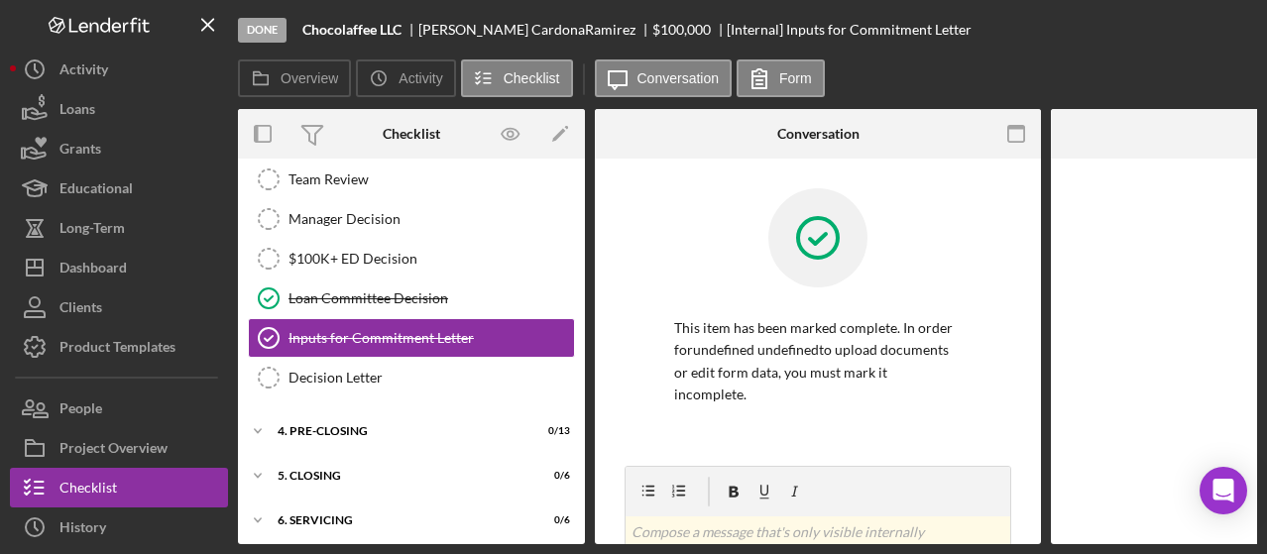
scroll to position [184, 0]
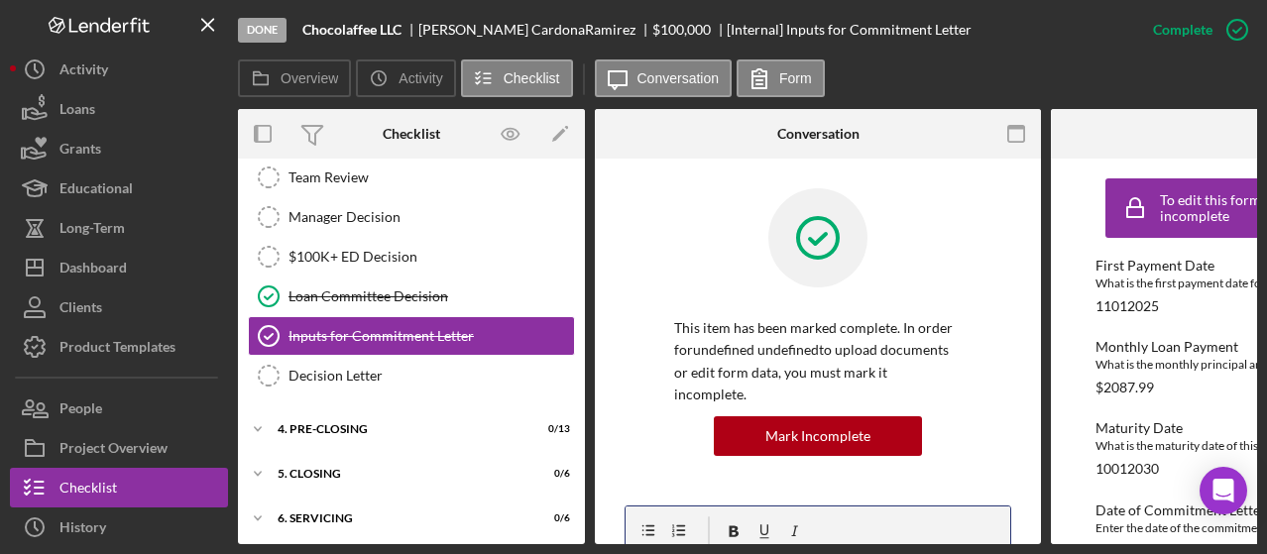
drag, startPoint x: 817, startPoint y: 538, endPoint x: 1034, endPoint y: 536, distance: 217.2
click at [1035, 540] on div "Overview Internal Workflow Stage Done Icon/Dropdown Arrow Archive (can unarchiv…" at bounding box center [747, 326] width 1019 height 435
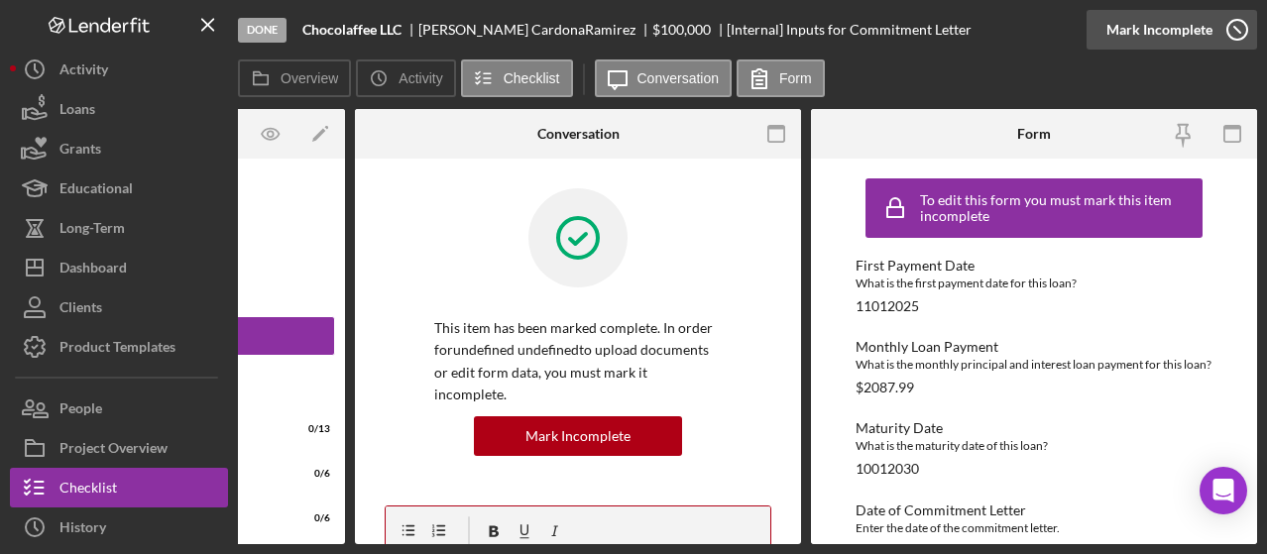
click at [1241, 25] on icon "button" at bounding box center [1238, 30] width 50 height 50
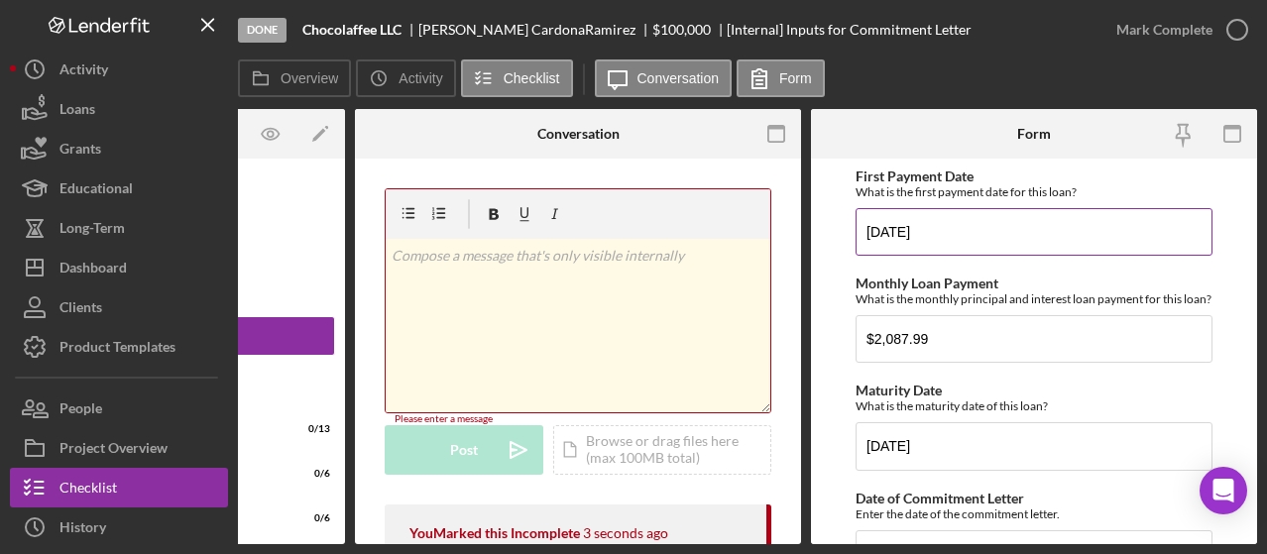
click at [881, 225] on input "[DATE]" at bounding box center [1034, 232] width 357 height 48
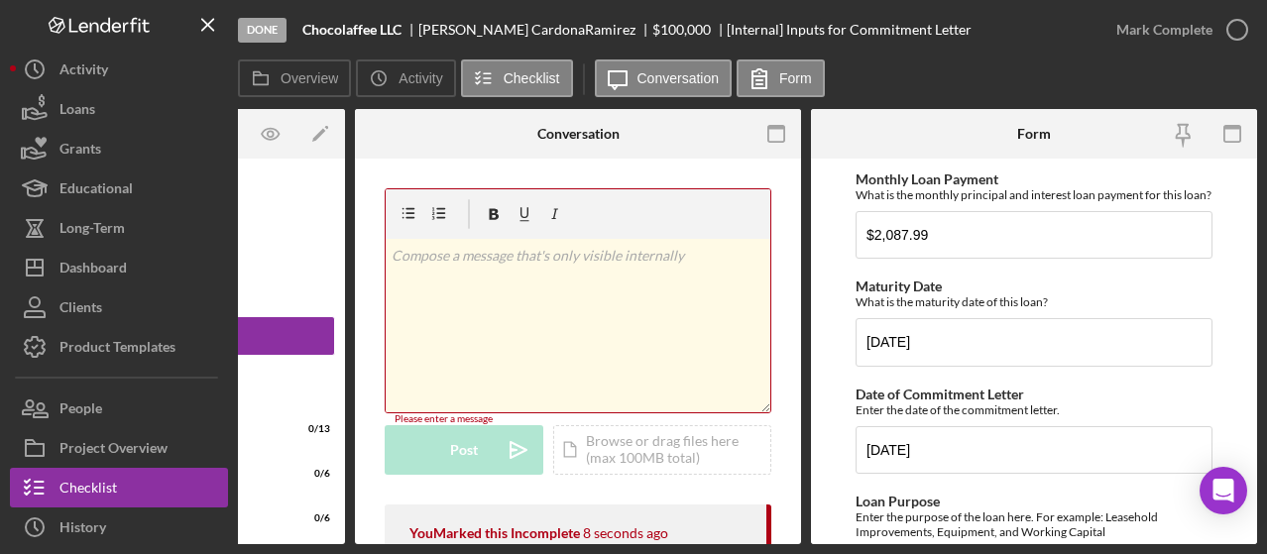
scroll to position [124, 0]
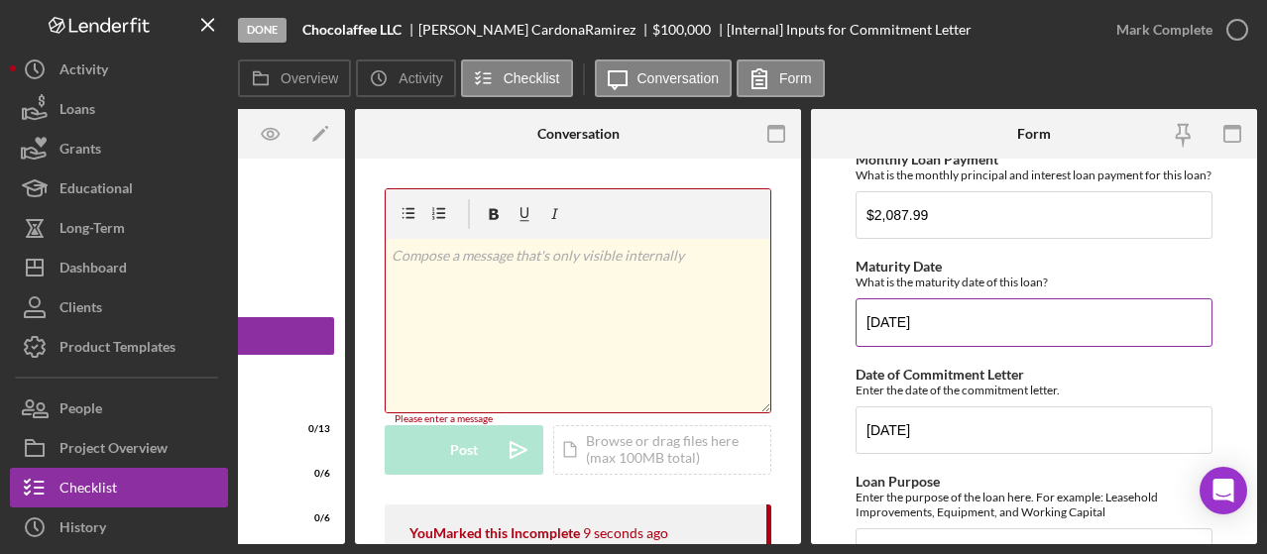
type input "[DATE]"
click at [879, 334] on input "[DATE]" at bounding box center [1034, 322] width 357 height 48
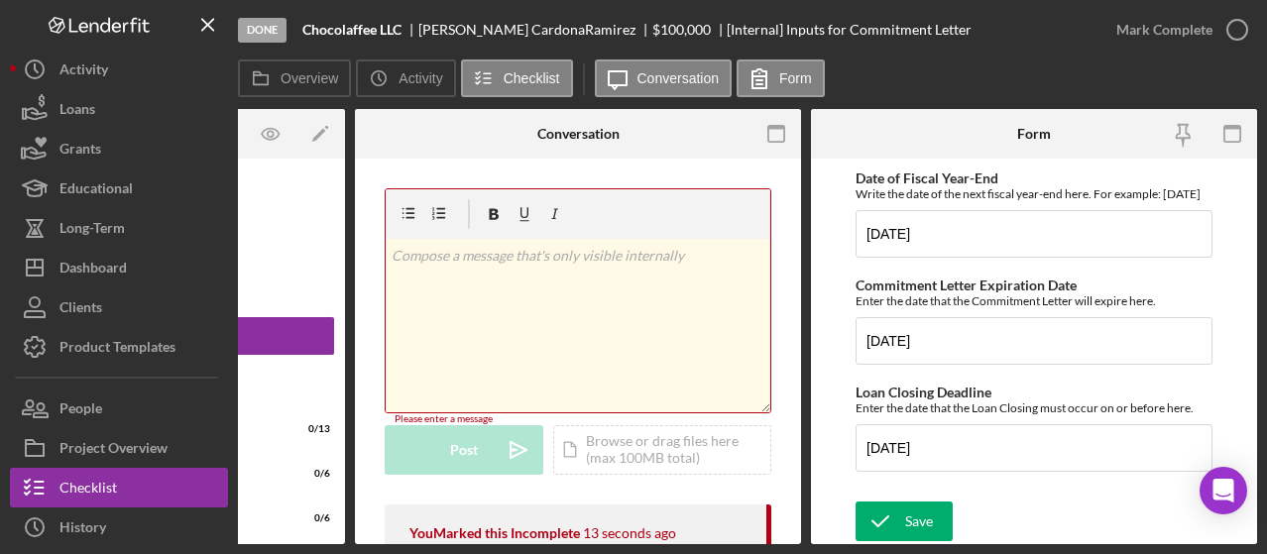
scroll to position [873, 0]
type input "[DATE]"
click at [922, 511] on div "Save" at bounding box center [919, 522] width 28 height 40
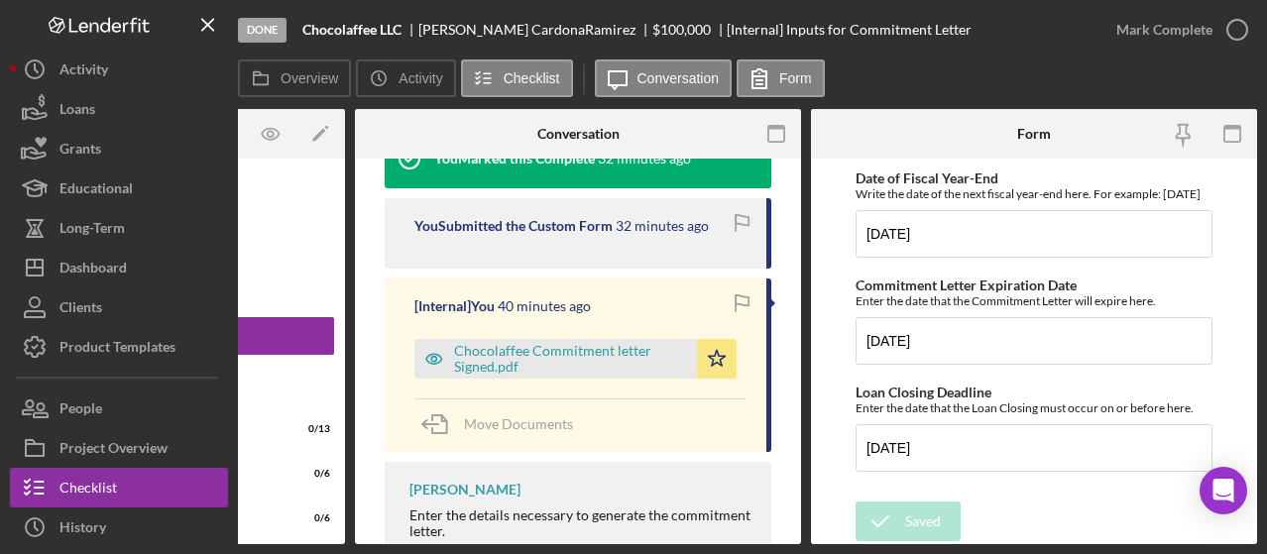
scroll to position [567, 0]
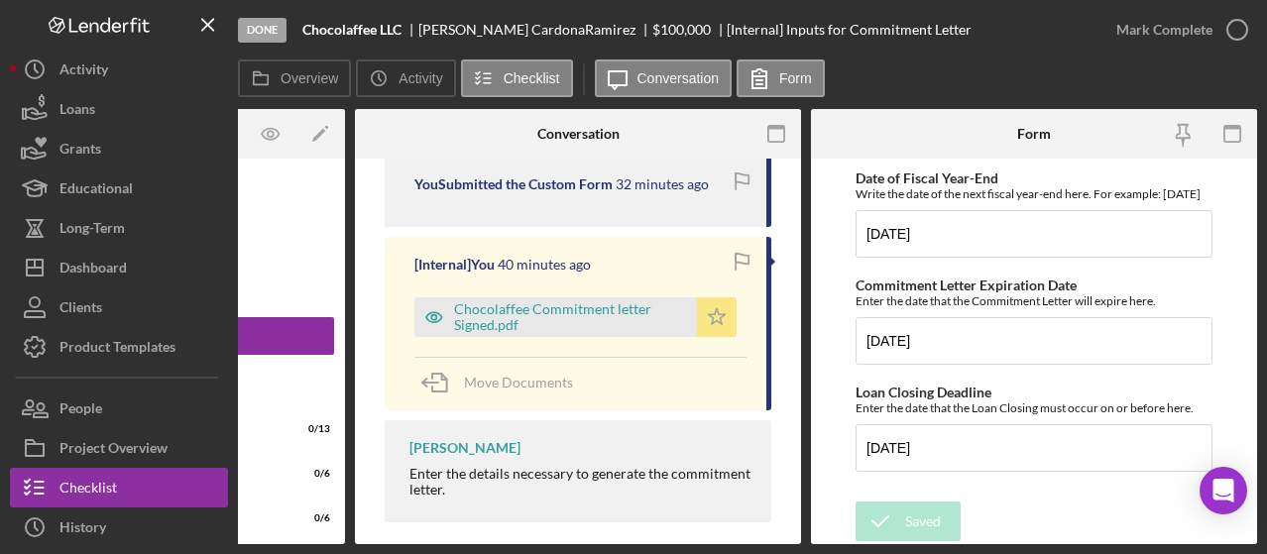
click at [706, 311] on icon "Icon/Star" at bounding box center [717, 317] width 40 height 40
click at [563, 320] on div "Chocolaffee Commitment letter Signed.pdf" at bounding box center [570, 317] width 233 height 32
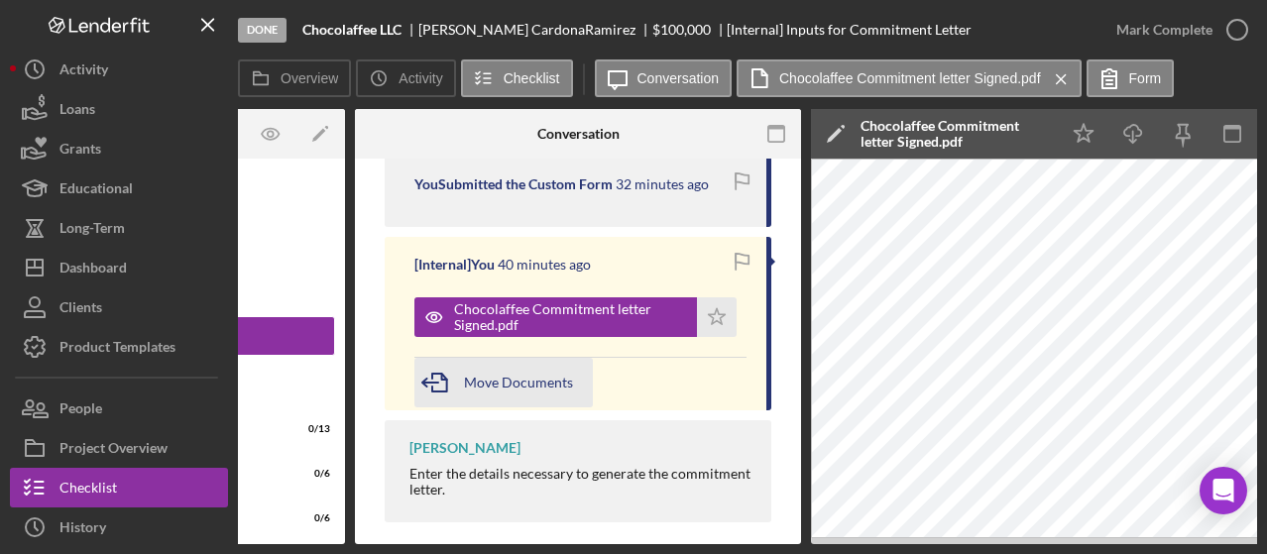
click at [454, 386] on icon "button" at bounding box center [439, 383] width 50 height 50
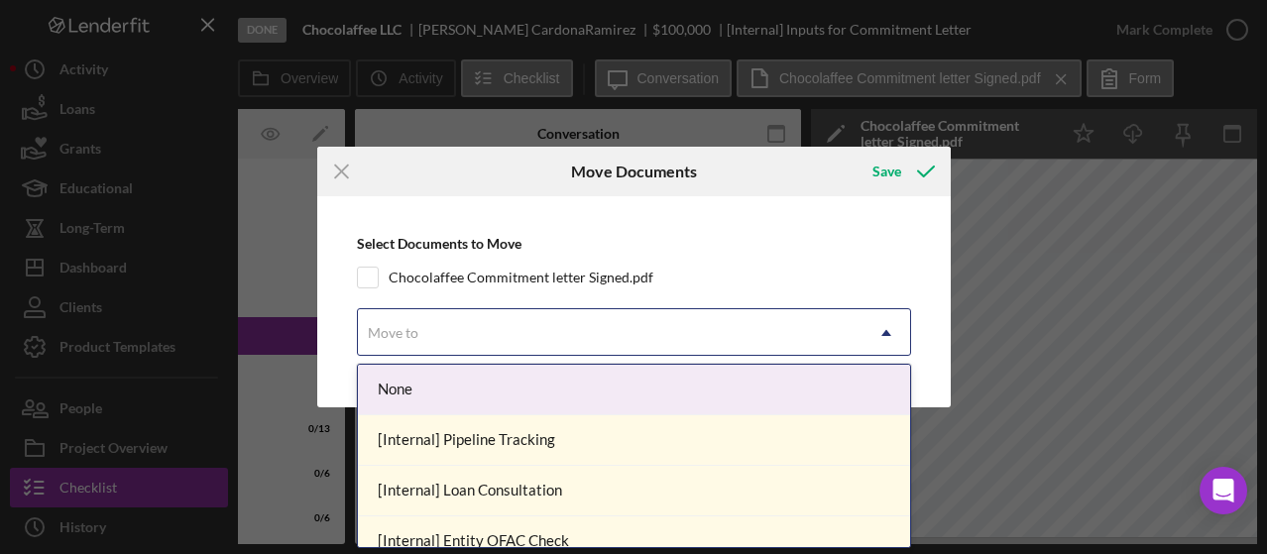
click at [448, 325] on div "Move to" at bounding box center [610, 333] width 505 height 46
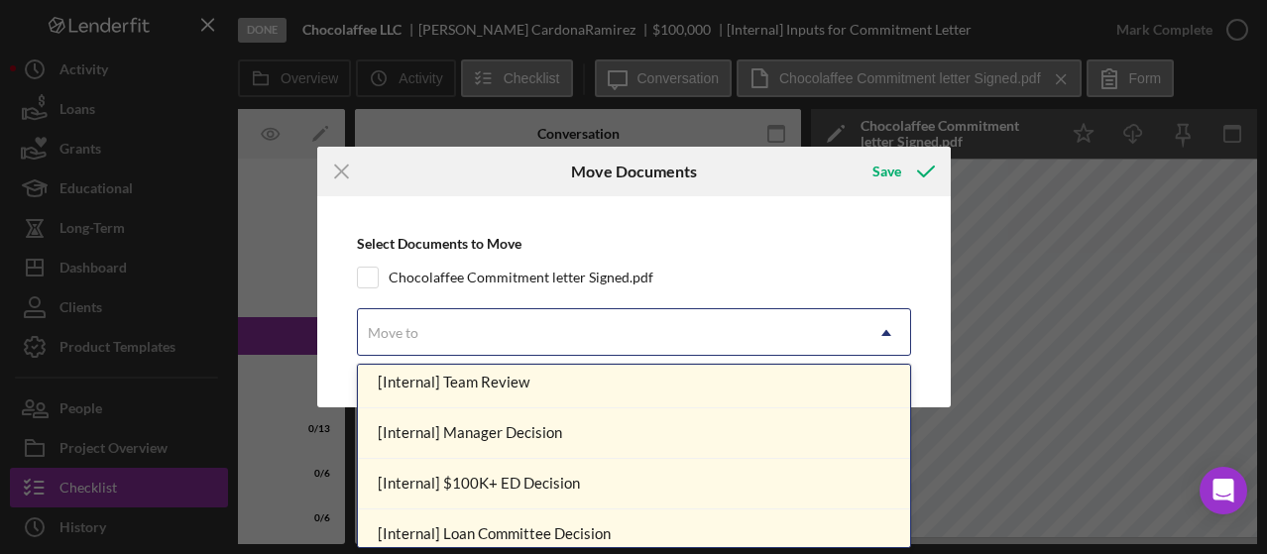
scroll to position [0, 0]
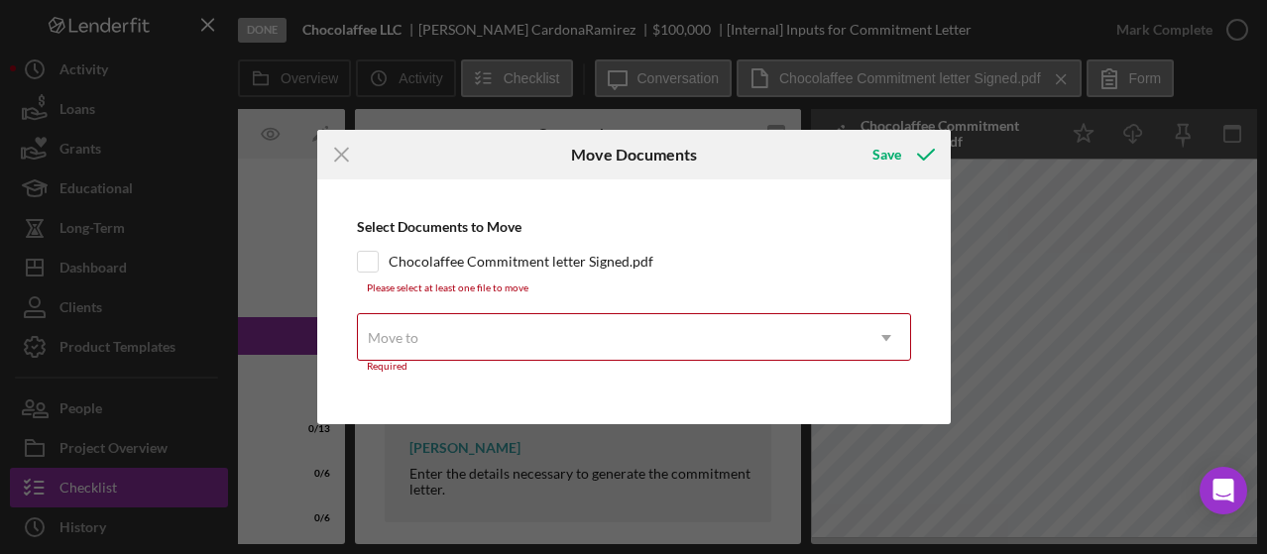
click at [826, 219] on div "Select Documents to Move Chocolaffee Commitment letter Signed.pdf Please select…" at bounding box center [634, 301] width 614 height 224
click at [363, 264] on input "Chocolaffee Commitment letter Signed.pdf" at bounding box center [368, 262] width 20 height 20
checkbox input "true"
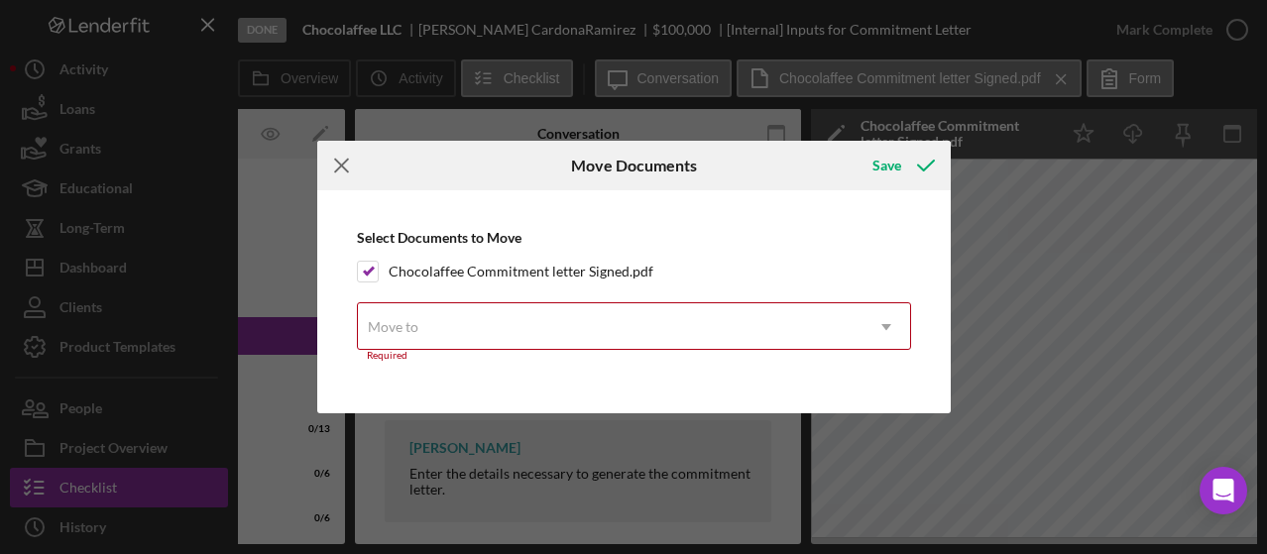
click at [343, 165] on line at bounding box center [341, 166] width 13 height 13
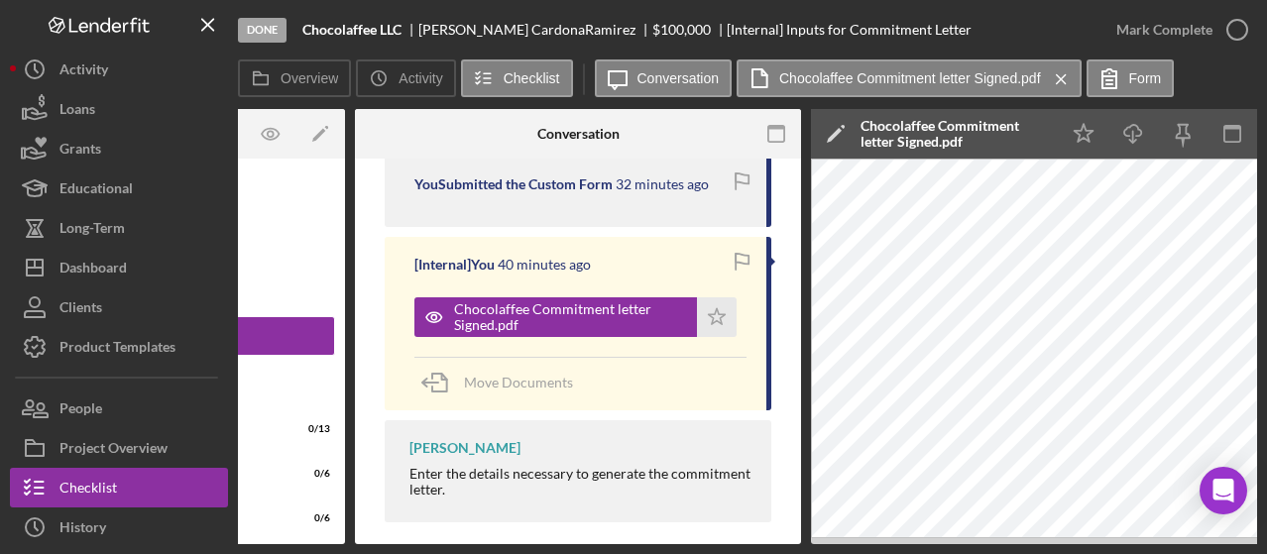
click at [780, 508] on div "v Color teal Color pink Remove color Add row above Add row below Add column bef…" at bounding box center [578, 76] width 446 height 971
drag, startPoint x: 793, startPoint y: 455, endPoint x: 794, endPoint y: 489, distance: 33.7
click at [794, 489] on div "v Color teal Color pink Remove color Add row above Add row below Add column bef…" at bounding box center [578, 76] width 446 height 971
click at [895, 35] on div "[Internal] Inputs for Commitment Letter" at bounding box center [849, 30] width 245 height 16
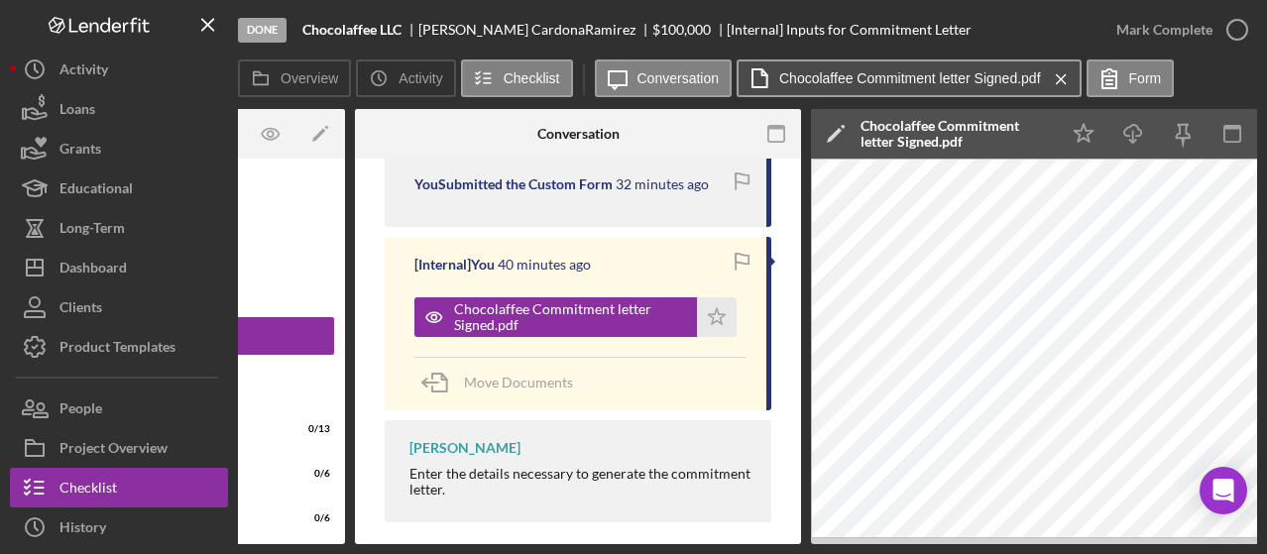
drag, startPoint x: 989, startPoint y: 80, endPoint x: 1014, endPoint y: 82, distance: 25.9
click at [1014, 82] on label "Chocolaffee Commitment letter Signed.pdf" at bounding box center [910, 78] width 262 height 16
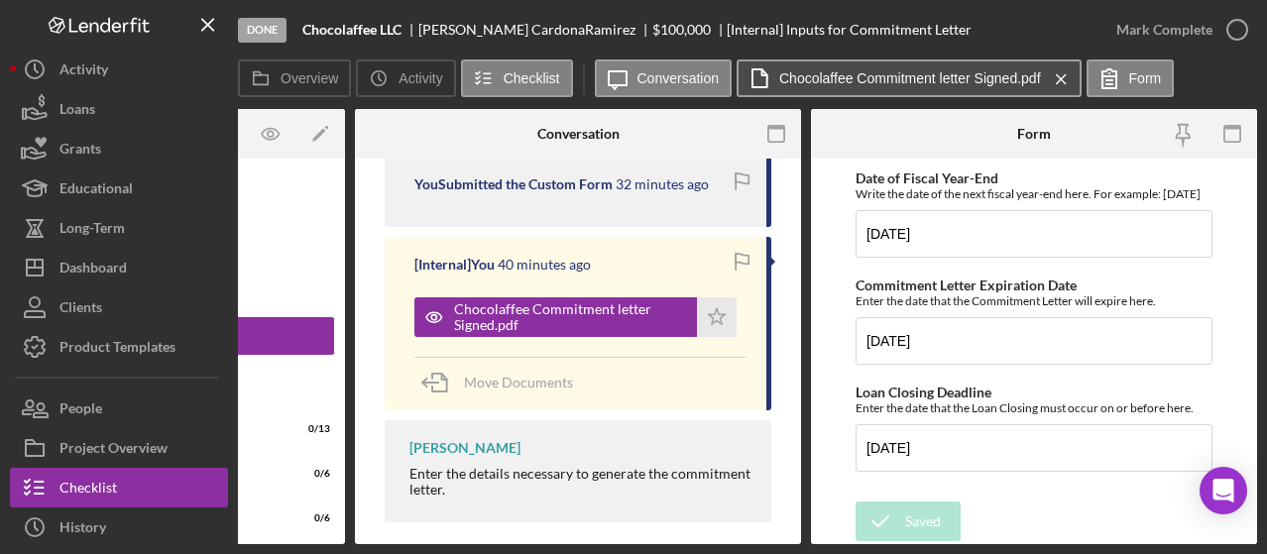
click at [1014, 82] on label "Chocolaffee Commitment letter Signed.pdf" at bounding box center [910, 78] width 262 height 16
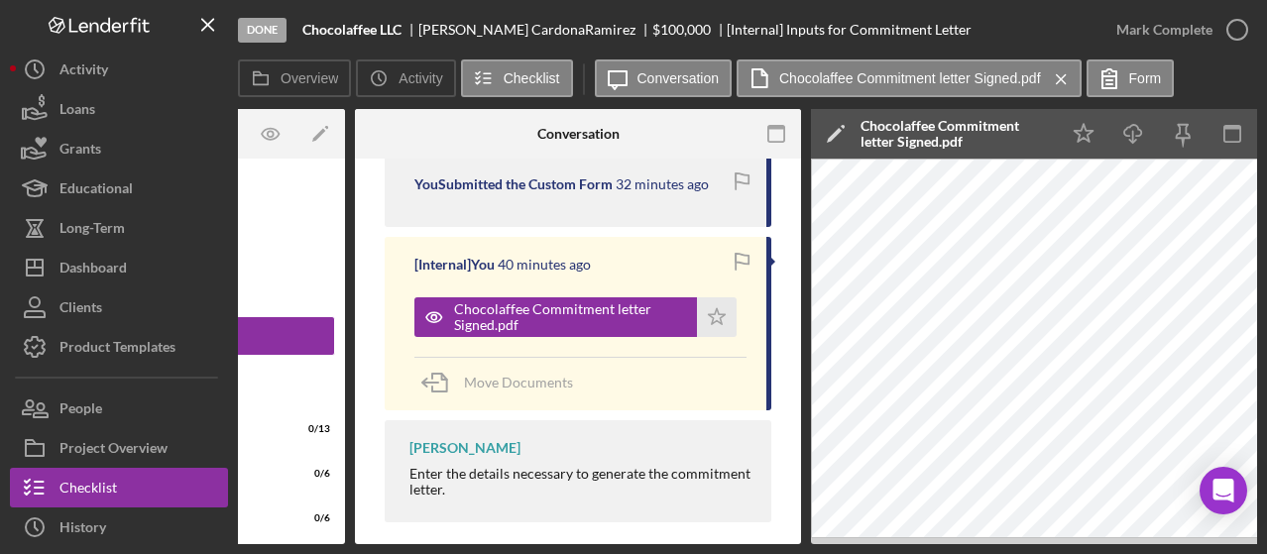
click at [762, 255] on div "[Internal] You 40 minutes ago Chocolaffee Commitment letter Signed.pdf Icon/Sta…" at bounding box center [578, 324] width 387 height 174
click at [561, 267] on time "40 minutes ago" at bounding box center [544, 265] width 93 height 16
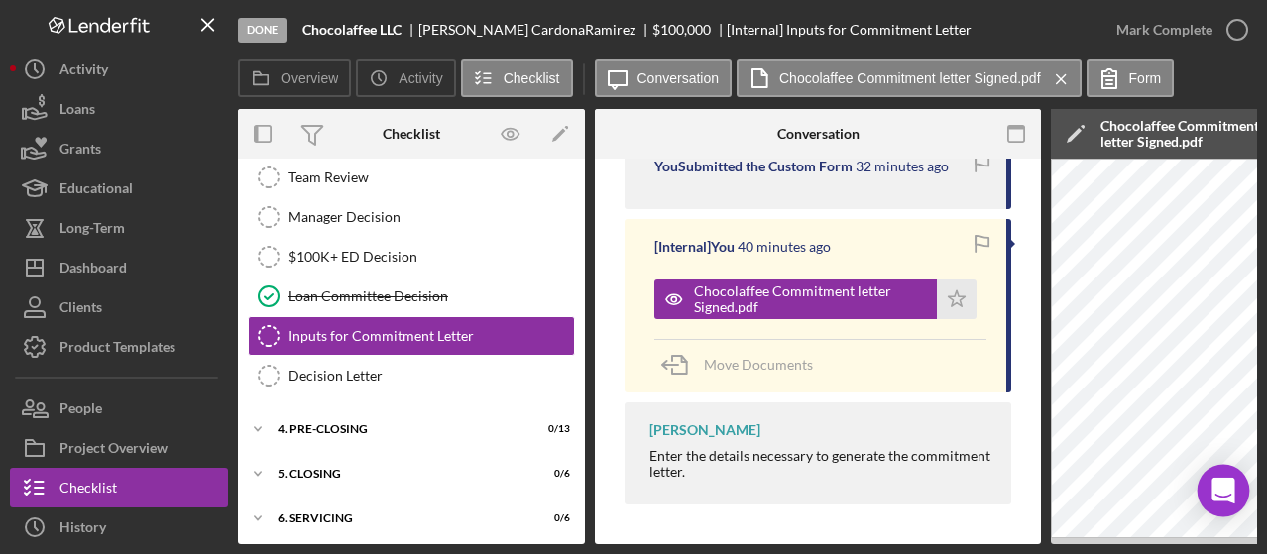
click at [1239, 493] on div "Open Intercom Messenger" at bounding box center [1224, 491] width 53 height 53
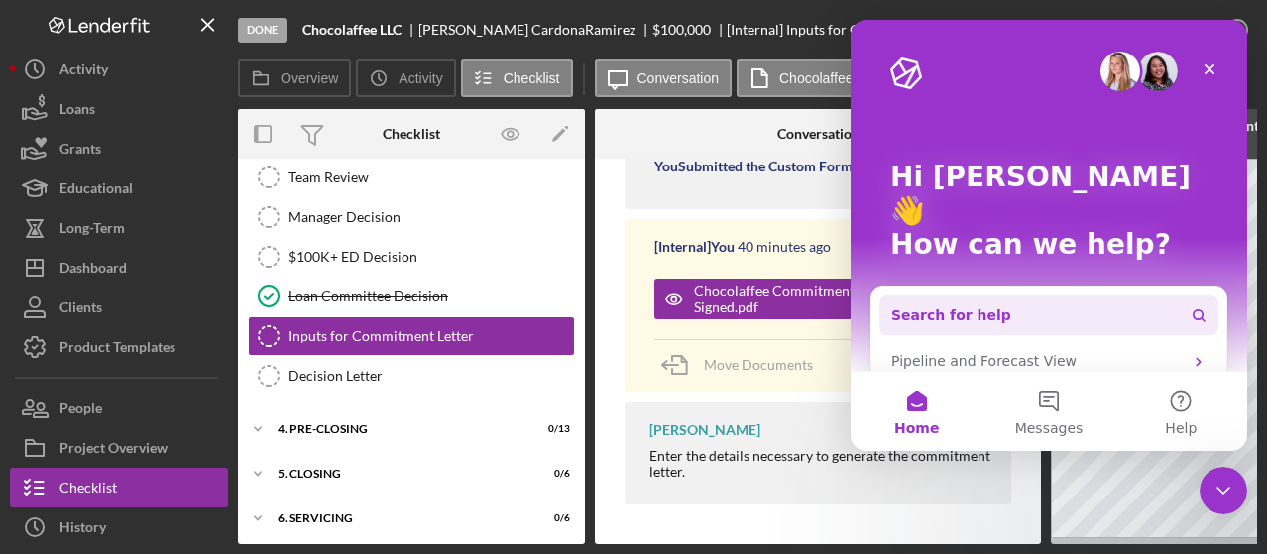
click at [1099, 295] on button "Search for help" at bounding box center [1049, 315] width 339 height 40
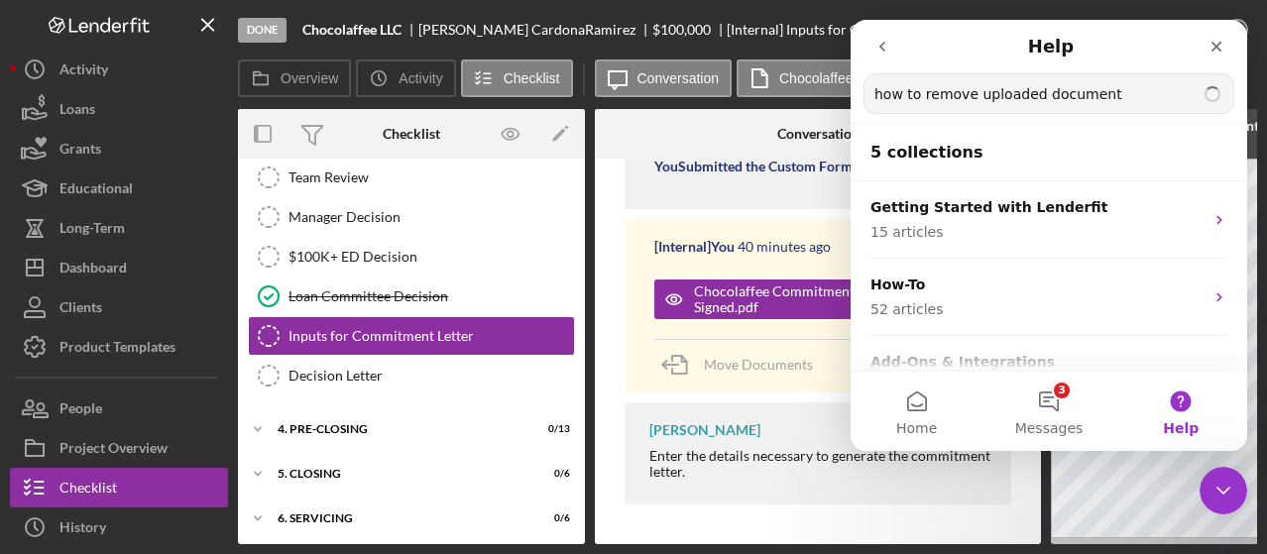
type input "how to remove uploaded document"
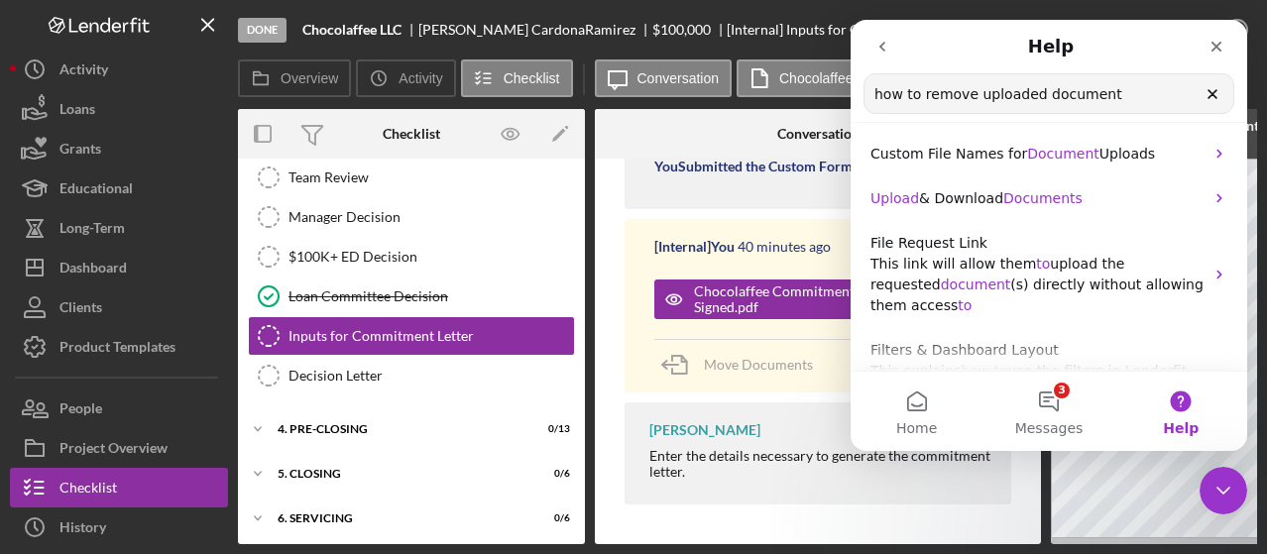
scroll to position [228, 0]
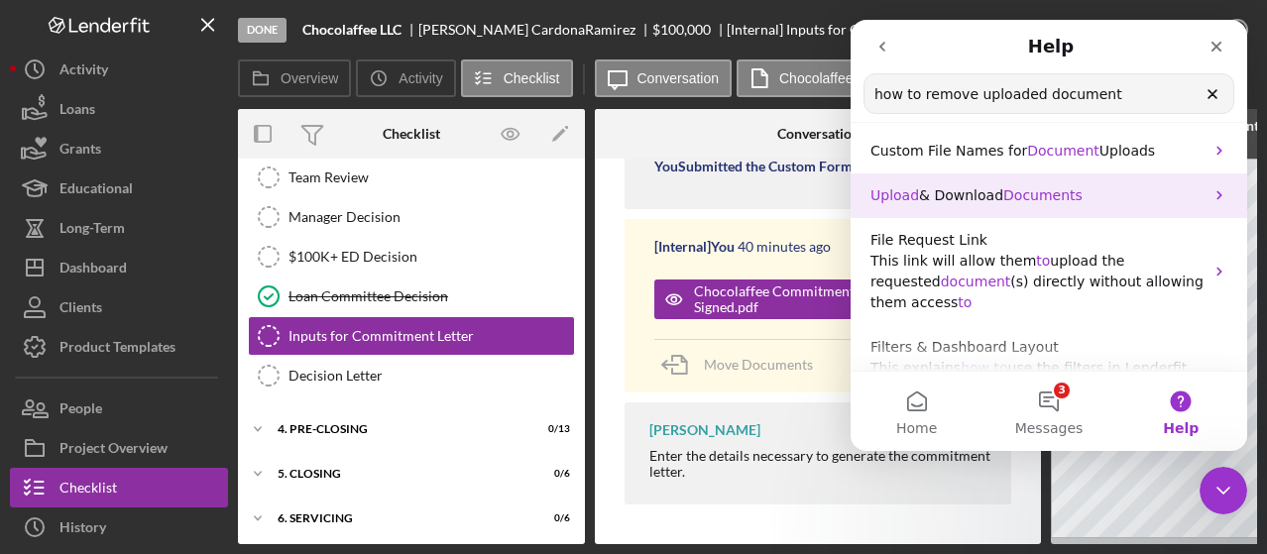
click at [1017, 192] on span "Documents" at bounding box center [1042, 195] width 79 height 16
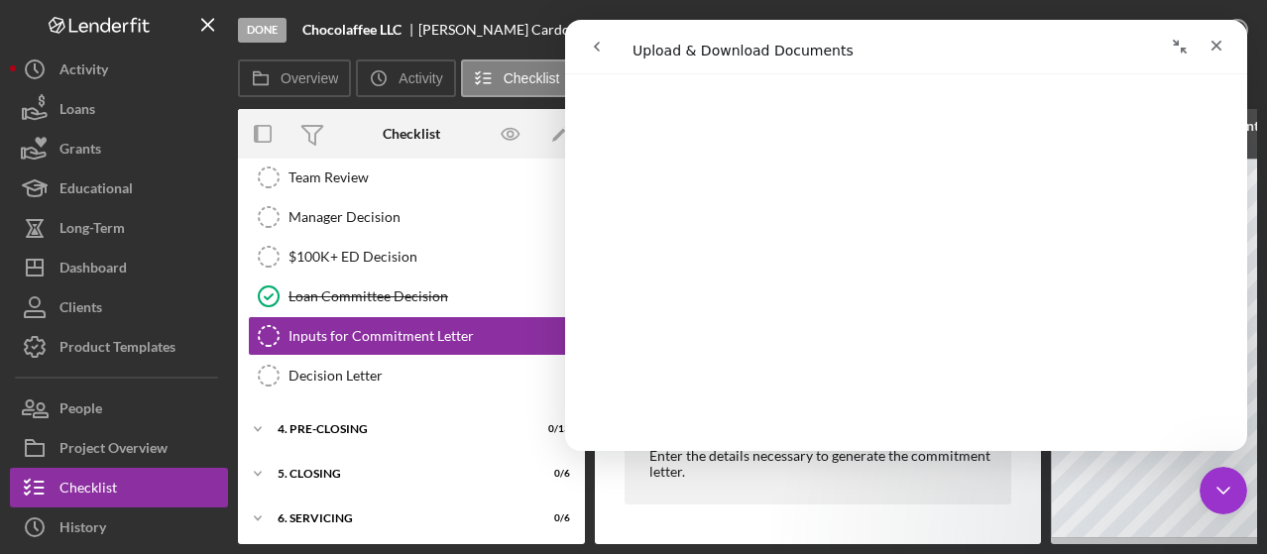
scroll to position [0, 0]
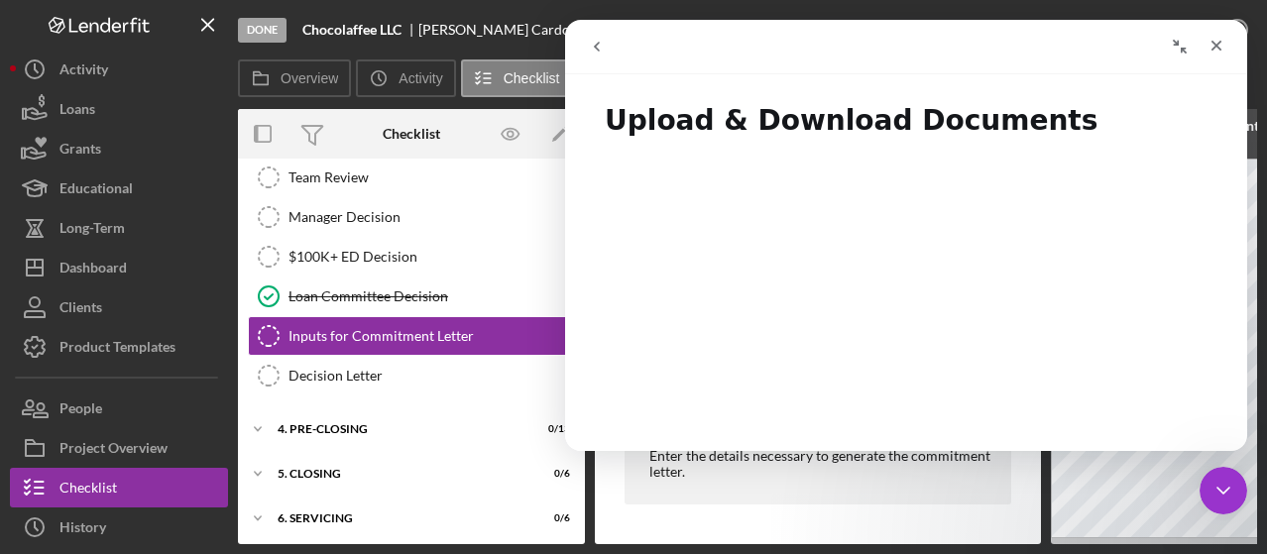
click at [600, 45] on icon "go back" at bounding box center [597, 47] width 16 height 16
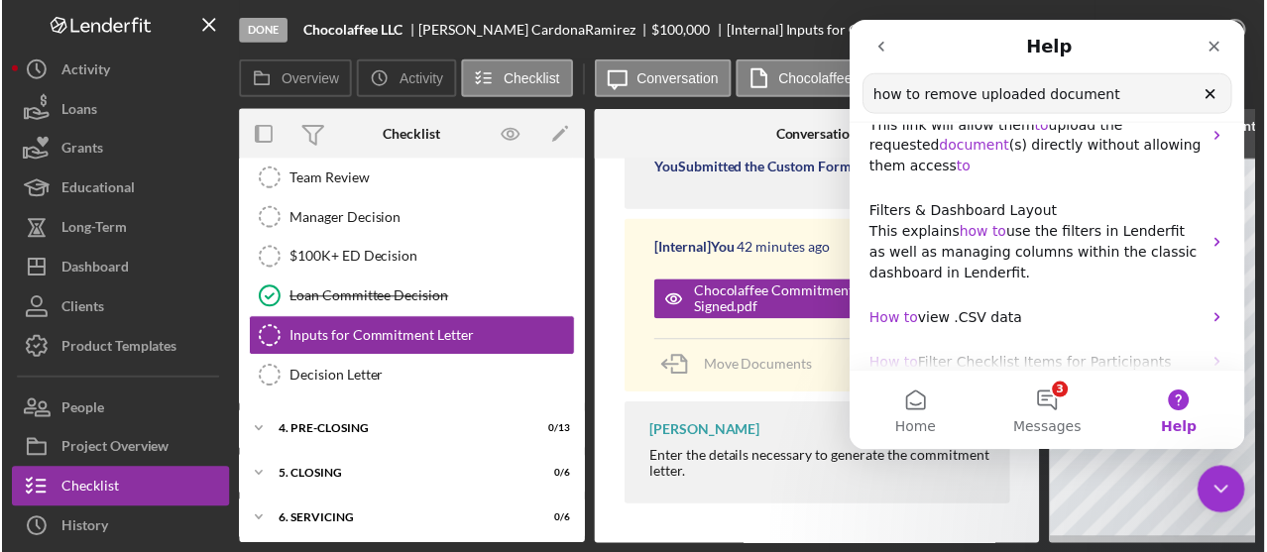
scroll to position [377, 0]
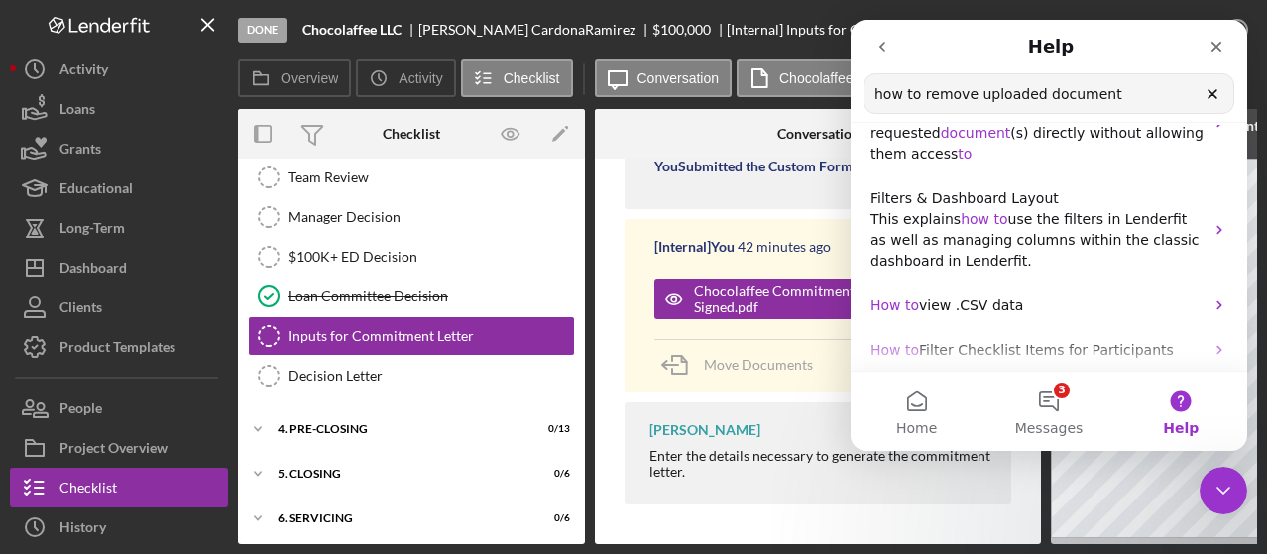
drag, startPoint x: 1239, startPoint y: 193, endPoint x: 2115, endPoint y: 367, distance: 892.6
click at [1264, 347] on div "Done Chocolaffee LLC [PERSON_NAME] $100,000 [Internal] Inputs for Commitment Le…" at bounding box center [633, 277] width 1267 height 554
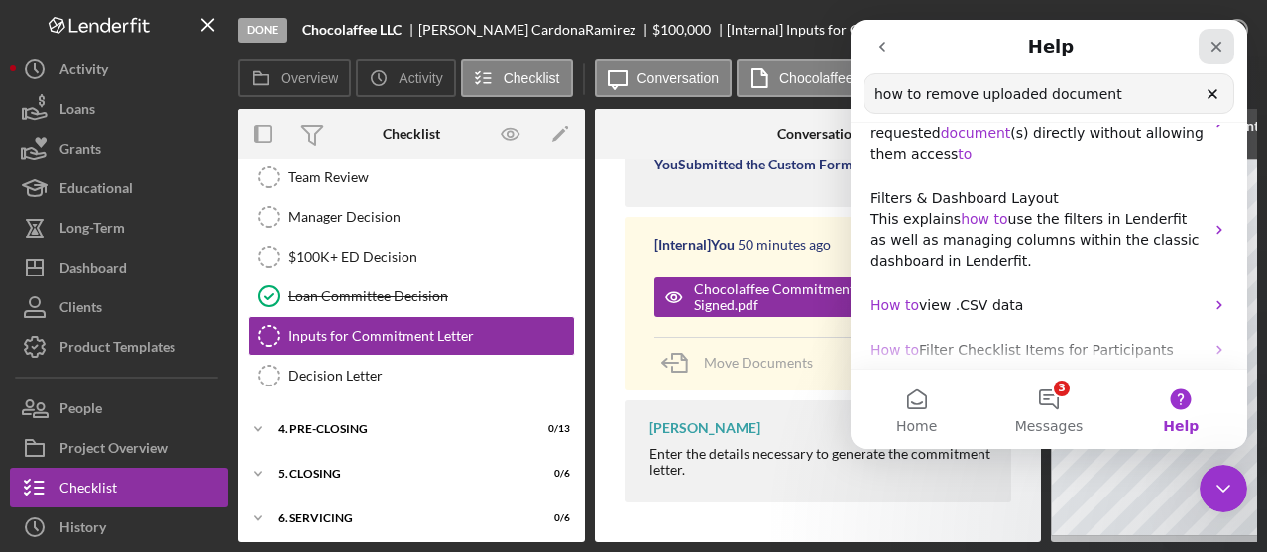
click at [1226, 40] on div "Close" at bounding box center [1217, 47] width 36 height 36
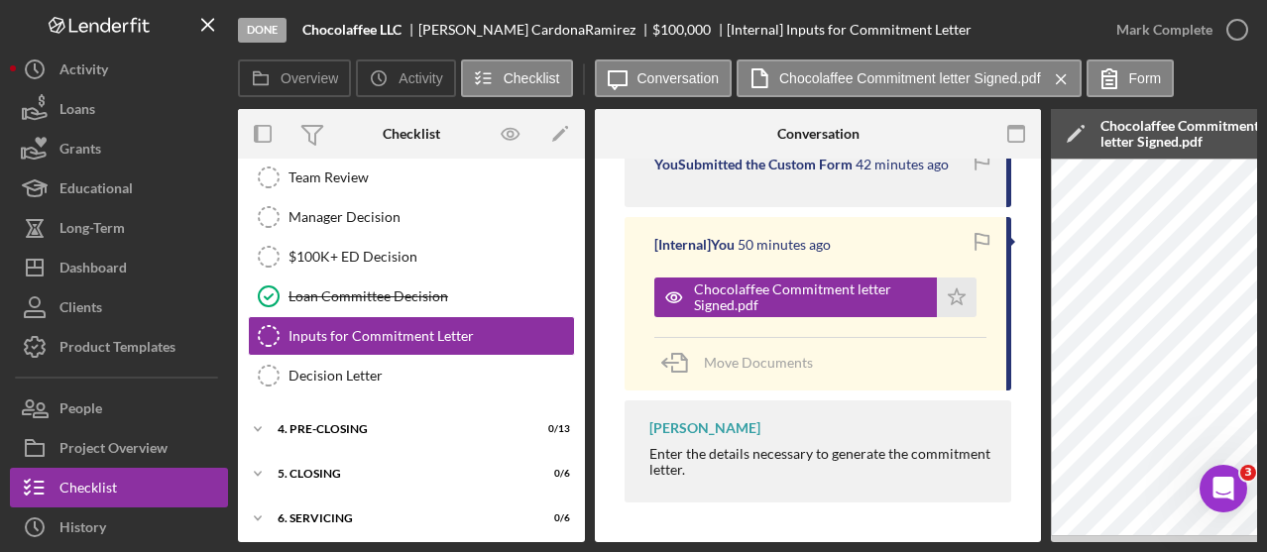
scroll to position [402, 0]
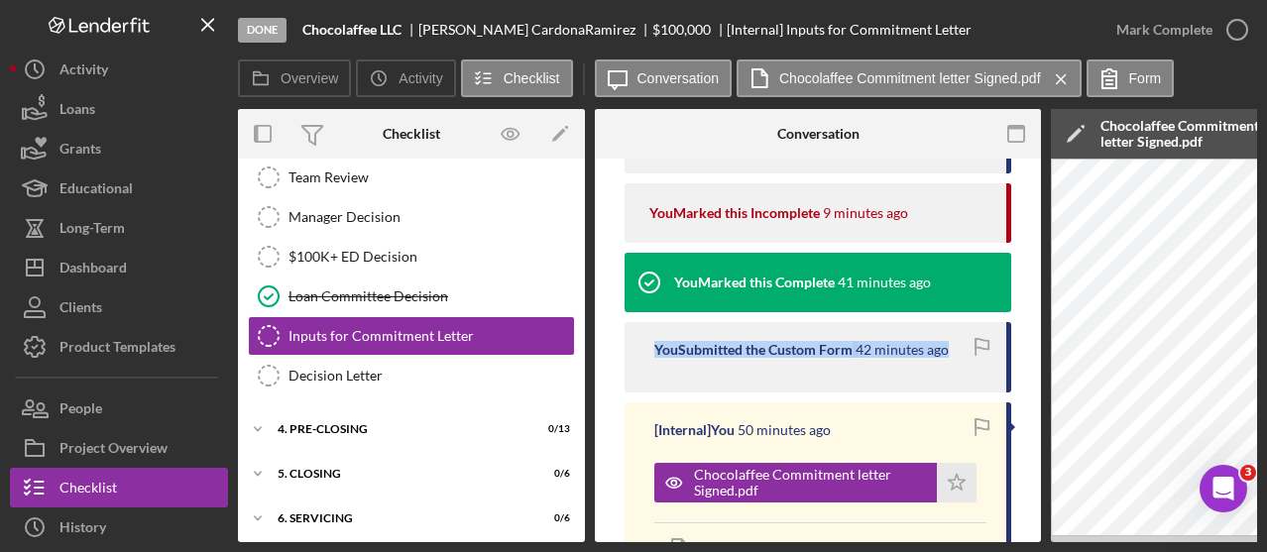
drag, startPoint x: 1041, startPoint y: 354, endPoint x: 1043, endPoint y: 268, distance: 86.3
click at [1043, 268] on div "Overview Internal Workflow Stage Done Icon/Dropdown Arrow Archive (can unarchiv…" at bounding box center [747, 325] width 1019 height 433
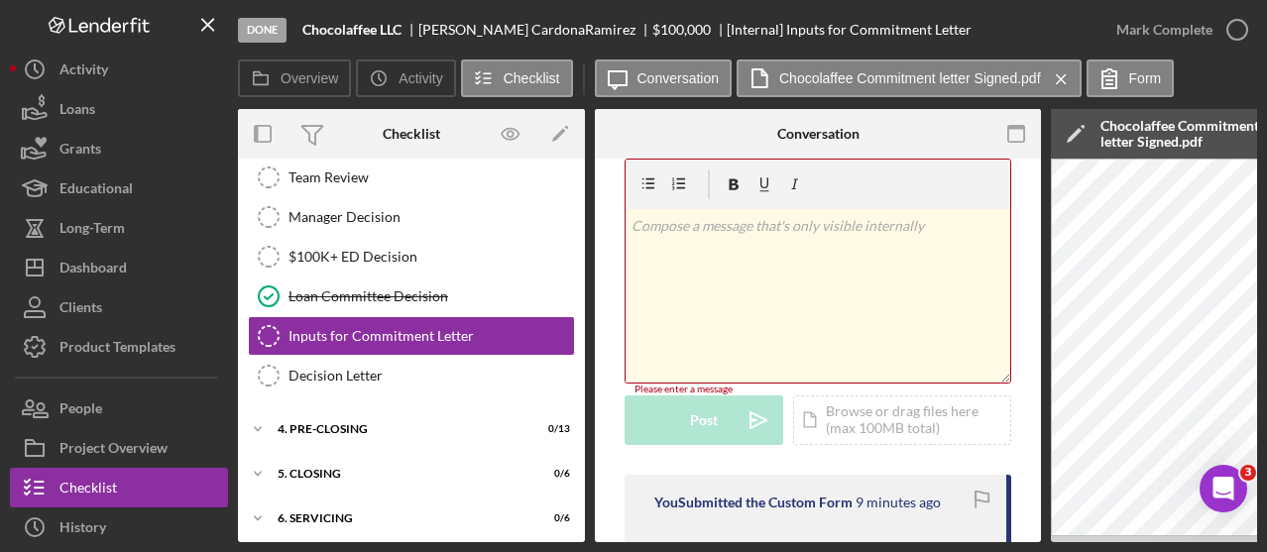
scroll to position [0, 0]
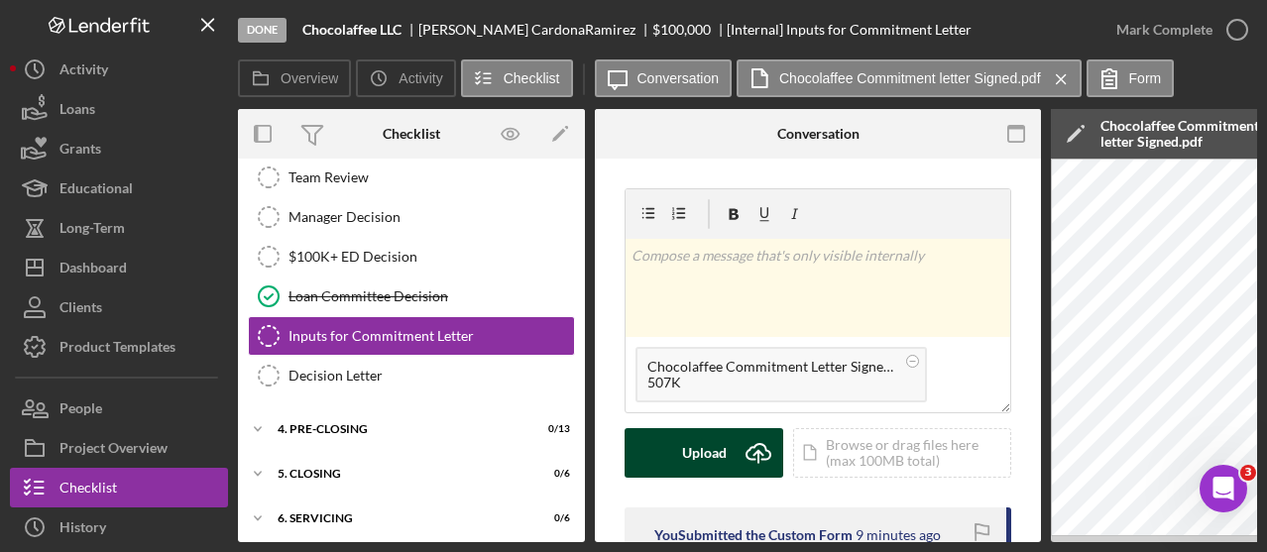
click at [754, 447] on icon "Icon/Upload" at bounding box center [759, 453] width 50 height 50
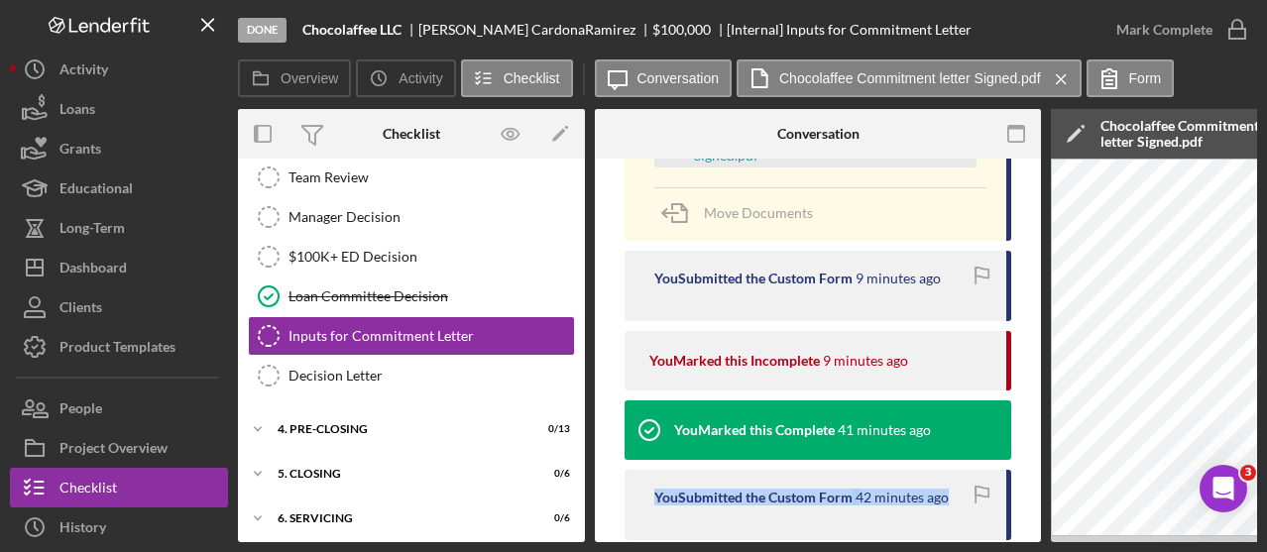
scroll to position [380, 0]
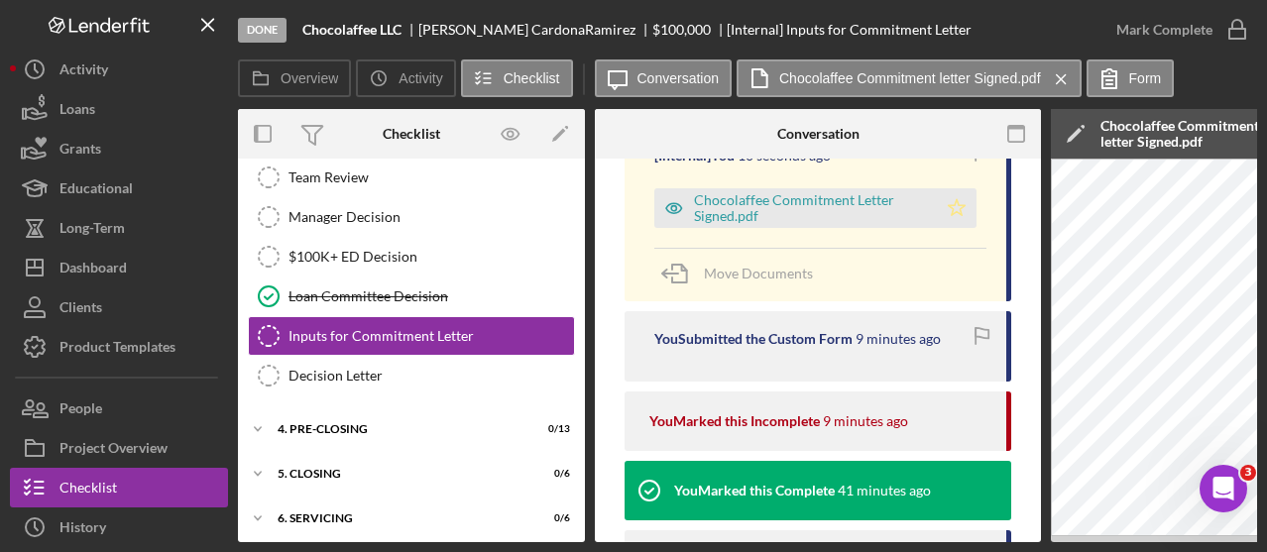
click at [958, 205] on polygon "button" at bounding box center [957, 207] width 17 height 16
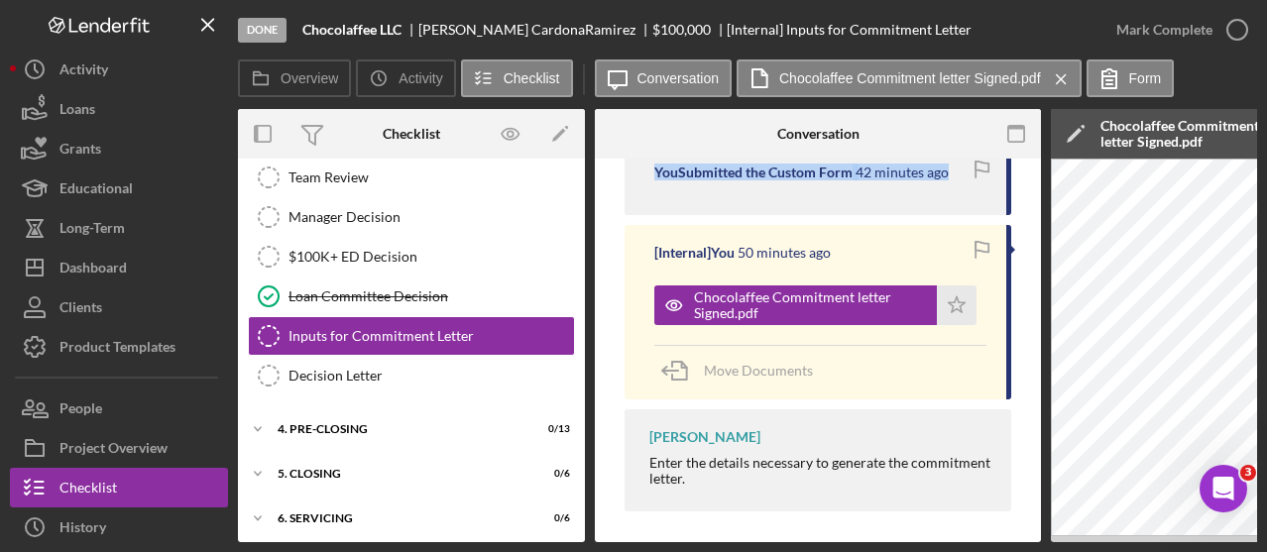
scroll to position [767, 0]
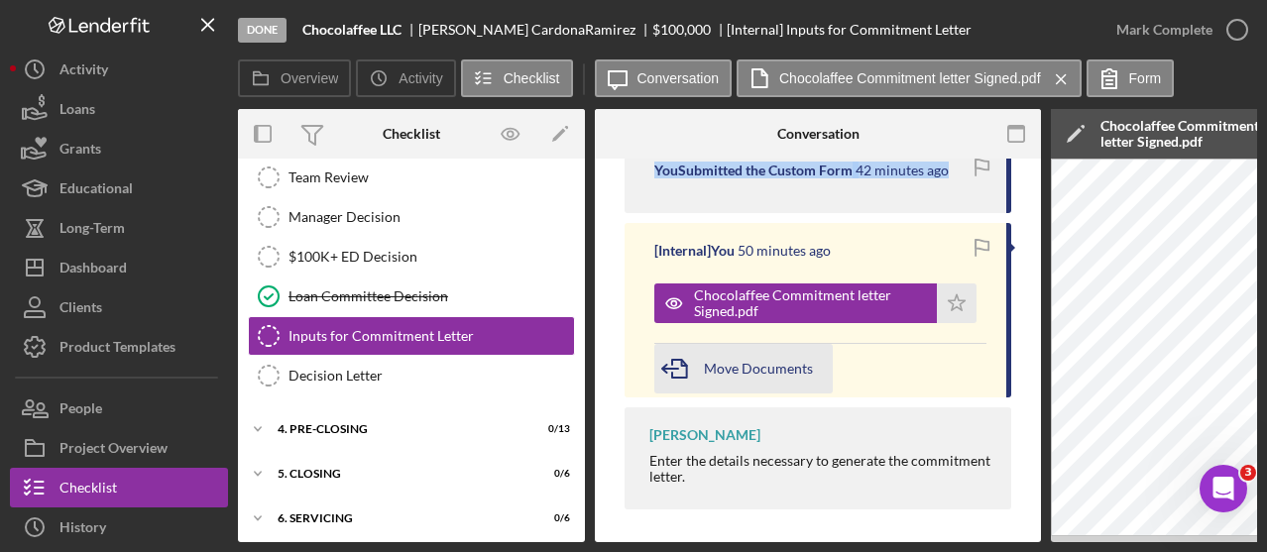
click at [710, 368] on span "Move Documents" at bounding box center [758, 368] width 109 height 17
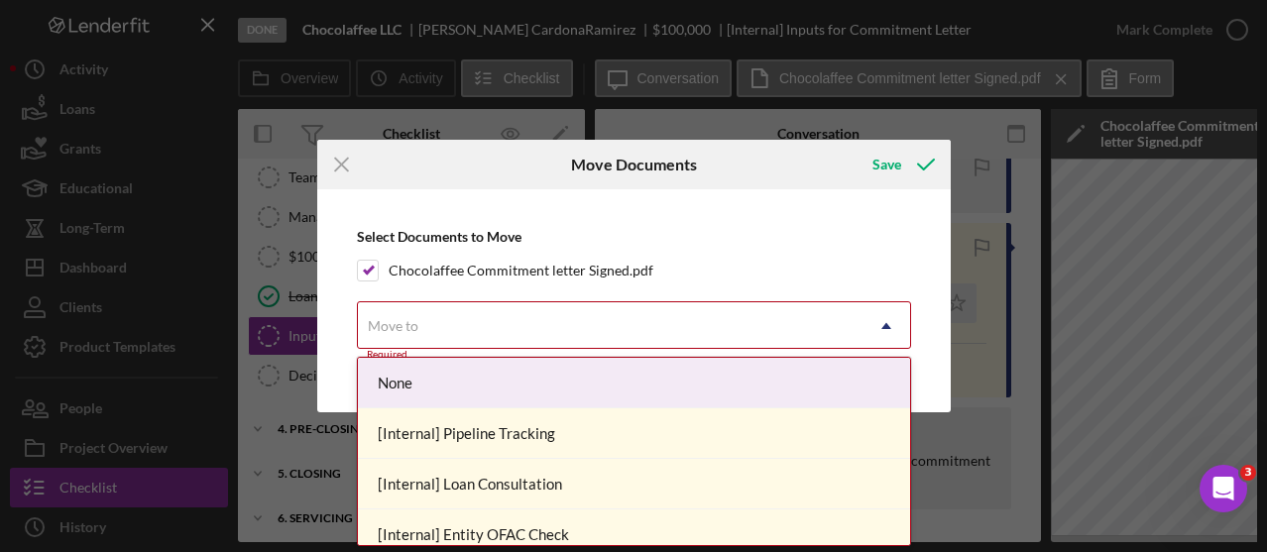
click at [791, 329] on div "Move to" at bounding box center [610, 326] width 505 height 46
click at [821, 366] on div "None" at bounding box center [634, 383] width 552 height 51
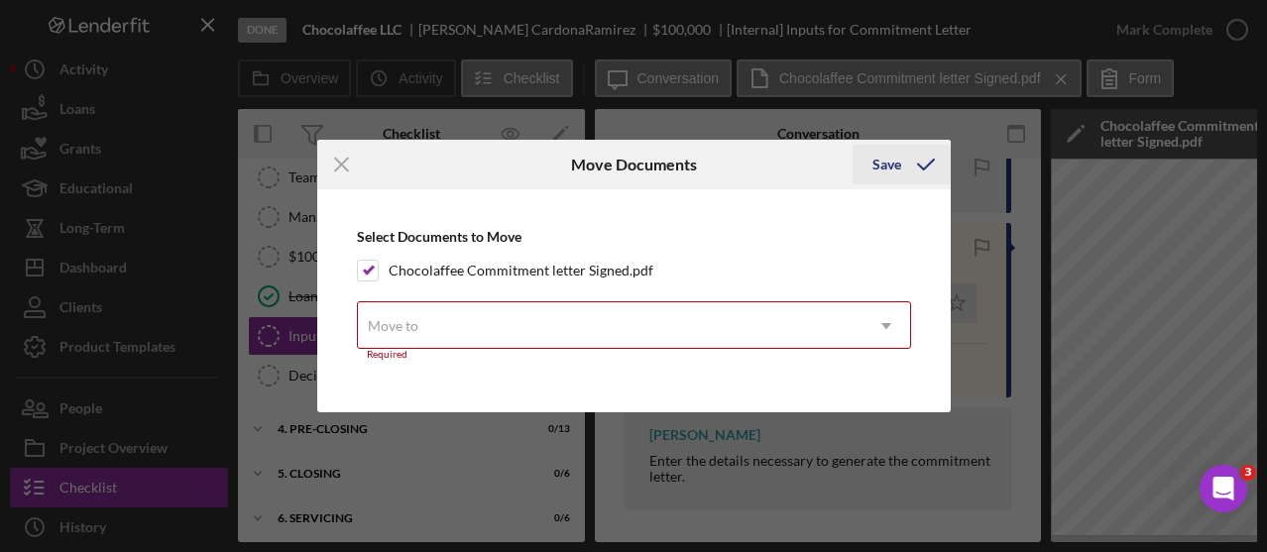
click at [899, 170] on div "Save" at bounding box center [887, 165] width 29 height 40
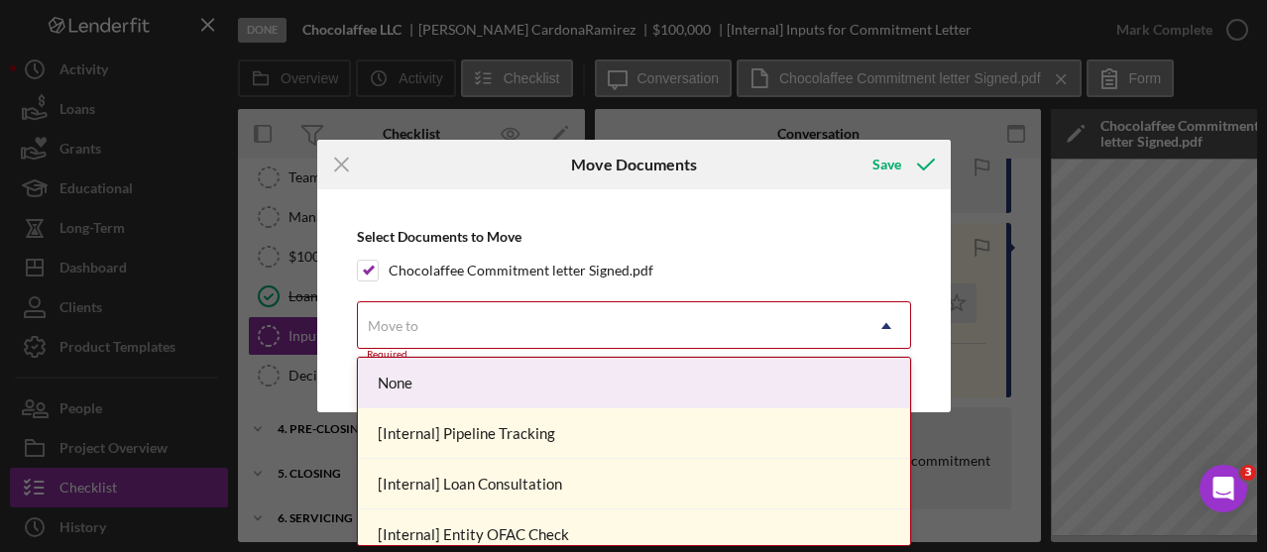
click at [890, 322] on icon "Icon/Dropdown Arrow" at bounding box center [887, 326] width 48 height 48
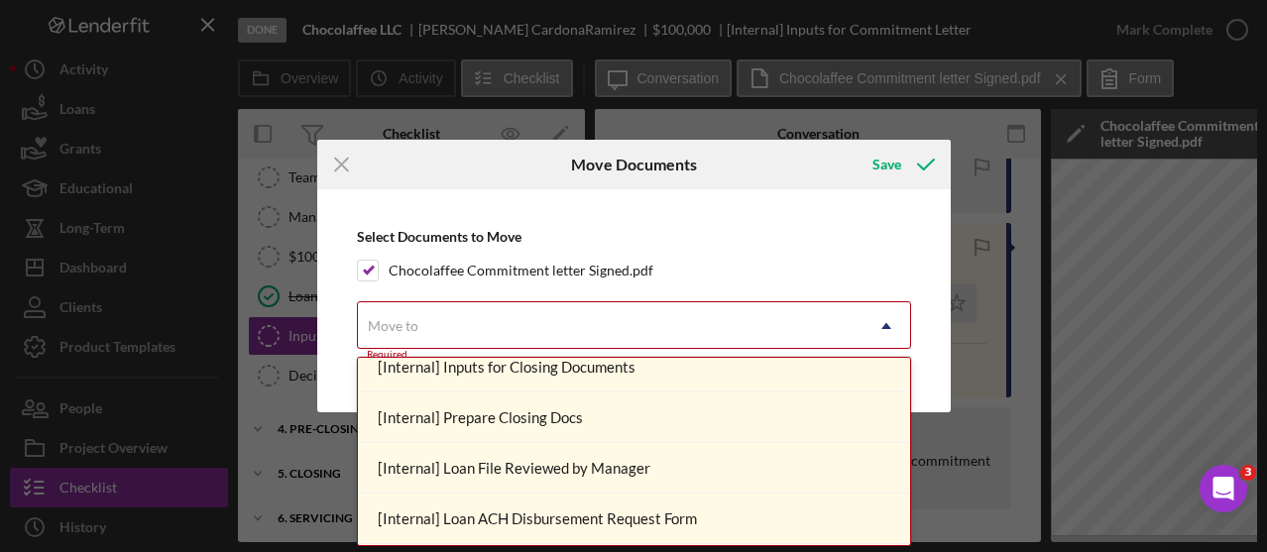
scroll to position [1136, 0]
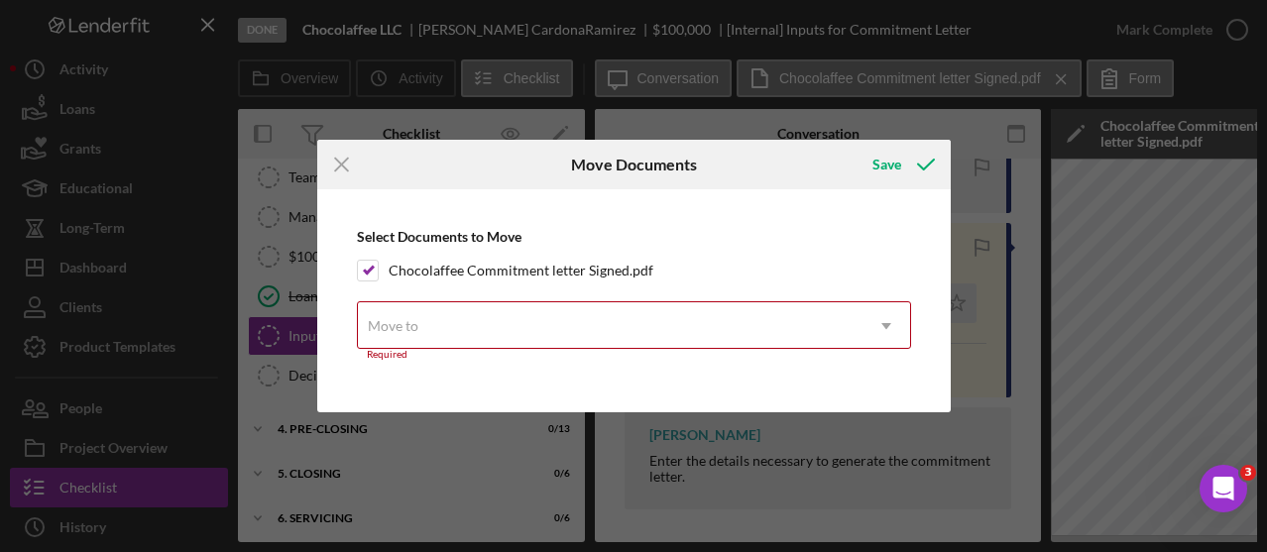
click at [911, 477] on div "Icon/Menu Close Move Documents Save Select Documents to Move Chocolaffee Commit…" at bounding box center [633, 276] width 1267 height 552
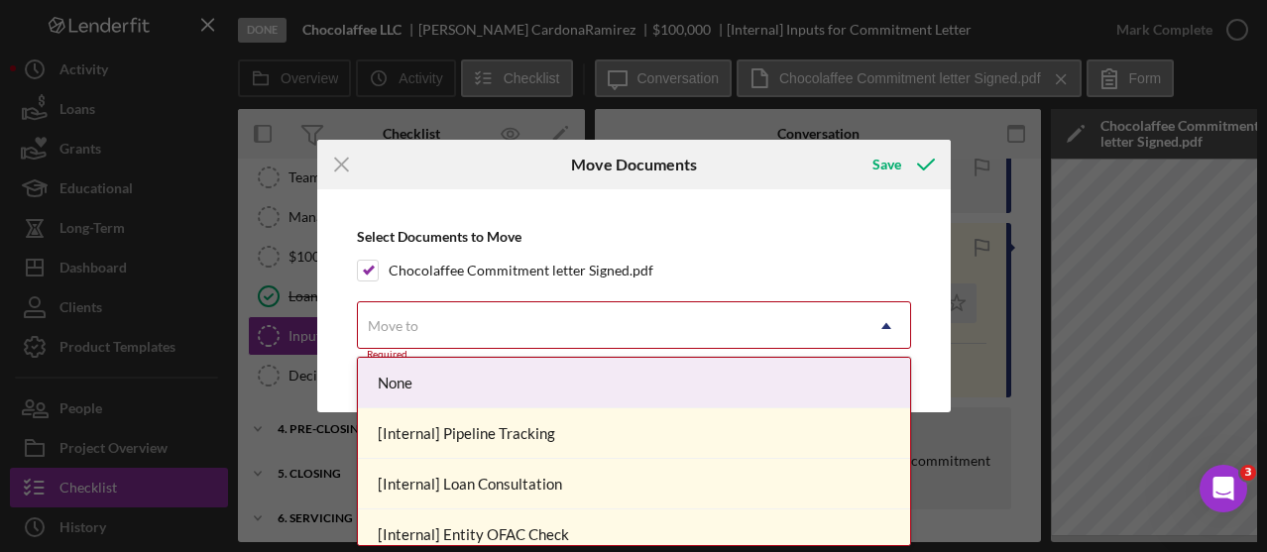
click at [892, 325] on icon "Icon/Dropdown Arrow" at bounding box center [887, 326] width 48 height 48
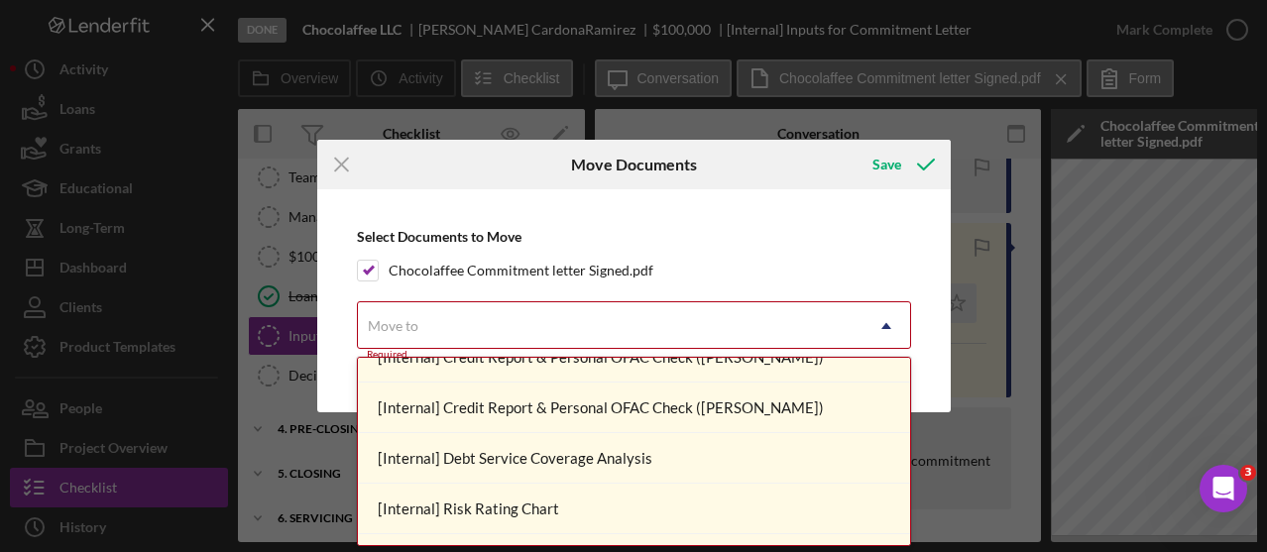
scroll to position [0, 0]
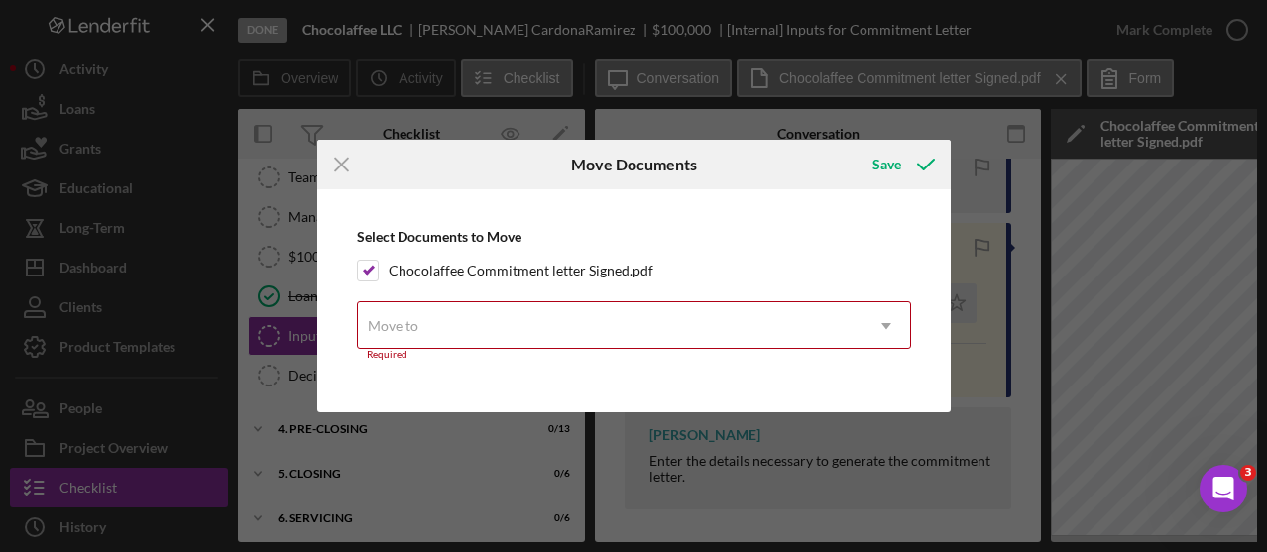
click at [874, 219] on div "Select Documents to Move Chocolaffee Commitment letter Signed.pdf Move to Icon/…" at bounding box center [634, 300] width 614 height 203
click at [886, 176] on div "Save" at bounding box center [887, 165] width 29 height 40
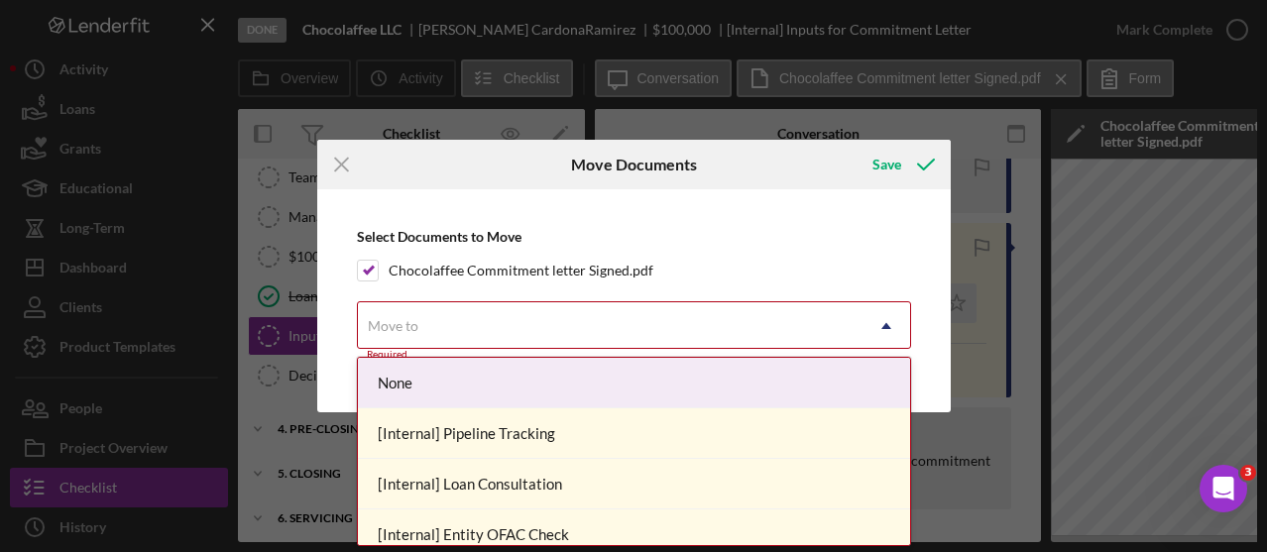
click at [813, 344] on div "Move to" at bounding box center [610, 326] width 505 height 46
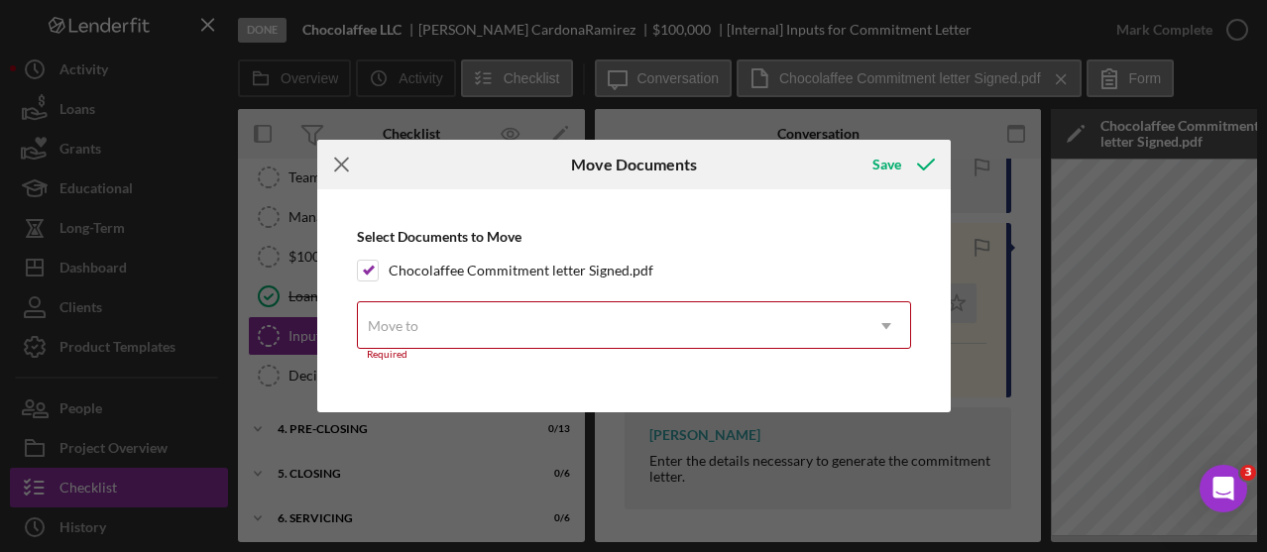
click at [348, 167] on icon "Icon/Menu Close" at bounding box center [342, 165] width 50 height 50
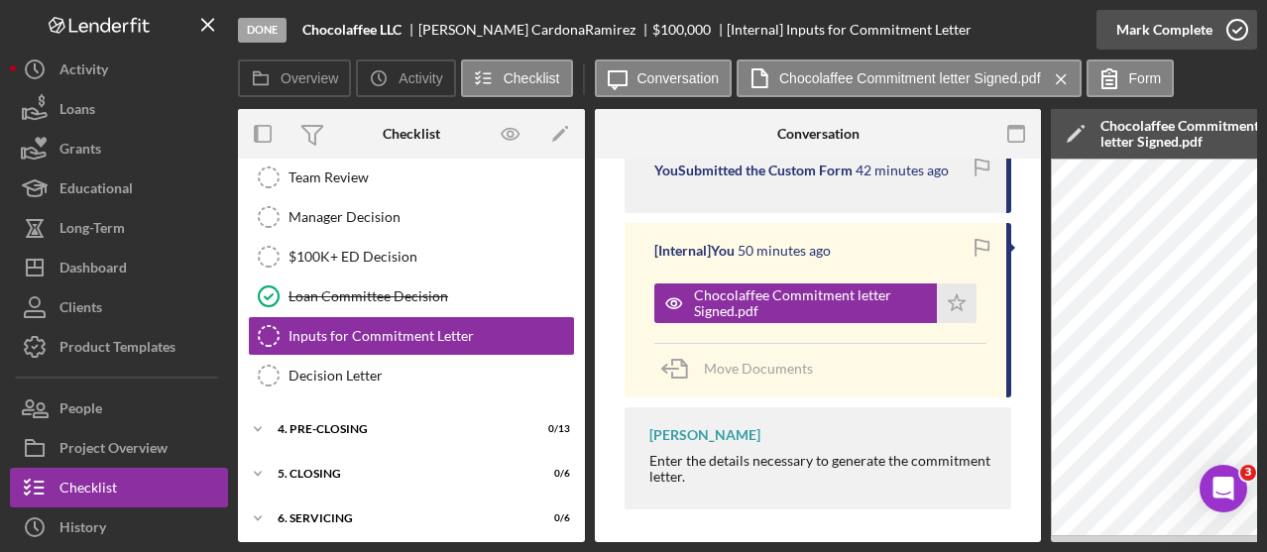
click at [1230, 32] on icon "button" at bounding box center [1238, 30] width 50 height 50
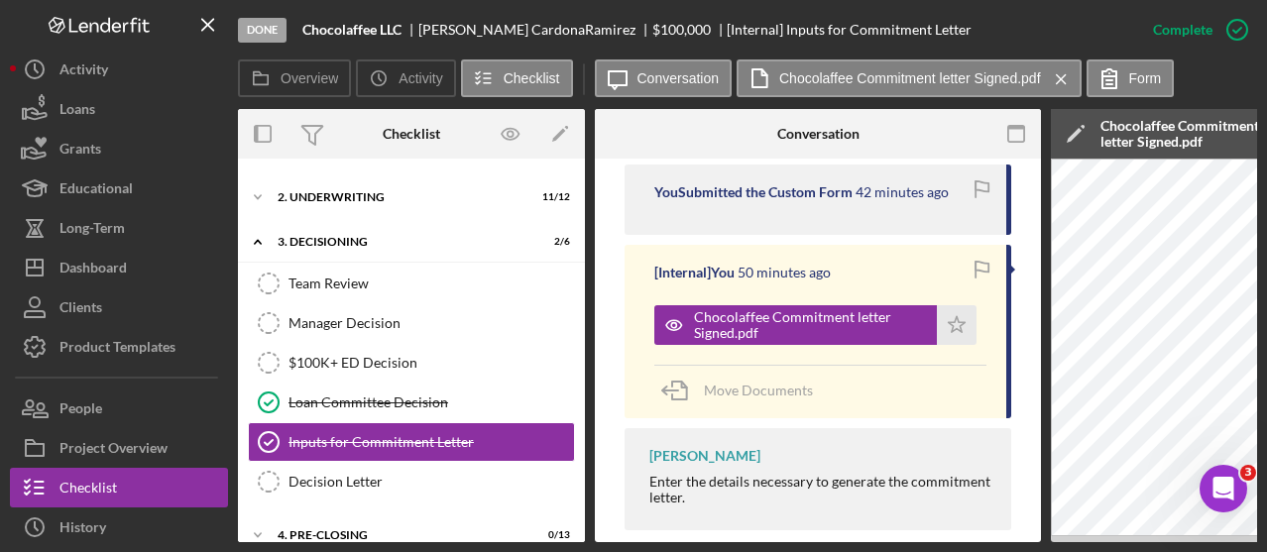
scroll to position [85, 0]
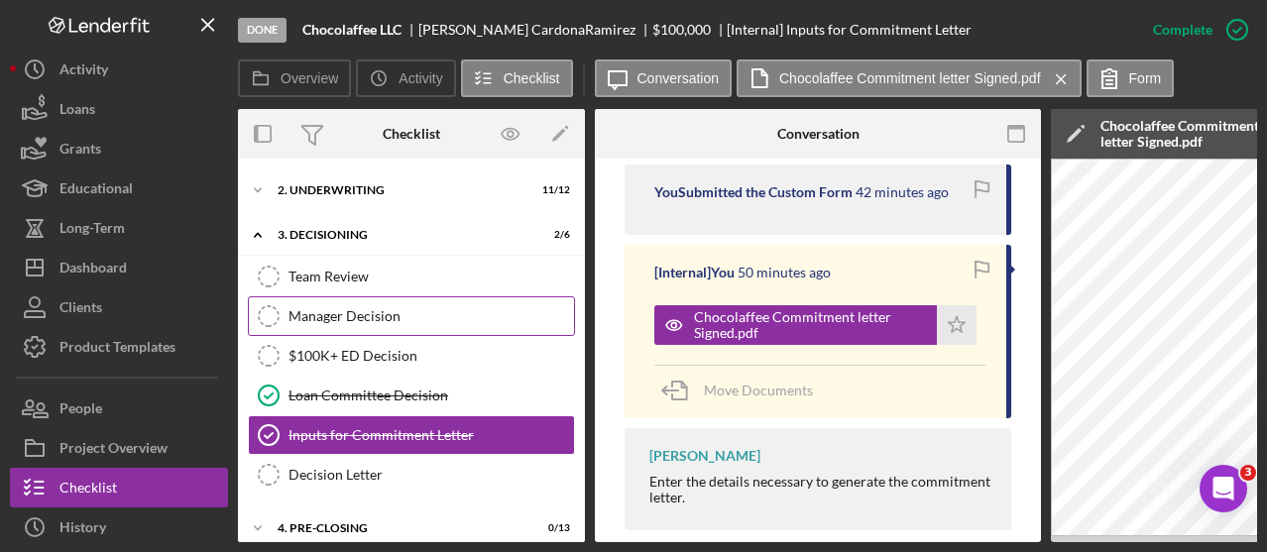
click at [369, 309] on div "Manager Decision" at bounding box center [432, 316] width 286 height 16
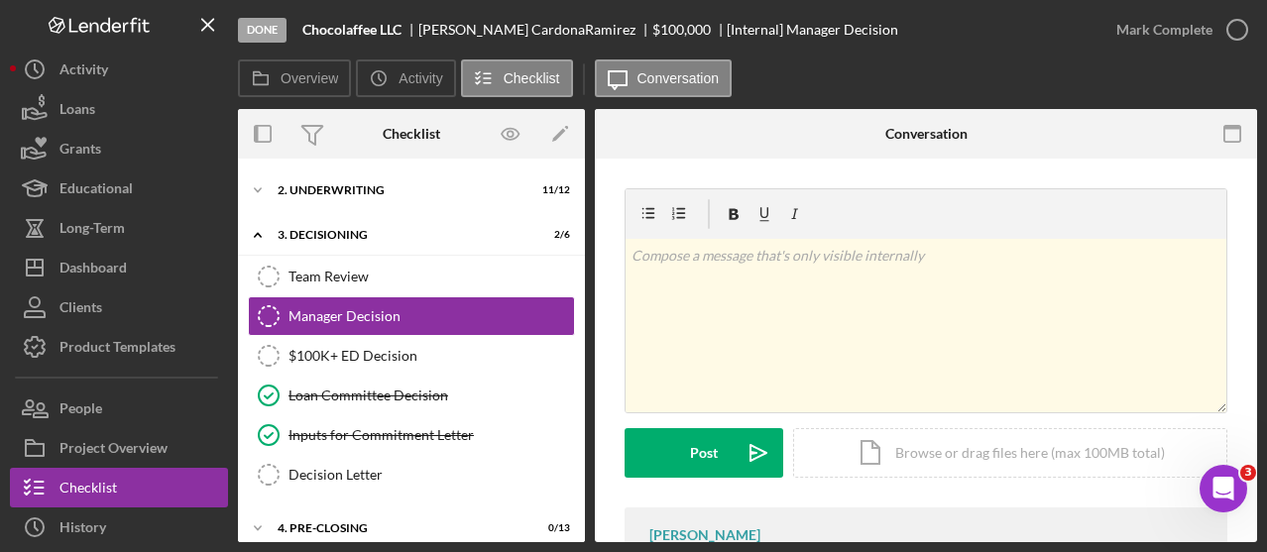
scroll to position [103, 0]
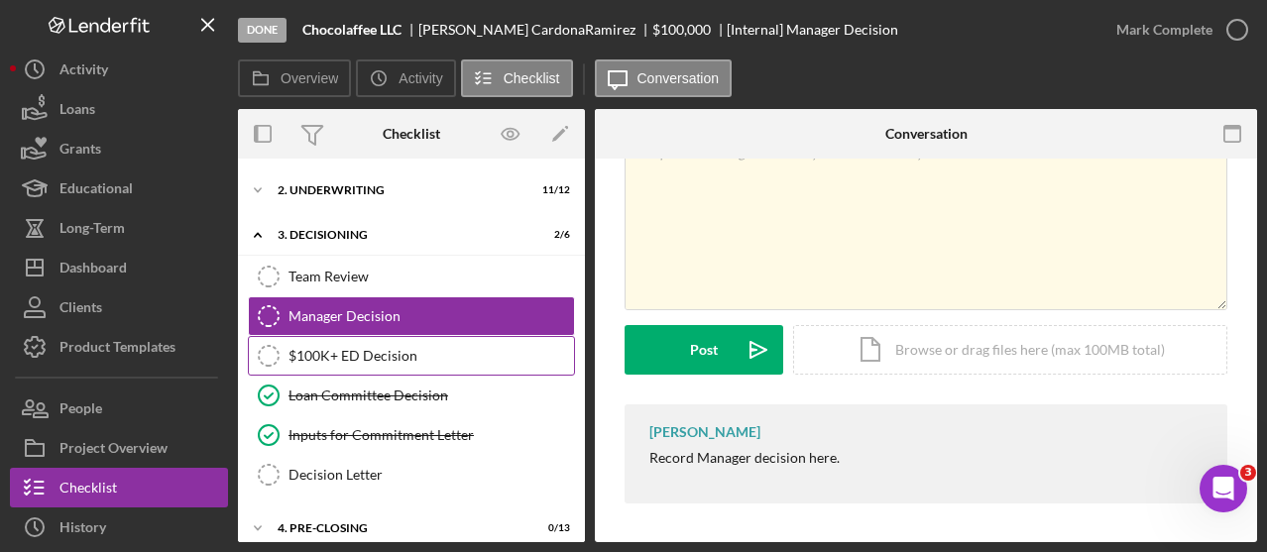
click at [441, 340] on link "$100K+ ED Decision $100K+ ED Decision" at bounding box center [411, 356] width 327 height 40
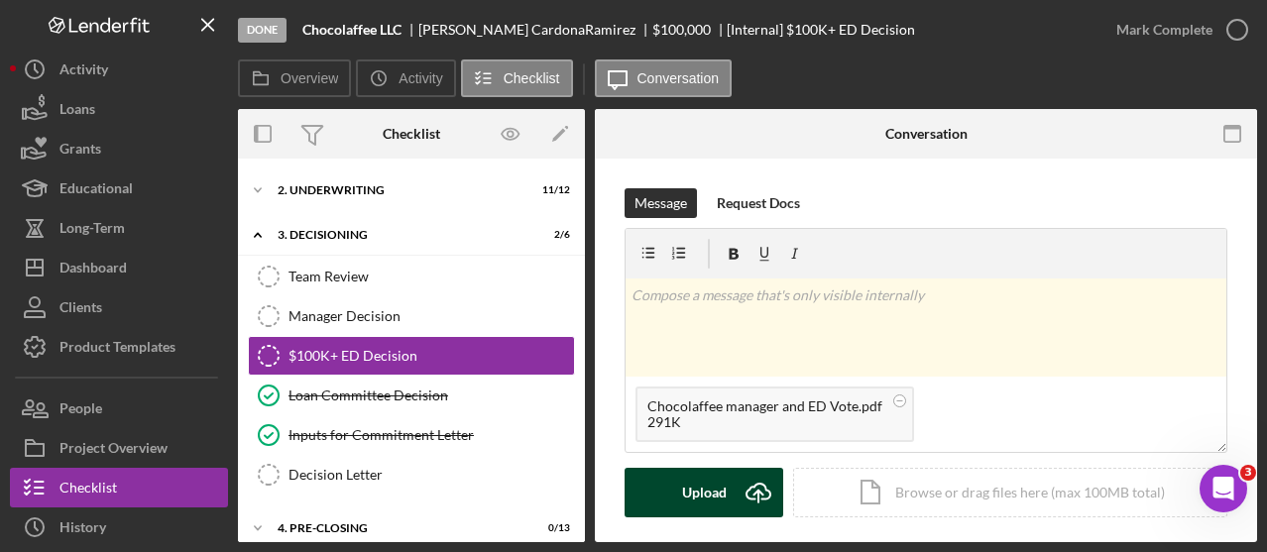
click at [731, 499] on button "Upload Icon/Upload" at bounding box center [704, 493] width 159 height 50
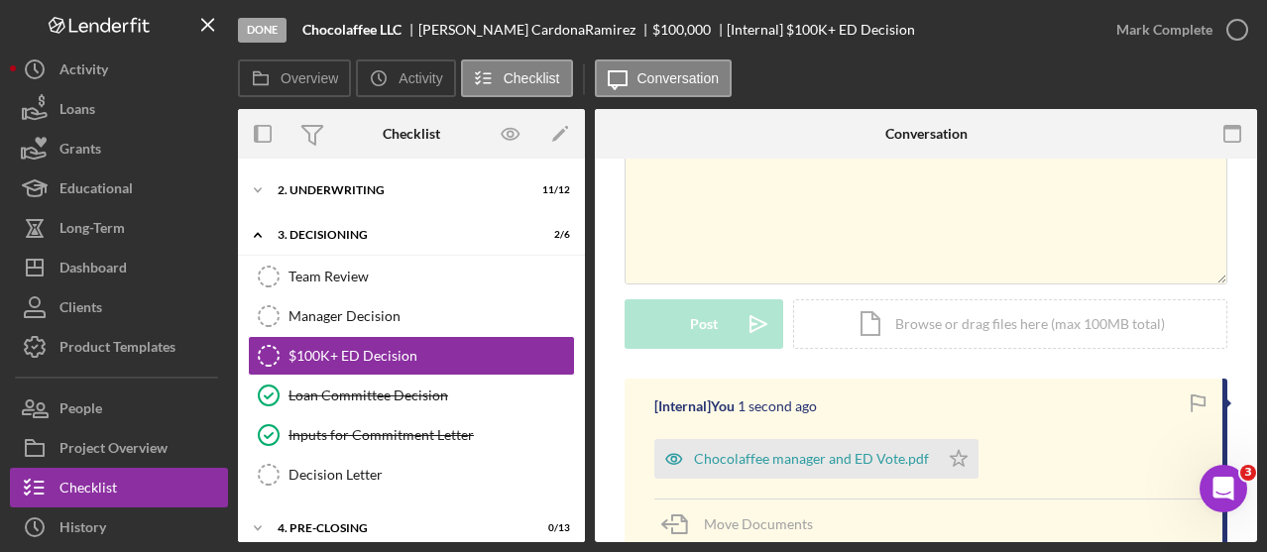
scroll to position [192, 0]
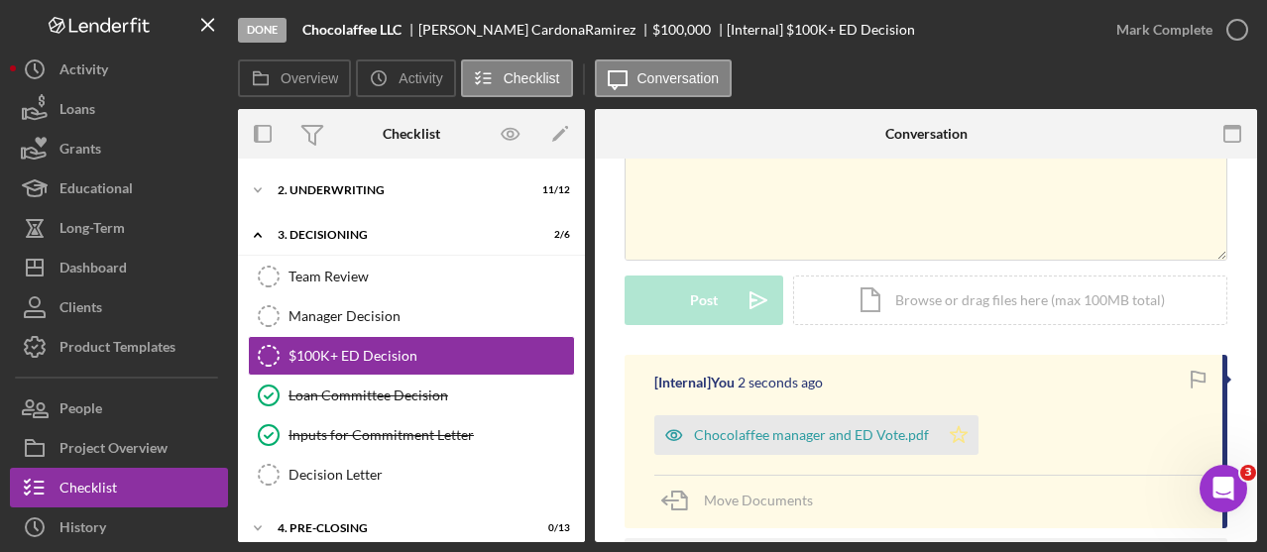
click at [959, 438] on polygon "button" at bounding box center [959, 434] width 17 height 16
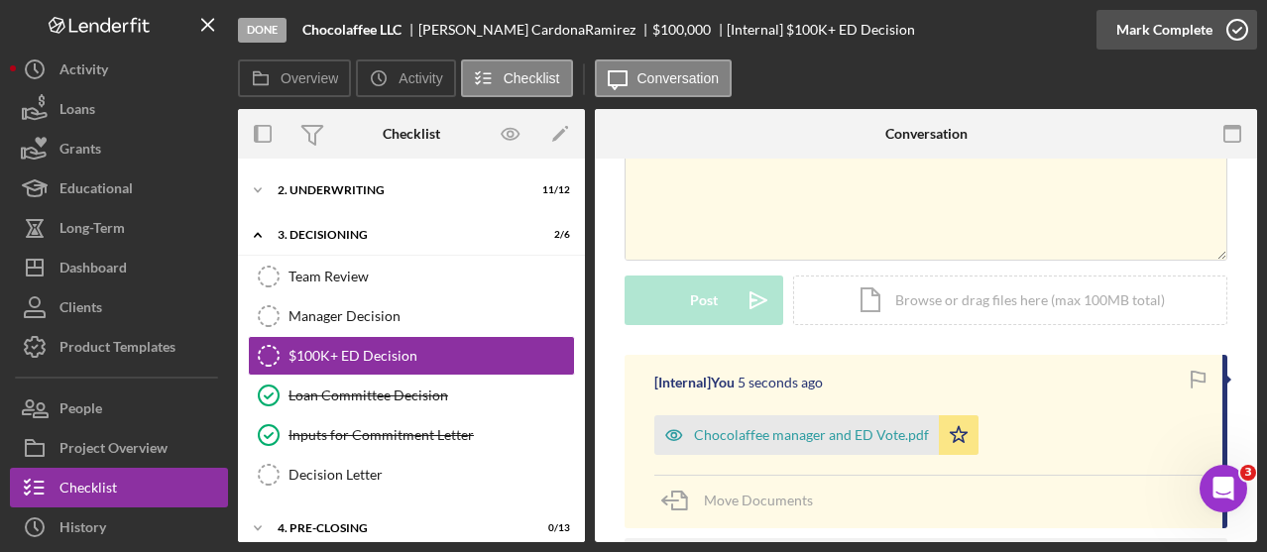
click at [1232, 25] on icon "button" at bounding box center [1238, 30] width 50 height 50
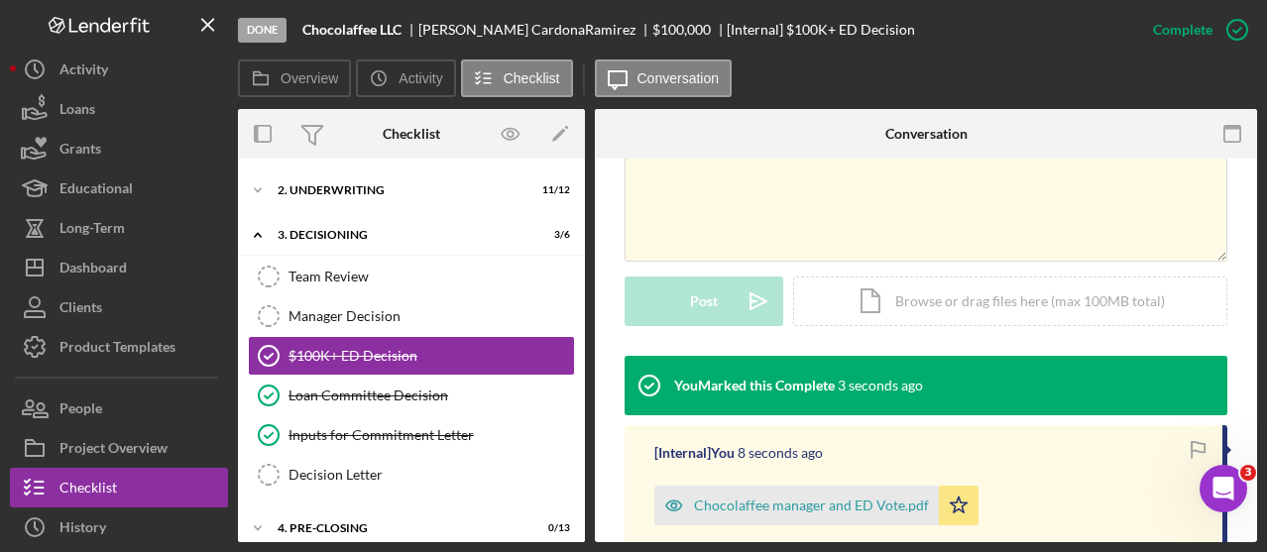
scroll to position [69, 0]
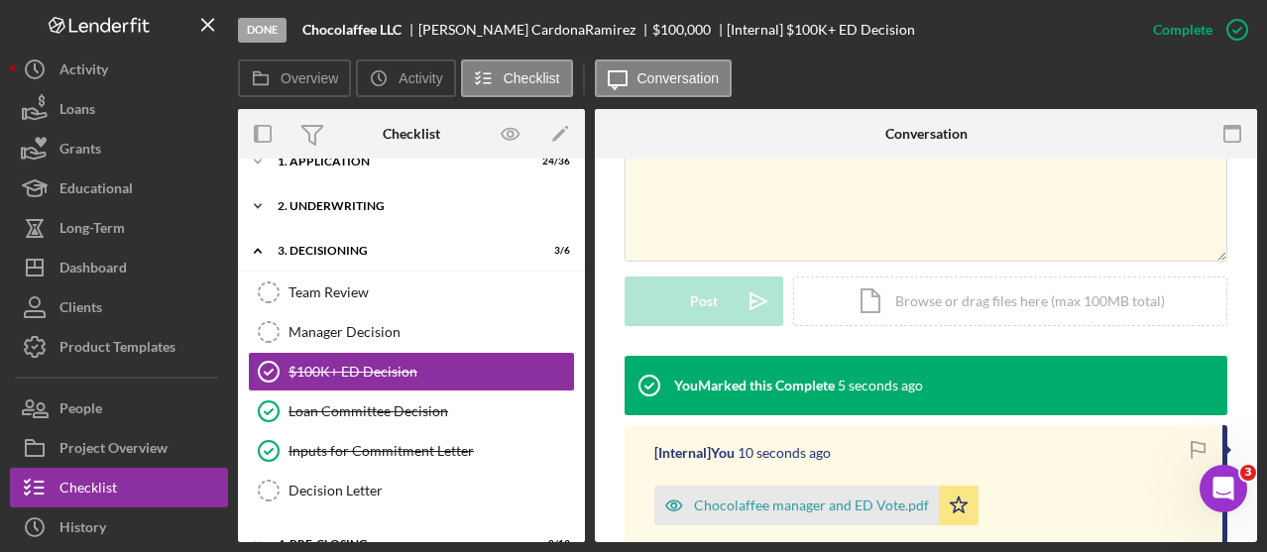
click at [462, 213] on div "Icon/Expander 2. Underwriting 11 / 12" at bounding box center [411, 206] width 347 height 40
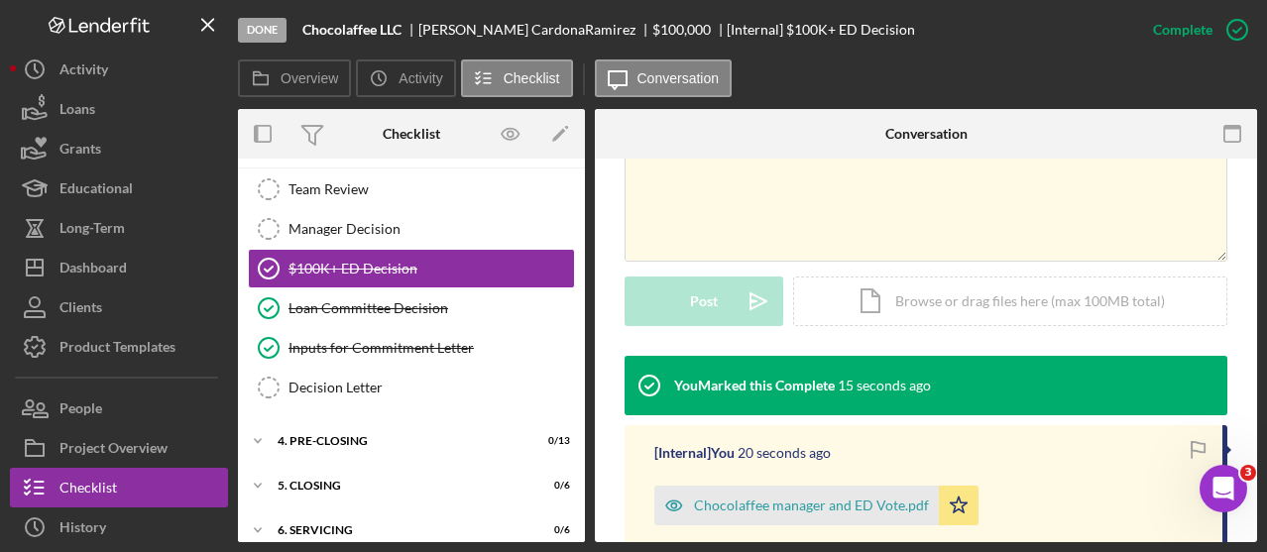
scroll to position [664, 0]
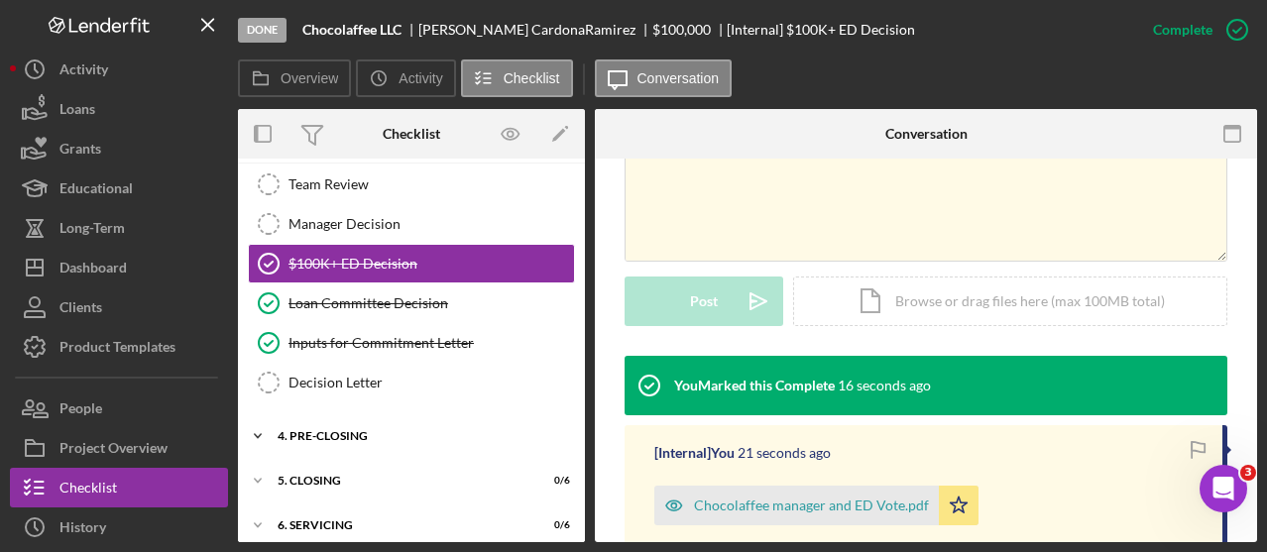
click at [473, 416] on div "Icon/Expander 4. Pre-Closing 0 / 13" at bounding box center [411, 436] width 347 height 40
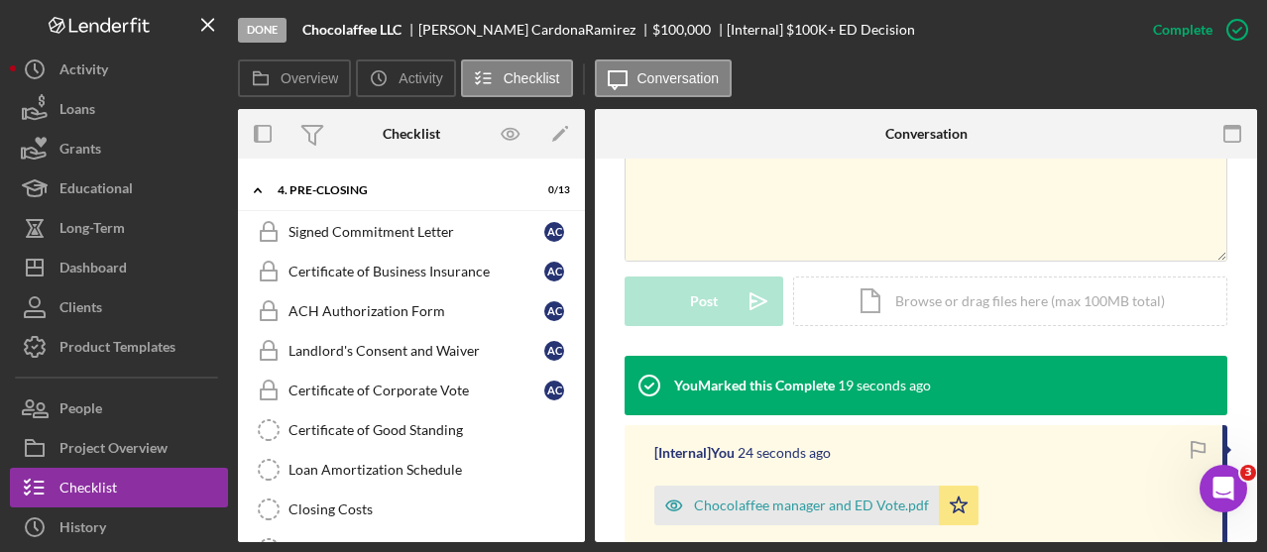
scroll to position [751, 0]
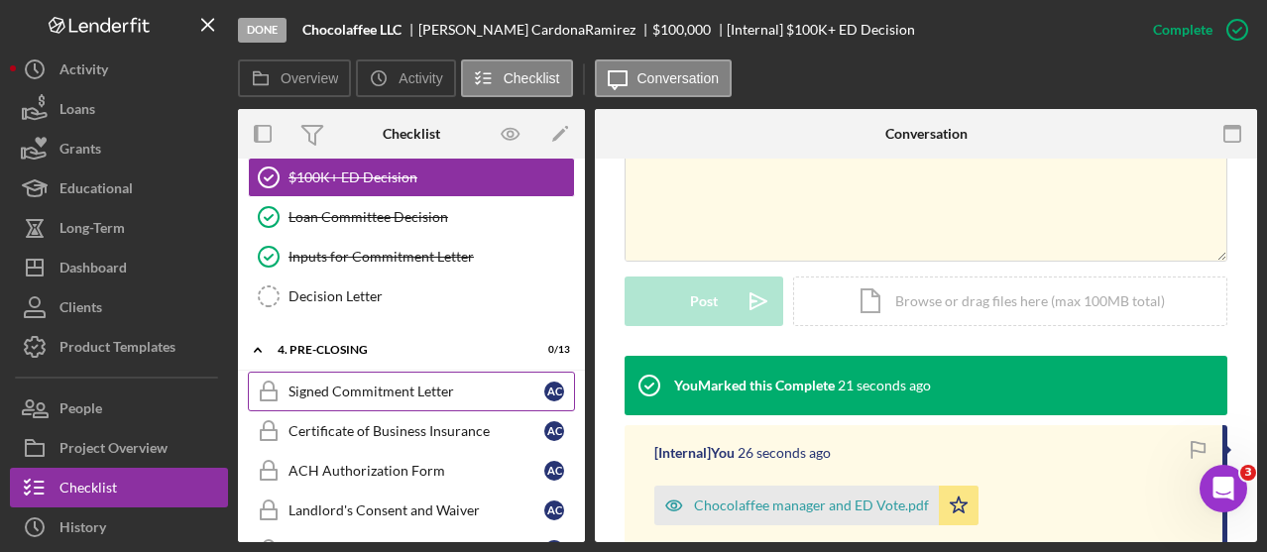
click at [330, 384] on div "Signed Commitment Letter" at bounding box center [417, 392] width 256 height 16
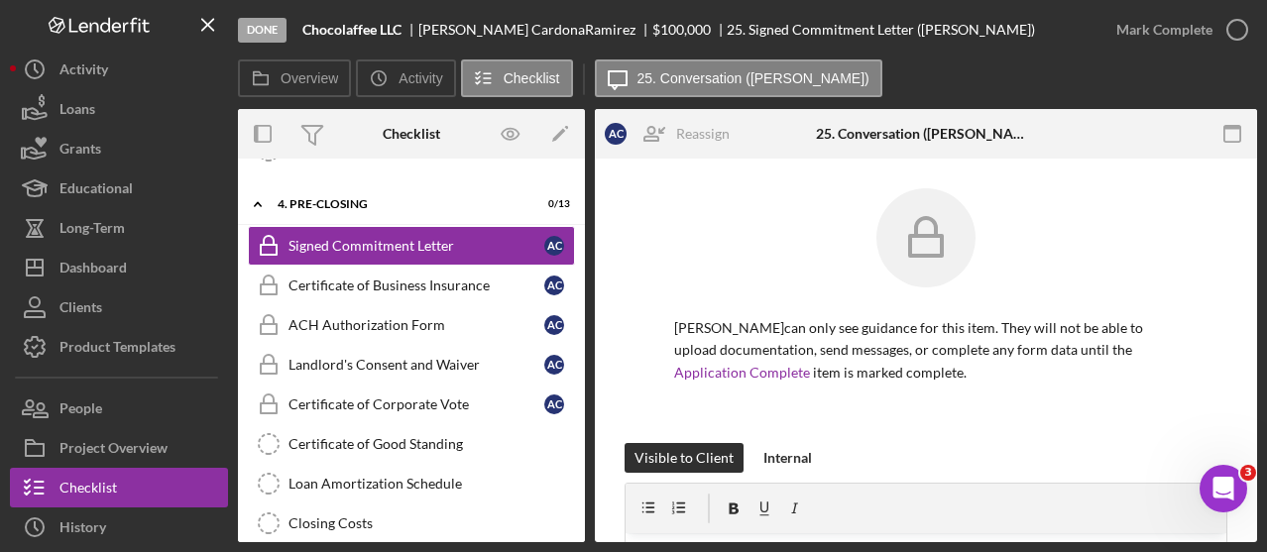
scroll to position [899, 0]
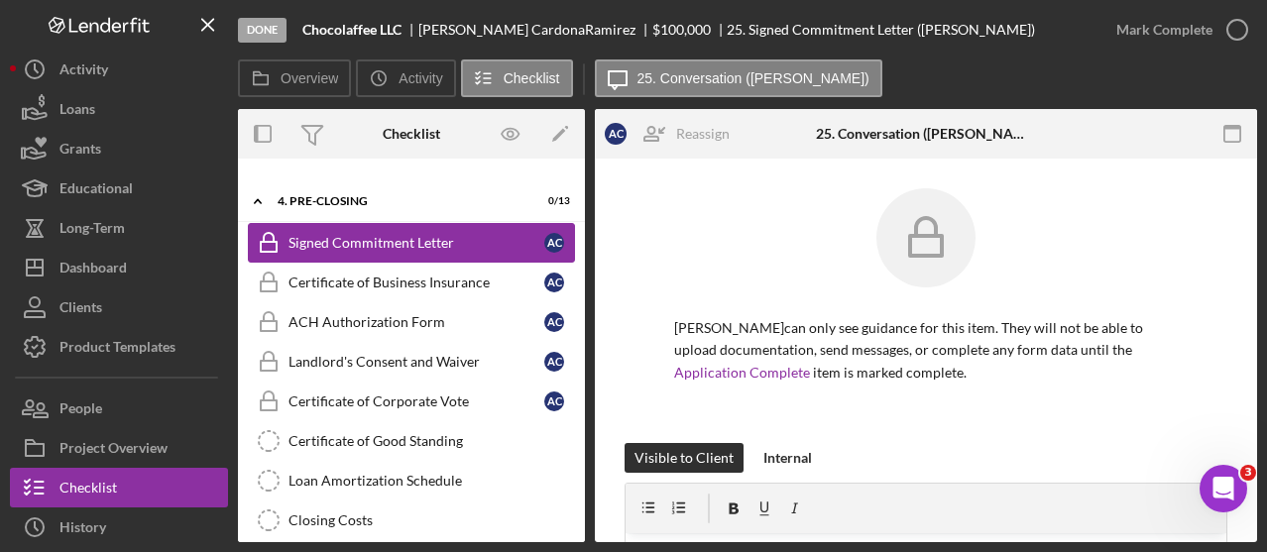
click at [452, 223] on link "Signed Commitment Letter Signed Commitment Letter A C" at bounding box center [411, 243] width 327 height 40
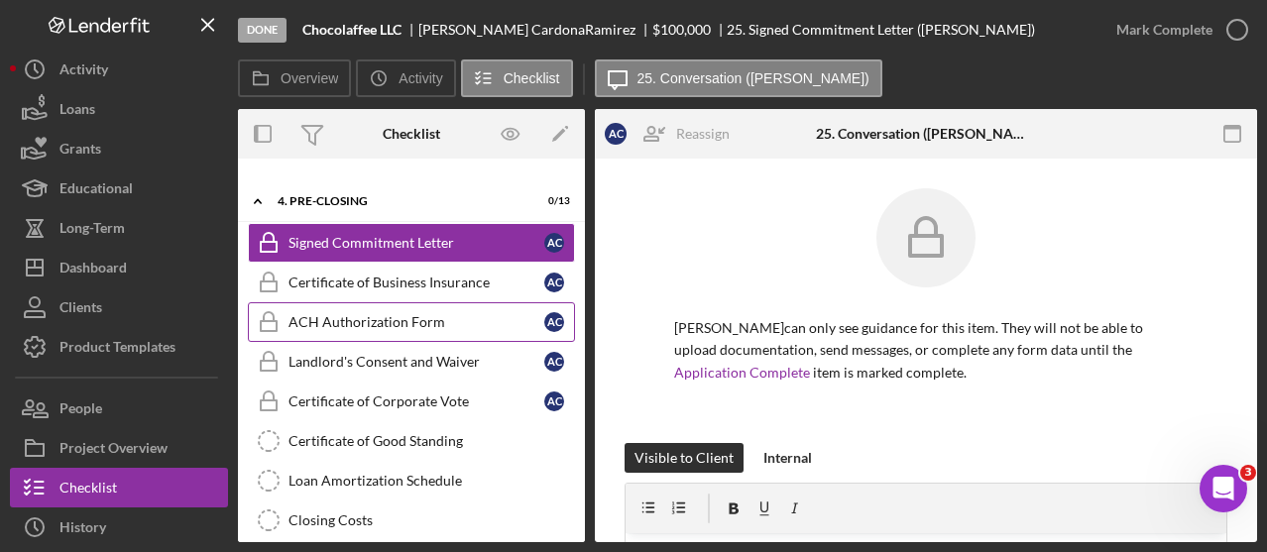
click at [414, 314] on div "ACH Authorization Form" at bounding box center [417, 322] width 256 height 16
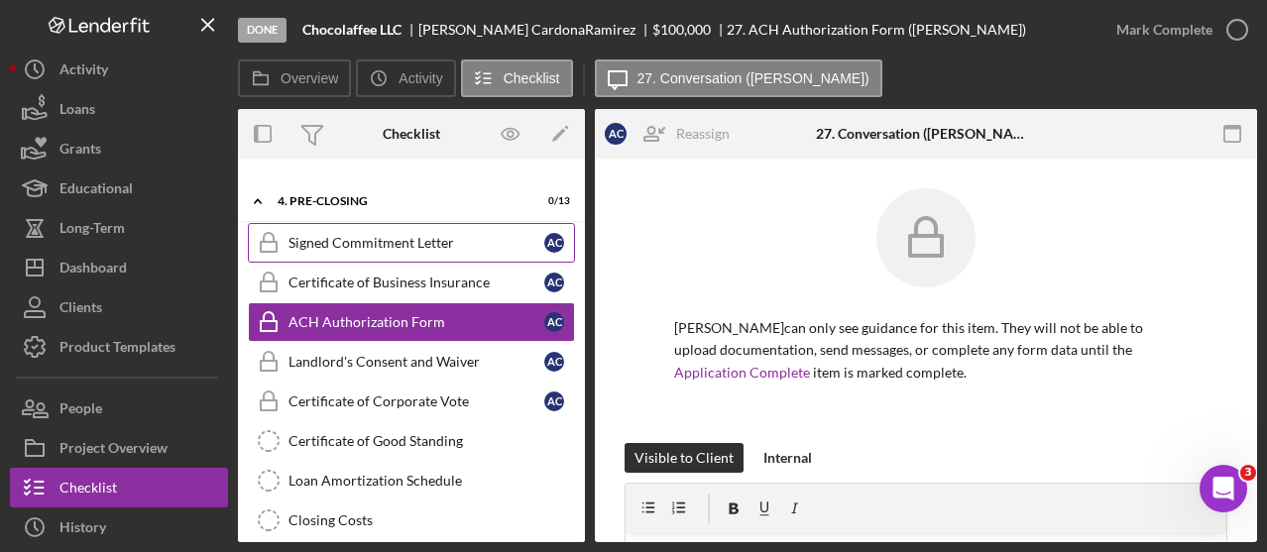
click at [474, 223] on link "Signed Commitment Letter Signed Commitment Letter A C" at bounding box center [411, 243] width 327 height 40
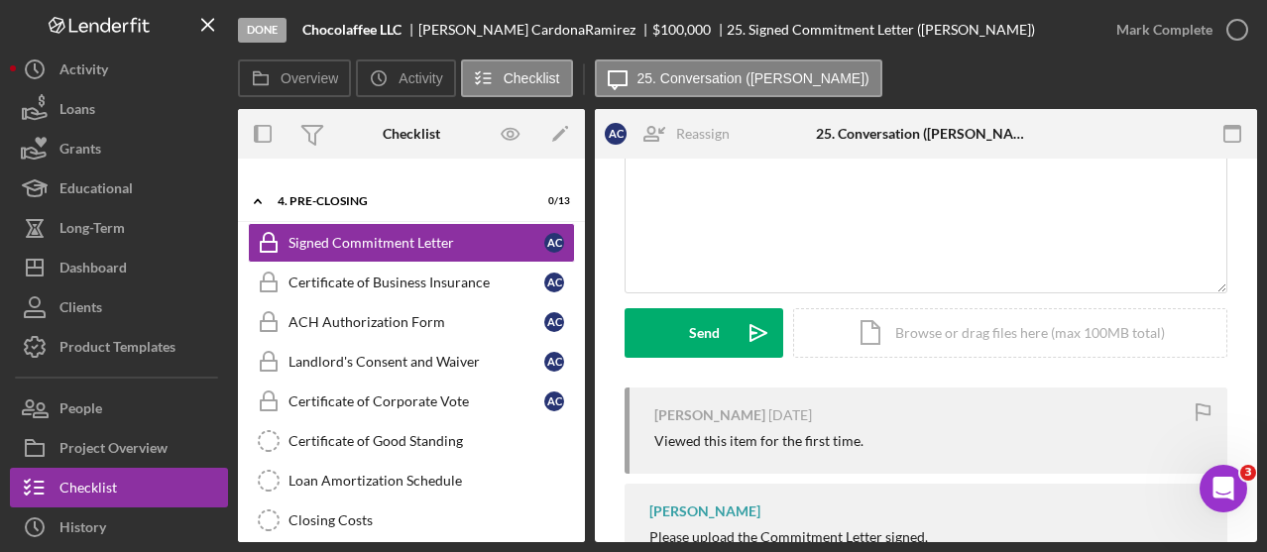
scroll to position [446, 0]
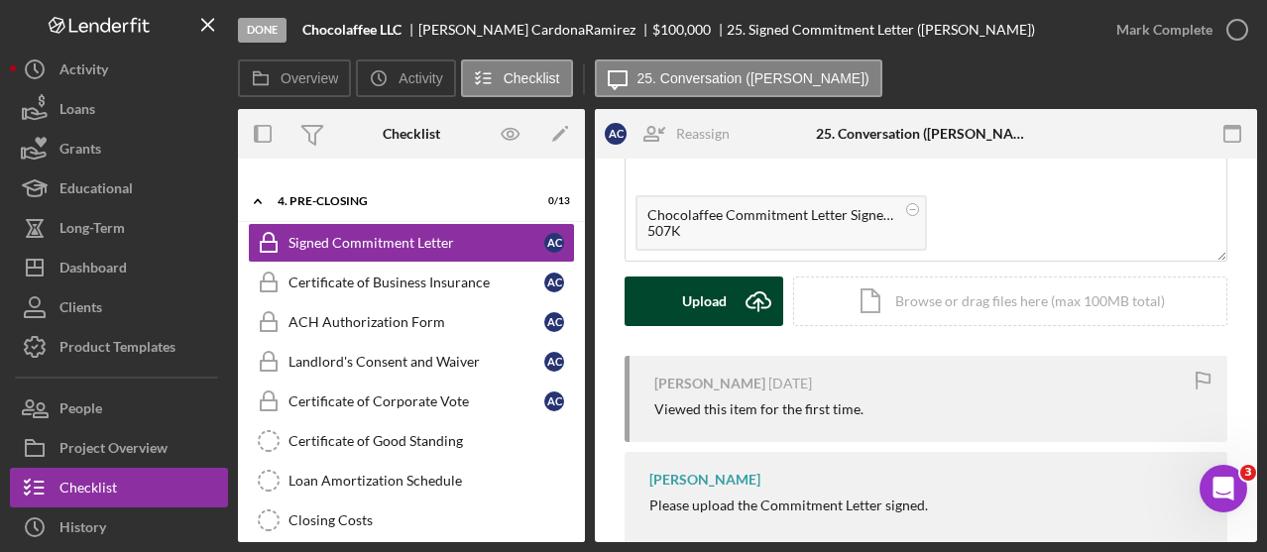
click at [728, 295] on button "Upload Icon/Upload" at bounding box center [704, 302] width 159 height 50
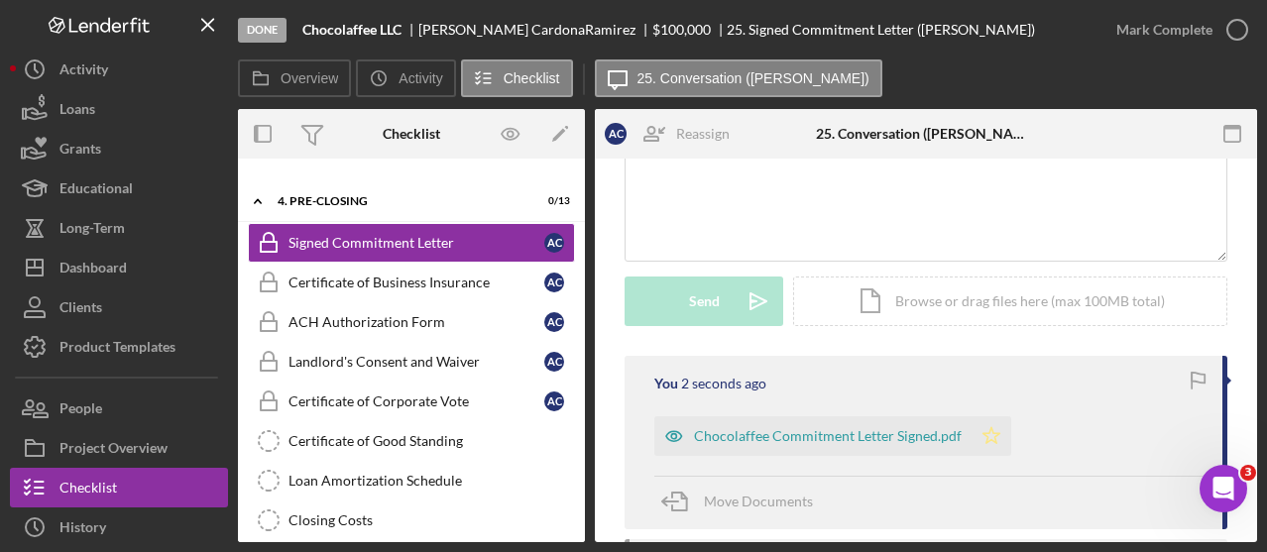
click at [987, 431] on icon "Icon/Star" at bounding box center [992, 436] width 40 height 40
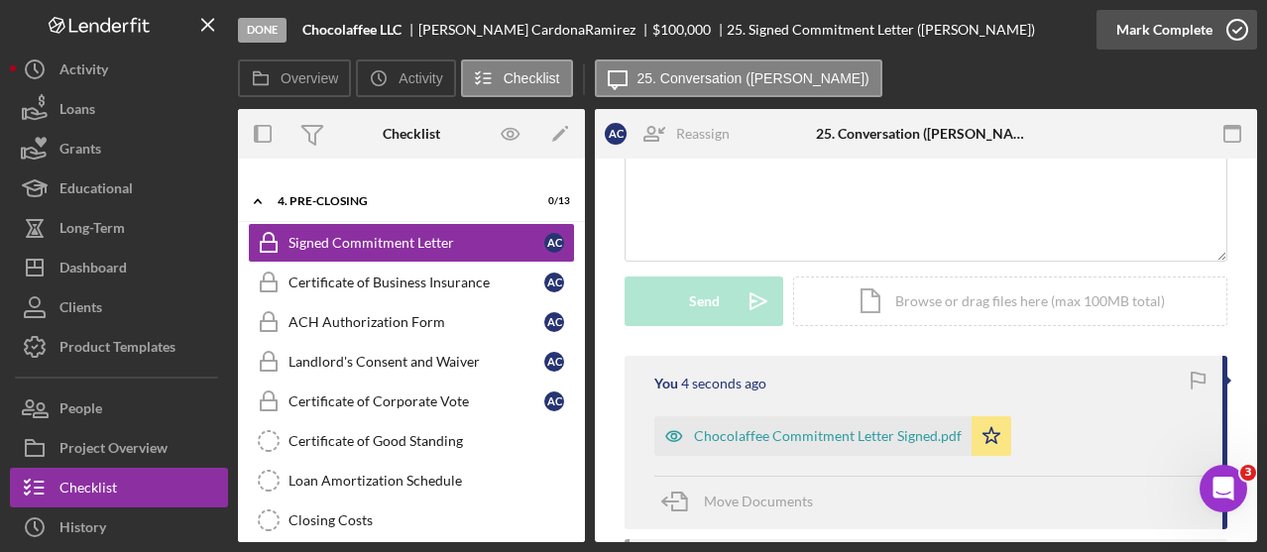
click at [1218, 35] on icon "button" at bounding box center [1238, 30] width 50 height 50
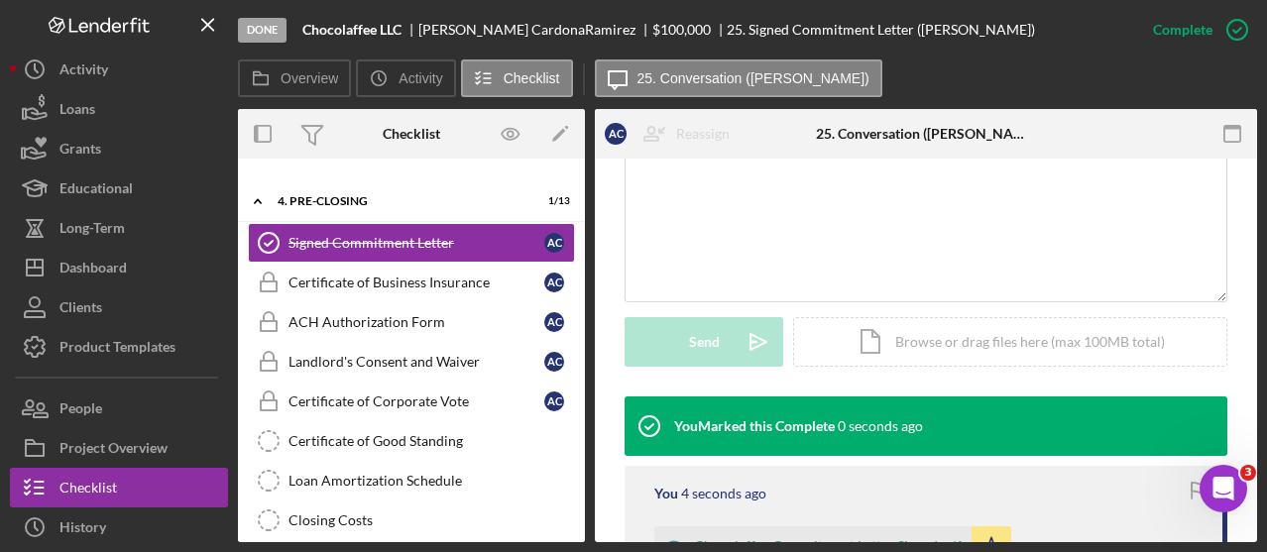
scroll to position [463, 0]
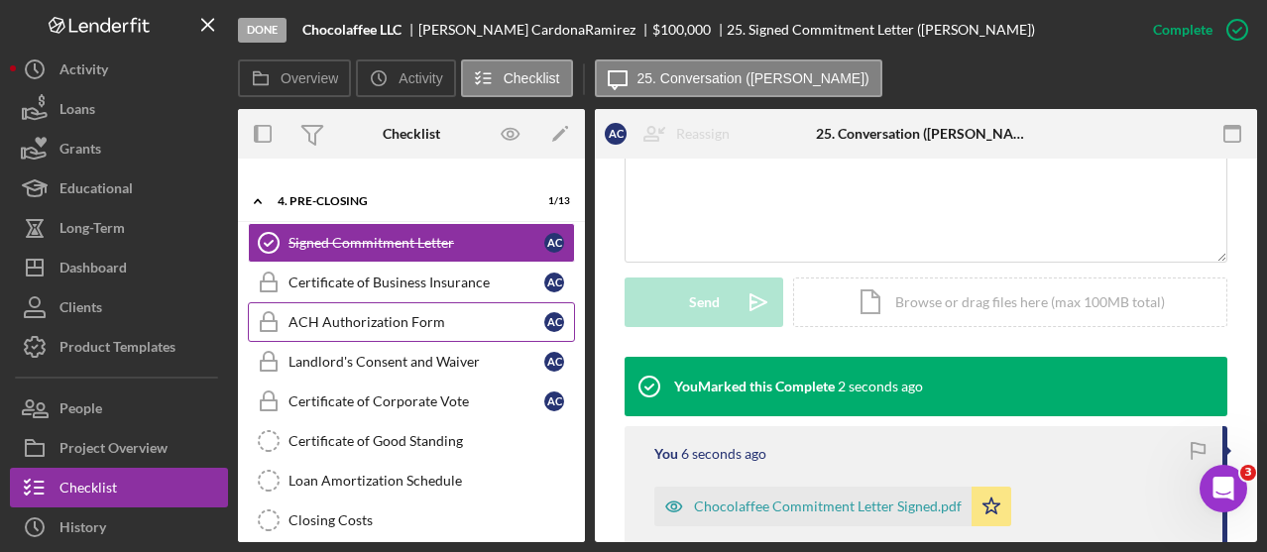
click at [444, 314] on div "ACH Authorization Form" at bounding box center [417, 322] width 256 height 16
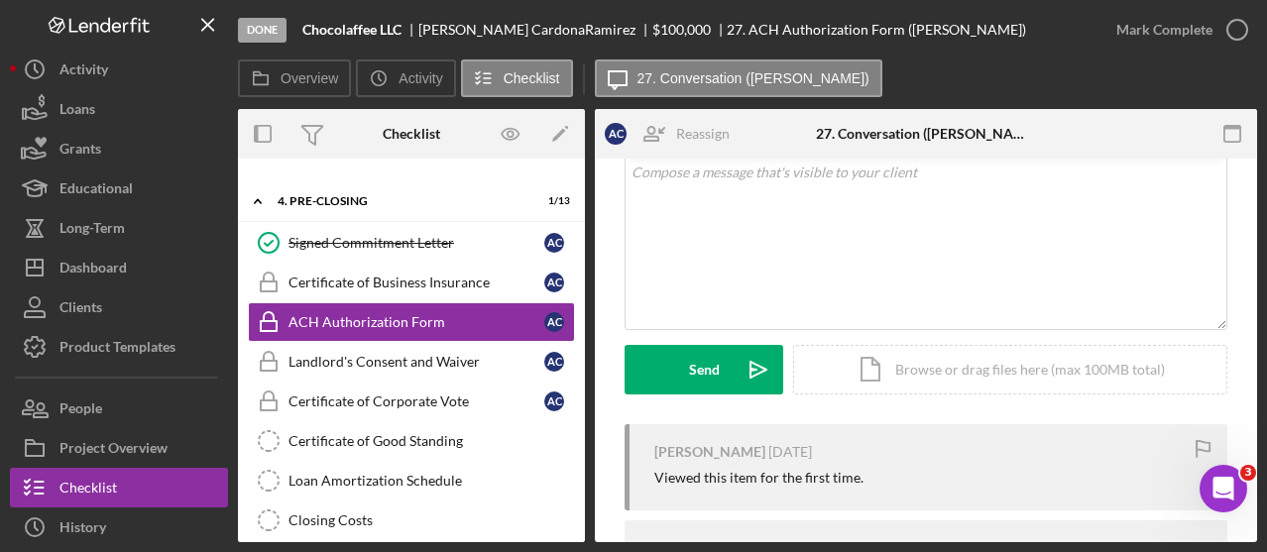
scroll to position [401, 0]
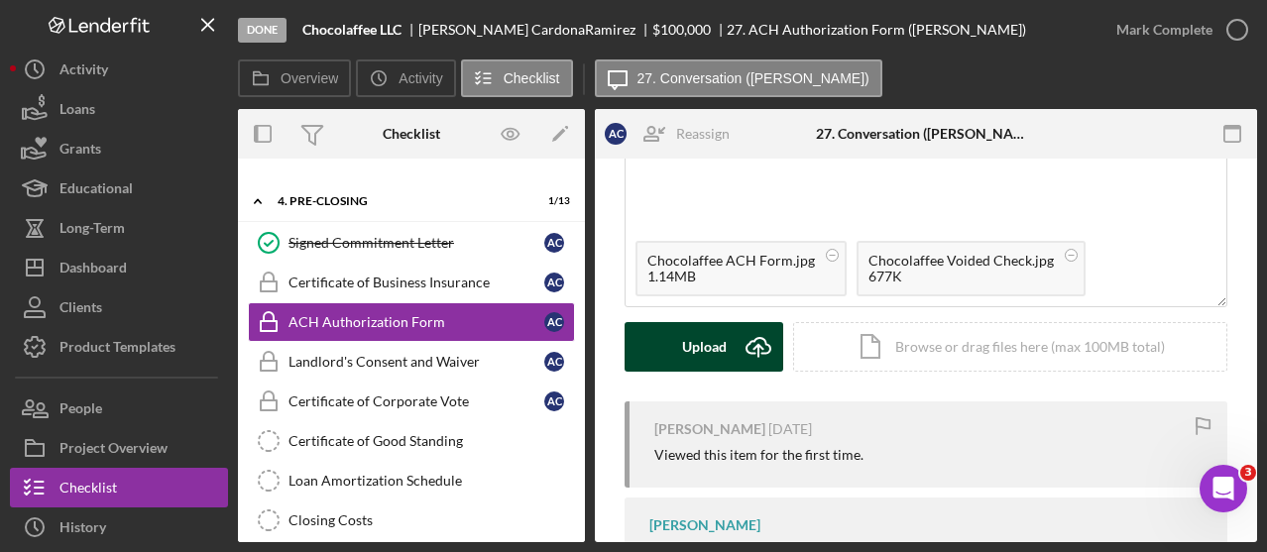
click at [760, 351] on icon "Icon/Upload" at bounding box center [759, 347] width 50 height 50
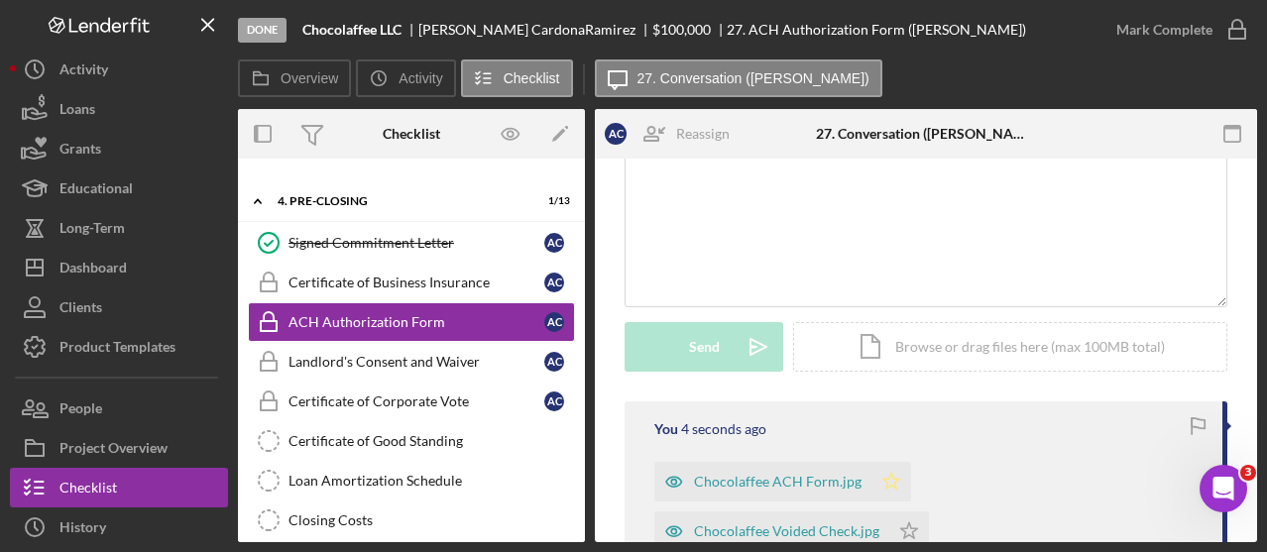
click at [888, 480] on icon "Icon/Star" at bounding box center [892, 482] width 40 height 40
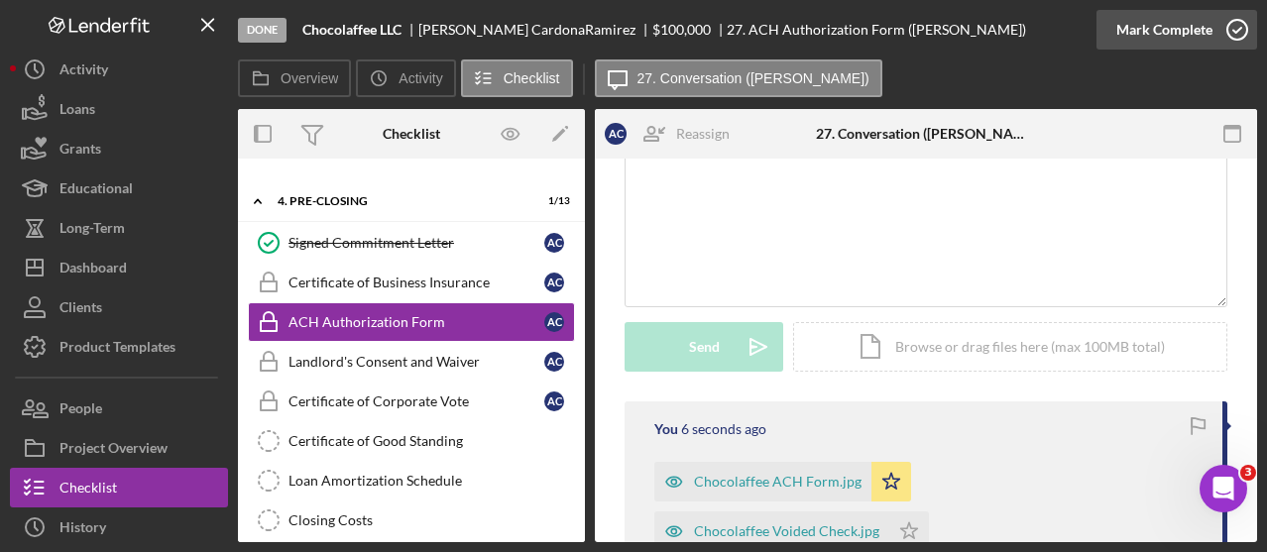
click at [1224, 34] on icon "button" at bounding box center [1238, 30] width 50 height 50
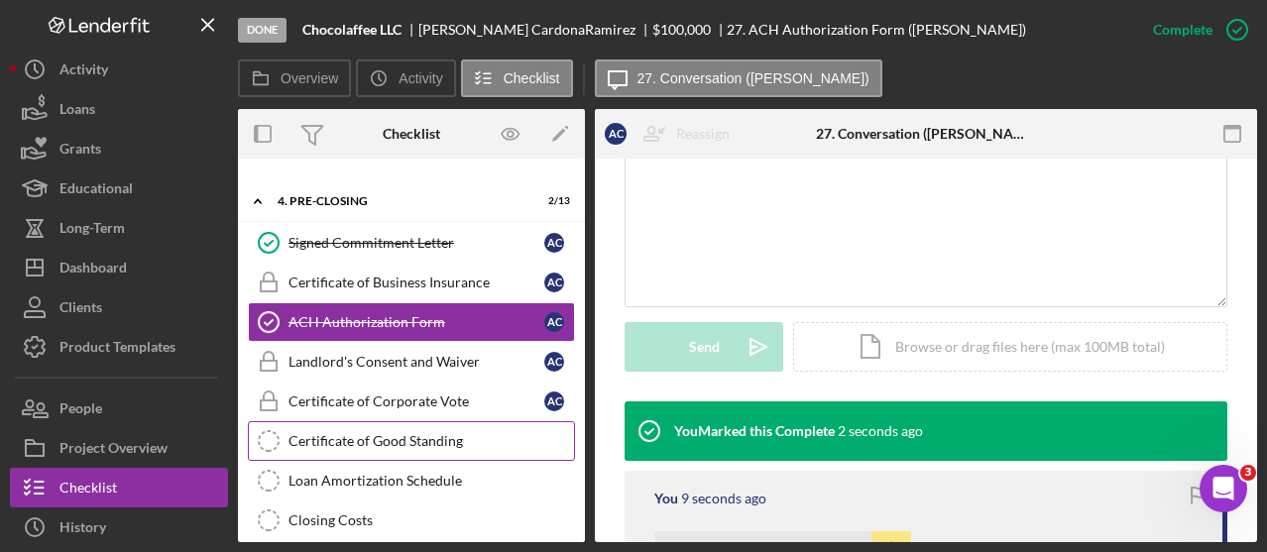
click at [462, 433] on div "Certificate of Good Standing" at bounding box center [432, 441] width 286 height 16
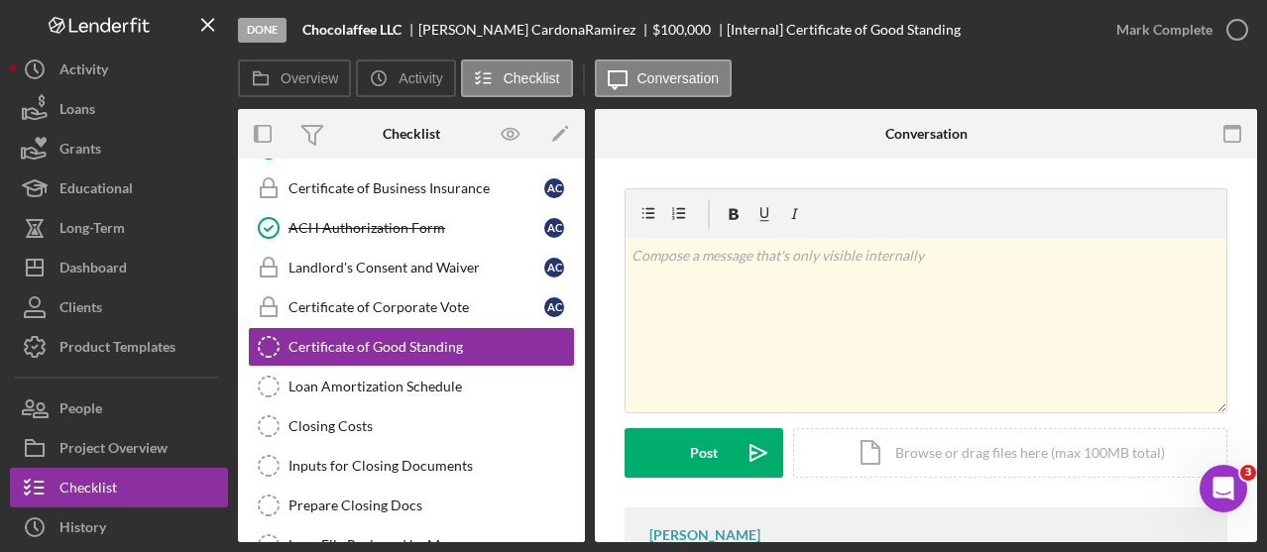
scroll to position [1000, 0]
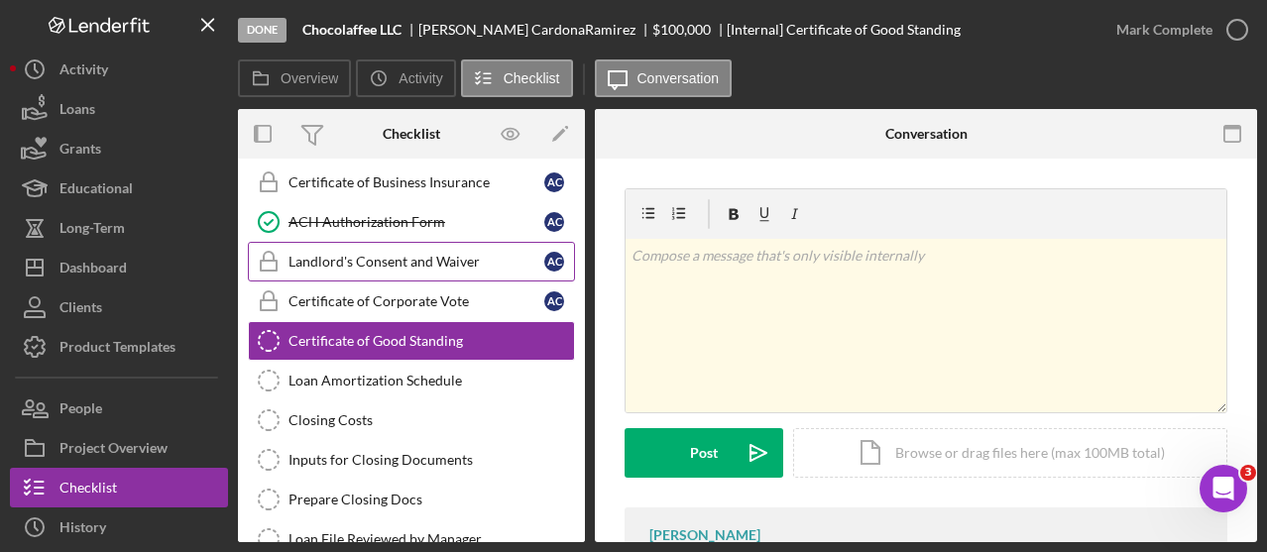
click at [446, 254] on div "Landlord's Consent and Waiver" at bounding box center [417, 262] width 256 height 16
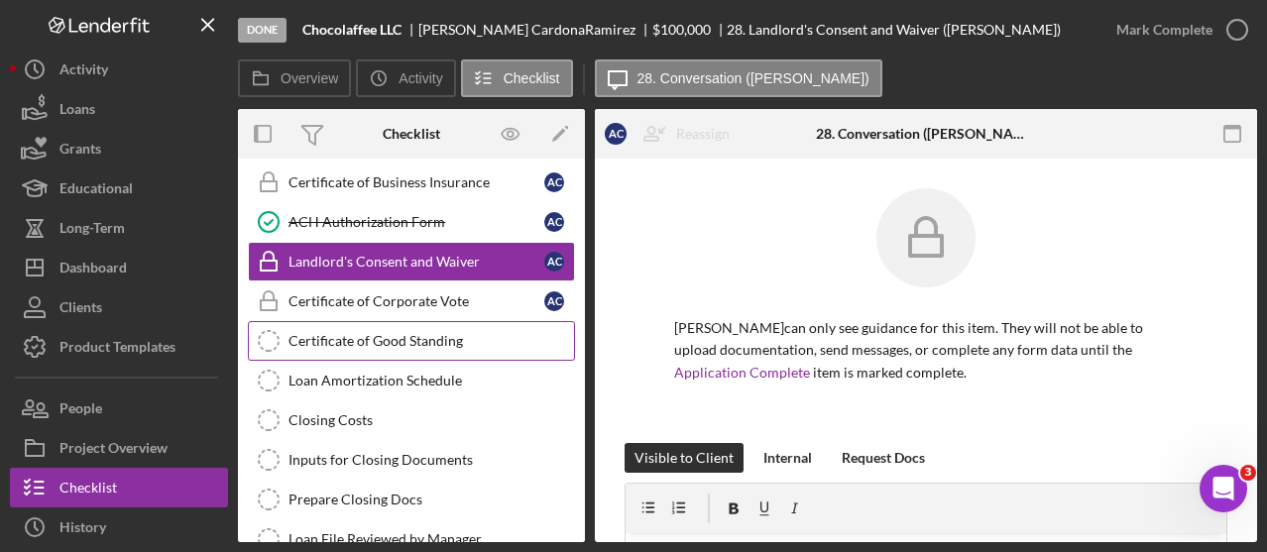
click at [412, 333] on div "Certificate of Good Standing" at bounding box center [432, 341] width 286 height 16
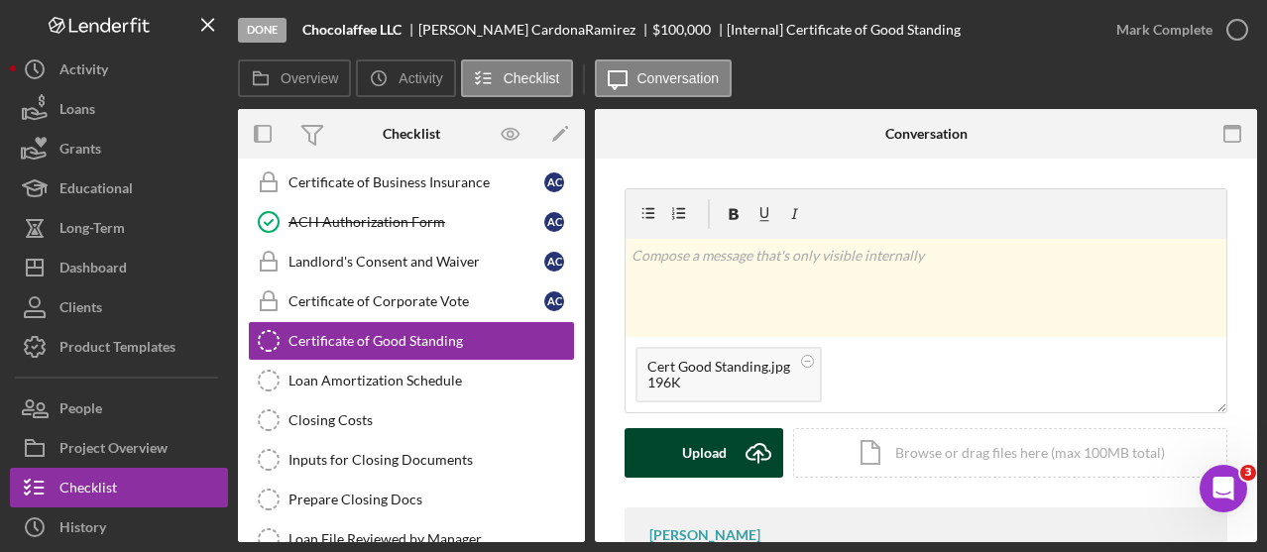
click at [744, 453] on icon "Icon/Upload" at bounding box center [759, 453] width 50 height 50
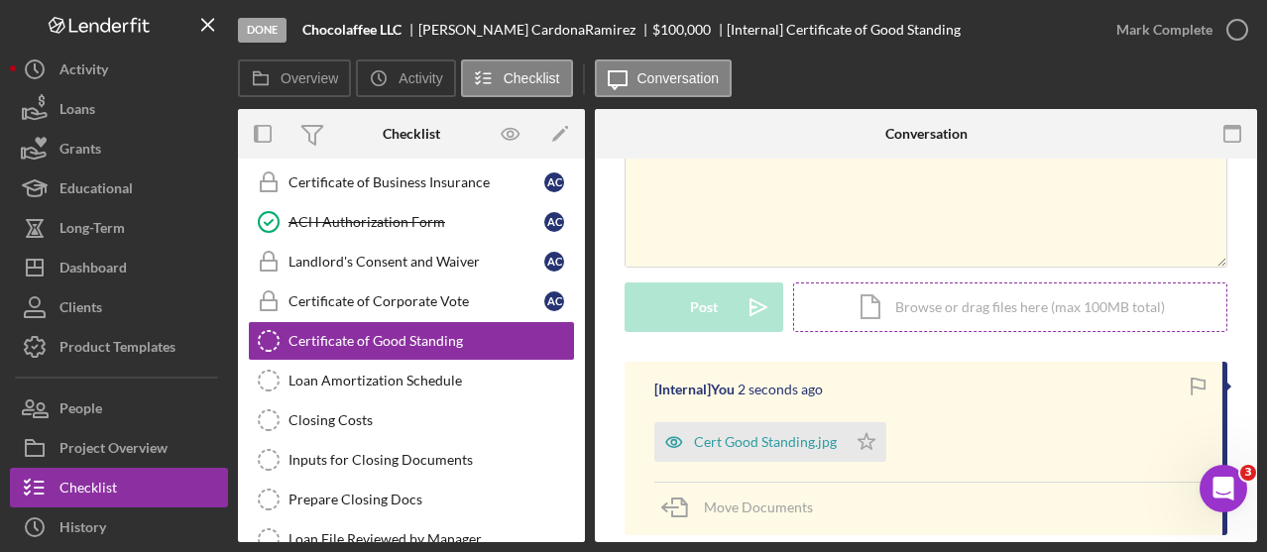
scroll to position [151, 0]
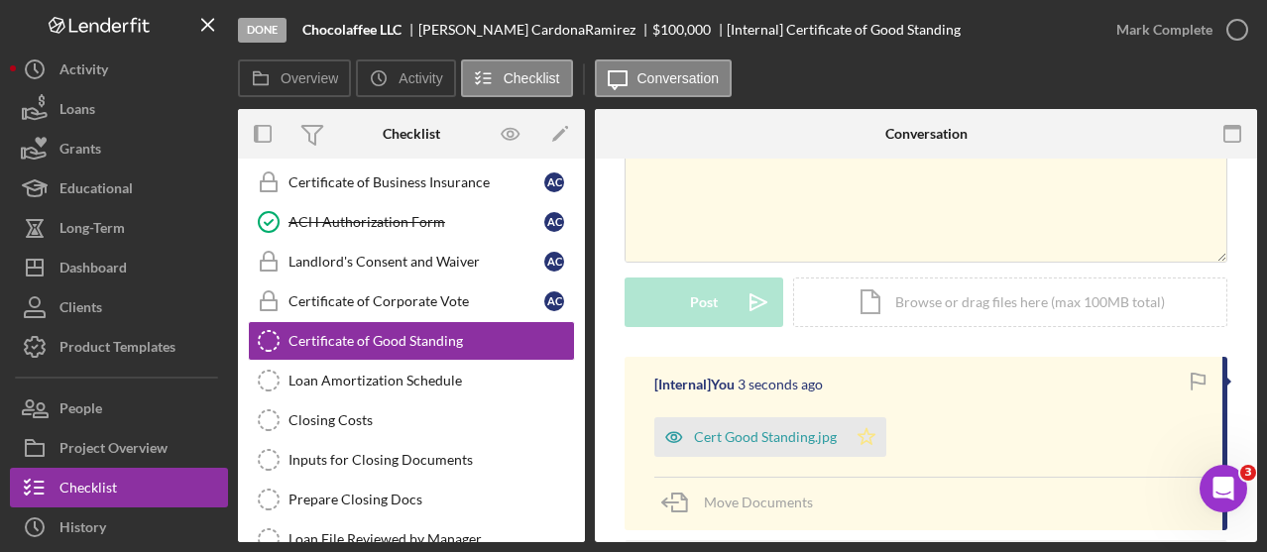
click at [865, 434] on icon "Icon/Star" at bounding box center [867, 437] width 40 height 40
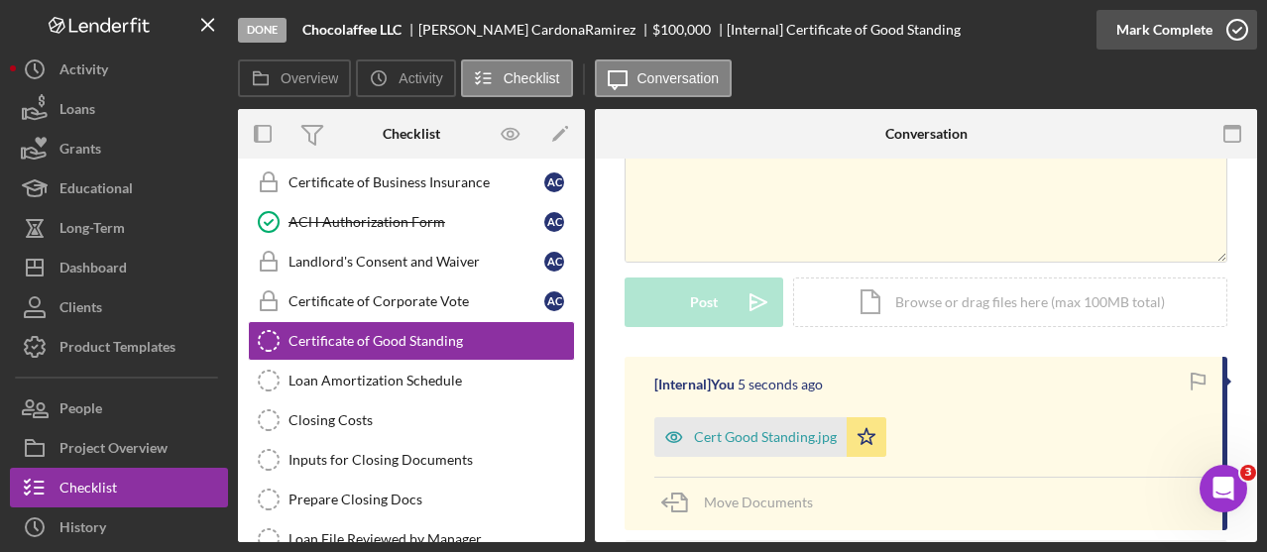
click at [1233, 36] on icon "button" at bounding box center [1238, 30] width 50 height 50
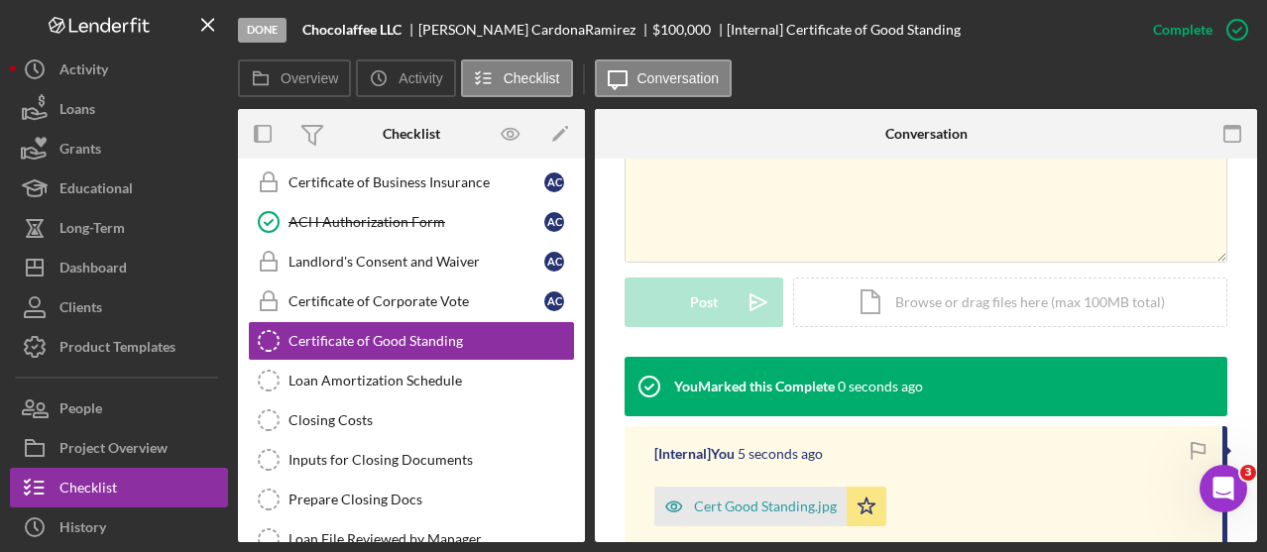
scroll to position [423, 0]
click at [446, 373] on div "Loan Amortization Schedule" at bounding box center [432, 381] width 286 height 16
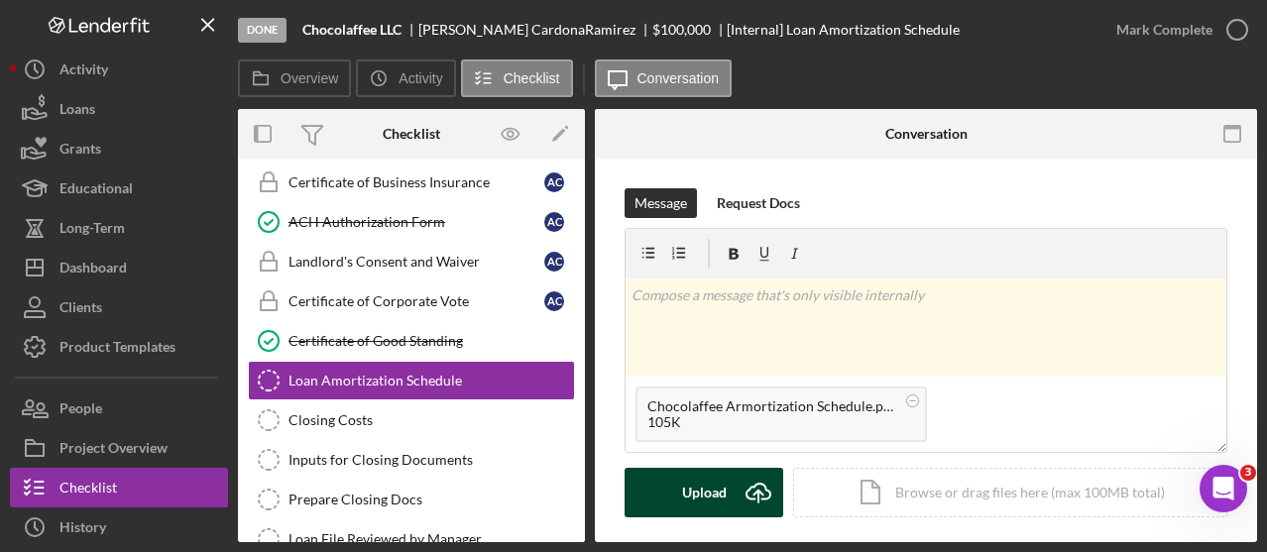
click at [753, 485] on icon "Icon/Upload" at bounding box center [759, 493] width 50 height 50
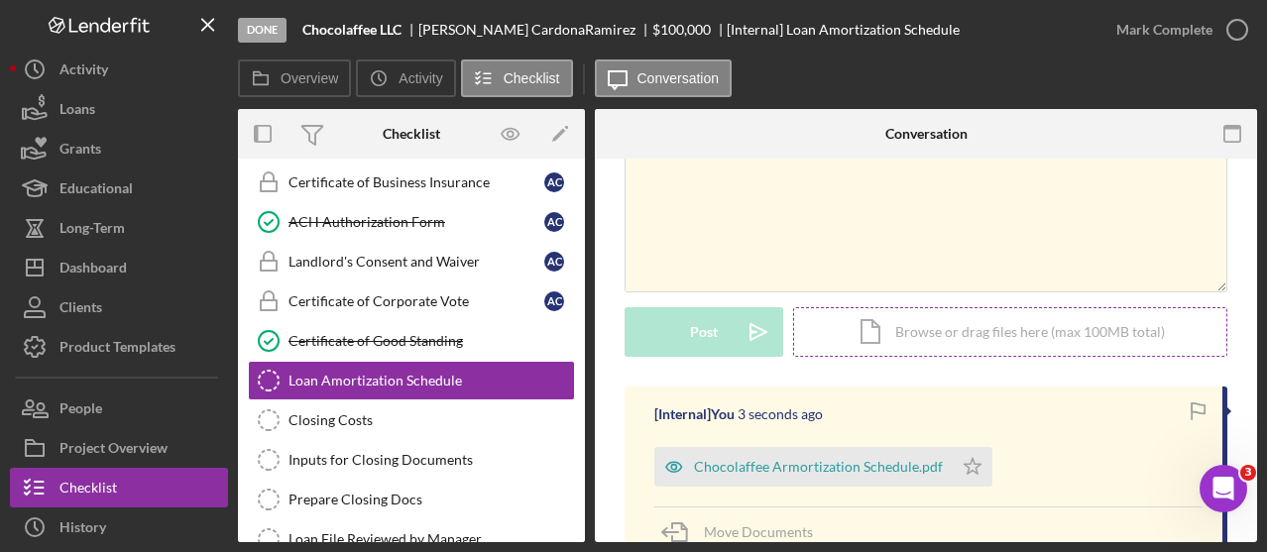
scroll to position [165, 0]
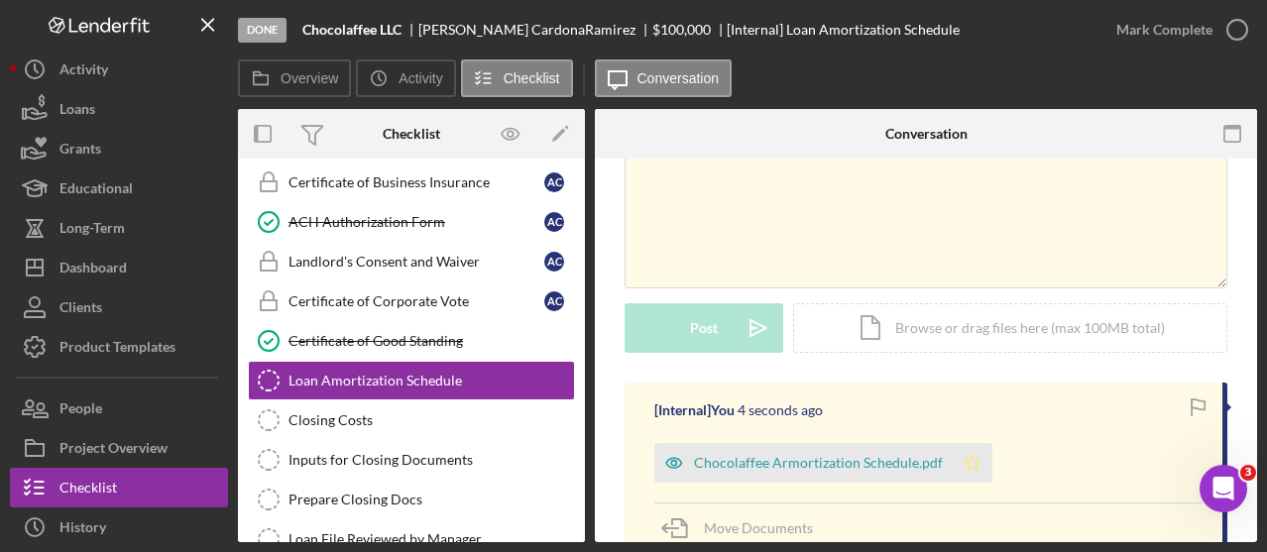
click at [972, 458] on icon "Icon/Star" at bounding box center [973, 463] width 40 height 40
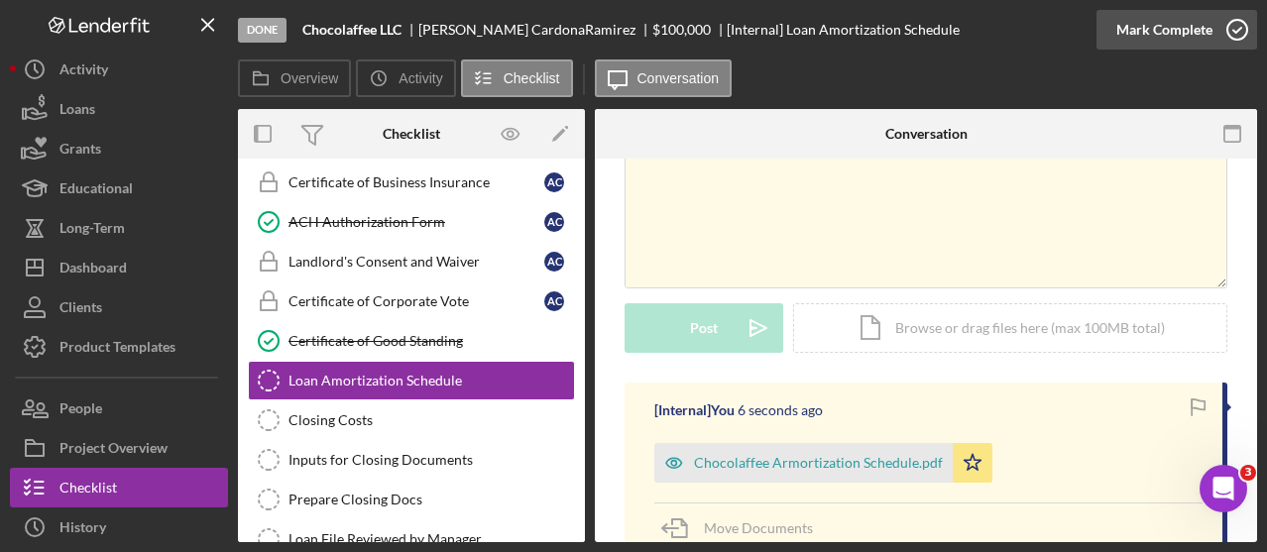
click at [1232, 29] on icon "button" at bounding box center [1238, 30] width 50 height 50
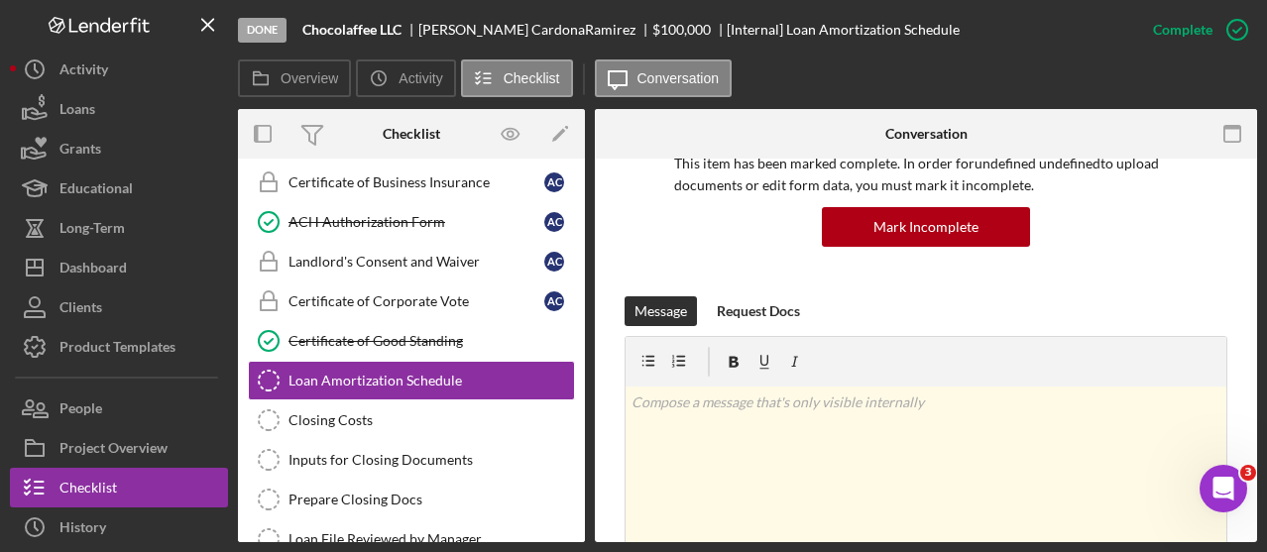
scroll to position [436, 0]
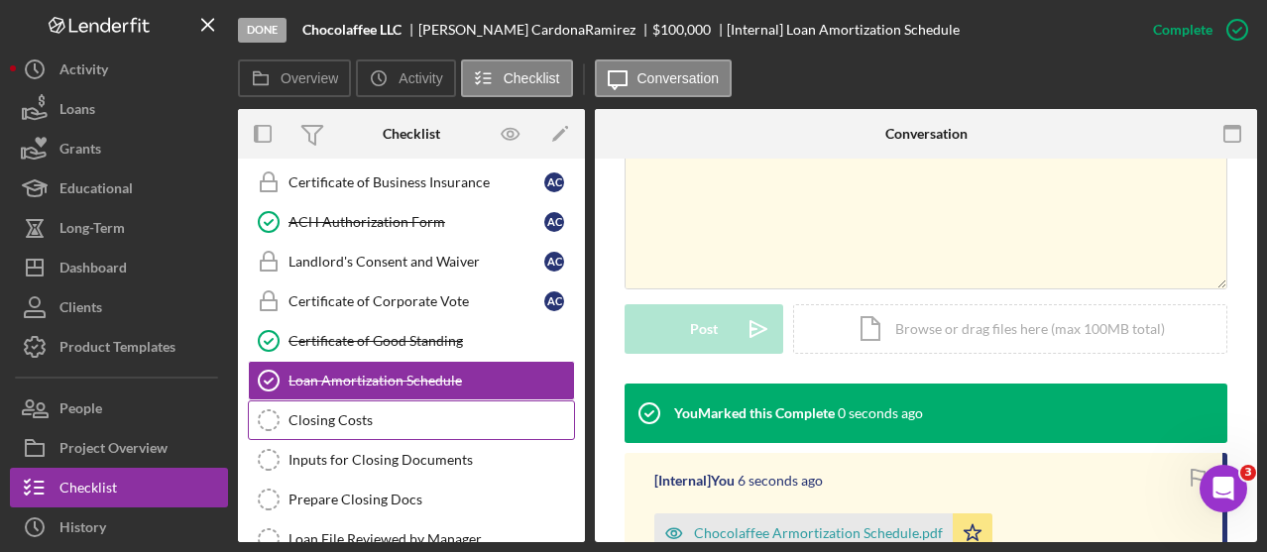
click at [430, 401] on link "Closing Costs Closing Costs" at bounding box center [411, 421] width 327 height 40
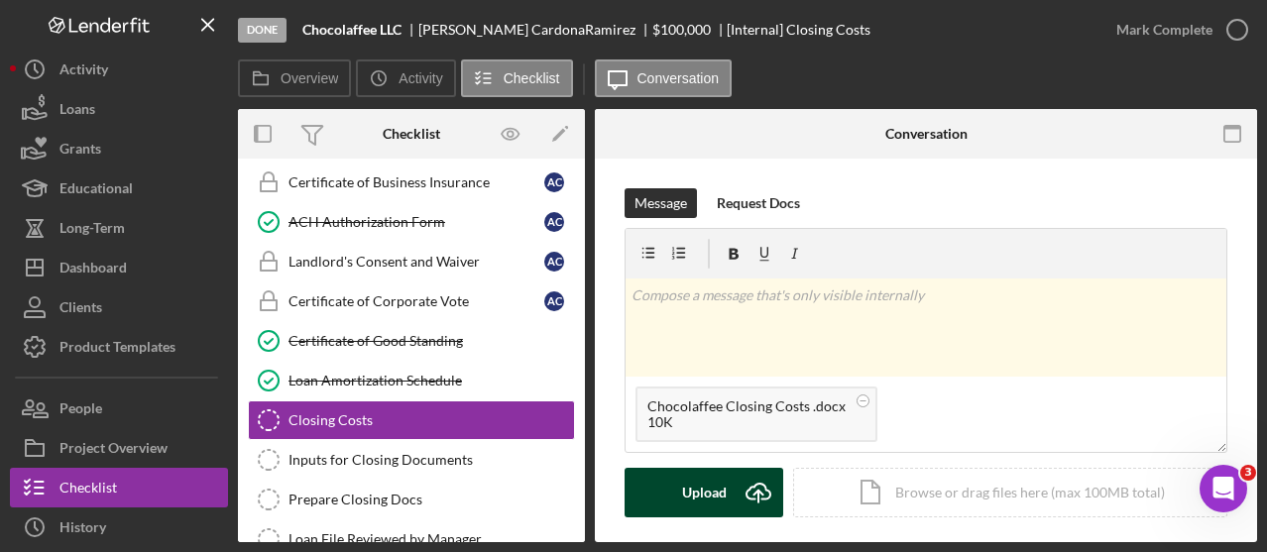
click at [746, 489] on icon "Icon/Upload" at bounding box center [759, 493] width 50 height 50
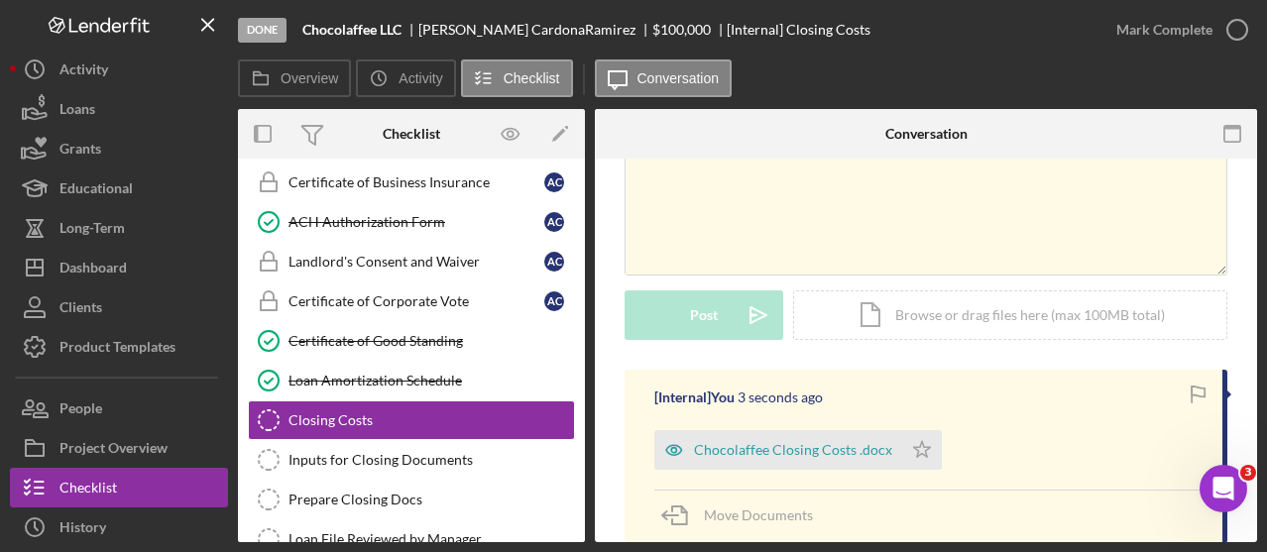
scroll to position [188, 0]
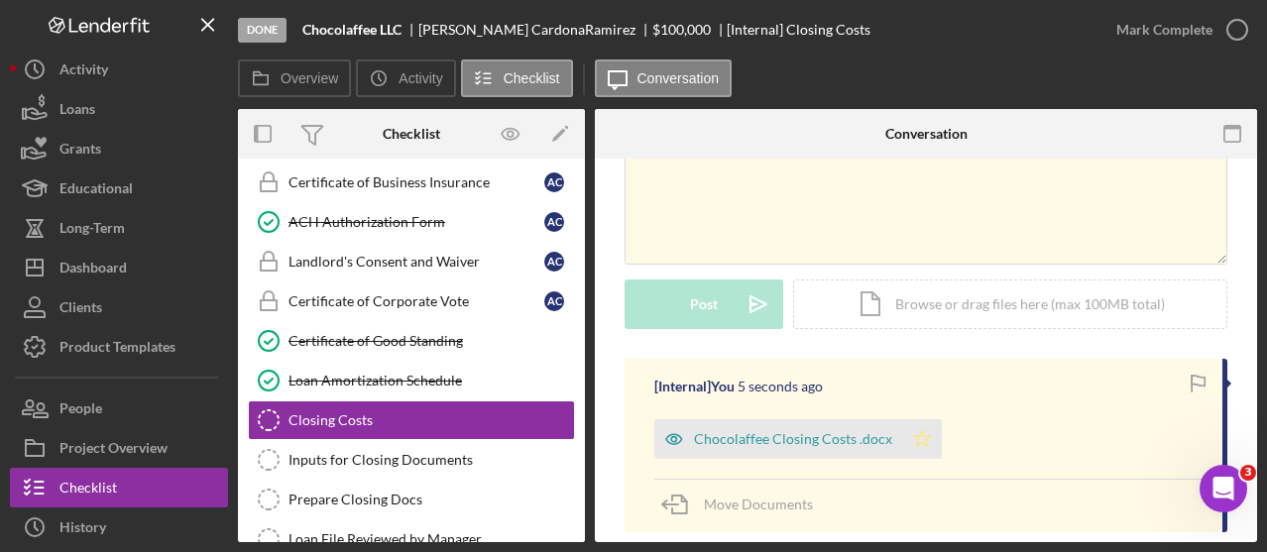
click at [914, 443] on polygon "button" at bounding box center [922, 438] width 17 height 16
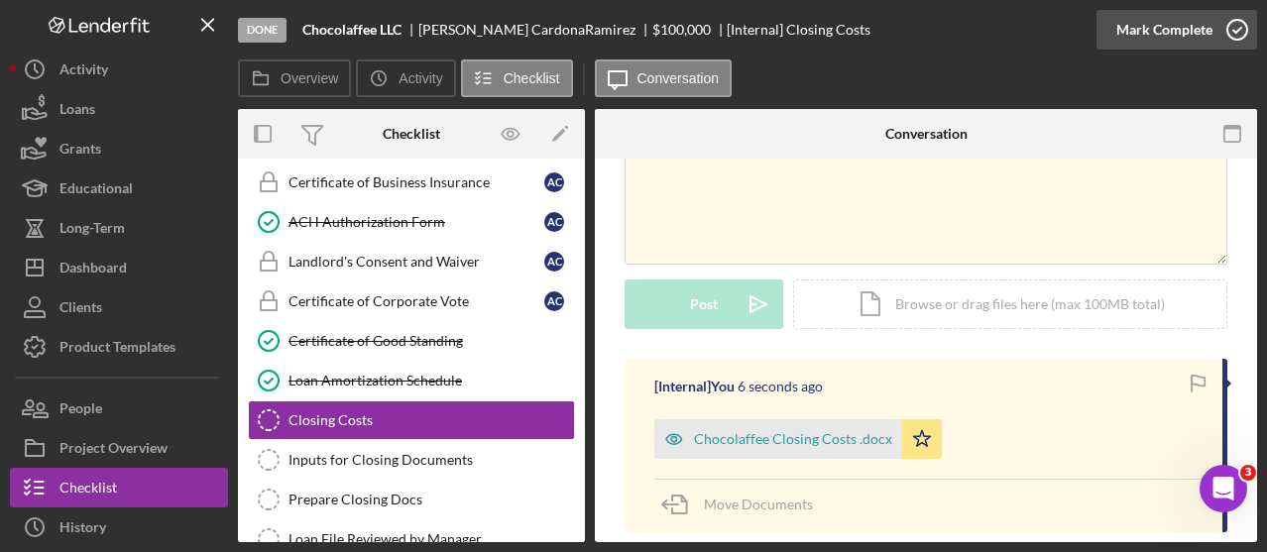
click at [1231, 28] on icon "button" at bounding box center [1238, 30] width 50 height 50
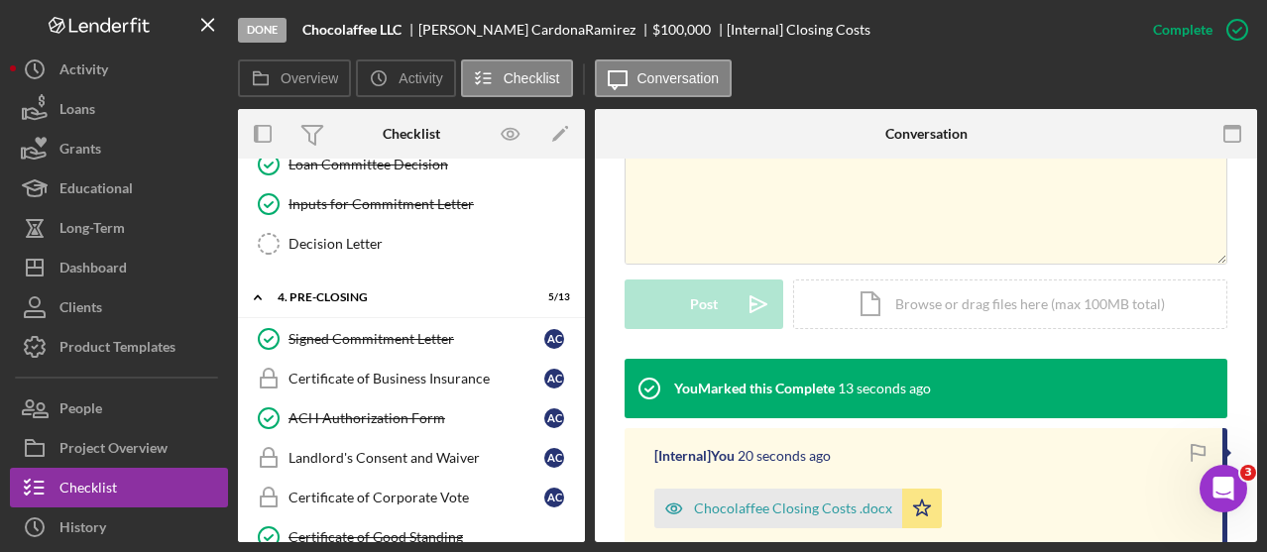
scroll to position [791, 0]
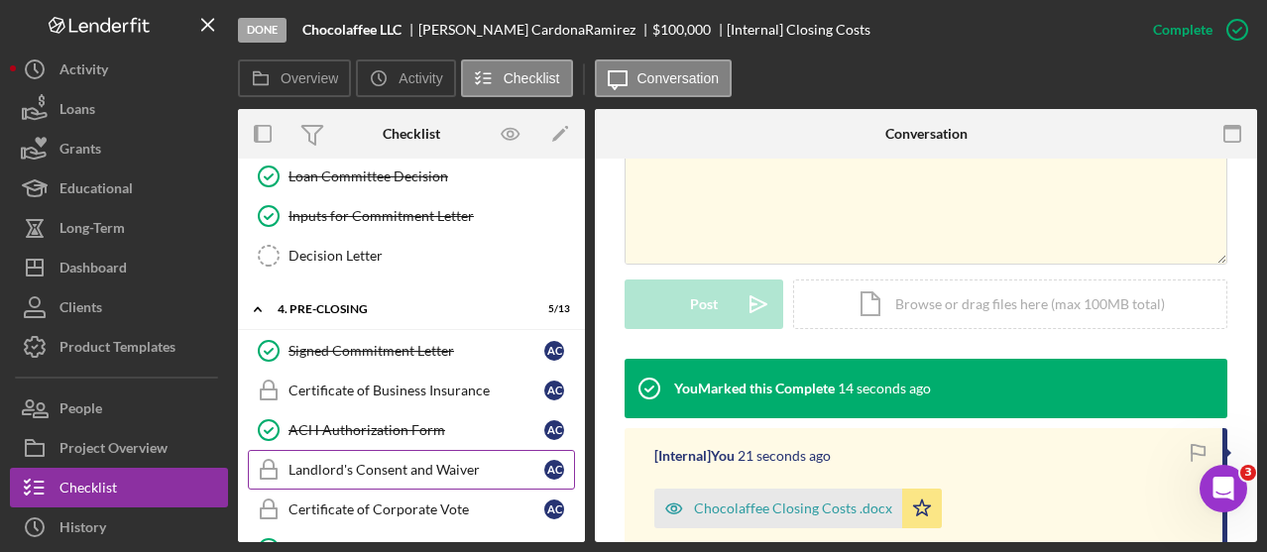
click at [436, 462] on div "Landlord's Consent and Waiver" at bounding box center [417, 470] width 256 height 16
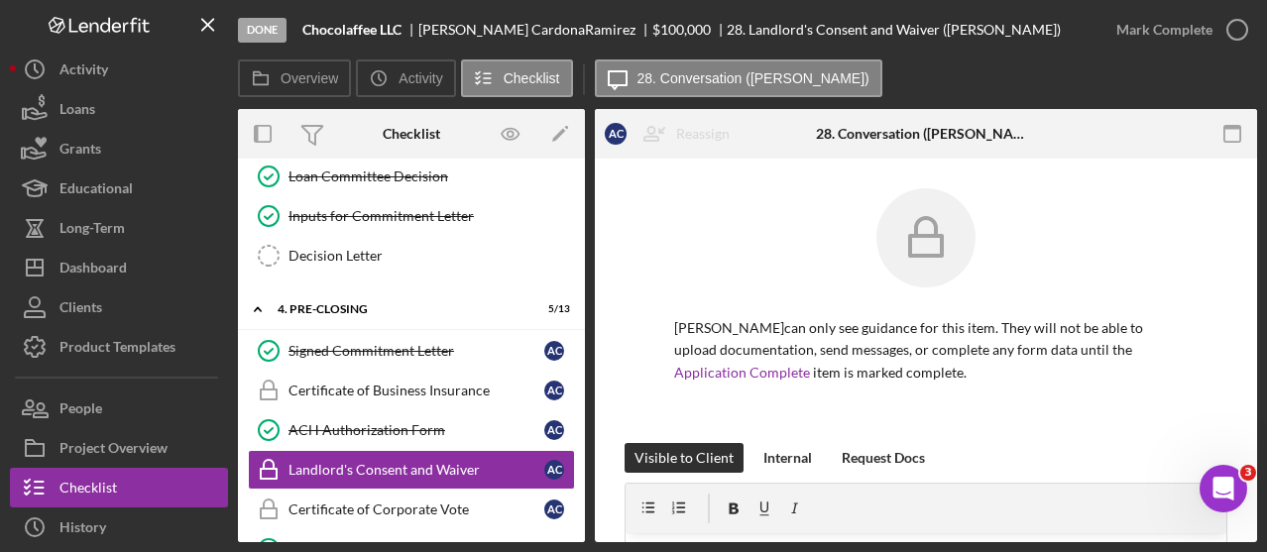
drag, startPoint x: 1255, startPoint y: 239, endPoint x: 847, endPoint y: 247, distance: 408.6
click at [847, 247] on div at bounding box center [926, 252] width 504 height 129
drag, startPoint x: 1255, startPoint y: 209, endPoint x: 845, endPoint y: 294, distance: 419.1
click at [845, 294] on div at bounding box center [926, 252] width 504 height 129
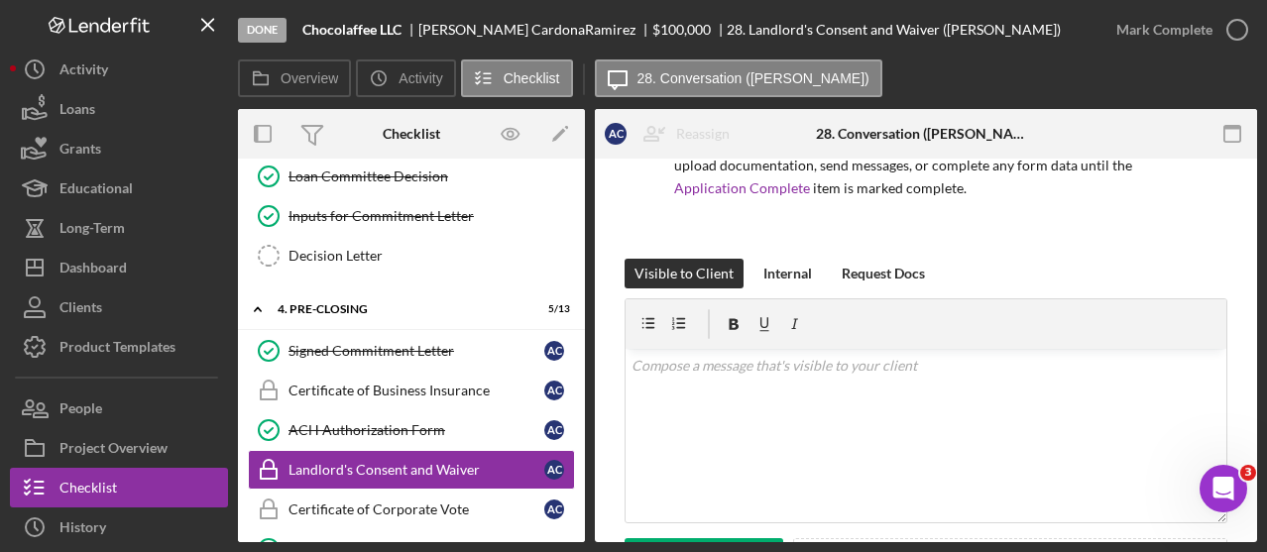
scroll to position [202, 0]
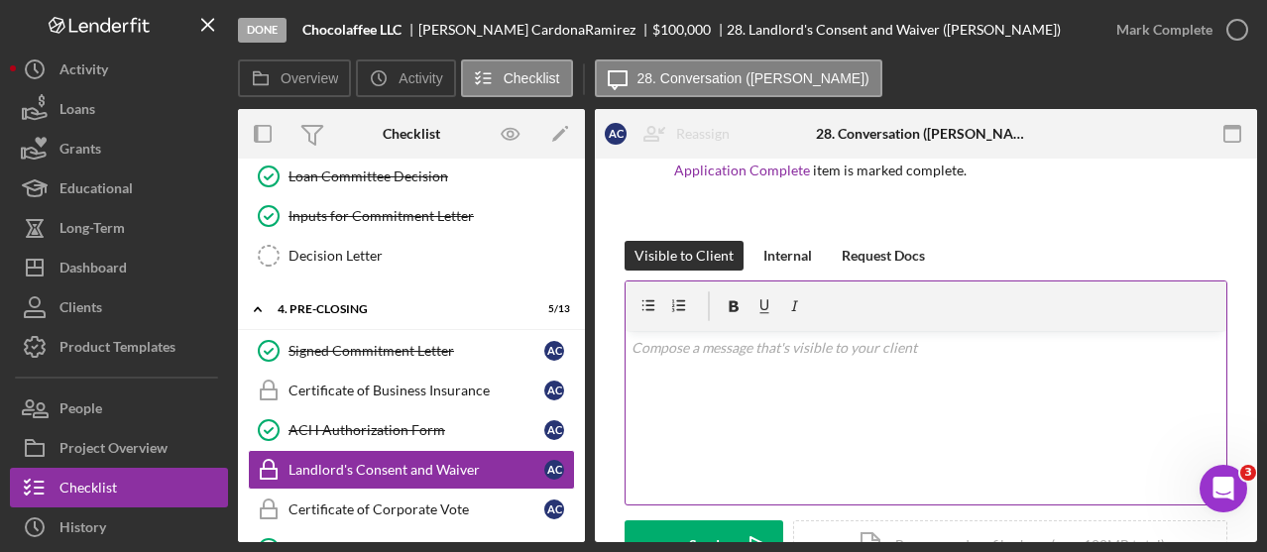
click at [1025, 388] on div "v Color teal Color pink Remove color Add row above Add row below Add column bef…" at bounding box center [926, 418] width 601 height 174
click at [726, 351] on p "To be presented at closing" at bounding box center [927, 348] width 590 height 22
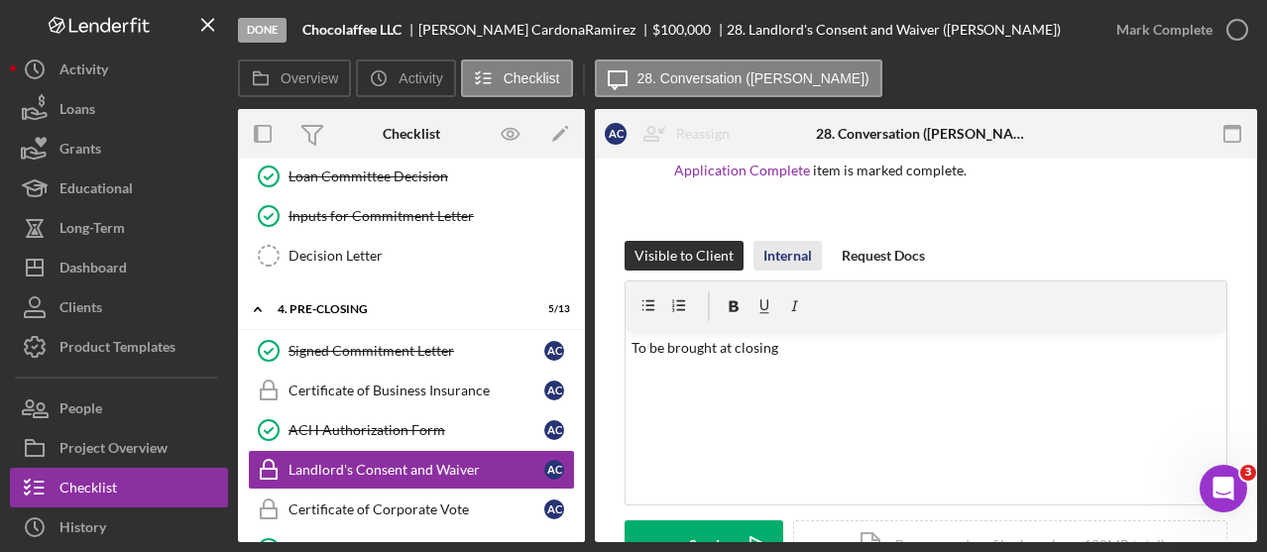
drag, startPoint x: 1253, startPoint y: 293, endPoint x: 793, endPoint y: 251, distance: 462.0
click at [793, 251] on div "Internal" at bounding box center [788, 256] width 49 height 30
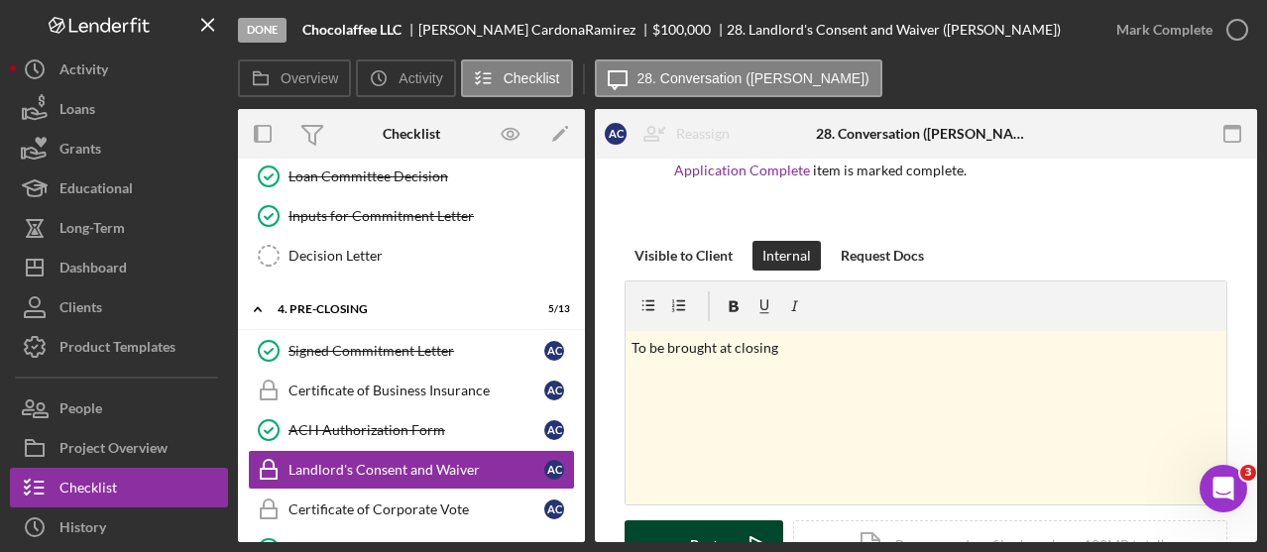
click at [679, 528] on button "Post Icon/icon-invite-send" at bounding box center [704, 546] width 159 height 50
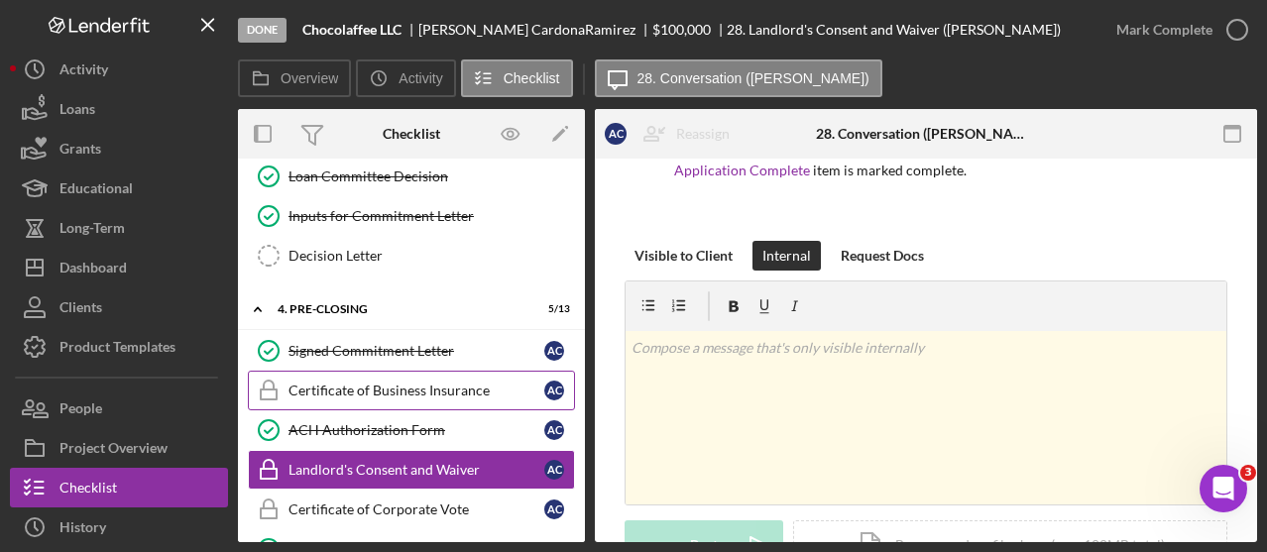
click at [462, 371] on link "Certificate of Business Insurance Certificate of Business Insurance A C" at bounding box center [411, 391] width 327 height 40
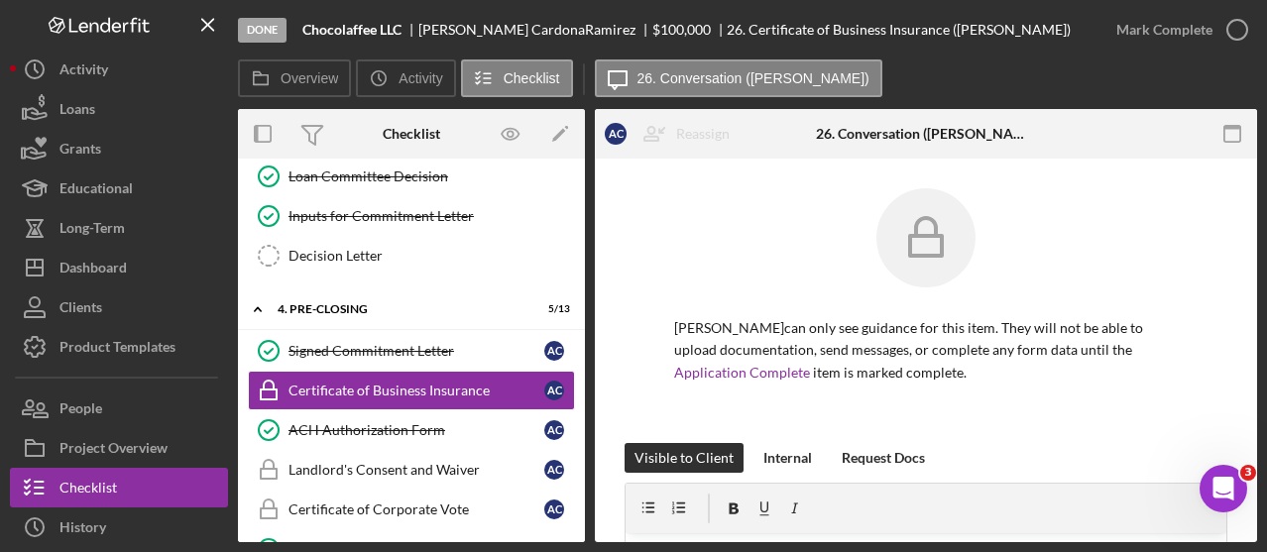
drag, startPoint x: 1252, startPoint y: 223, endPoint x: 831, endPoint y: 301, distance: 428.6
click at [831, 301] on div at bounding box center [926, 252] width 504 height 129
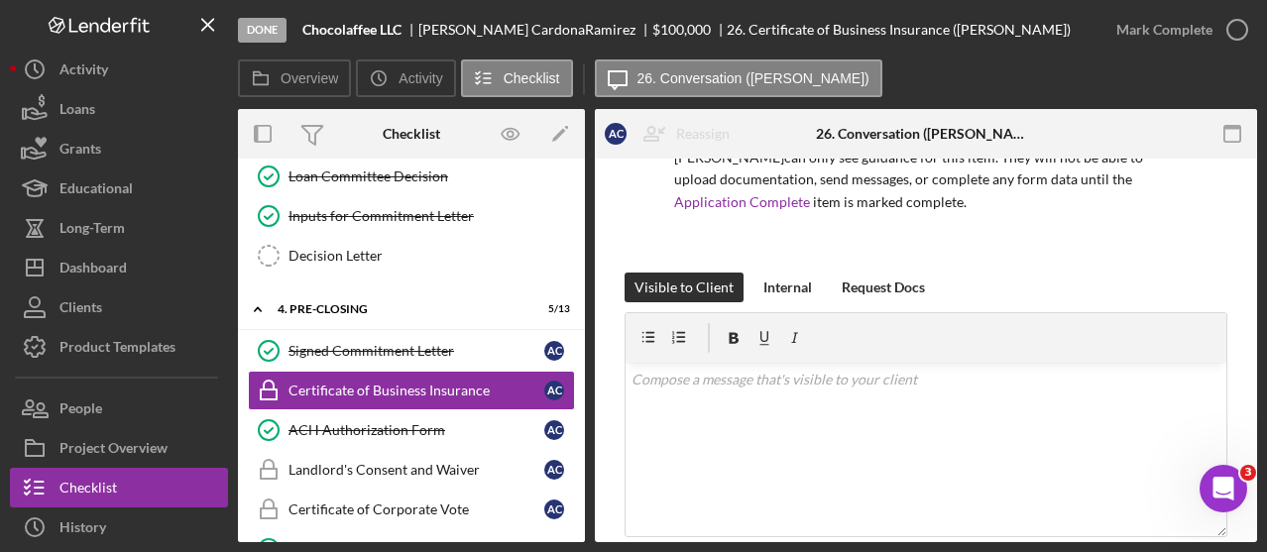
scroll to position [176, 0]
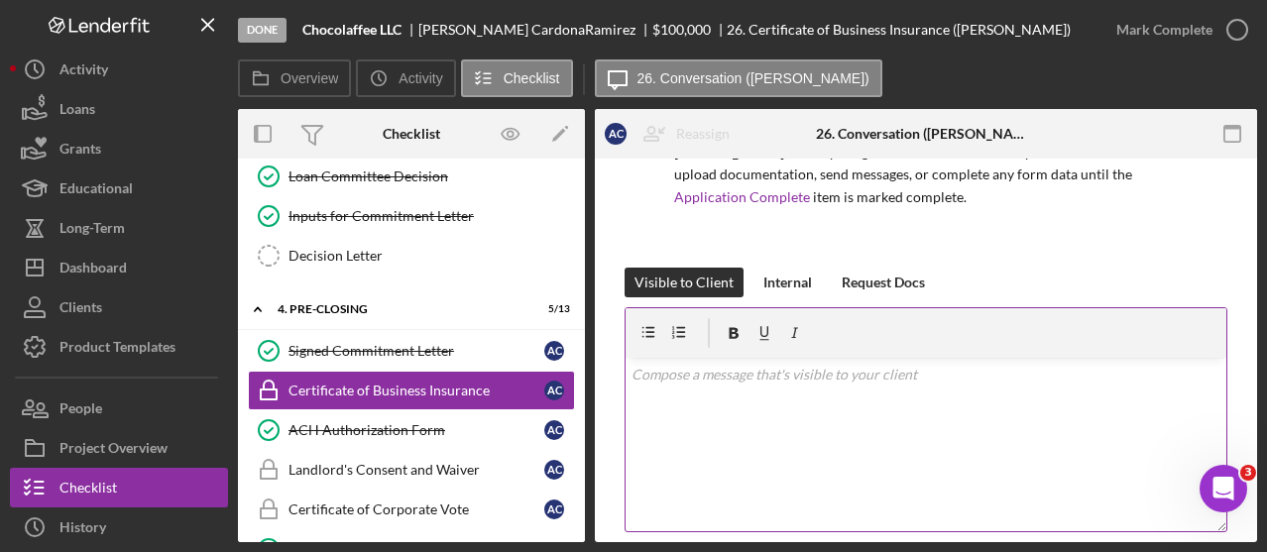
click at [1043, 356] on div at bounding box center [926, 333] width 601 height 50
click at [1020, 393] on div "v Color teal Color pink Remove color Add row above Add row below Add column bef…" at bounding box center [926, 445] width 601 height 174
click at [904, 378] on p "Client will send revised COI listing Nectar as certificate Holder" at bounding box center [927, 375] width 590 height 22
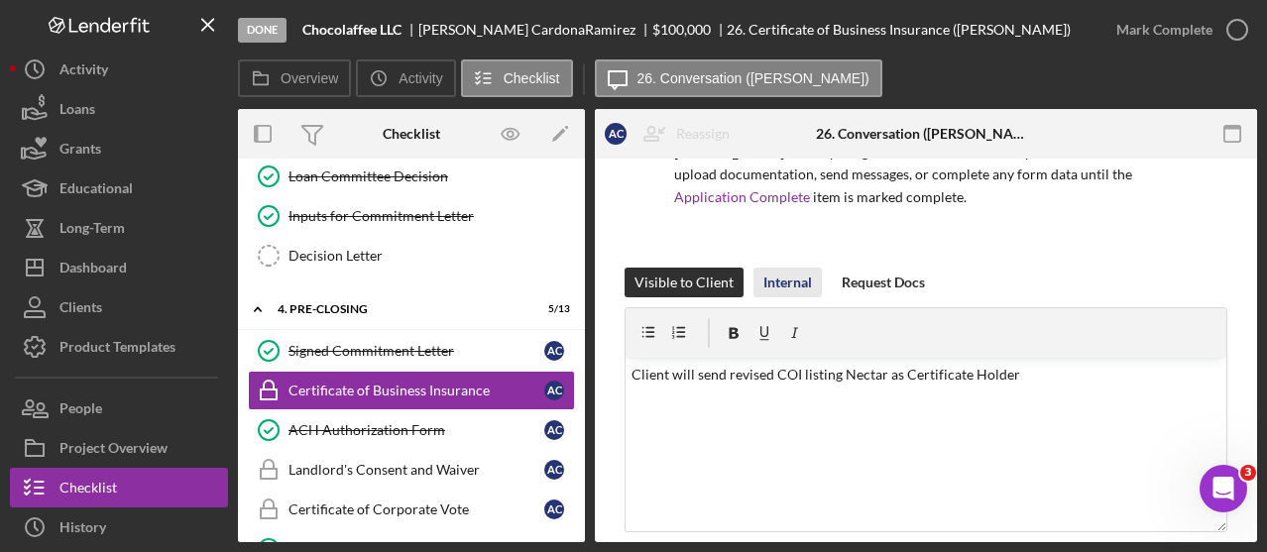
click at [798, 275] on div "Internal" at bounding box center [788, 283] width 49 height 30
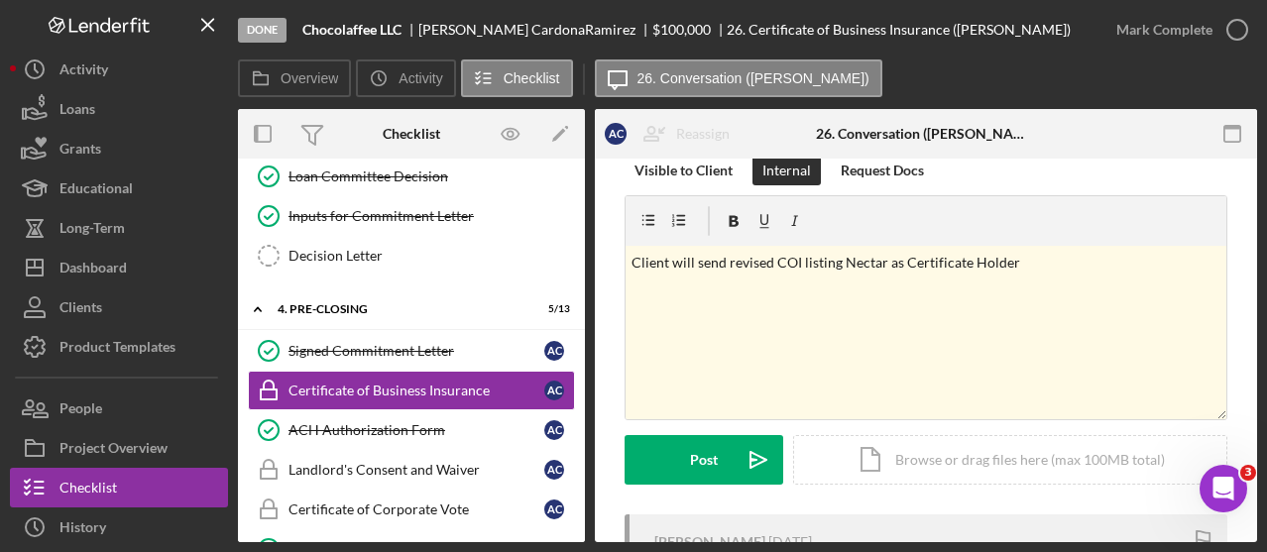
scroll to position [317, 0]
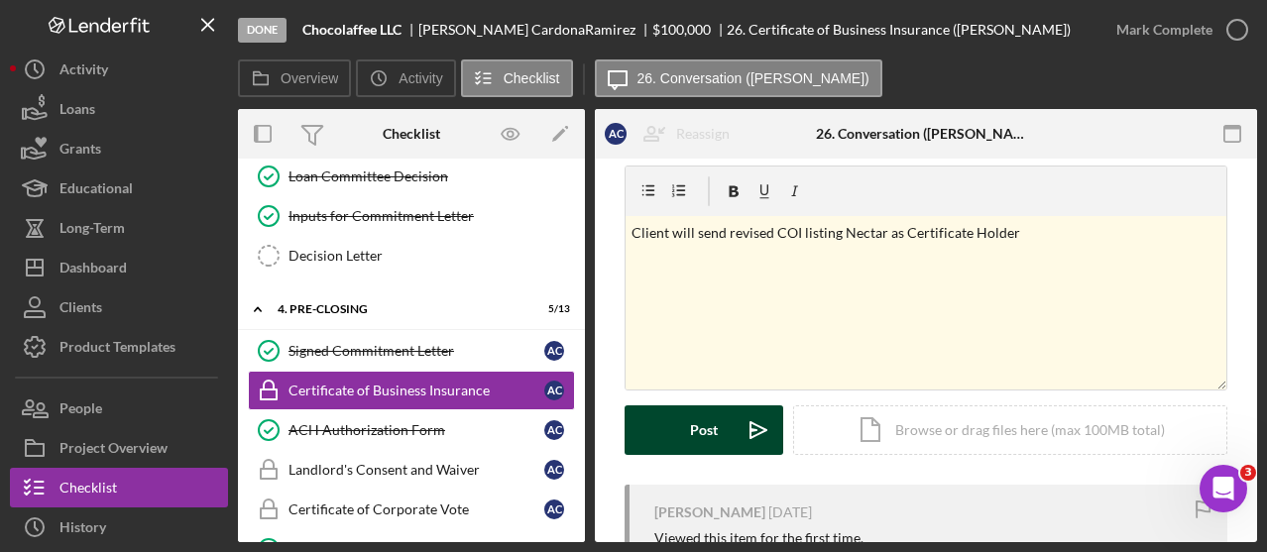
click at [669, 428] on button "Post Icon/icon-invite-send" at bounding box center [704, 431] width 159 height 50
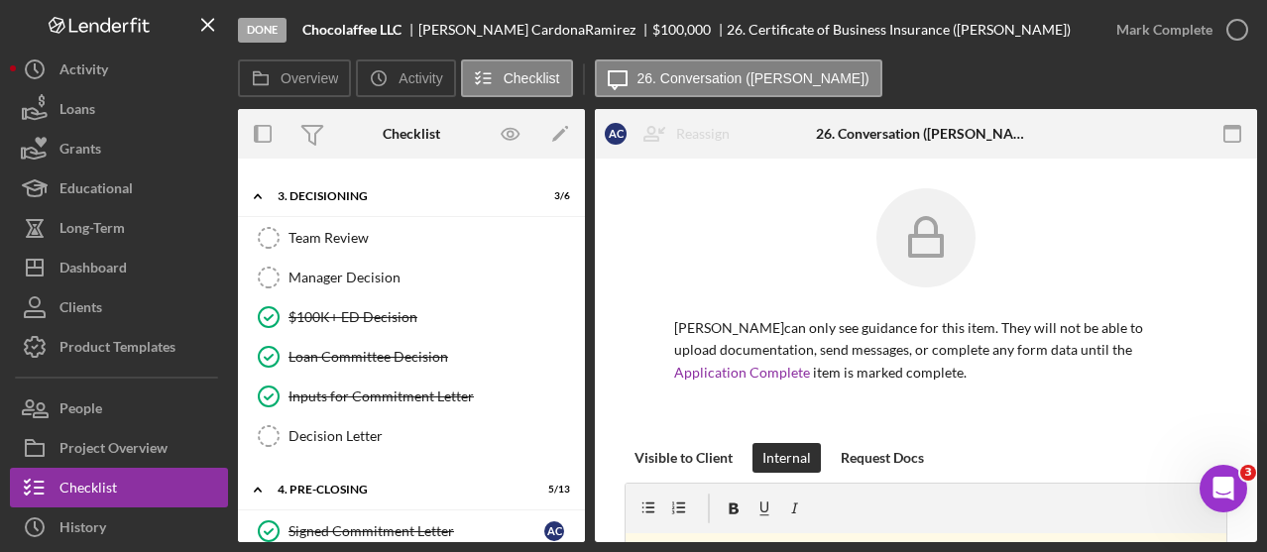
scroll to position [1182, 0]
